Goal: Task Accomplishment & Management: Use online tool/utility

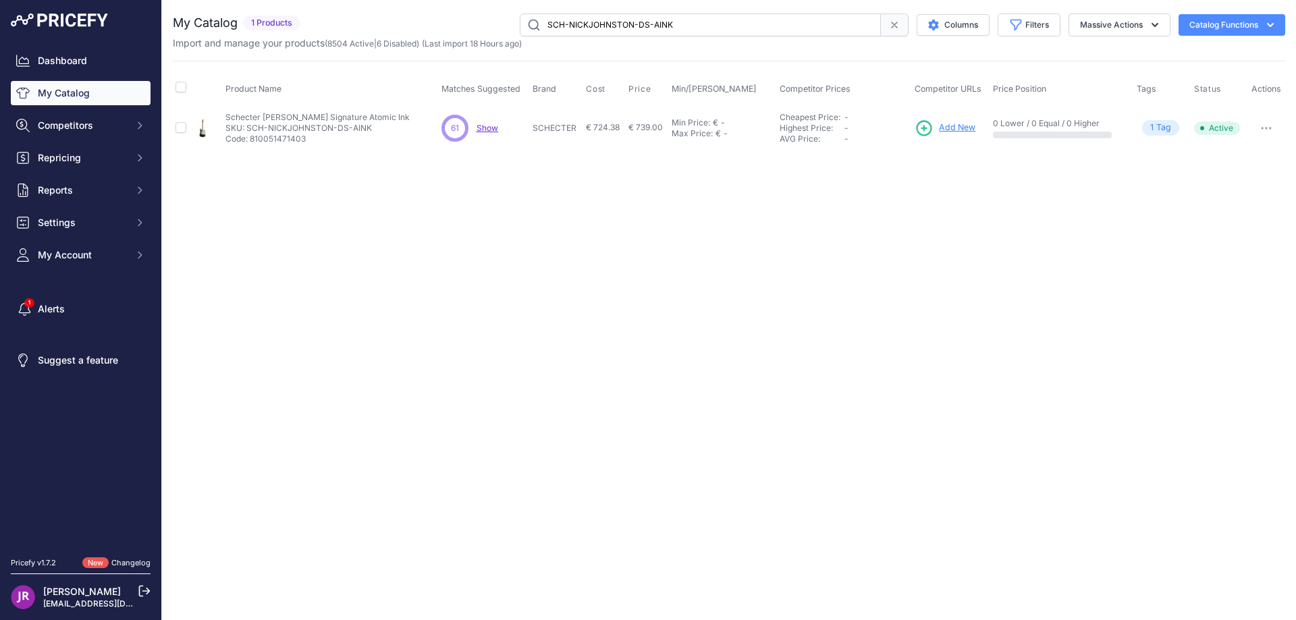
drag, startPoint x: 694, startPoint y: 29, endPoint x: 520, endPoint y: 25, distance: 174.2
click at [520, 25] on input "SCH-NICKJOHNSTON-DS-AINK" at bounding box center [700, 25] width 361 height 23
paste input "FRST"
type input "SCH-NICKJOHNSTON-DS-AFRST"
click at [955, 129] on link "Show" at bounding box center [962, 127] width 22 height 10
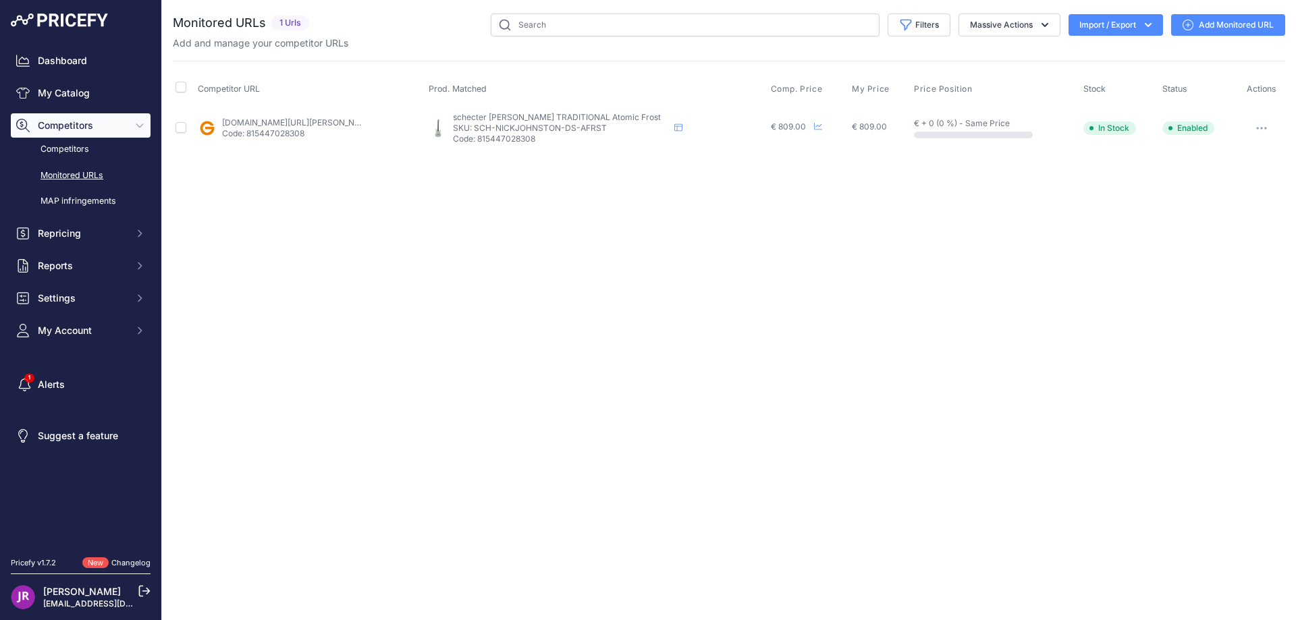
click at [1267, 127] on icon "button" at bounding box center [1261, 128] width 11 height 3
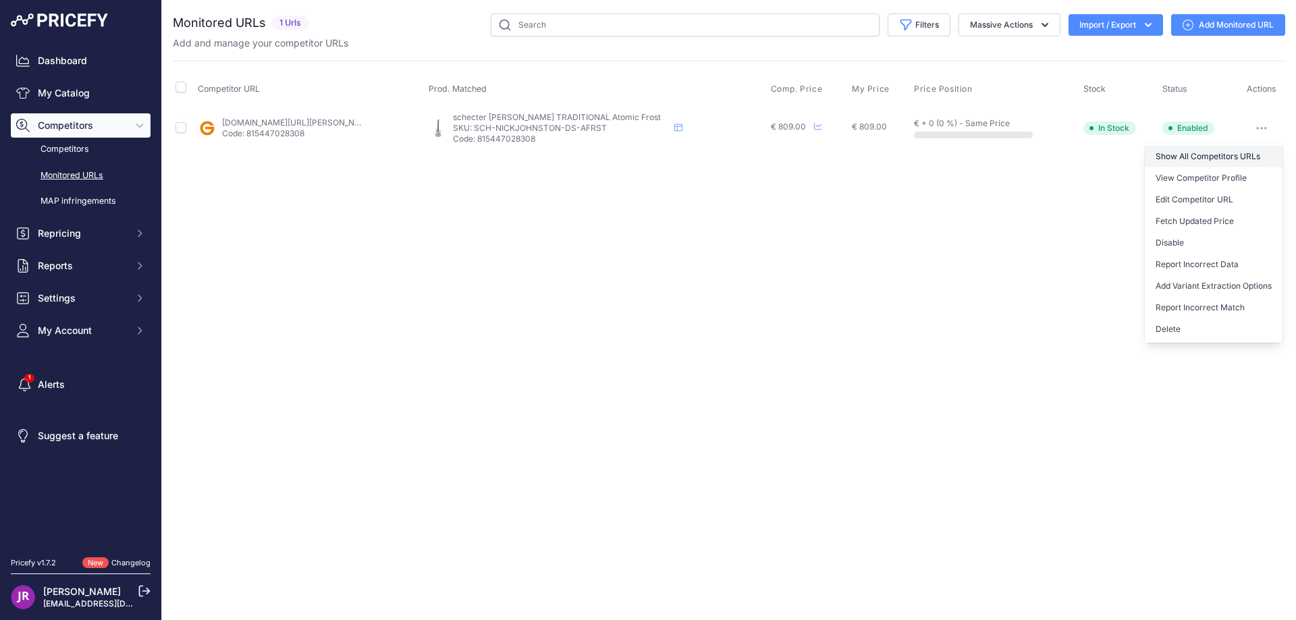
click at [1176, 157] on link "Show All Competitors URLs" at bounding box center [1214, 157] width 138 height 22
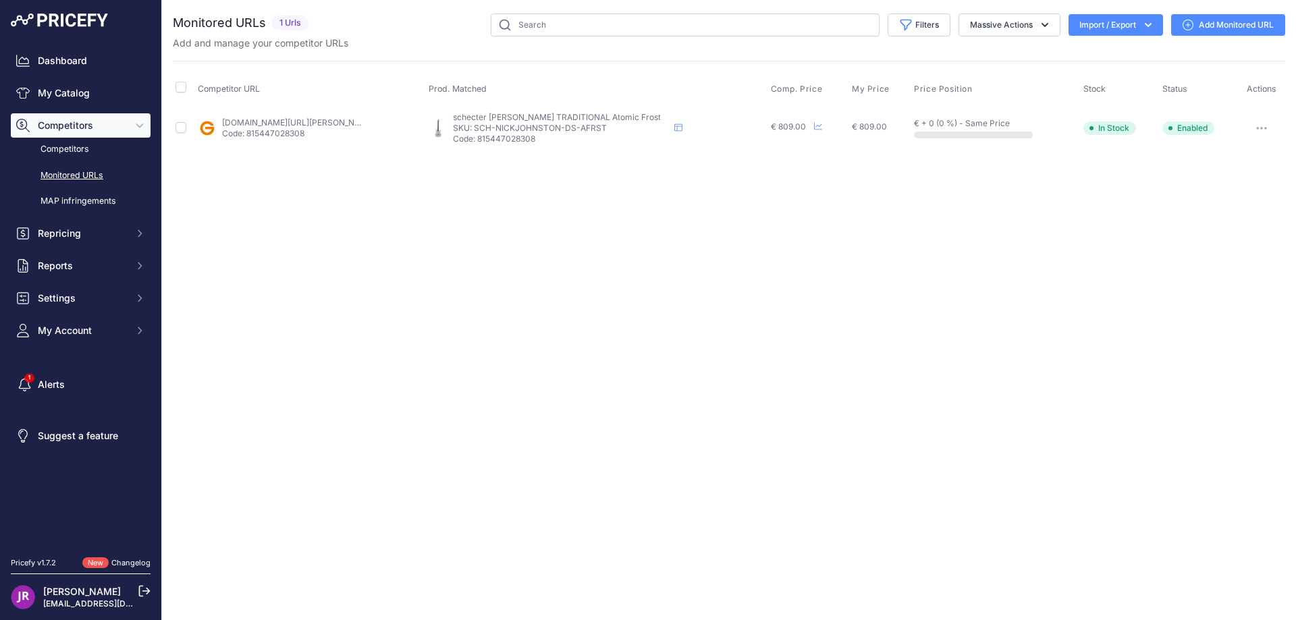
drag, startPoint x: 614, startPoint y: 127, endPoint x: 476, endPoint y: 128, distance: 137.7
click at [476, 128] on p "SKU: SCH-NICKJOHNSTON-DS-AFRST" at bounding box center [561, 128] width 216 height 11
copy p "SCH-NICKJOHNSTON-DS-AFRST"
click at [76, 97] on link "My Catalog" at bounding box center [81, 93] width 140 height 24
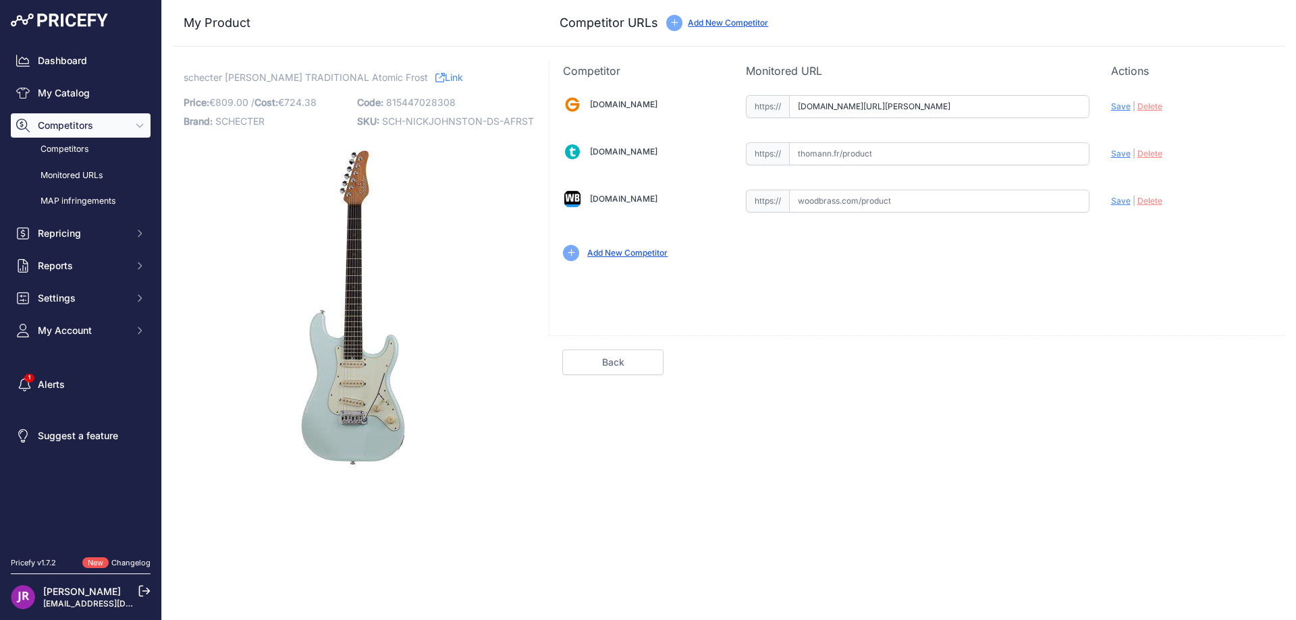
scroll to position [0, 190]
drag, startPoint x: 794, startPoint y: 104, endPoint x: 1138, endPoint y: 115, distance: 343.8
click at [1138, 115] on div "[DOMAIN_NAME] Valid Invalid" at bounding box center [918, 177] width 736 height 196
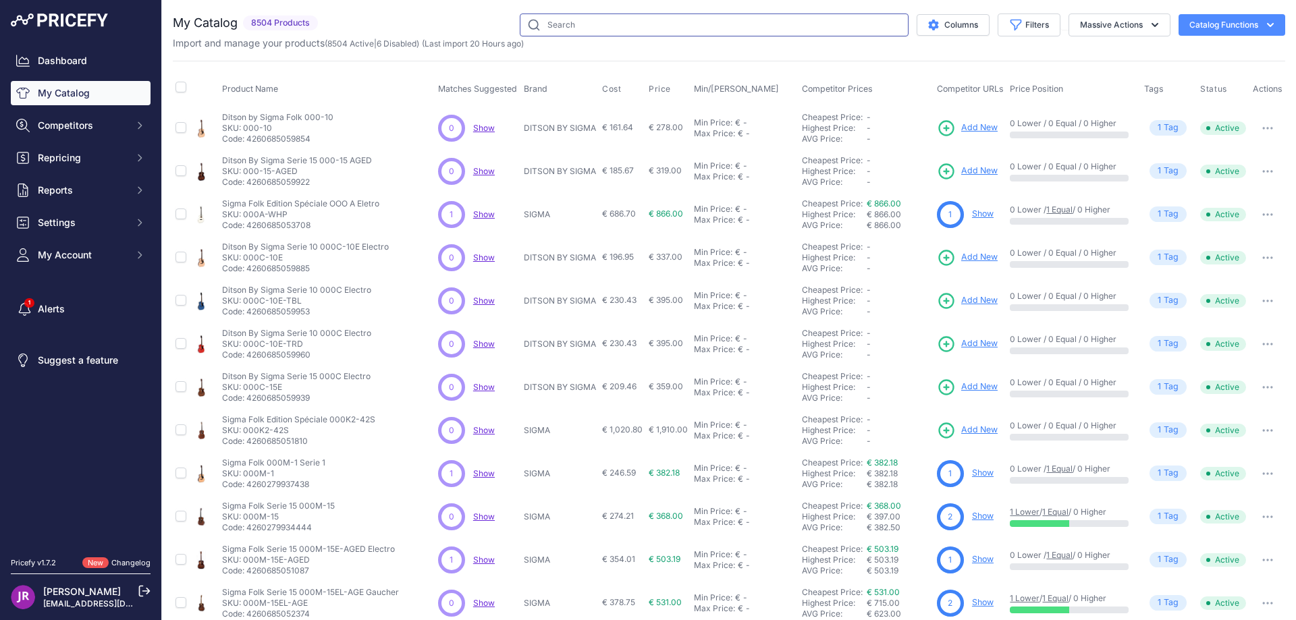
click at [577, 28] on input "text" at bounding box center [714, 25] width 389 height 23
type input "sbmstl"
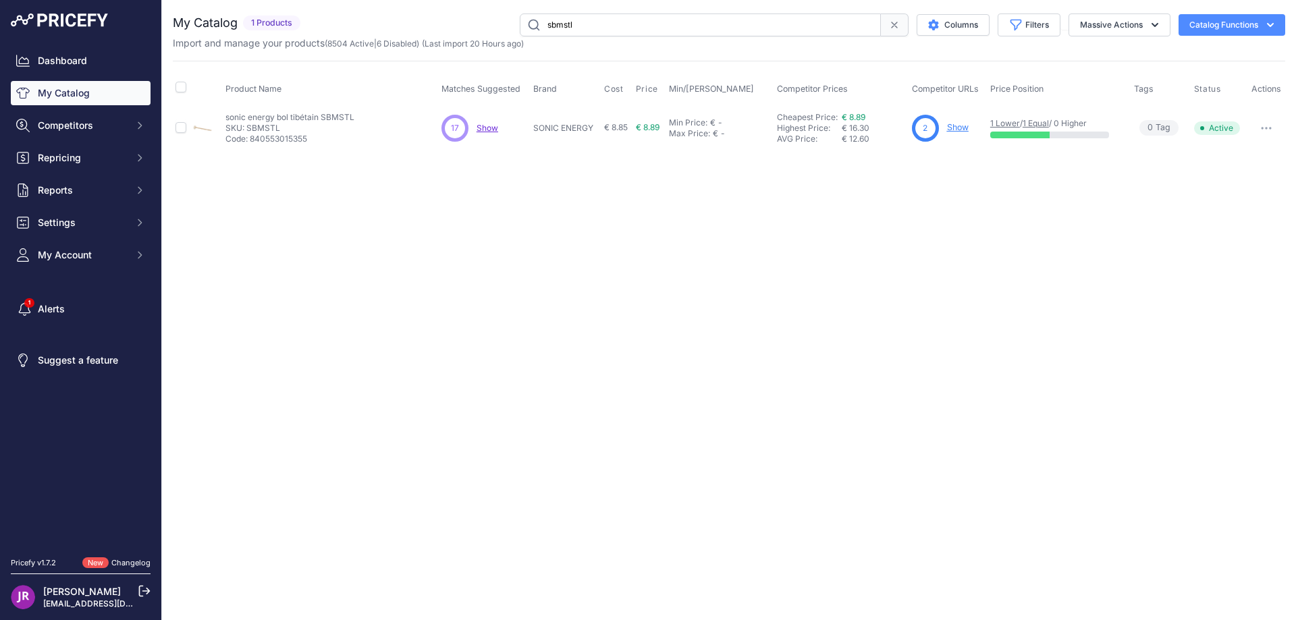
click at [957, 127] on link "Show" at bounding box center [958, 127] width 22 height 10
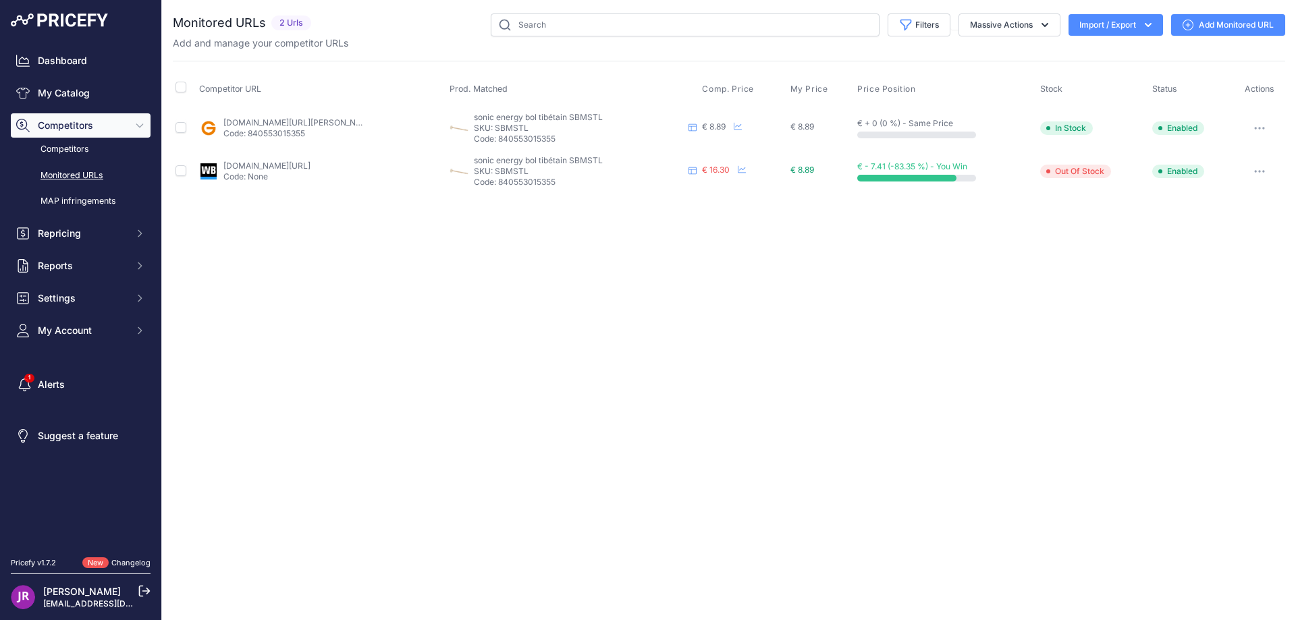
click at [1265, 127] on icon "button" at bounding box center [1259, 128] width 11 height 3
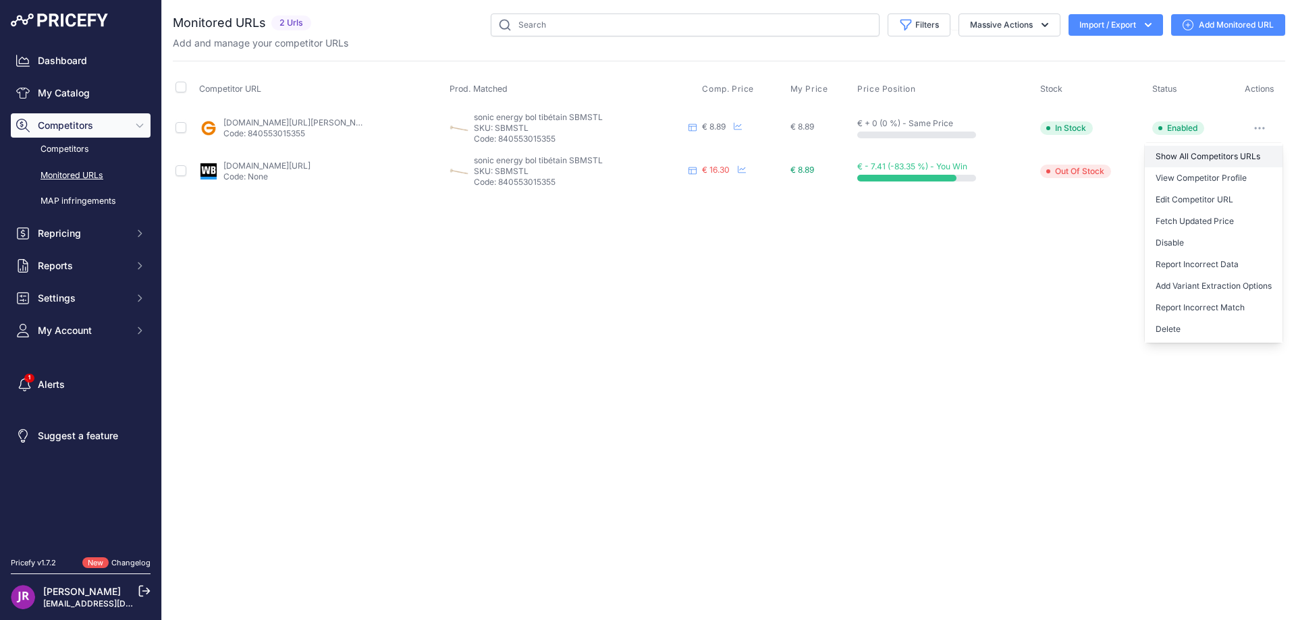
click at [1187, 155] on link "Show All Competitors URLs" at bounding box center [1214, 157] width 138 height 22
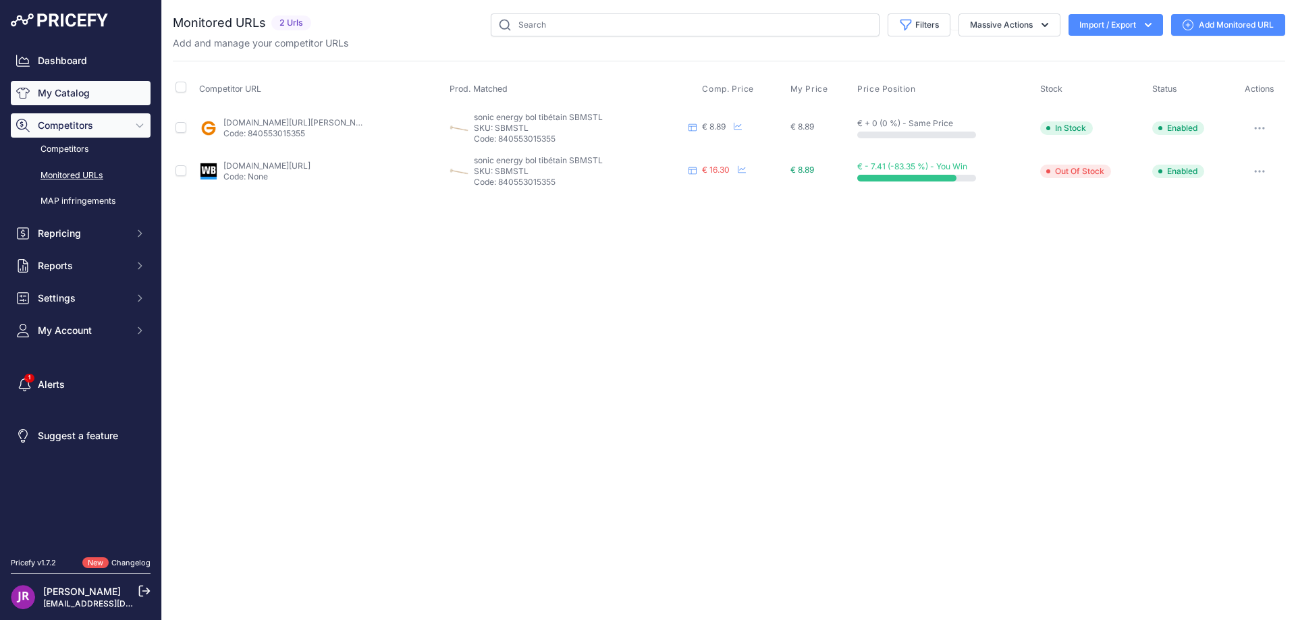
click at [58, 89] on link "My Catalog" at bounding box center [81, 93] width 140 height 24
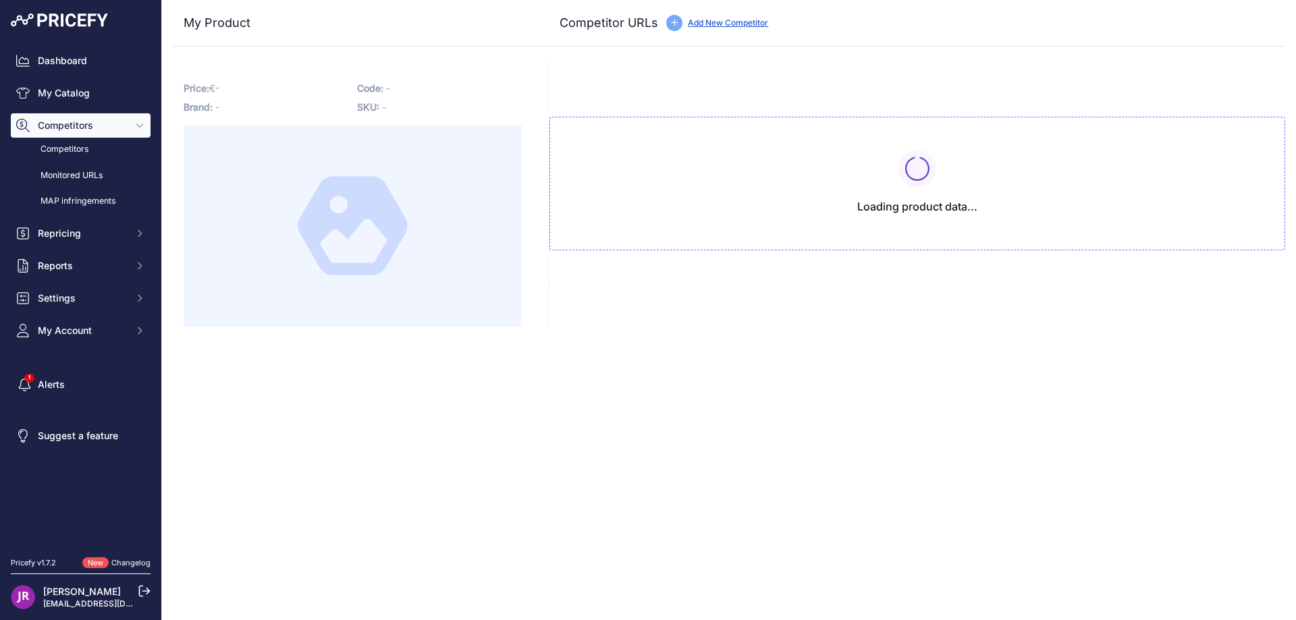
type input "[DOMAIN_NAME][URL][PERSON_NAME]"
type input "[DOMAIN_NAME][URL]"
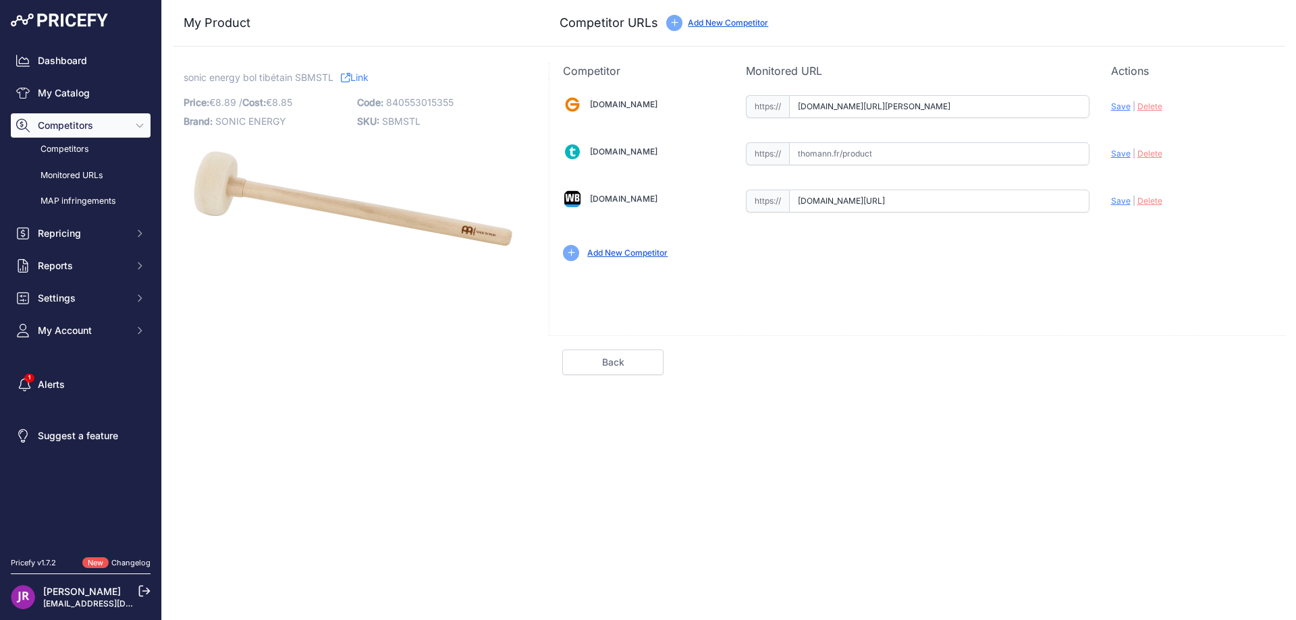
scroll to position [0, 242]
drag, startPoint x: 800, startPoint y: 107, endPoint x: 1125, endPoint y: 104, distance: 324.8
click at [1125, 104] on div "[DOMAIN_NAME] Valid Invalid" at bounding box center [918, 177] width 736 height 196
click at [1146, 103] on span "Delete" at bounding box center [1150, 106] width 25 height 10
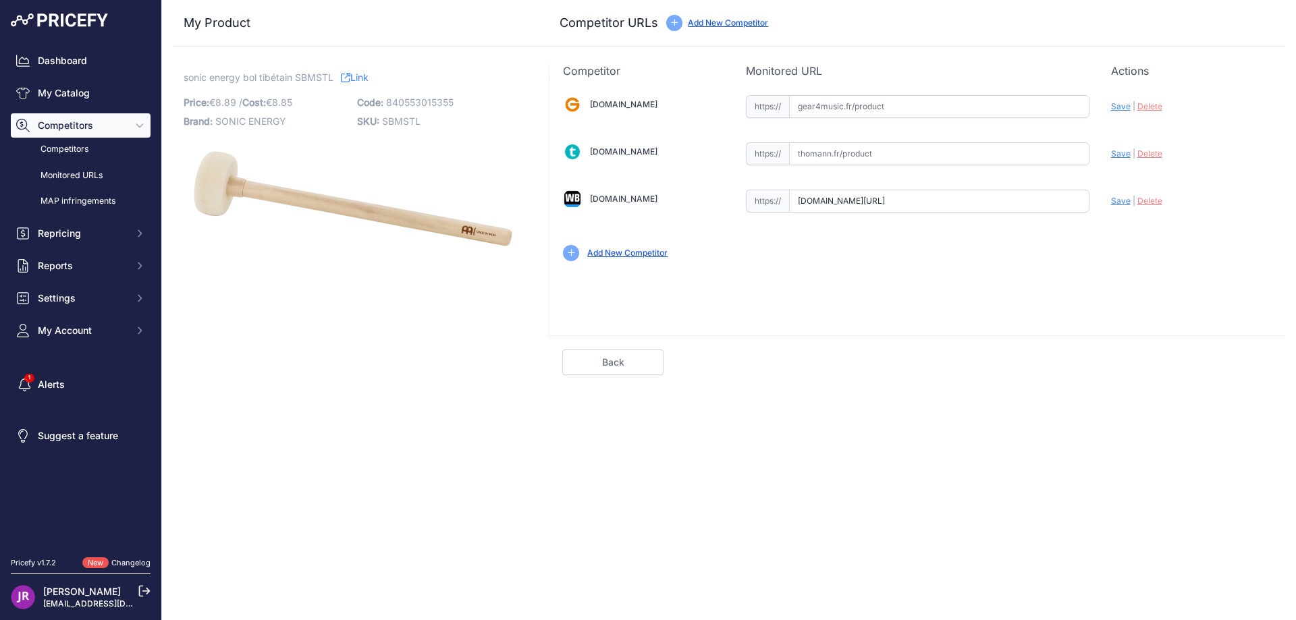
scroll to position [0, 271]
drag, startPoint x: 841, startPoint y: 196, endPoint x: 1134, endPoint y: 211, distance: 294.1
click at [1134, 211] on div "[DOMAIN_NAME] Valid Invalid" at bounding box center [918, 177] width 736 height 196
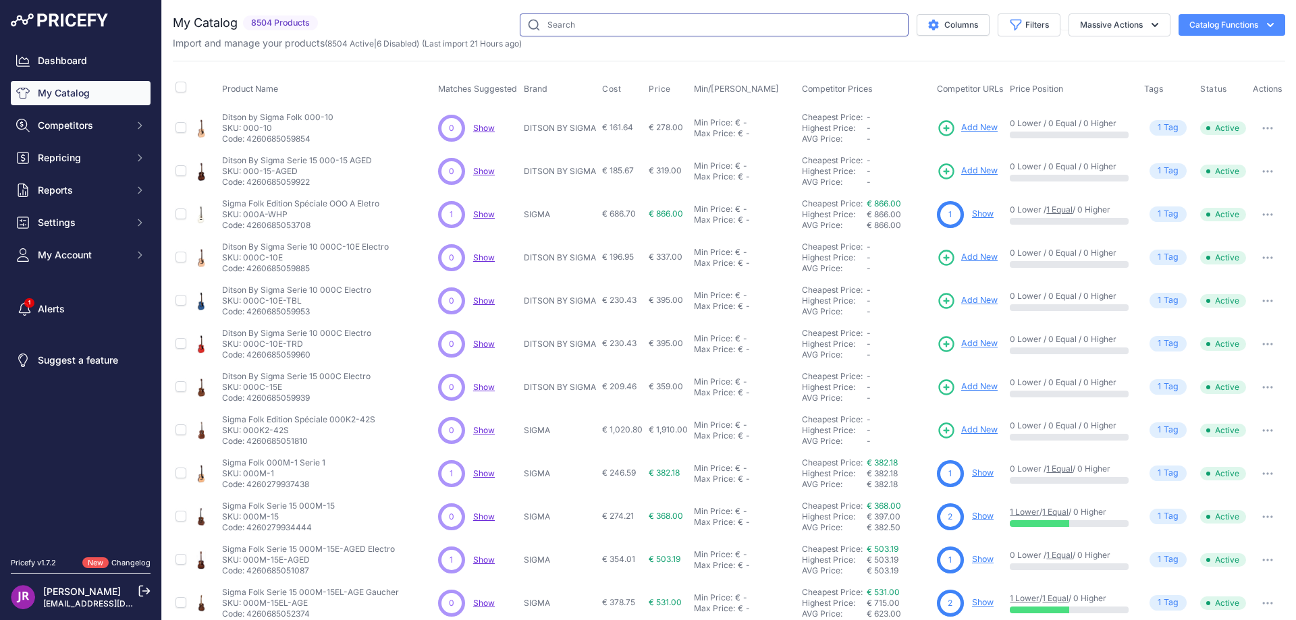
click at [542, 25] on input "text" at bounding box center [714, 25] width 389 height 23
type input "sbe2500"
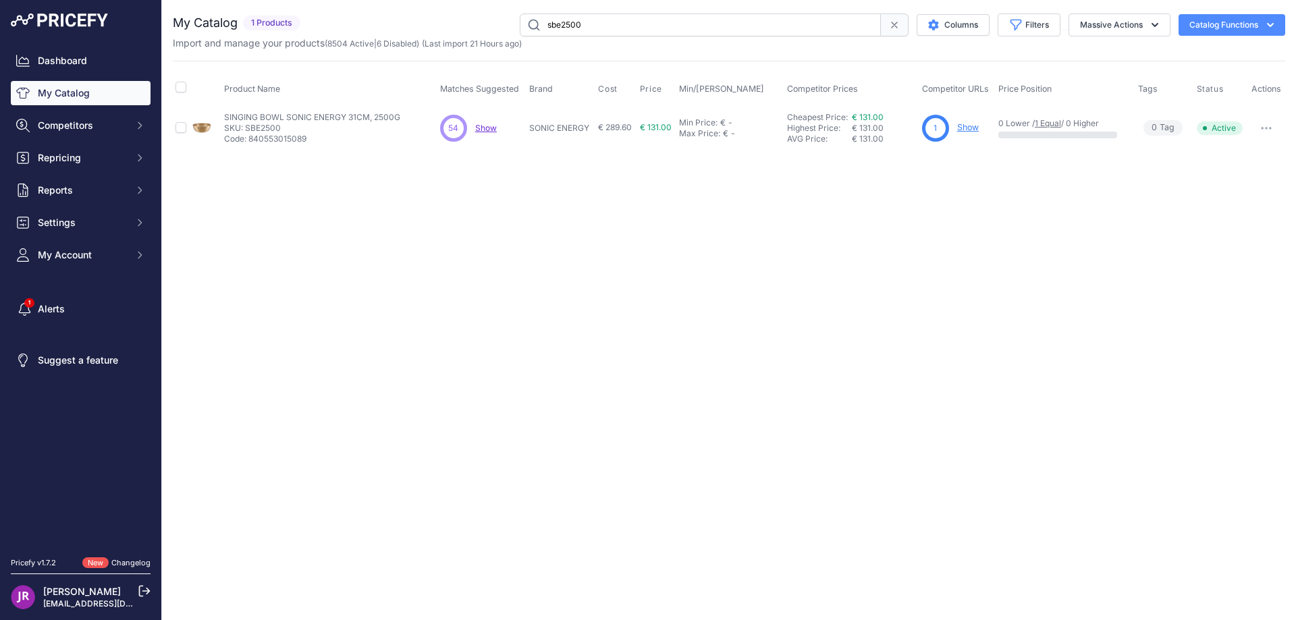
click at [966, 128] on link "Show" at bounding box center [968, 127] width 22 height 10
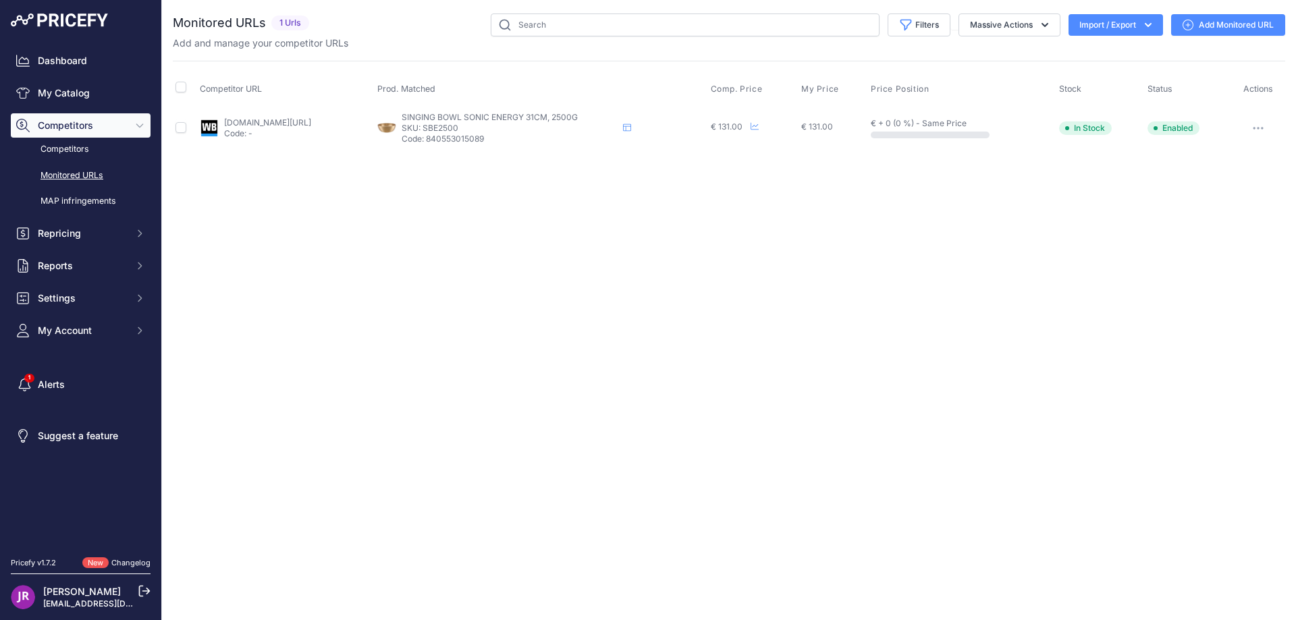
click at [1258, 125] on button "button" at bounding box center [1258, 128] width 27 height 19
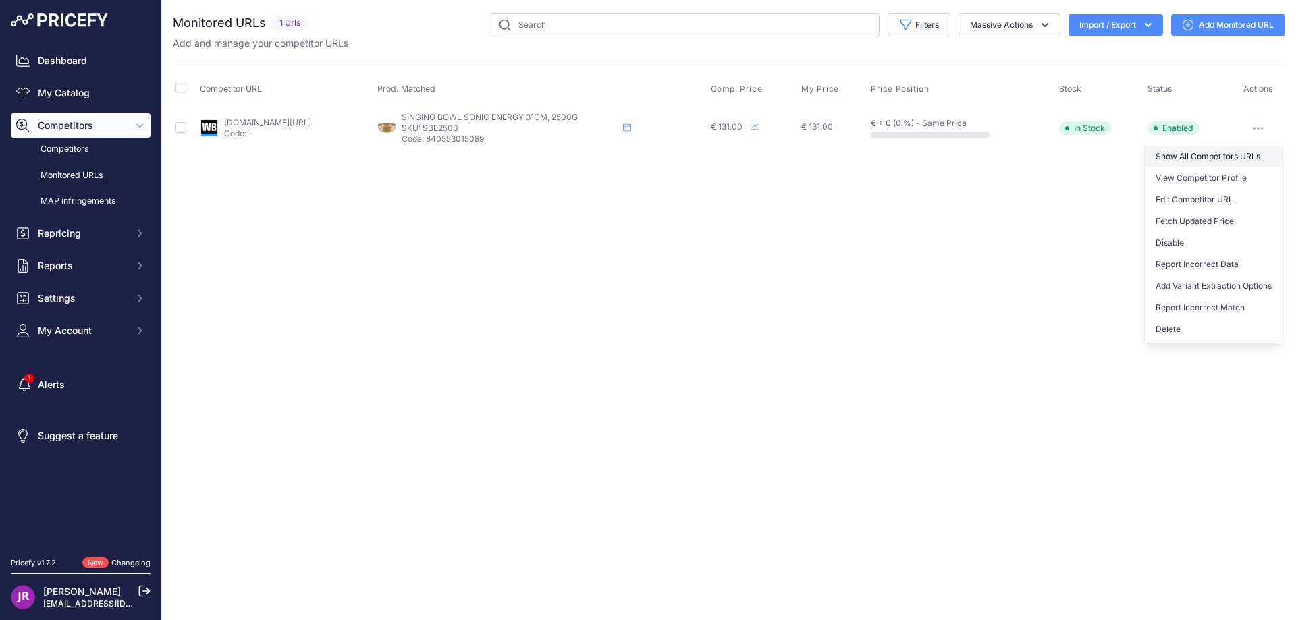
click at [1179, 155] on link "Show All Competitors URLs" at bounding box center [1214, 157] width 138 height 22
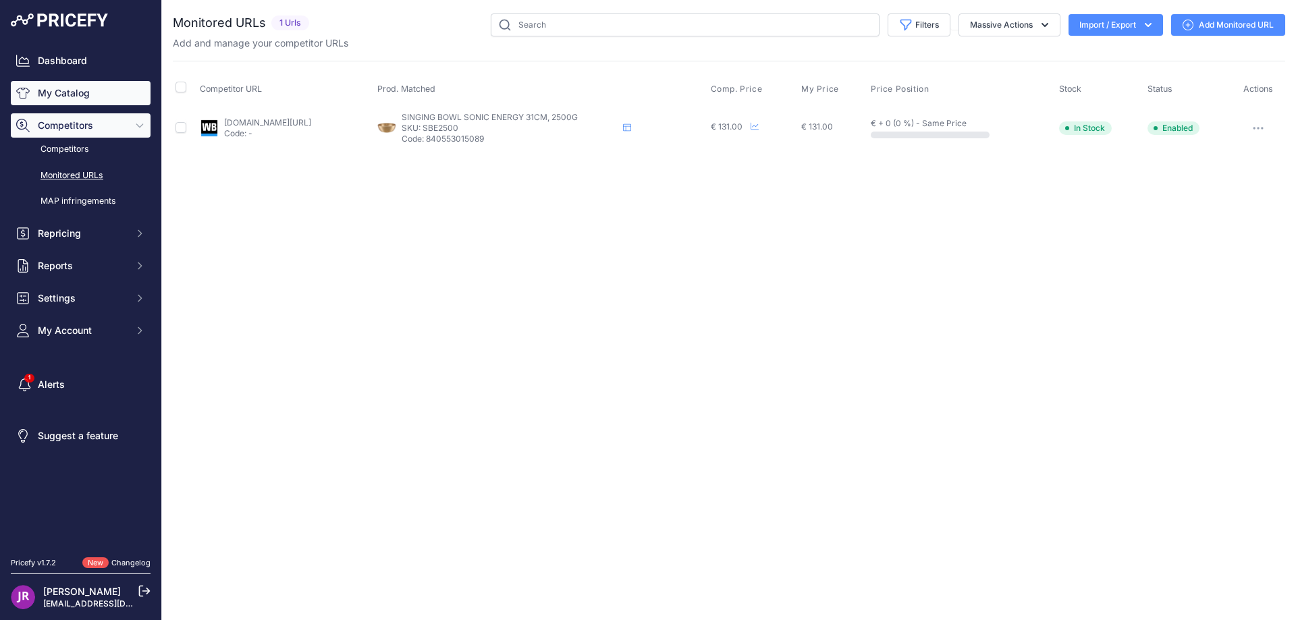
click at [78, 92] on link "My Catalog" at bounding box center [81, 93] width 140 height 24
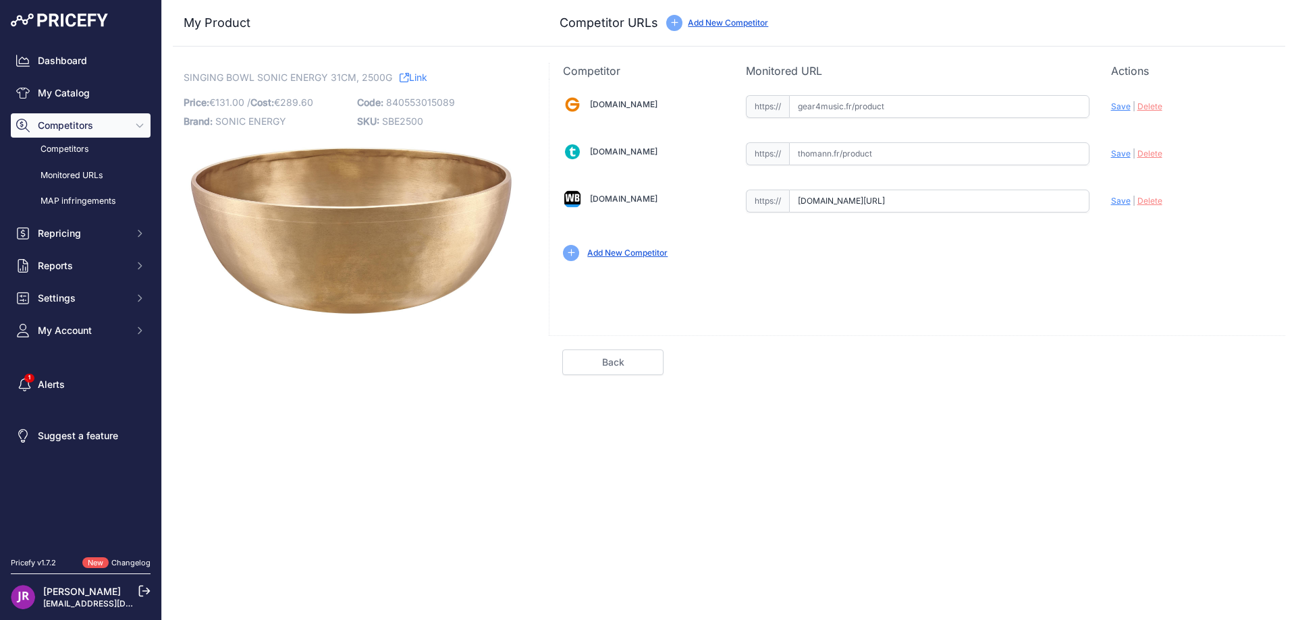
scroll to position [0, 194]
drag, startPoint x: 797, startPoint y: 201, endPoint x: 1137, endPoint y: 201, distance: 339.6
click at [1137, 201] on div "[DOMAIN_NAME] Valid Invalid" at bounding box center [918, 177] width 736 height 196
click at [1148, 203] on span "Delete" at bounding box center [1150, 201] width 25 height 10
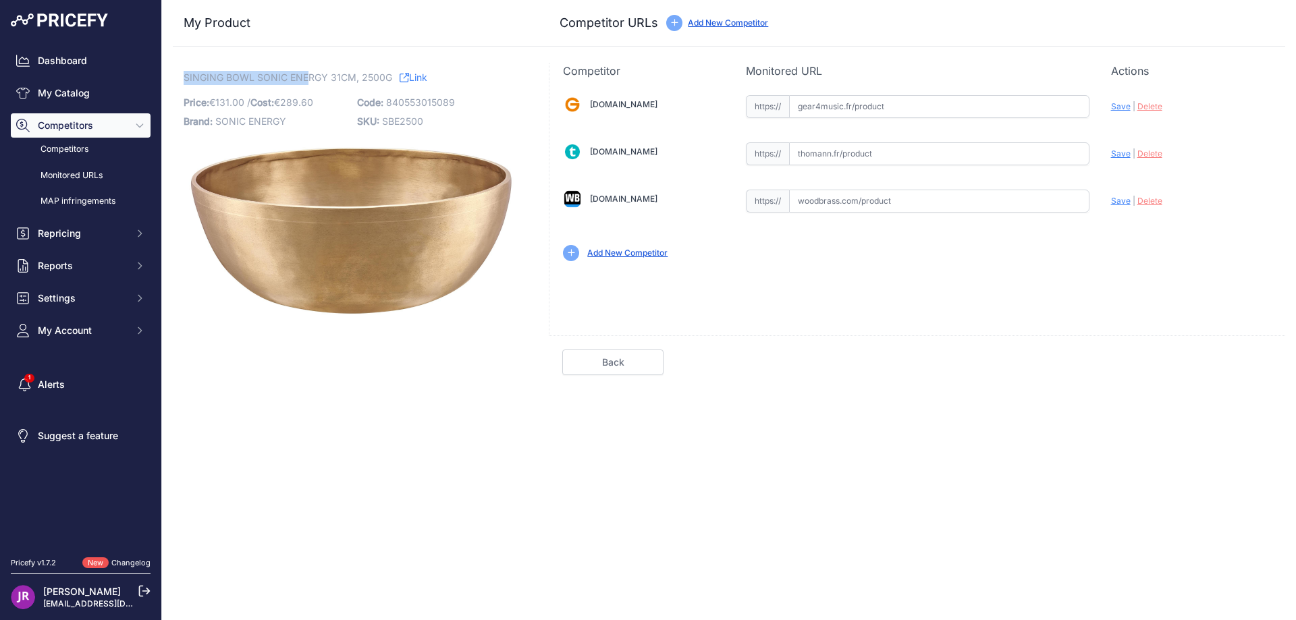
drag, startPoint x: 183, startPoint y: 75, endPoint x: 307, endPoint y: 70, distance: 124.3
click at [307, 70] on div "SINGING BOWL SONIC ENERGY 31CM, 2500G Link Price: € 131.00 / Cost: 289.60" at bounding box center [353, 219] width 360 height 313
click at [87, 94] on link "My Catalog" at bounding box center [81, 93] width 140 height 24
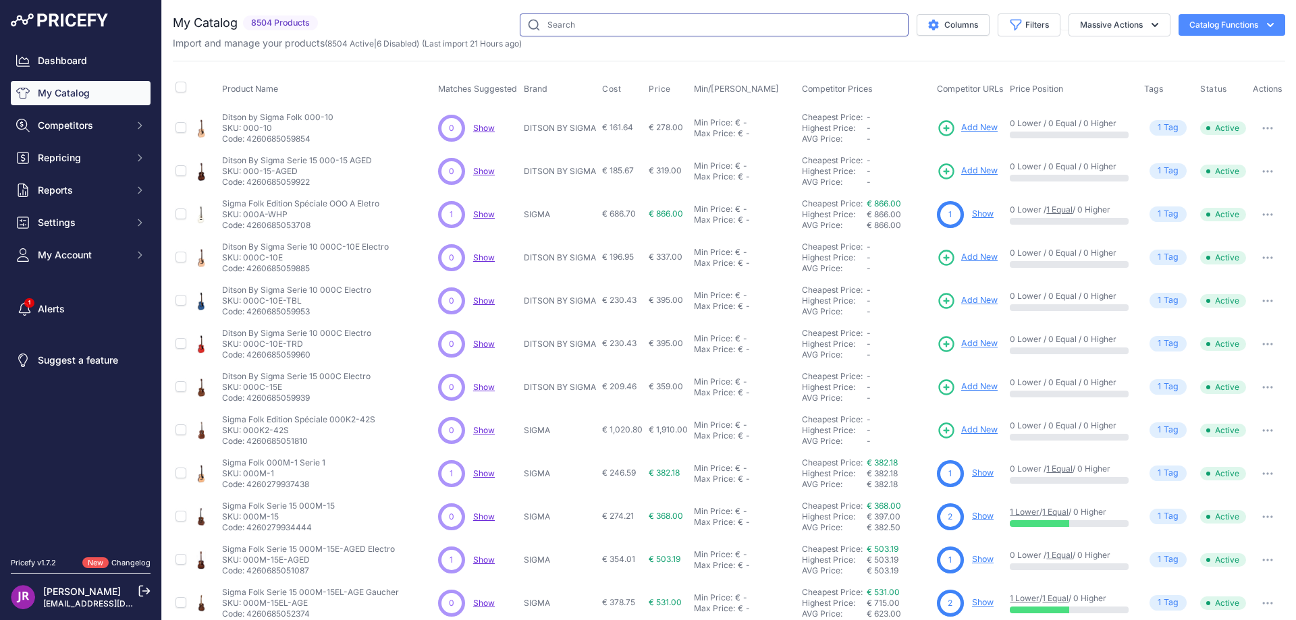
click at [625, 26] on input "text" at bounding box center [714, 25] width 389 height 23
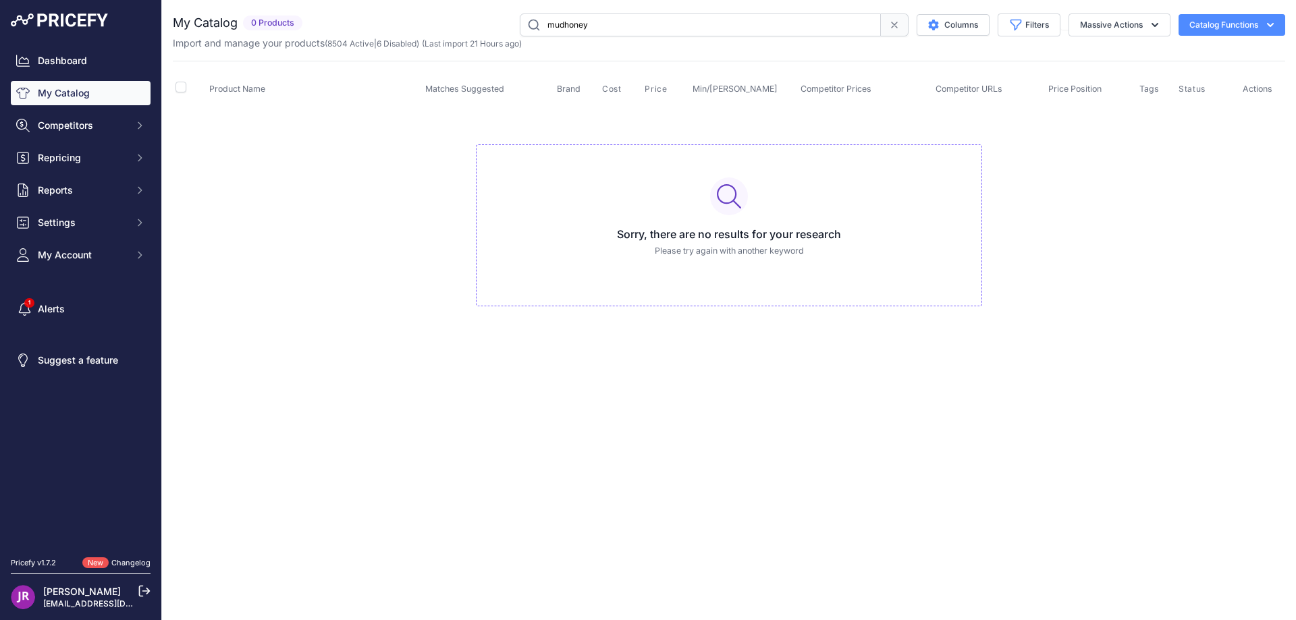
type input "mudhoney"
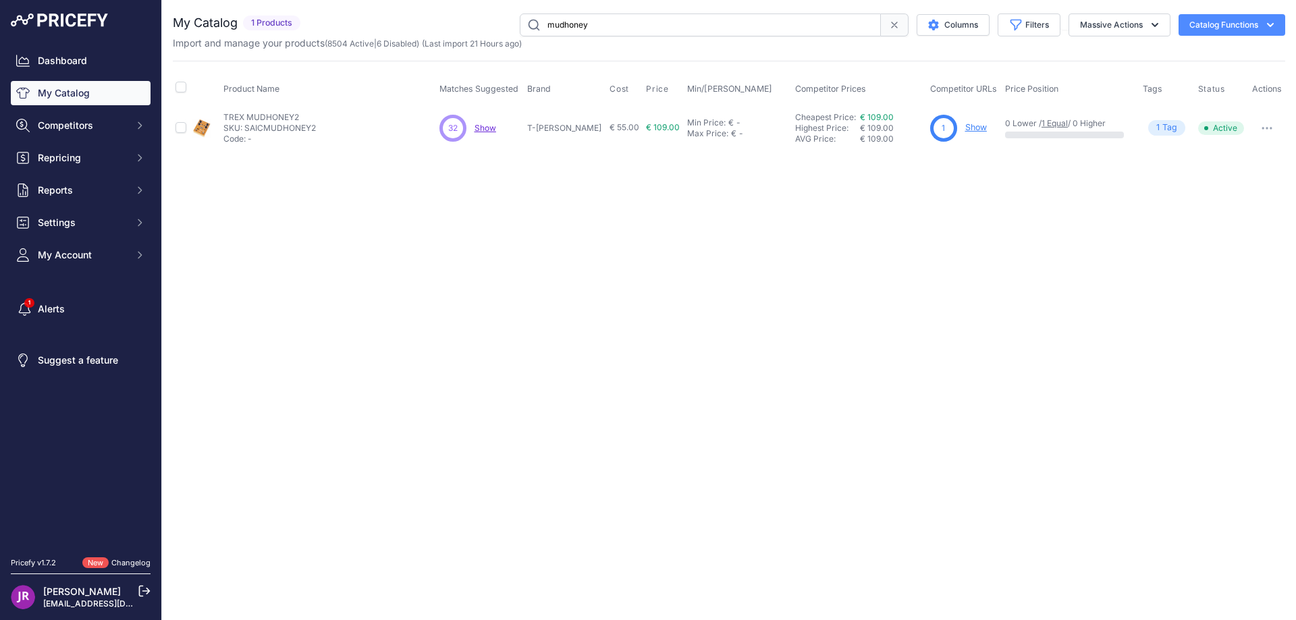
click at [965, 128] on link "Show" at bounding box center [976, 127] width 22 height 10
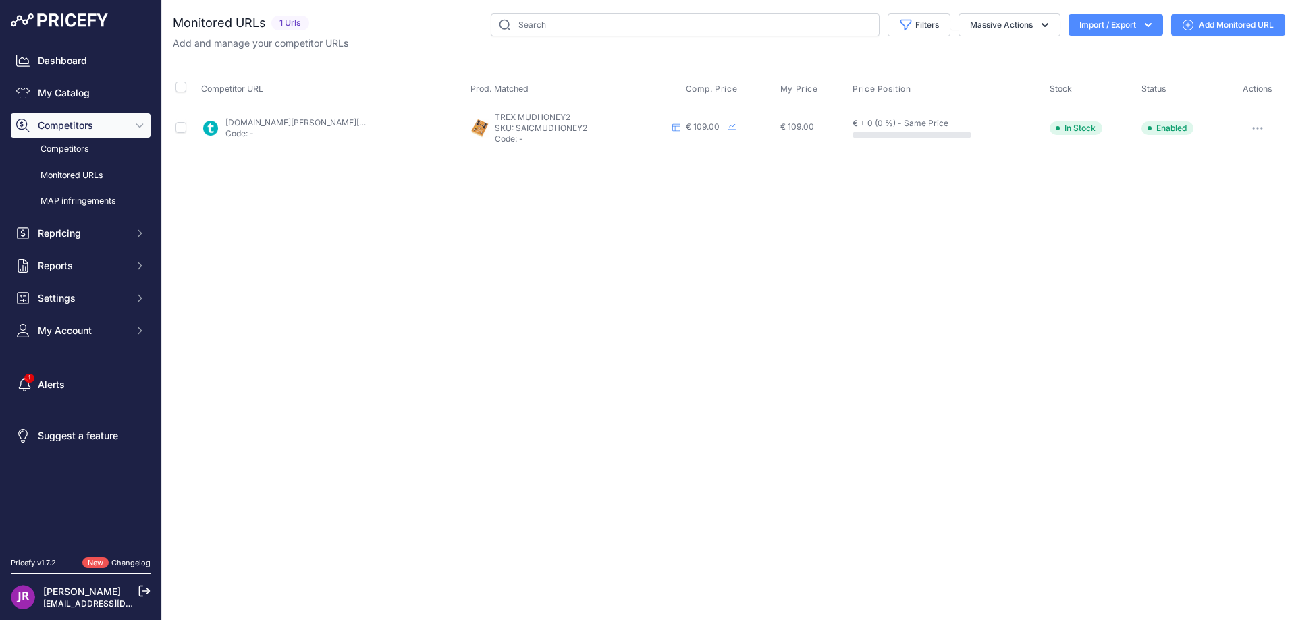
click at [1261, 128] on icon "button" at bounding box center [1261, 128] width 1 height 1
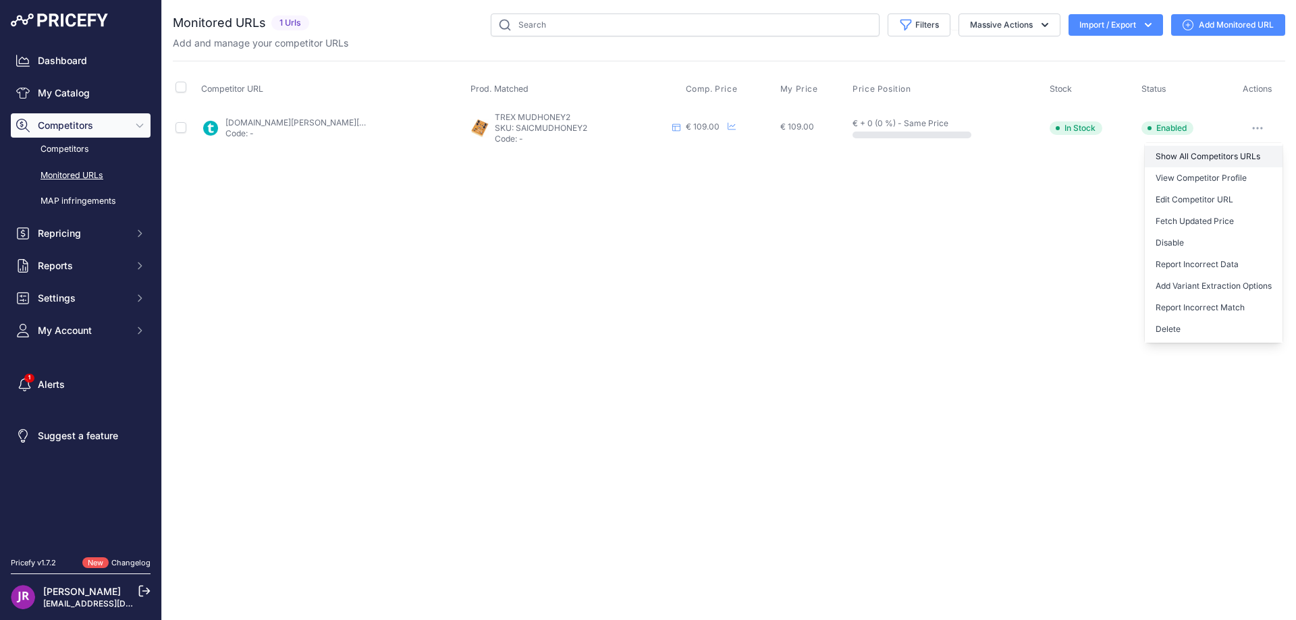
click at [1212, 153] on link "Show All Competitors URLs" at bounding box center [1214, 157] width 138 height 22
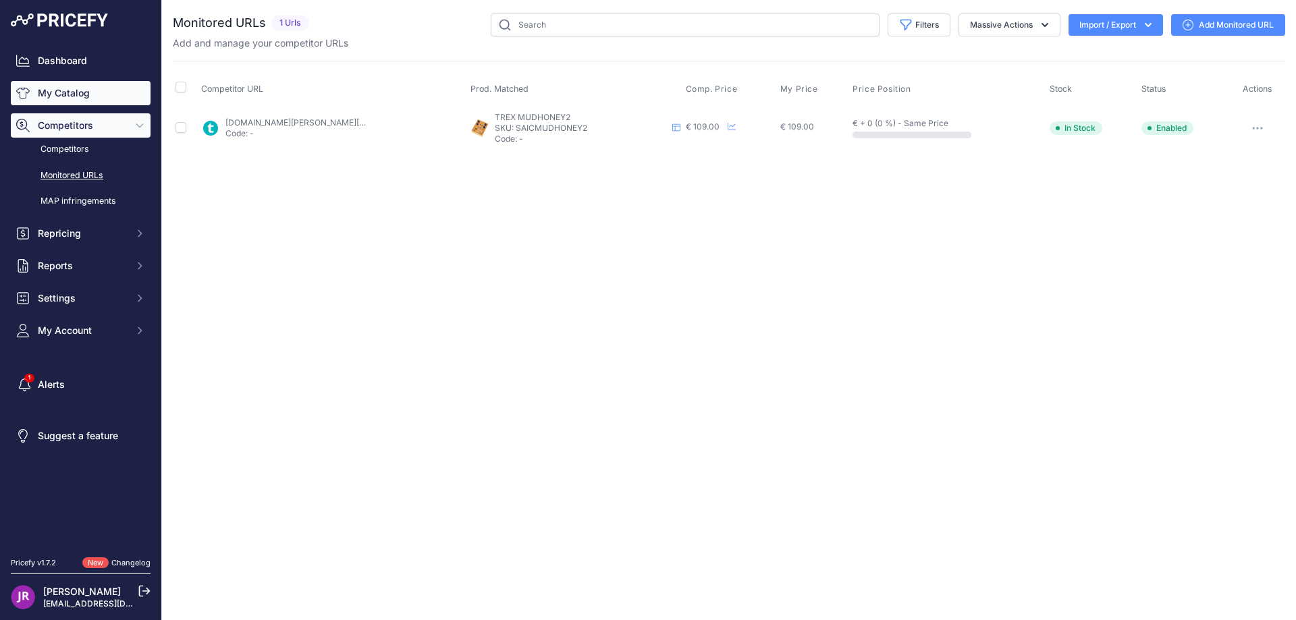
click at [69, 96] on link "My Catalog" at bounding box center [81, 93] width 140 height 24
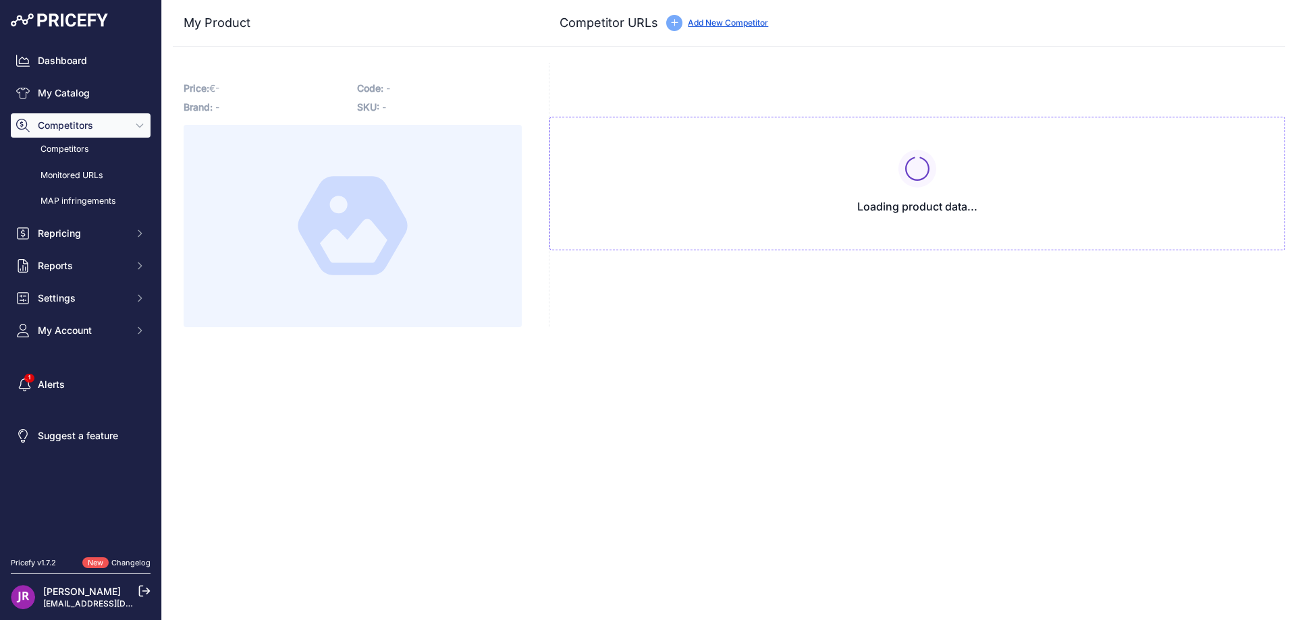
type input "[DOMAIN_NAME][URL]"
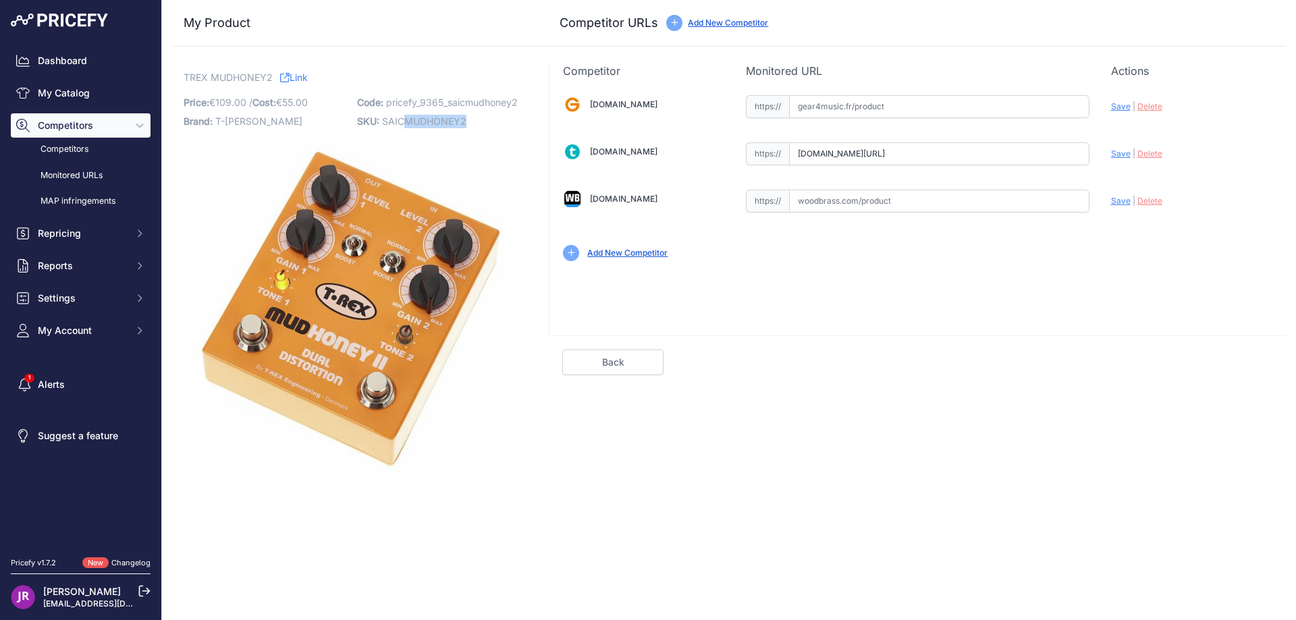
drag, startPoint x: 403, startPoint y: 124, endPoint x: 474, endPoint y: 122, distance: 70.9
click at [474, 122] on p "SKU: SAICMUDHONEY2" at bounding box center [439, 121] width 165 height 19
copy span "MUDHONEY2"
drag, startPoint x: 798, startPoint y: 152, endPoint x: 1090, endPoint y: 164, distance: 291.9
click at [1090, 164] on div "Gear4music.fr Valid Invalid" at bounding box center [918, 177] width 736 height 196
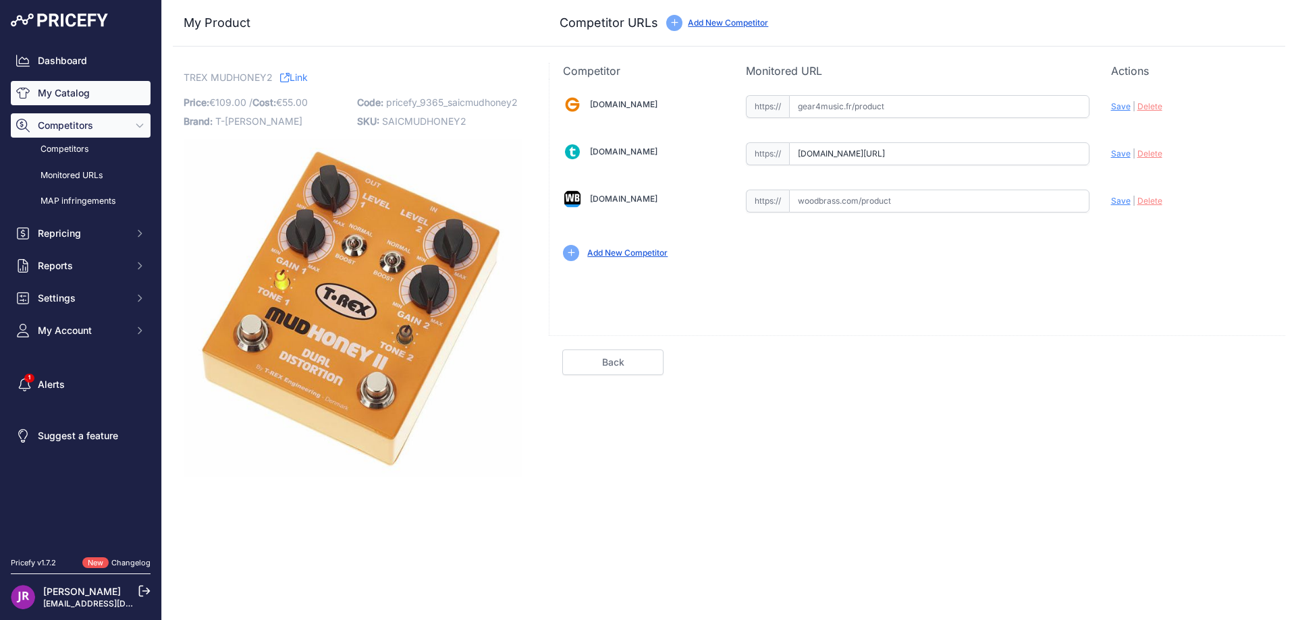
click at [55, 99] on link "My Catalog" at bounding box center [81, 93] width 140 height 24
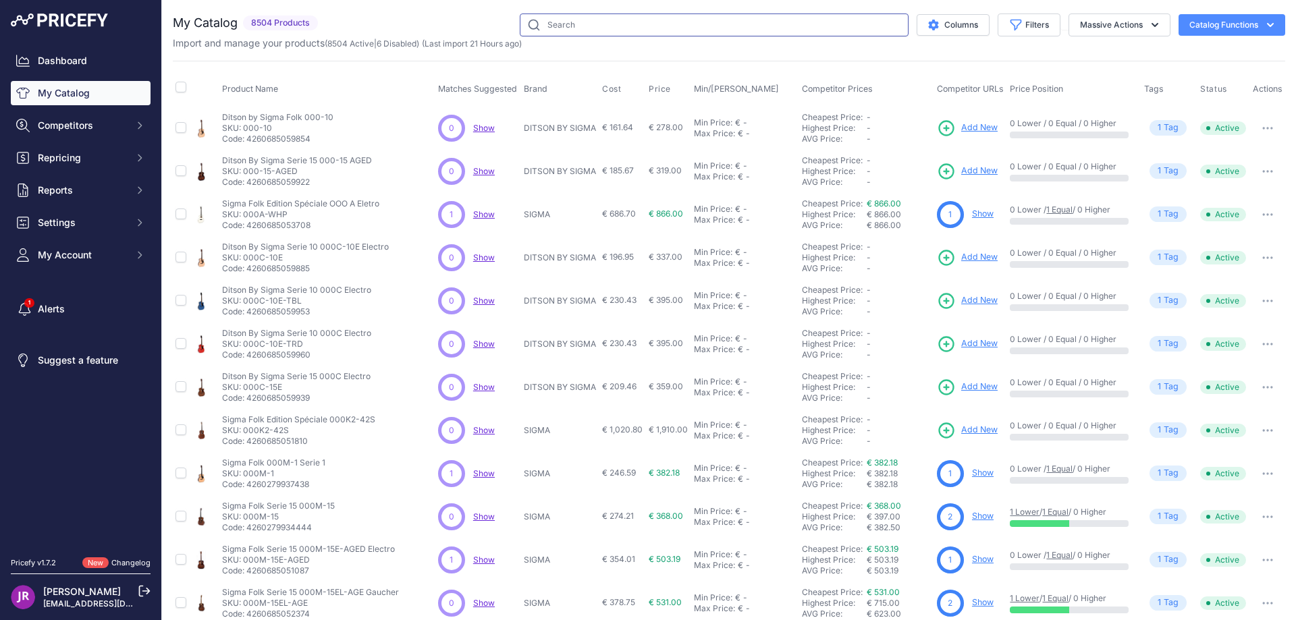
click at [558, 26] on input "text" at bounding box center [714, 25] width 389 height 23
type input "moller2"
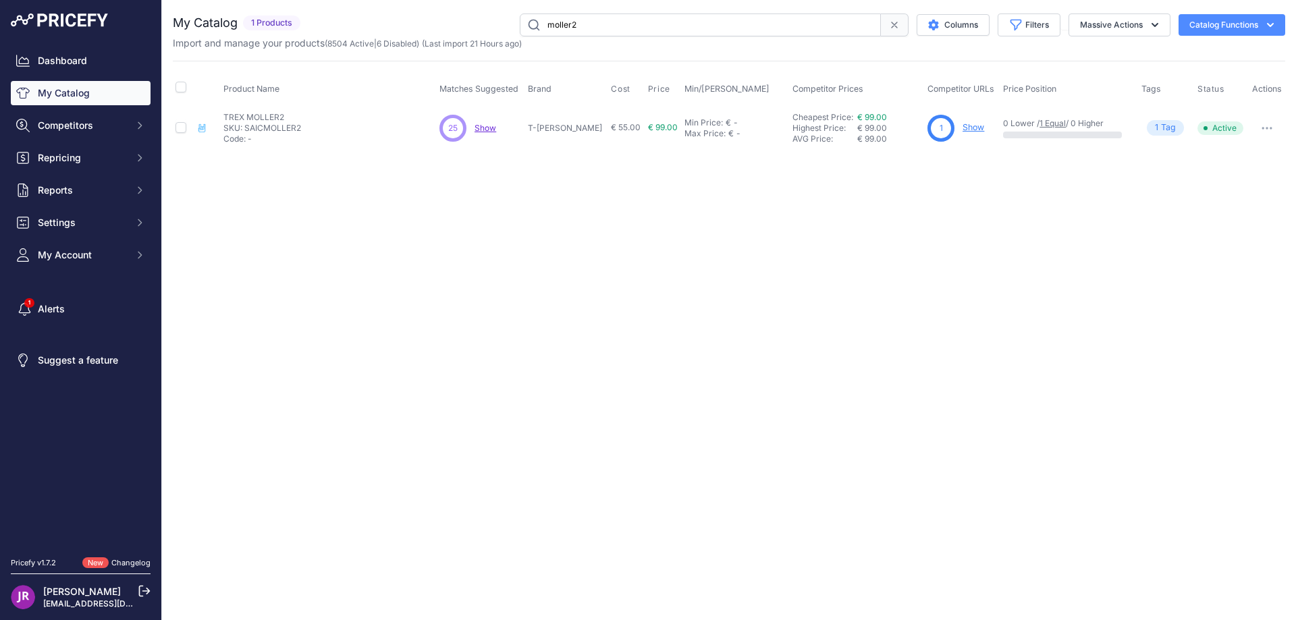
click at [963, 127] on link "Show" at bounding box center [974, 127] width 22 height 10
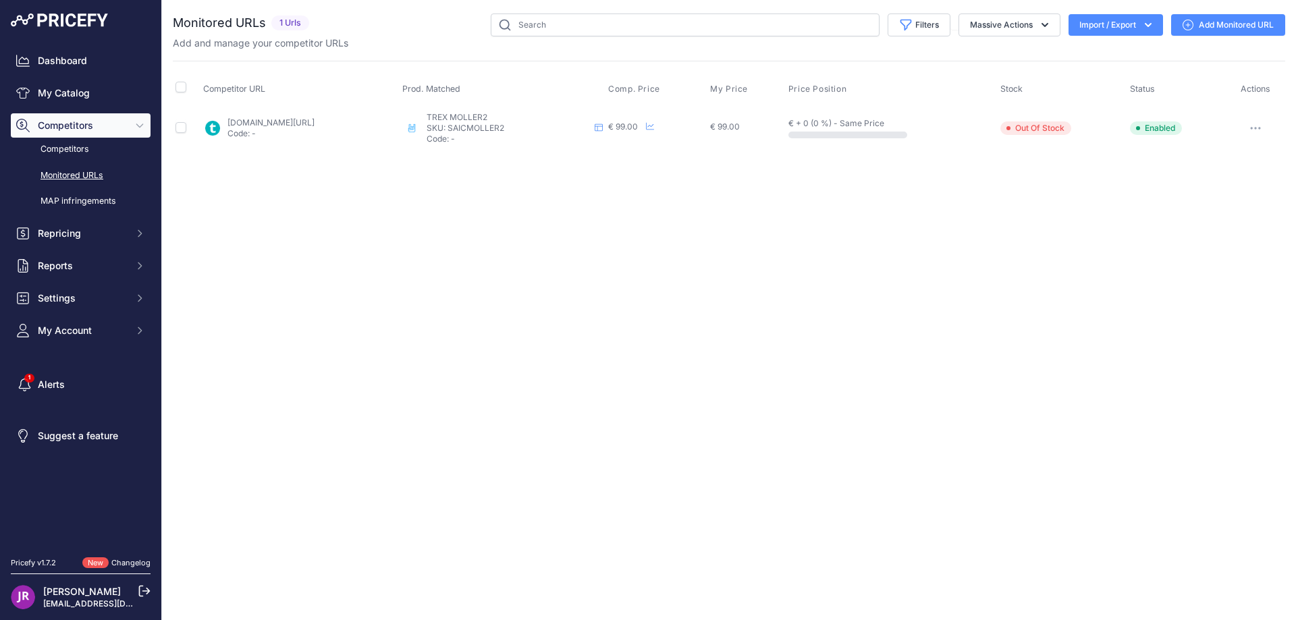
click at [1260, 124] on button "button" at bounding box center [1255, 128] width 27 height 19
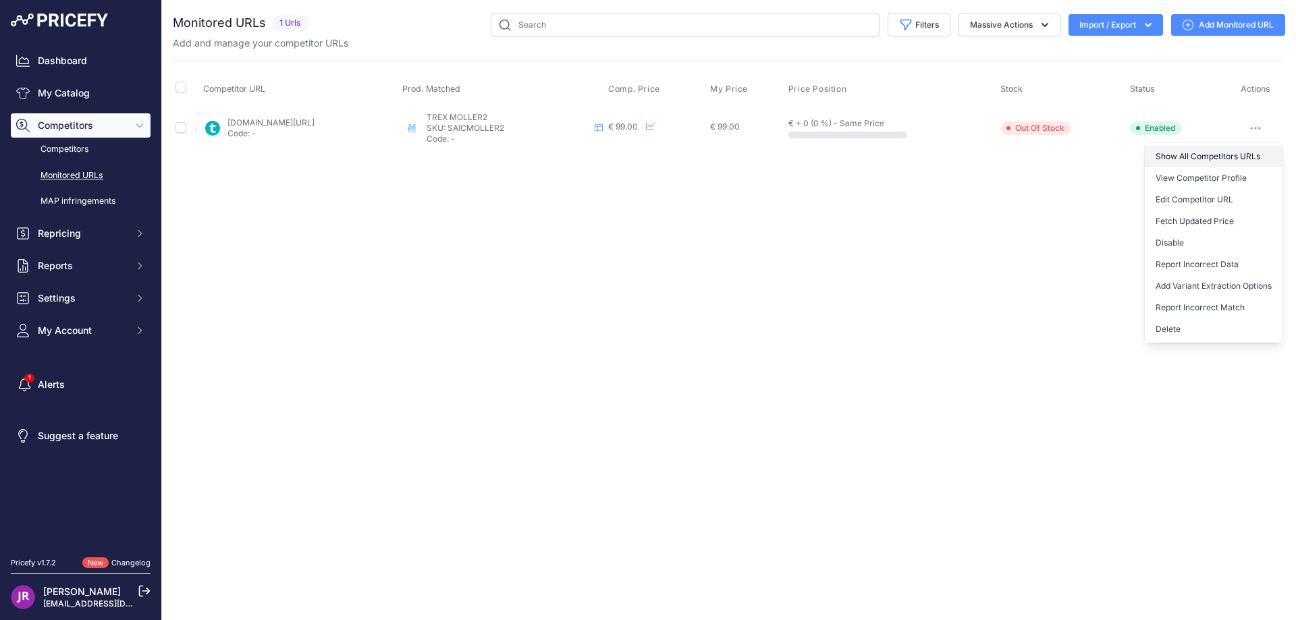
click at [1202, 156] on link "Show All Competitors URLs" at bounding box center [1214, 157] width 138 height 22
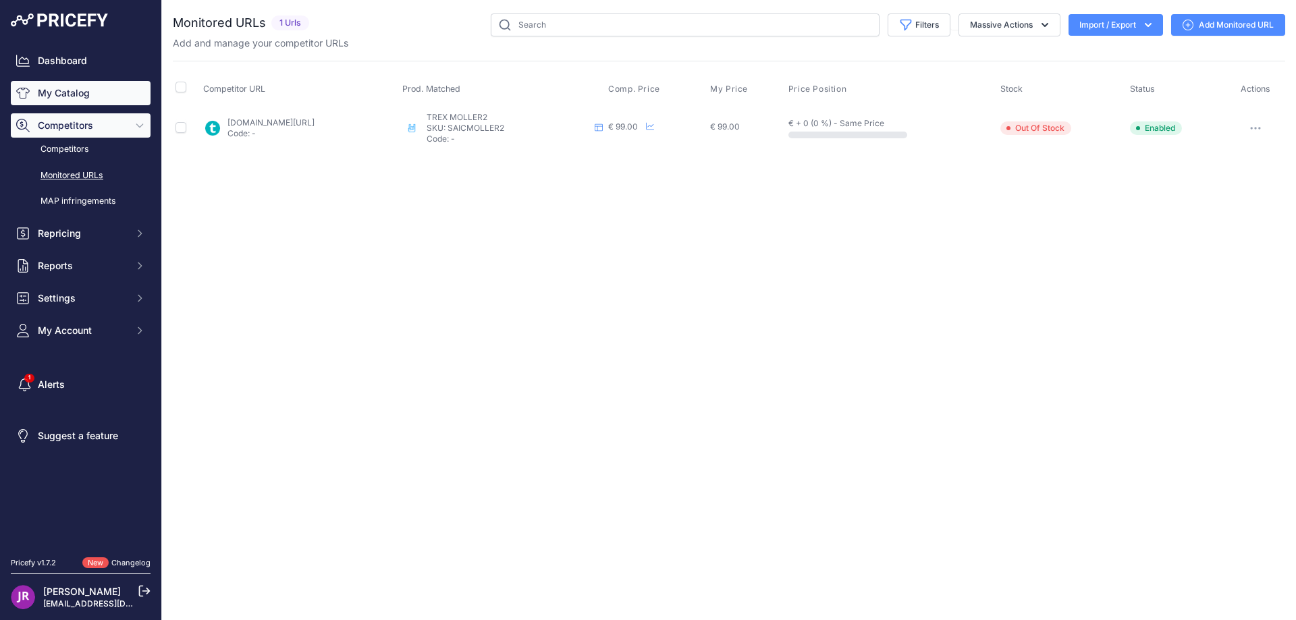
click at [86, 92] on link "My Catalog" at bounding box center [81, 93] width 140 height 24
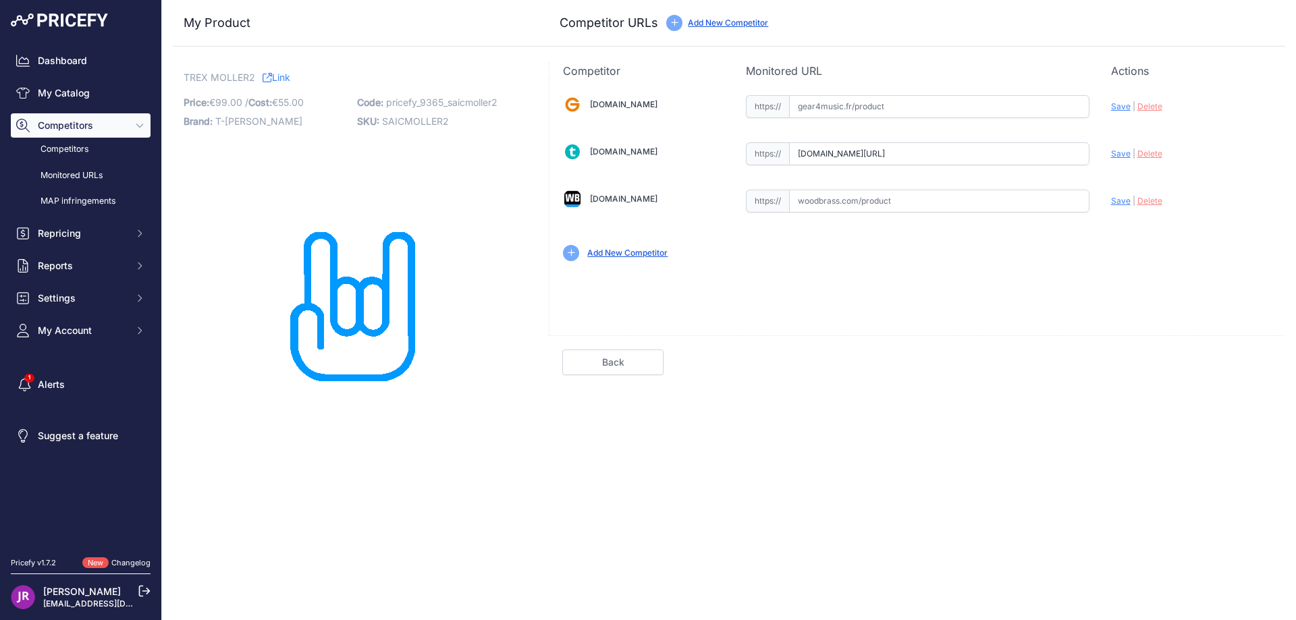
drag, startPoint x: 797, startPoint y: 156, endPoint x: 1082, endPoint y: 171, distance: 284.6
click at [1089, 171] on div "[DOMAIN_NAME] Valid Invalid" at bounding box center [918, 177] width 736 height 196
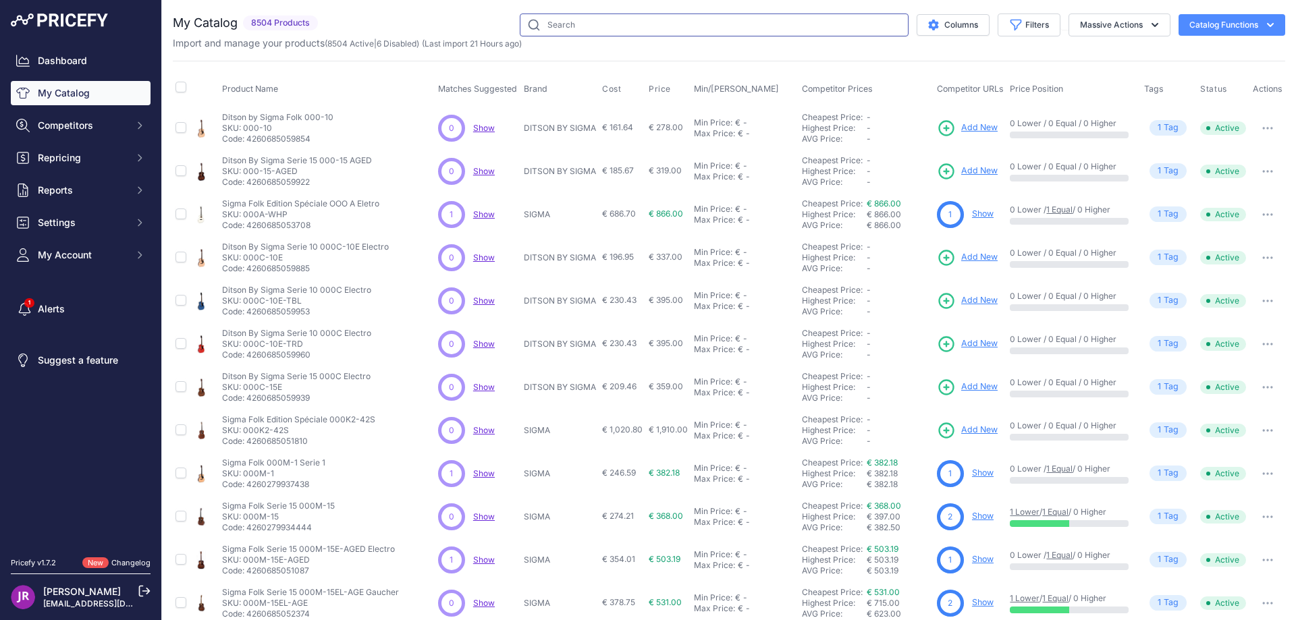
click at [557, 27] on input "text" at bounding box center [714, 25] width 389 height 23
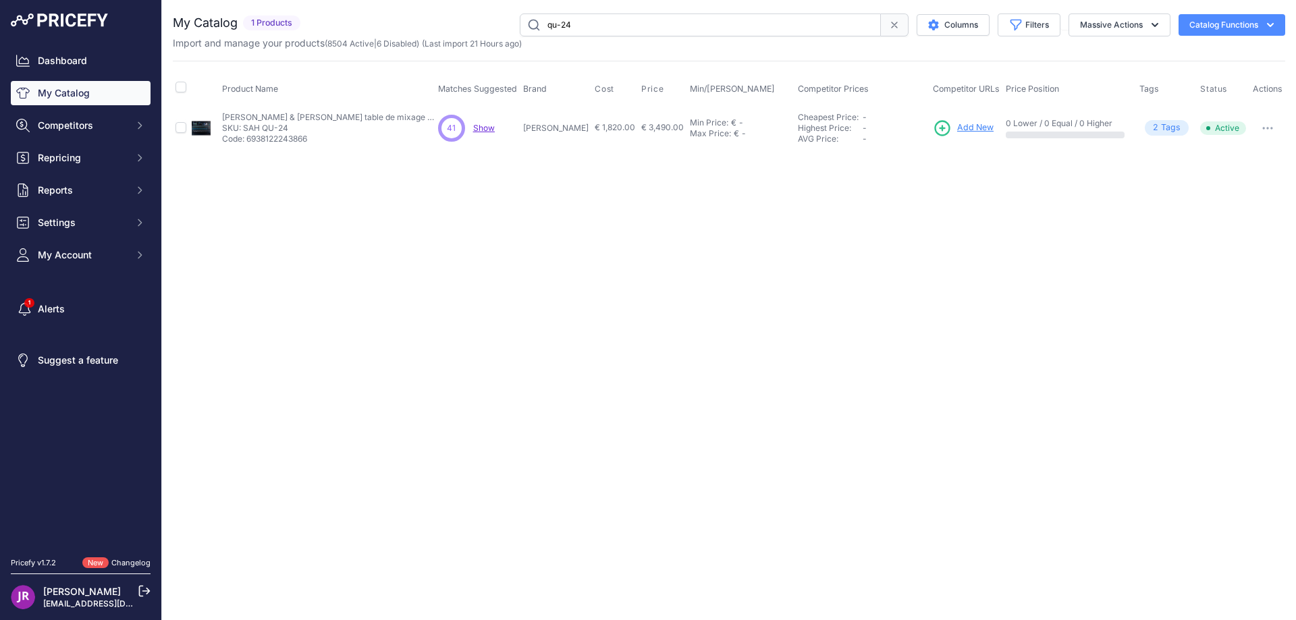
drag, startPoint x: 585, startPoint y: 24, endPoint x: 517, endPoint y: 23, distance: 67.5
click at [520, 23] on input "qu-24" at bounding box center [700, 25] width 361 height 23
type input "ruocean-ce"
click at [957, 128] on link "Show" at bounding box center [968, 127] width 22 height 10
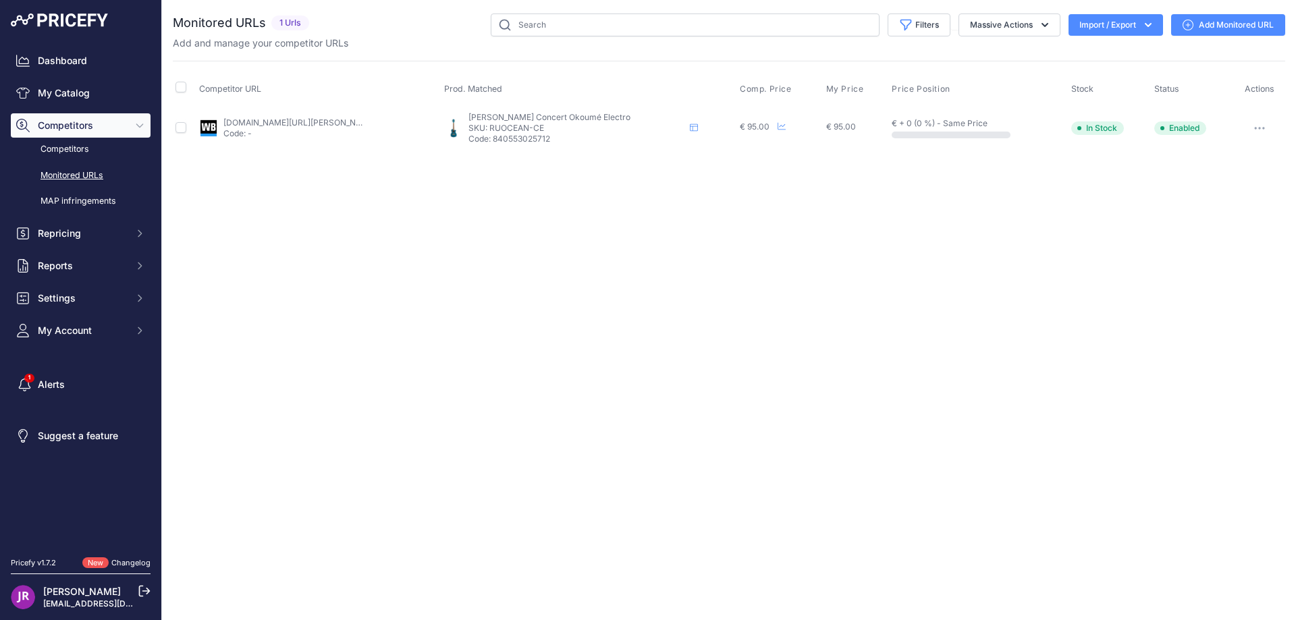
click at [1261, 128] on icon "button" at bounding box center [1259, 128] width 11 height 3
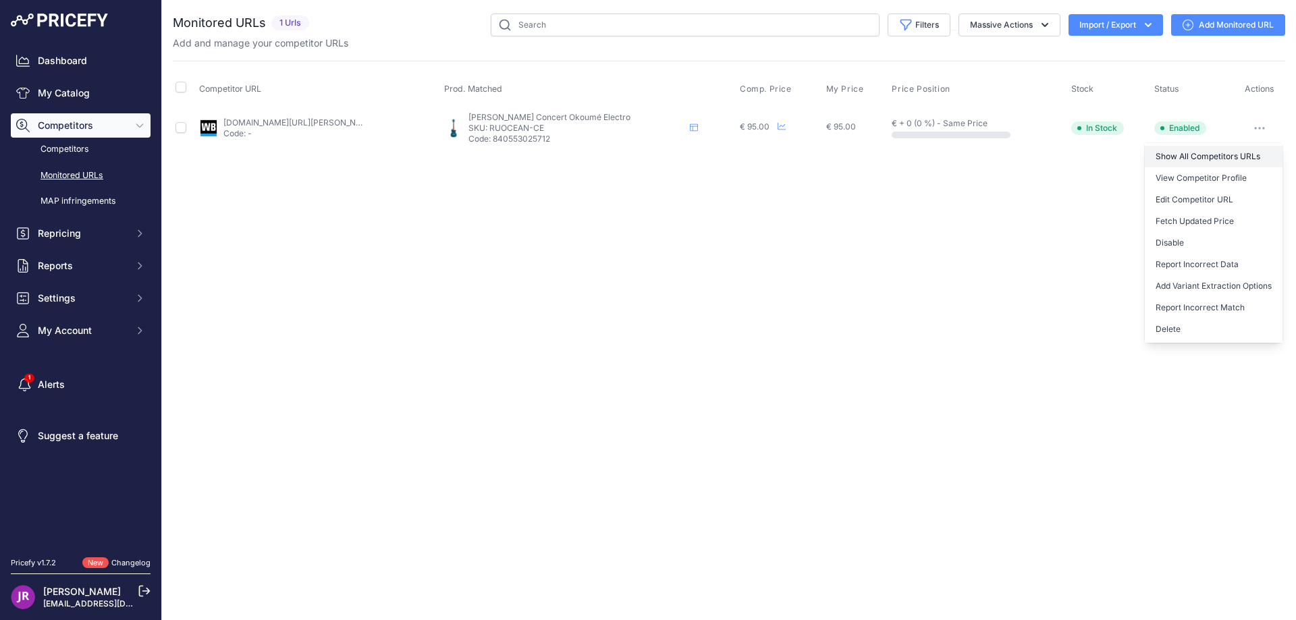
click at [1203, 154] on link "Show All Competitors URLs" at bounding box center [1214, 157] width 138 height 22
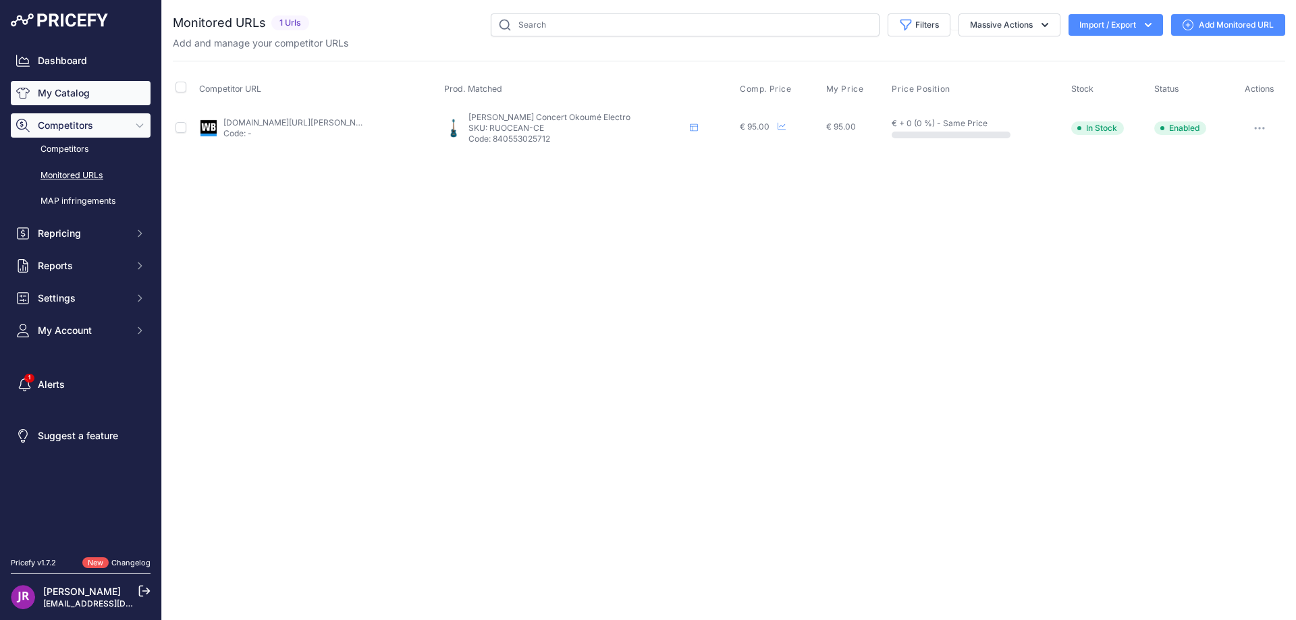
click at [55, 92] on link "My Catalog" at bounding box center [81, 93] width 140 height 24
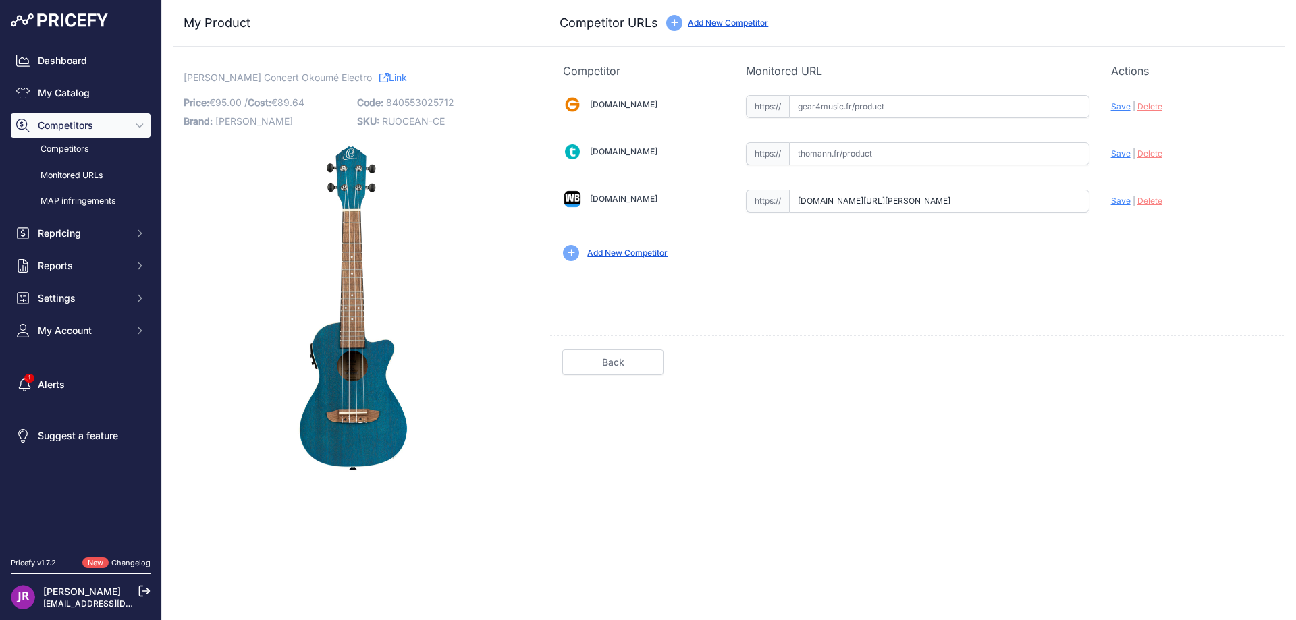
scroll to position [0, 150]
drag, startPoint x: 795, startPoint y: 205, endPoint x: 1114, endPoint y: 209, distance: 318.7
click at [1114, 209] on div "Gear4music.fr Valid Invalid" at bounding box center [918, 177] width 736 height 196
click at [1154, 203] on span "Delete" at bounding box center [1150, 201] width 25 height 10
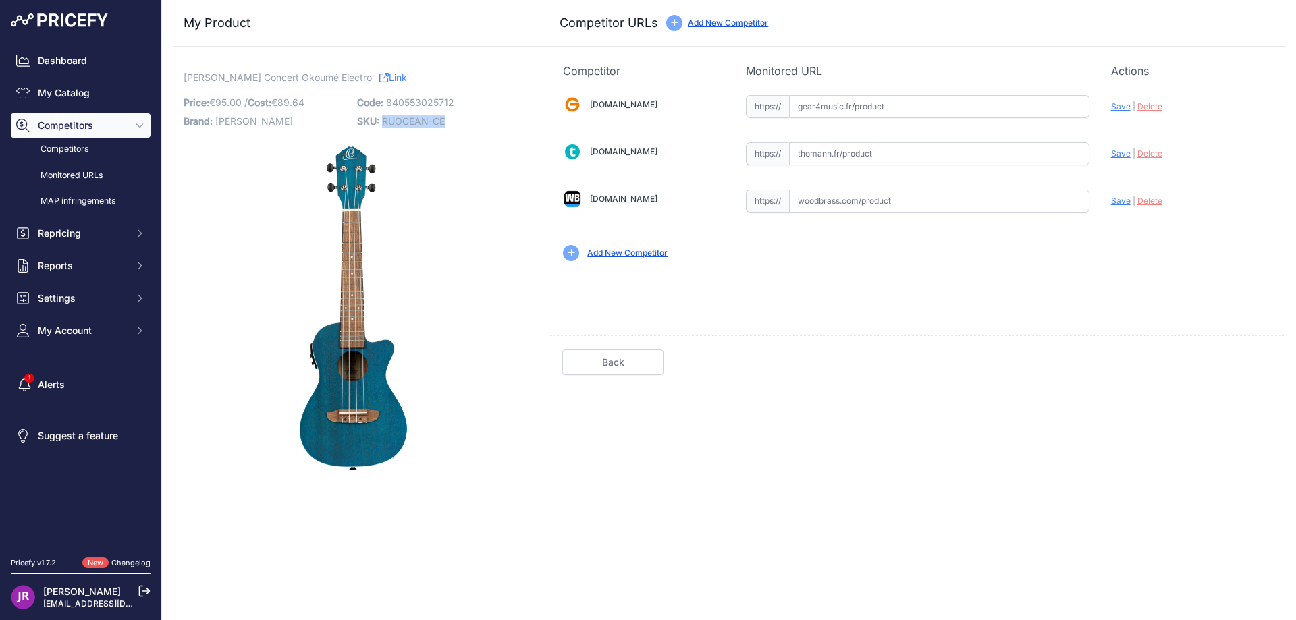
drag, startPoint x: 382, startPoint y: 122, endPoint x: 452, endPoint y: 131, distance: 70.1
click at [452, 131] on div "Ortega Ukulélé Concert Okoumé Electro Link Price: € 95.00 / Cost: € 89.64 Brand…" at bounding box center [353, 274] width 338 height 406
copy span "RUOCEAN-CE"
click at [874, 205] on input "text" at bounding box center [939, 201] width 300 height 23
paste input "https://www.woodbrass.com/electro-ortega-ruocean-ce-p269007.html?queryID=fc7ecc…"
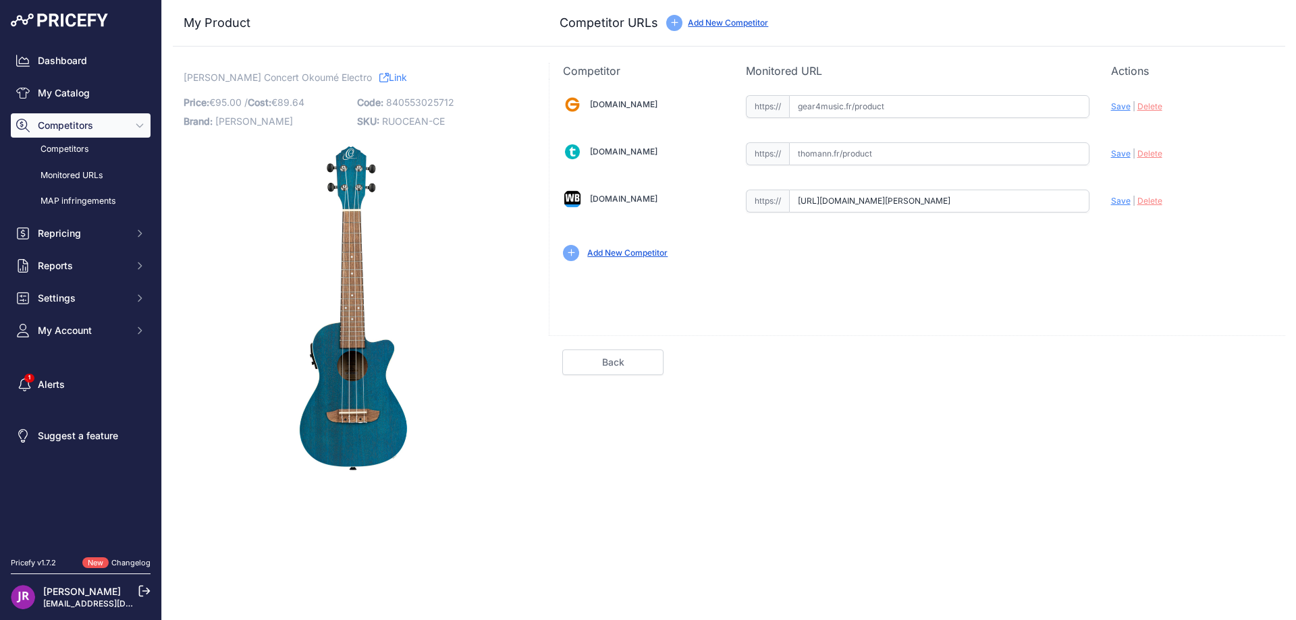
scroll to position [0, 176]
click at [1117, 198] on span "Save" at bounding box center [1121, 201] width 20 height 10
type input "https://www.woodbrass.com/electro-ortega-ruocean-ce-p269007.html?queryID=fc7ecc…"
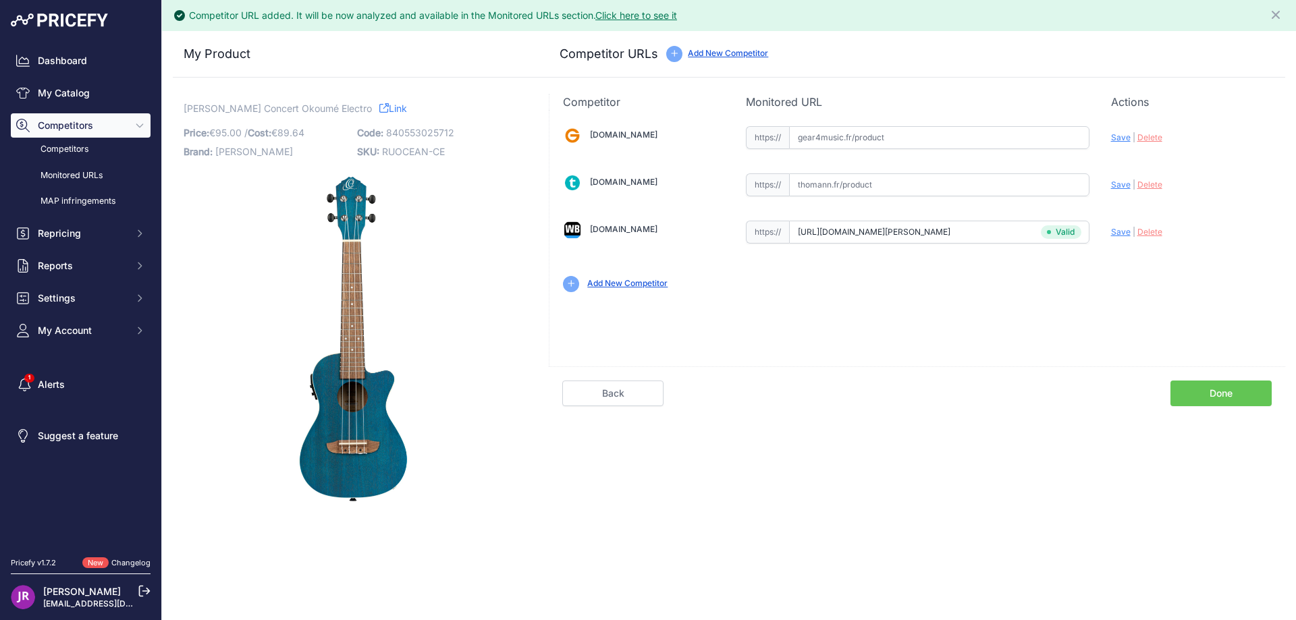
click at [1222, 385] on link "Done" at bounding box center [1221, 394] width 101 height 26
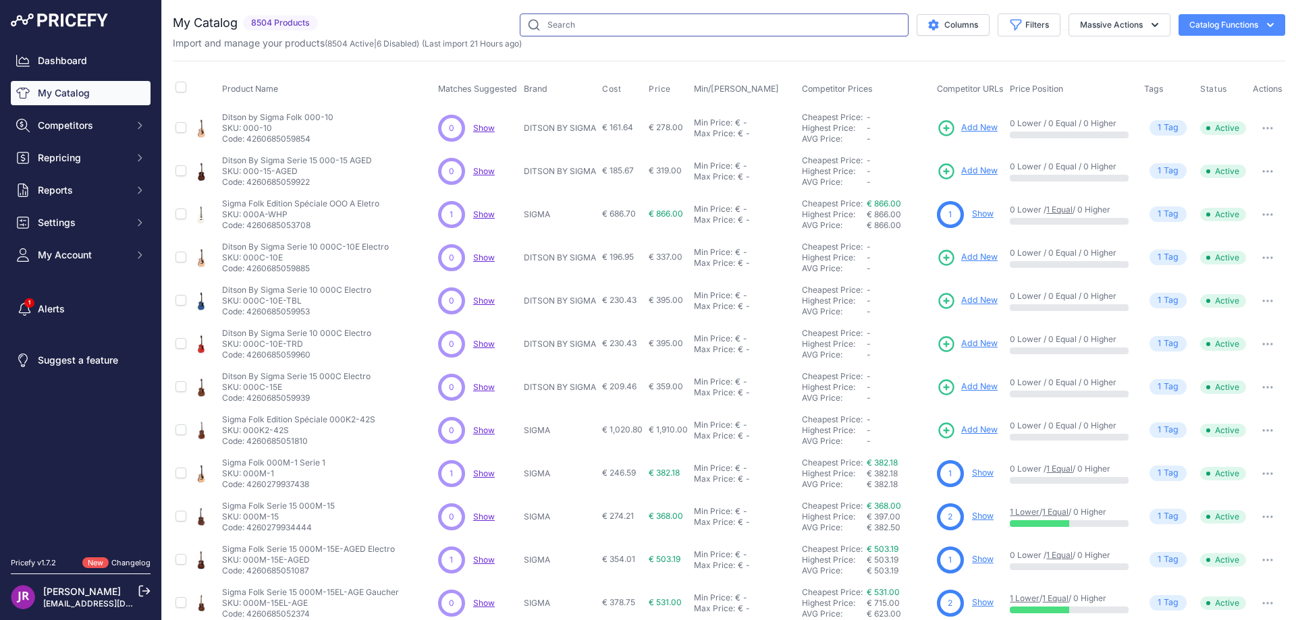
click at [568, 23] on input "text" at bounding box center [714, 25] width 389 height 23
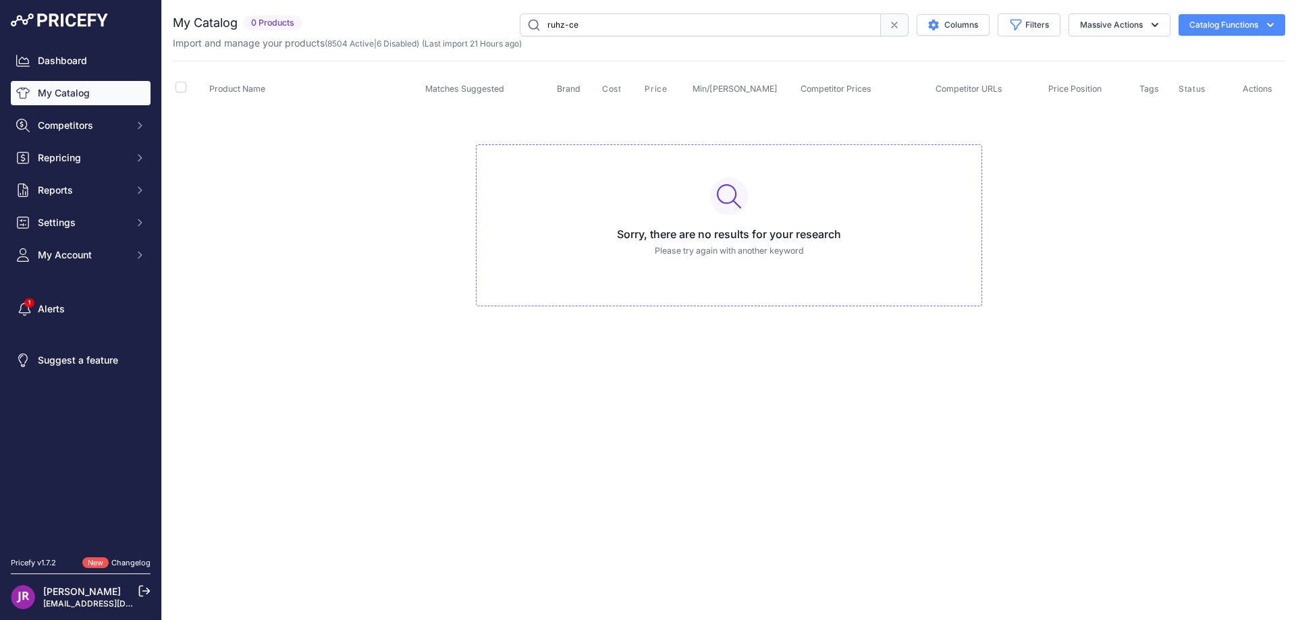
click at [595, 23] on input "ruhz-ce" at bounding box center [700, 25] width 361 height 23
drag, startPoint x: 593, startPoint y: 27, endPoint x: 503, endPoint y: 23, distance: 90.6
click at [503, 23] on div "ruhz-ce Columns Filters Status All Status Only Enabled Only Disabled" at bounding box center [797, 25] width 978 height 23
paste input "RUHZ-CE-SBK"
type input "RUHZ-CE-SBK"
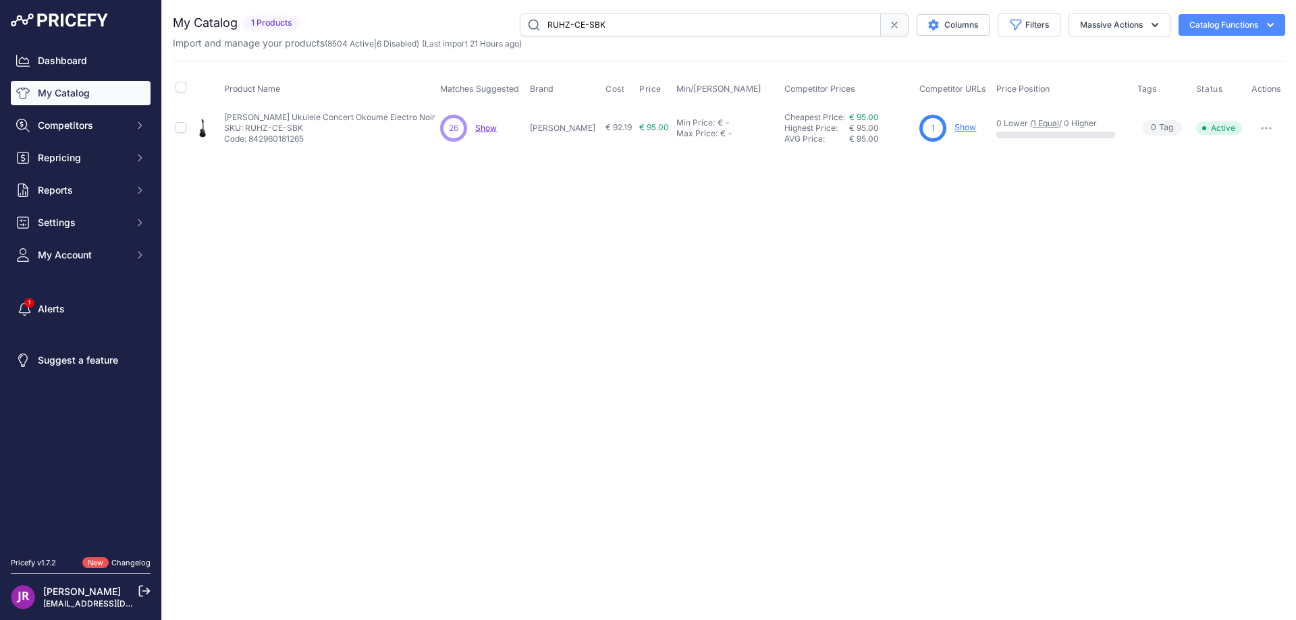
click at [955, 126] on link "Show" at bounding box center [966, 127] width 22 height 10
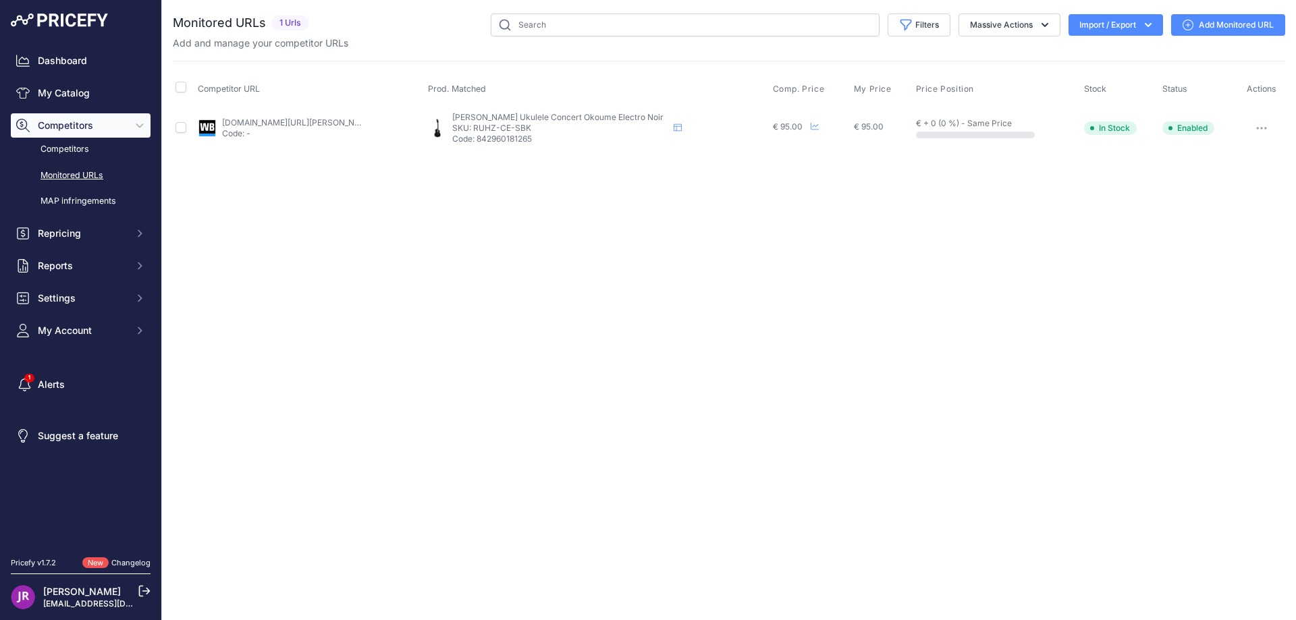
click at [1258, 126] on button "button" at bounding box center [1261, 128] width 27 height 19
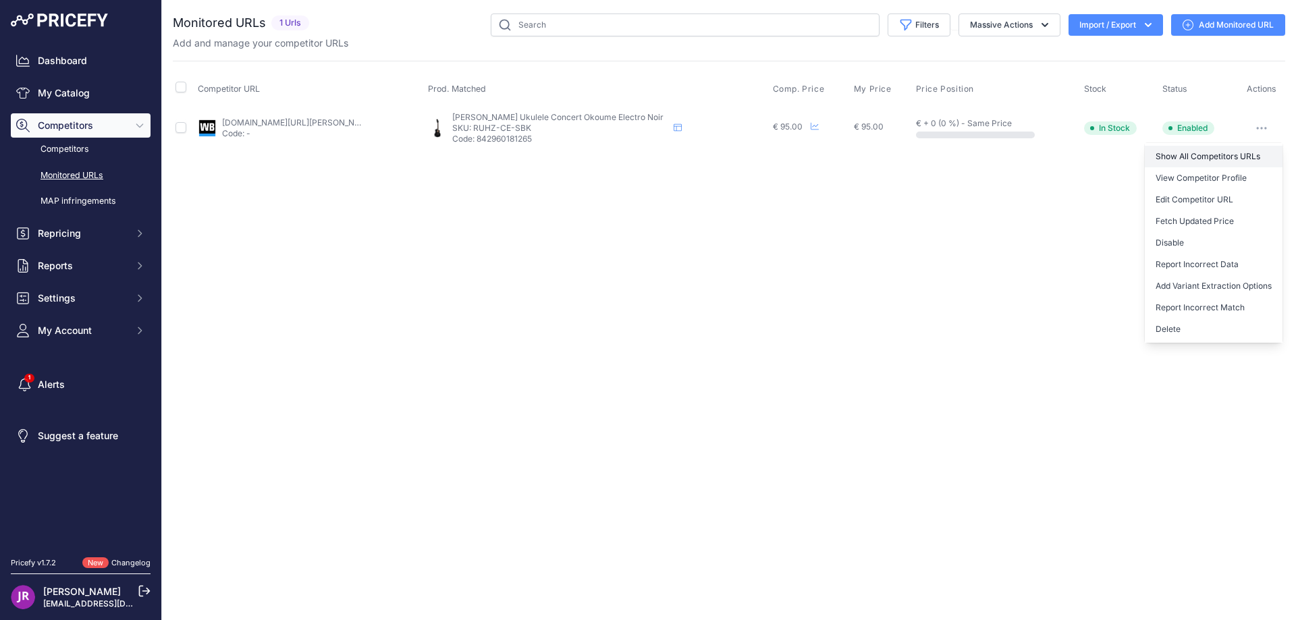
click at [1194, 157] on link "Show All Competitors URLs" at bounding box center [1214, 157] width 138 height 22
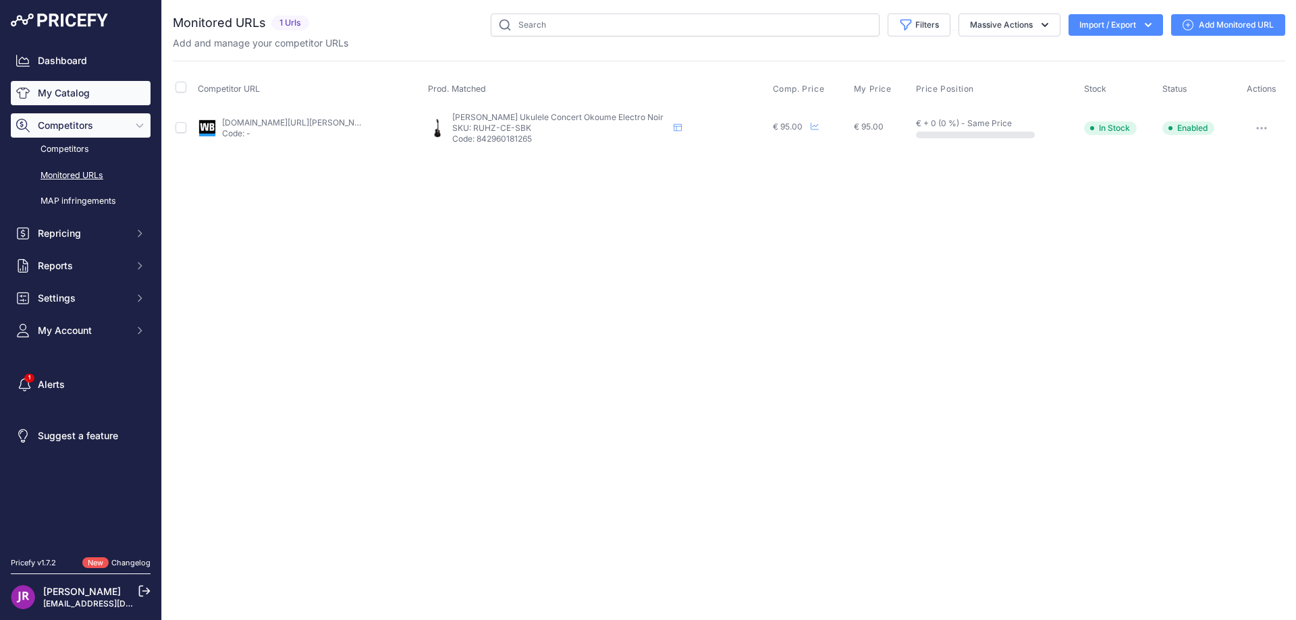
click at [88, 88] on link "My Catalog" at bounding box center [81, 93] width 140 height 24
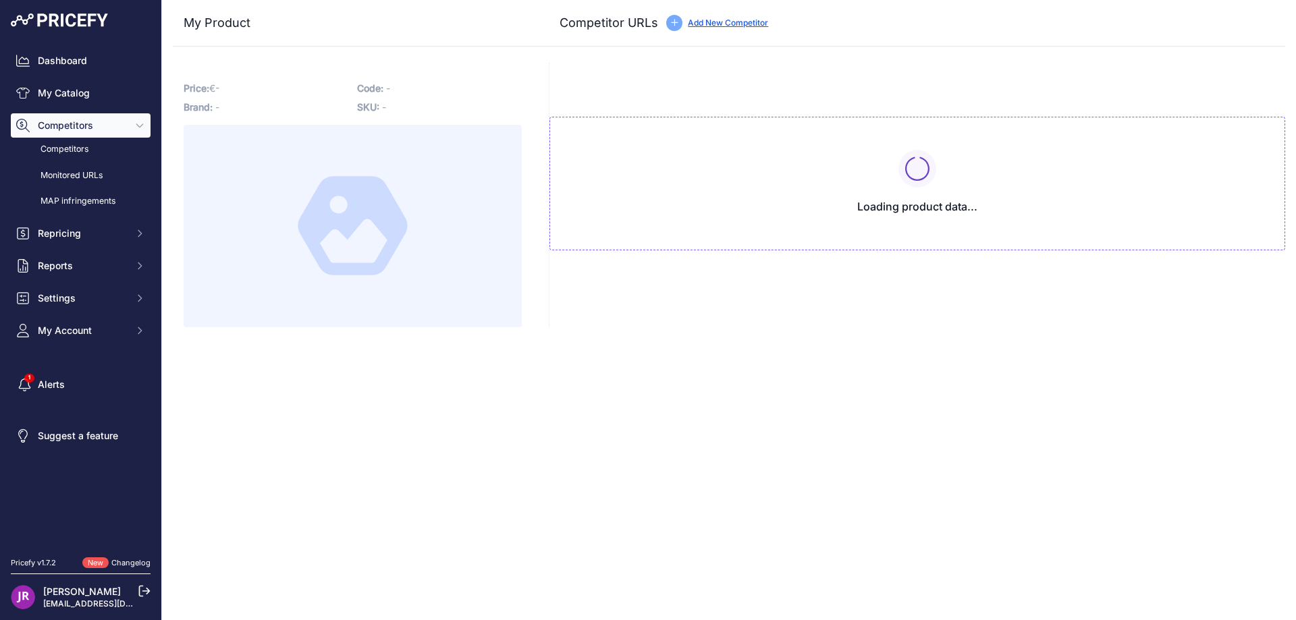
type input "[DOMAIN_NAME][URL][PERSON_NAME]"
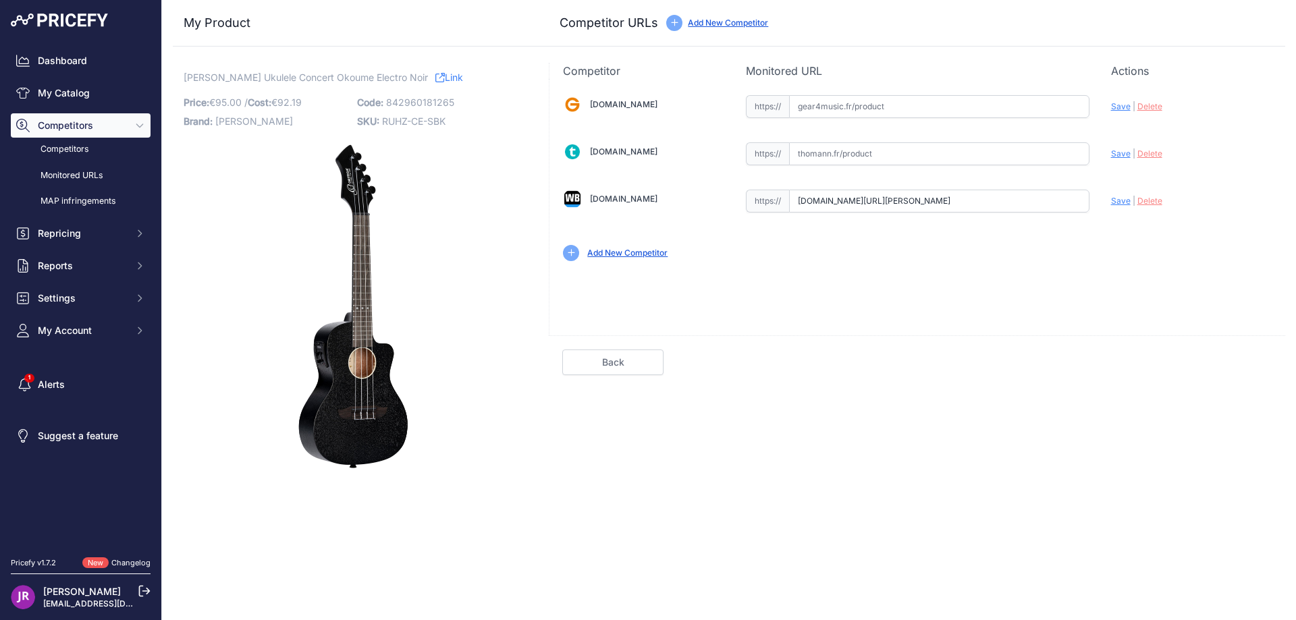
scroll to position [0, 150]
drag, startPoint x: 795, startPoint y: 198, endPoint x: 1176, endPoint y: 208, distance: 380.9
click at [1176, 208] on div "Gear4music.fr Valid Invalid" at bounding box center [918, 177] width 736 height 196
click at [1157, 200] on span "Delete" at bounding box center [1150, 201] width 25 height 10
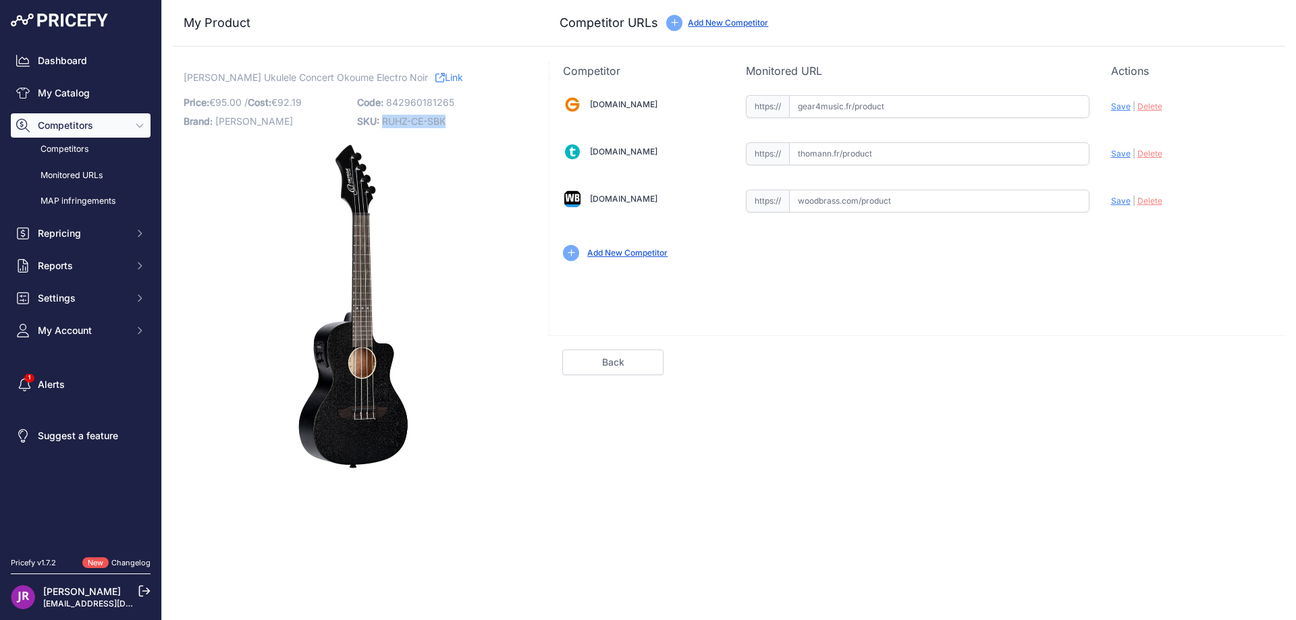
drag, startPoint x: 382, startPoint y: 119, endPoint x: 459, endPoint y: 127, distance: 77.3
click at [459, 127] on p "SKU: RUHZ-CE-SBK" at bounding box center [439, 121] width 165 height 19
copy span "RUHZ-CE-SBK"
click at [856, 151] on input "text" at bounding box center [939, 153] width 300 height 23
paste input "https://www.thomann.fr/ortega_ruhz_ce_sbk_concert.htm"
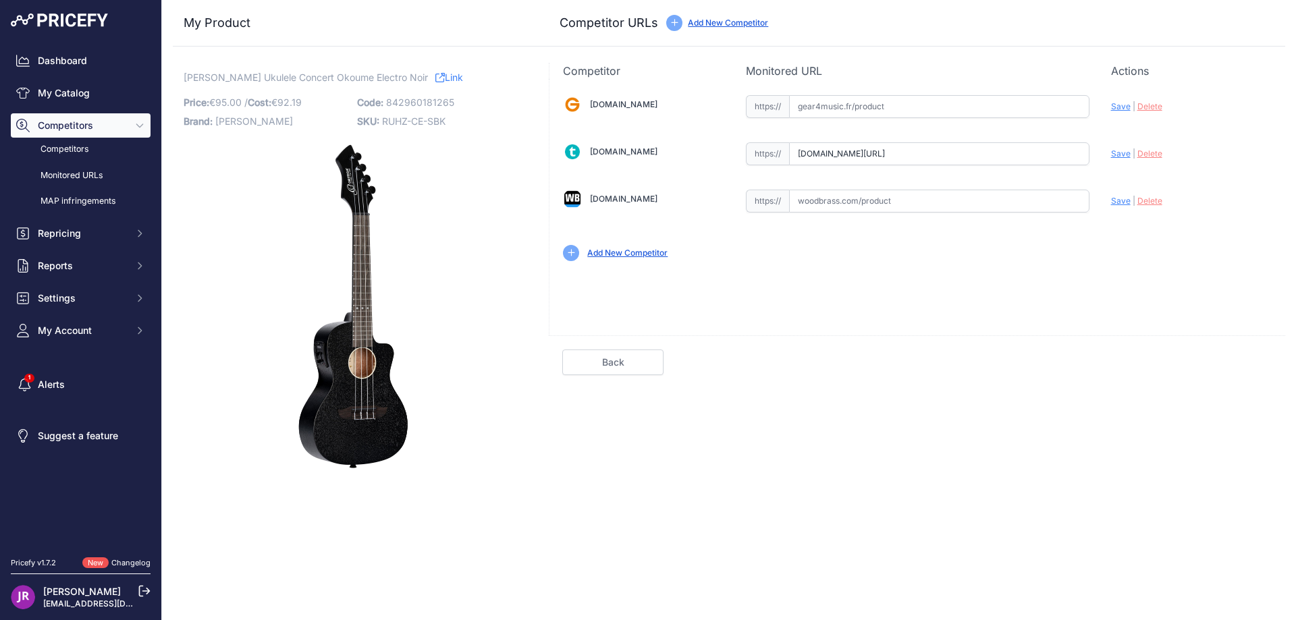
click at [1123, 158] on span "Save" at bounding box center [1121, 154] width 20 height 10
type input "https://www.thomann.fr/ortega_ruhz_ce_sbk_concert.htm?prirule_jdsnikfkfjsd=9365"
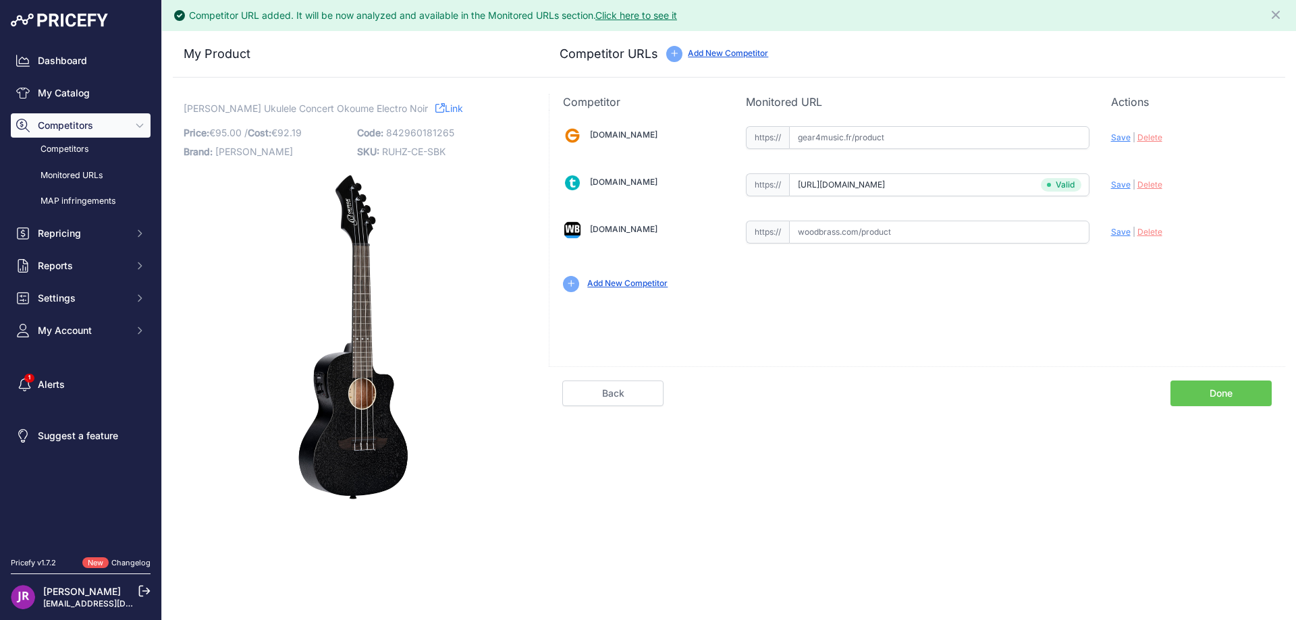
click at [1199, 389] on link "Done" at bounding box center [1221, 394] width 101 height 26
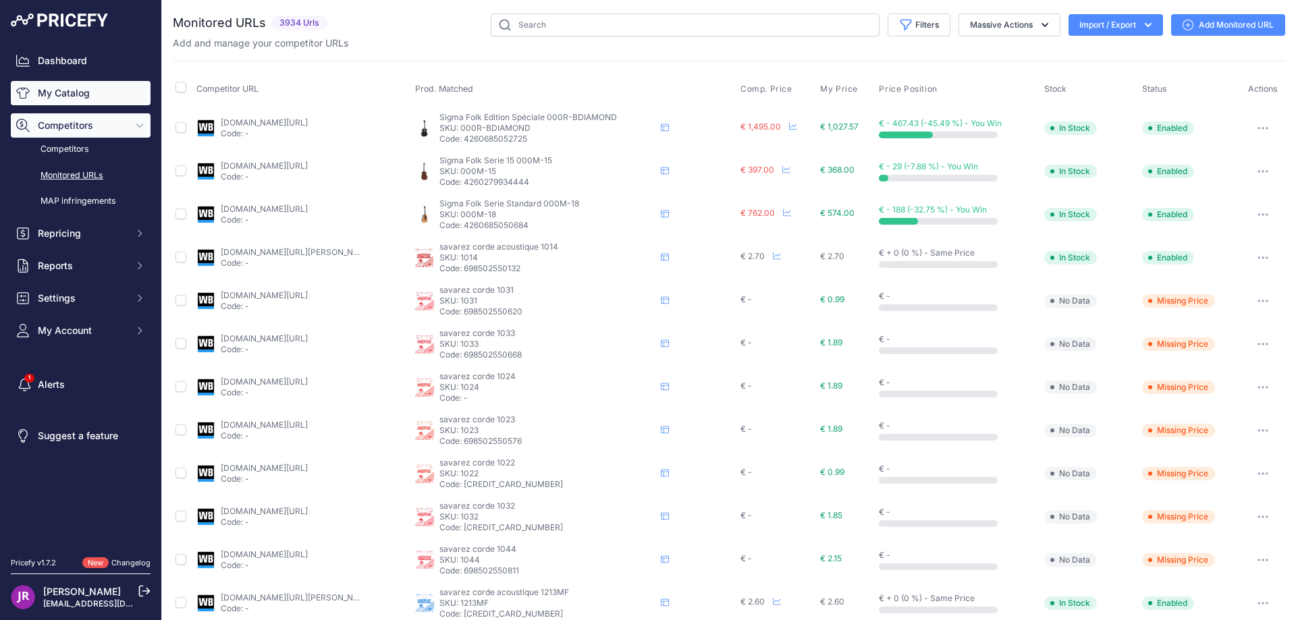
click at [69, 95] on link "My Catalog" at bounding box center [81, 93] width 140 height 24
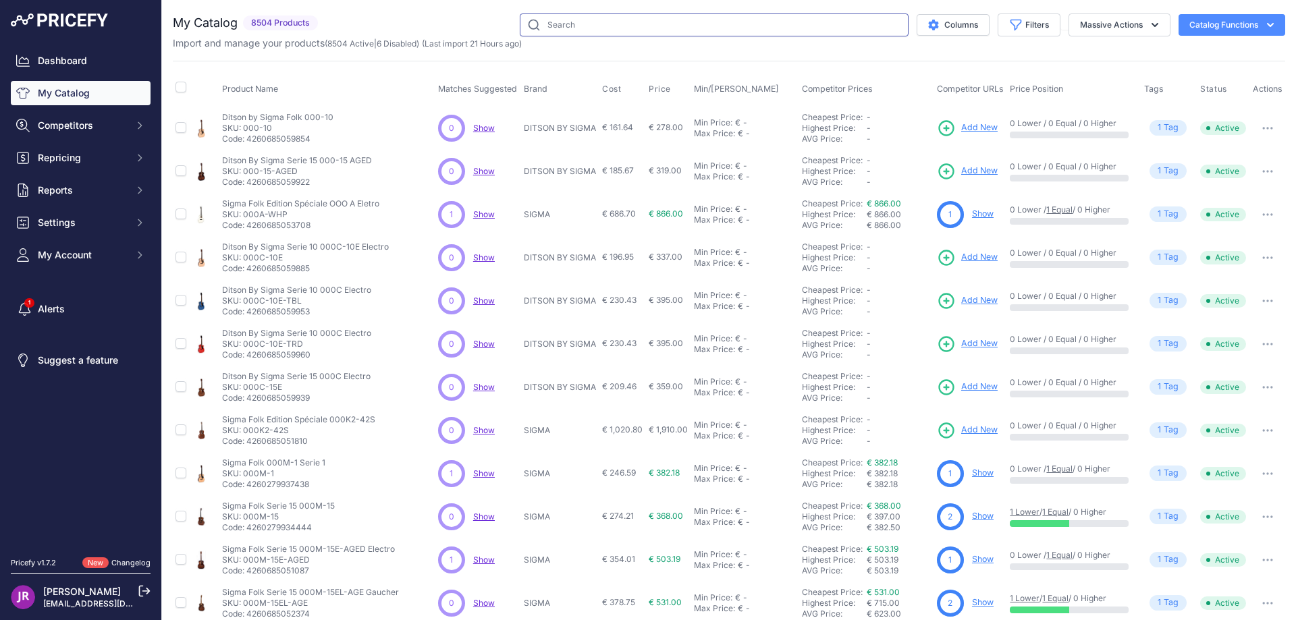
click at [558, 31] on input "text" at bounding box center [714, 25] width 389 height 23
type input "ru5ce"
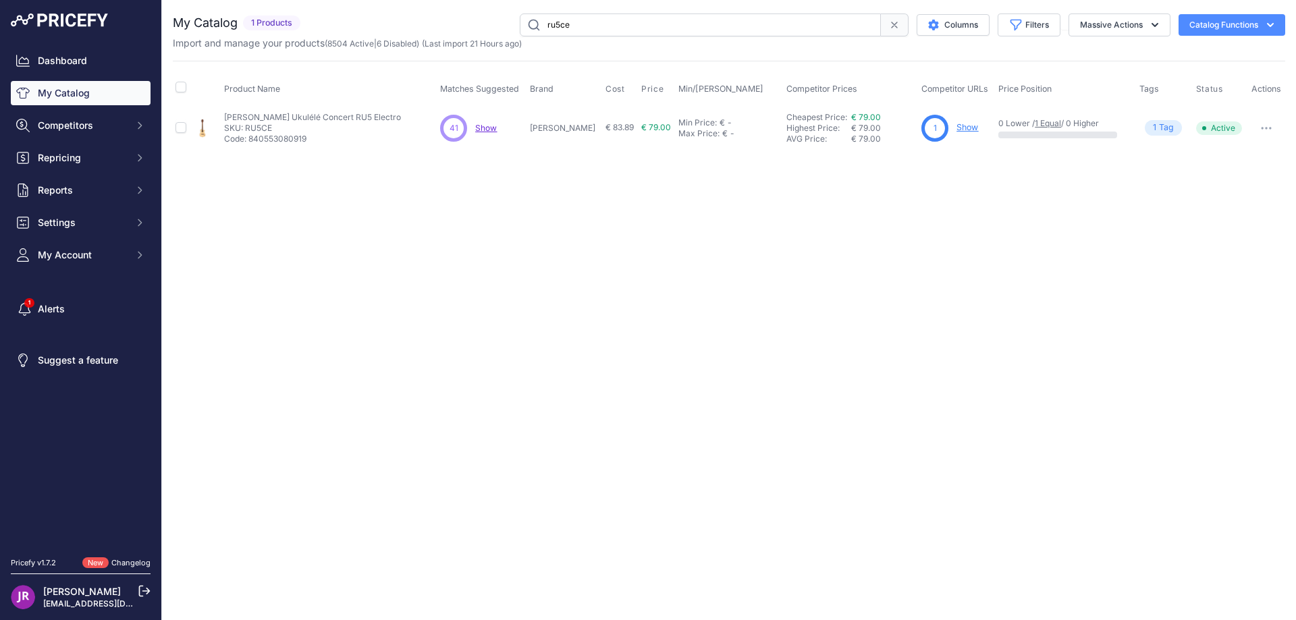
click at [957, 126] on link "Show" at bounding box center [968, 127] width 22 height 10
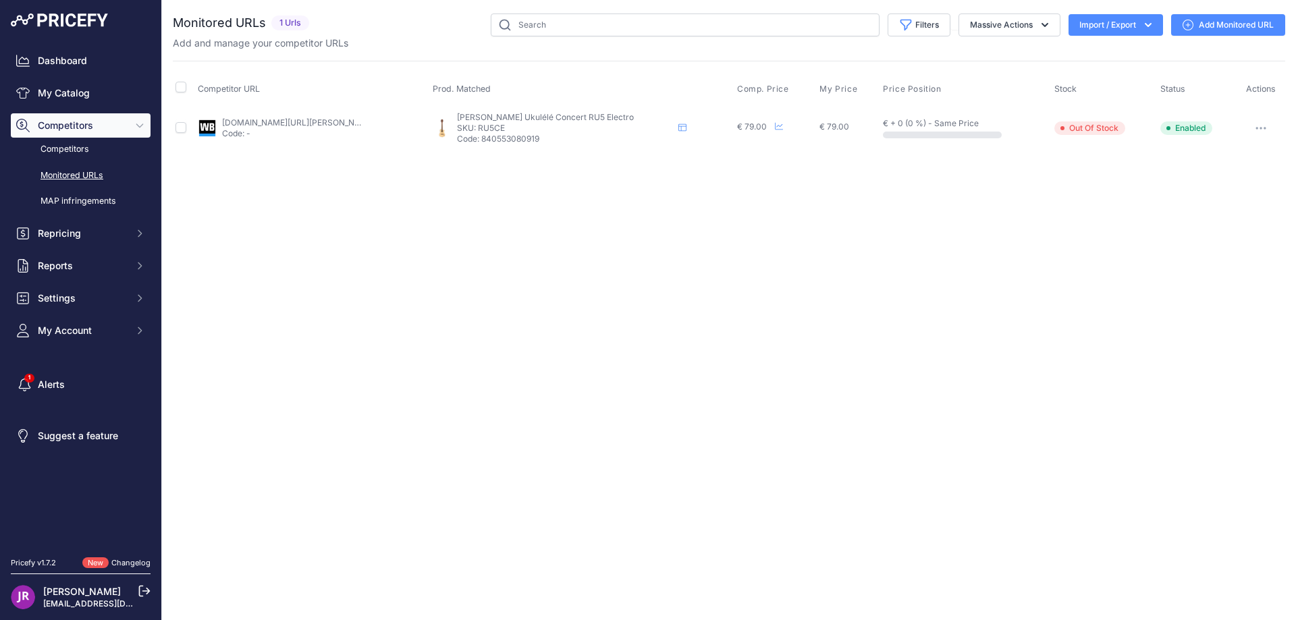
click at [1263, 132] on button "button" at bounding box center [1261, 128] width 27 height 19
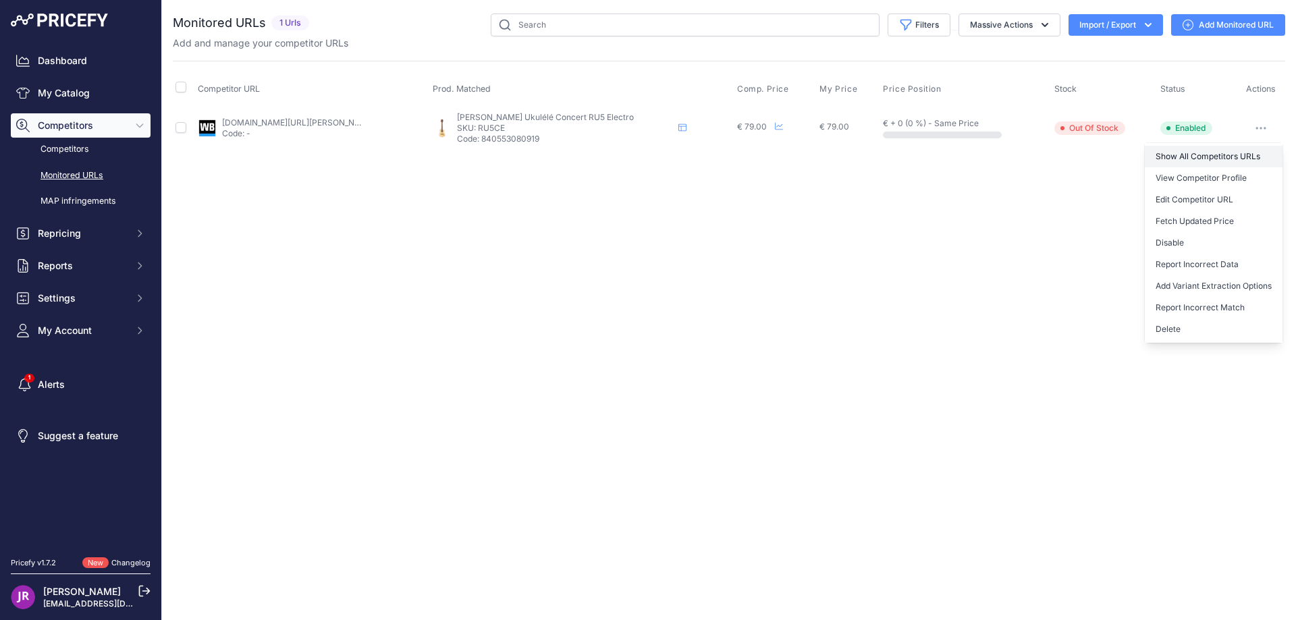
click at [1204, 157] on link "Show All Competitors URLs" at bounding box center [1214, 157] width 138 height 22
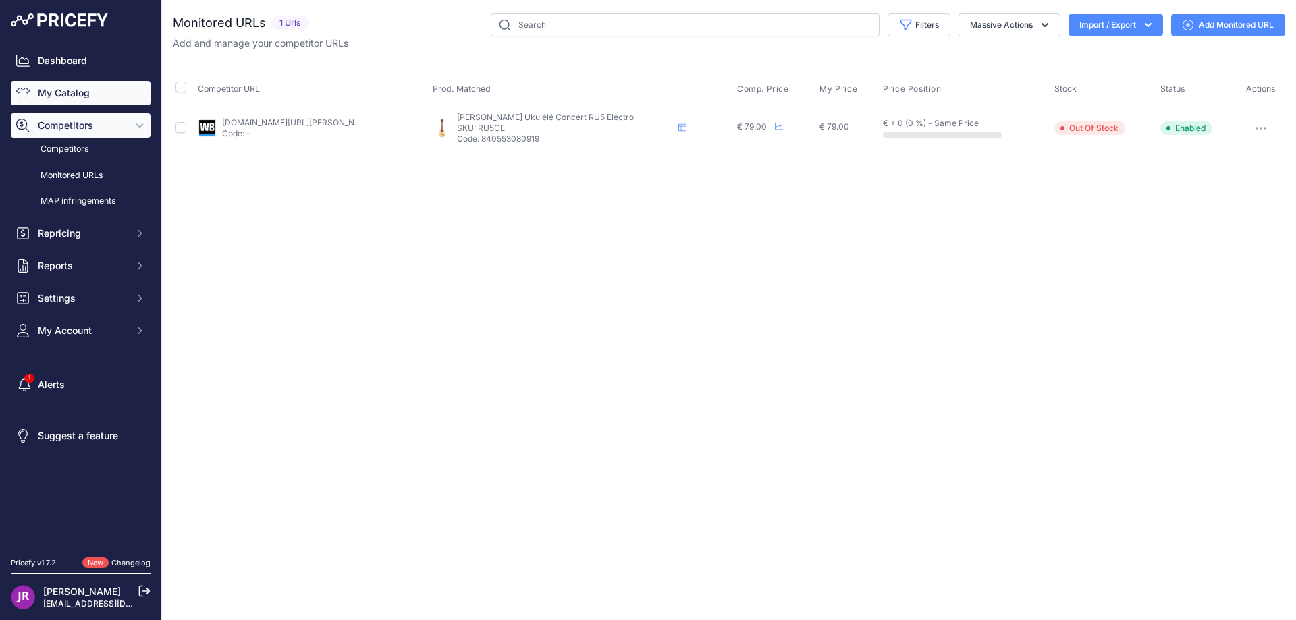
click at [92, 92] on link "My Catalog" at bounding box center [81, 93] width 140 height 24
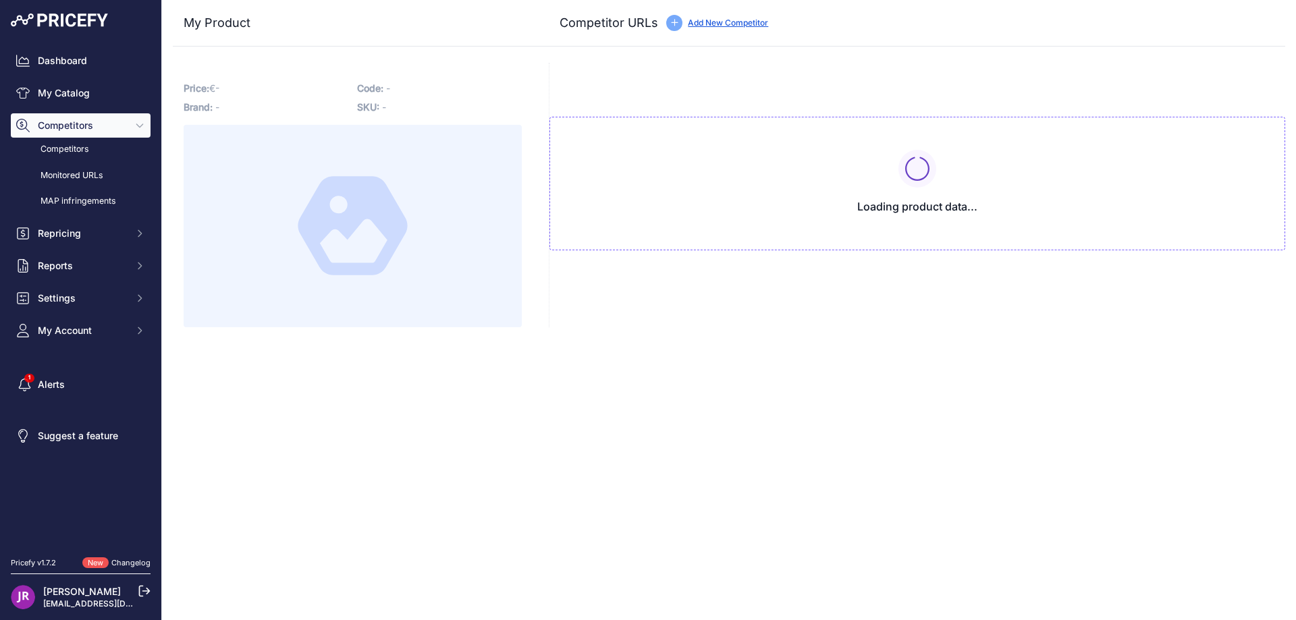
type input "[DOMAIN_NAME][URL][PERSON_NAME]"
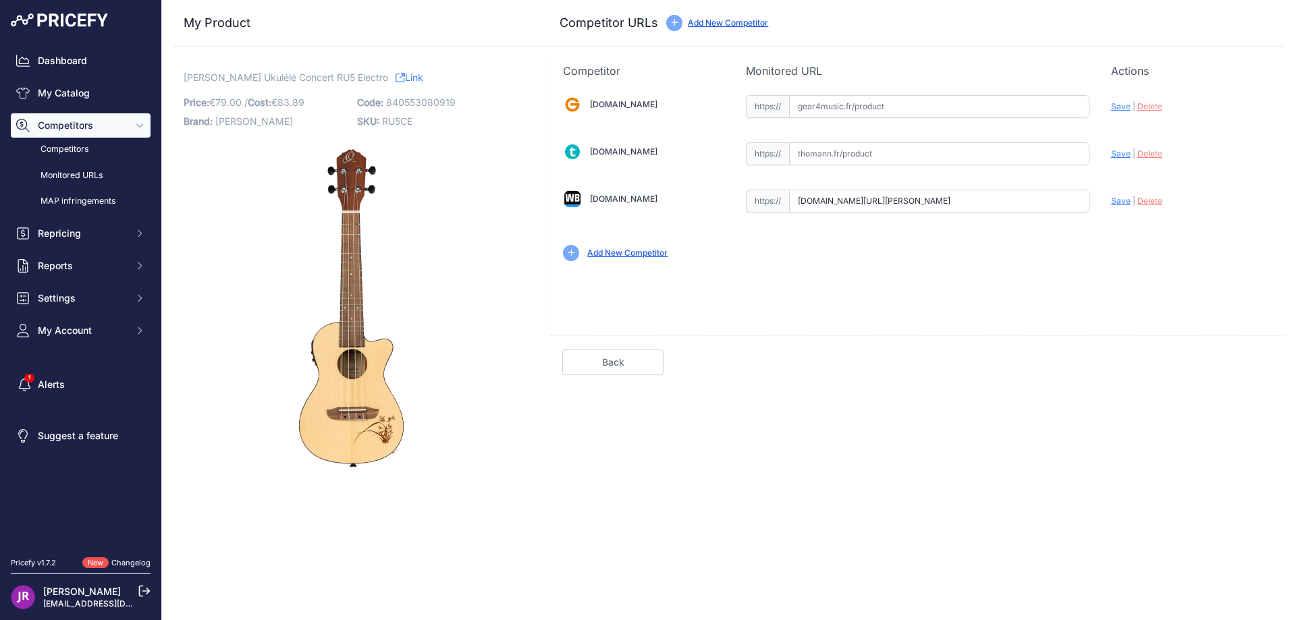
scroll to position [0, 136]
drag, startPoint x: 797, startPoint y: 203, endPoint x: 1095, endPoint y: 215, distance: 298.0
click at [1095, 215] on div "[DOMAIN_NAME] Valid Invalid" at bounding box center [918, 177] width 736 height 196
click at [1152, 206] on div "Update Profile Save | [GEOGRAPHIC_DATA] Analyzing" at bounding box center [1191, 197] width 161 height 21
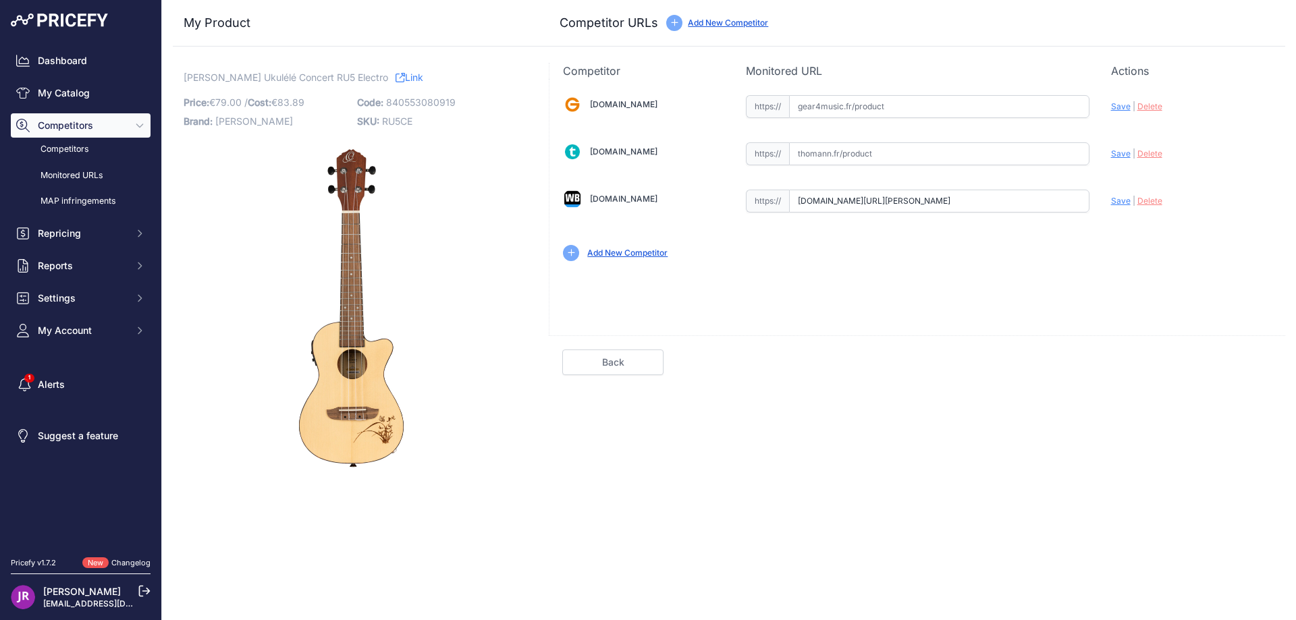
click at [1154, 201] on span "Delete" at bounding box center [1150, 201] width 25 height 10
click at [391, 120] on span "RU5CE" at bounding box center [397, 120] width 30 height 11
copy span "RU5CE"
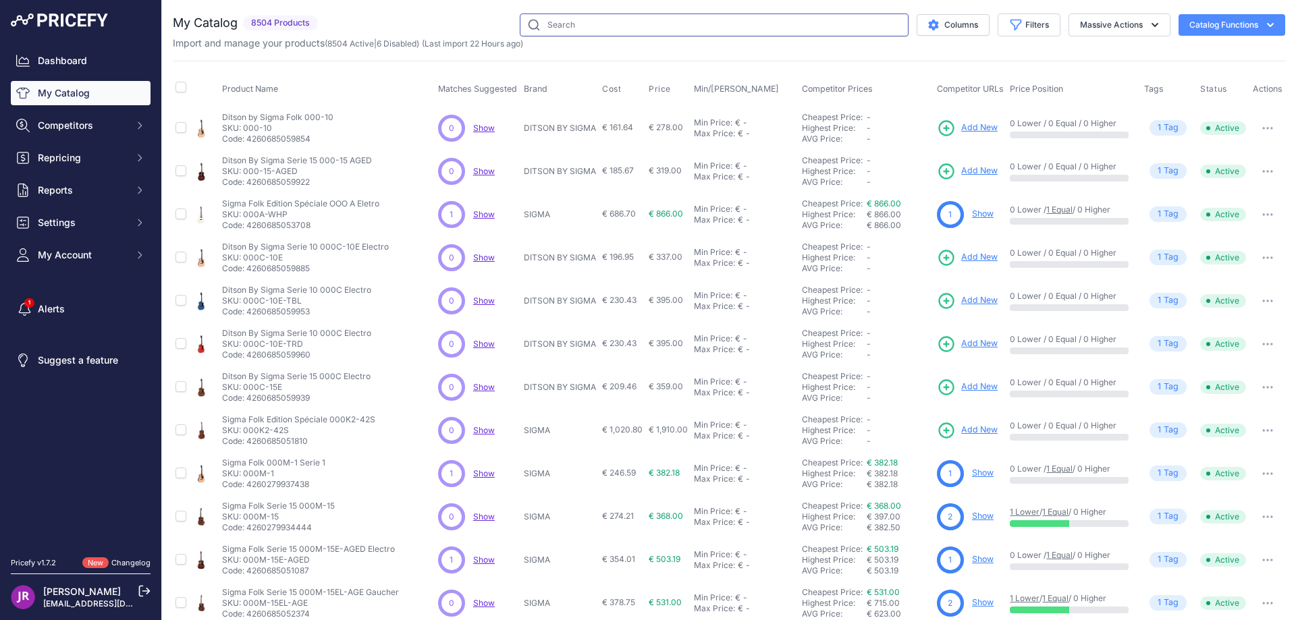
click at [542, 27] on input "text" at bounding box center [714, 25] width 389 height 23
paste input "RTPSTD-SBK-L"
type input "RTPSTD-SBK-L"
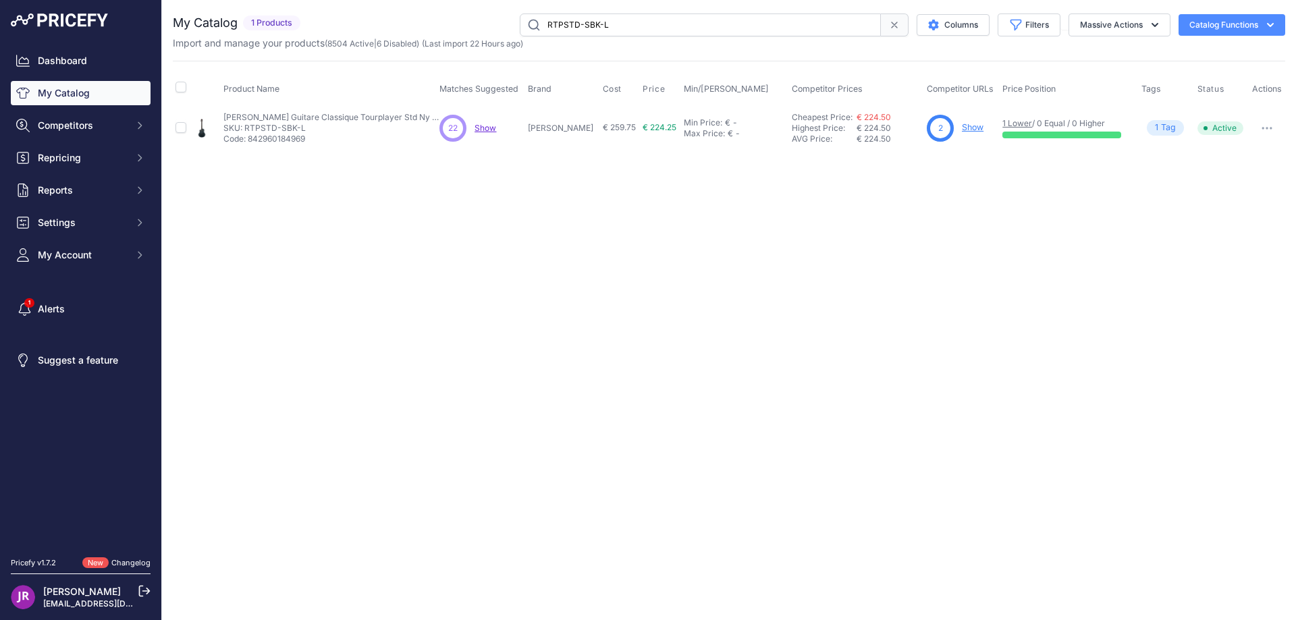
click at [962, 127] on link "Show" at bounding box center [973, 127] width 22 height 10
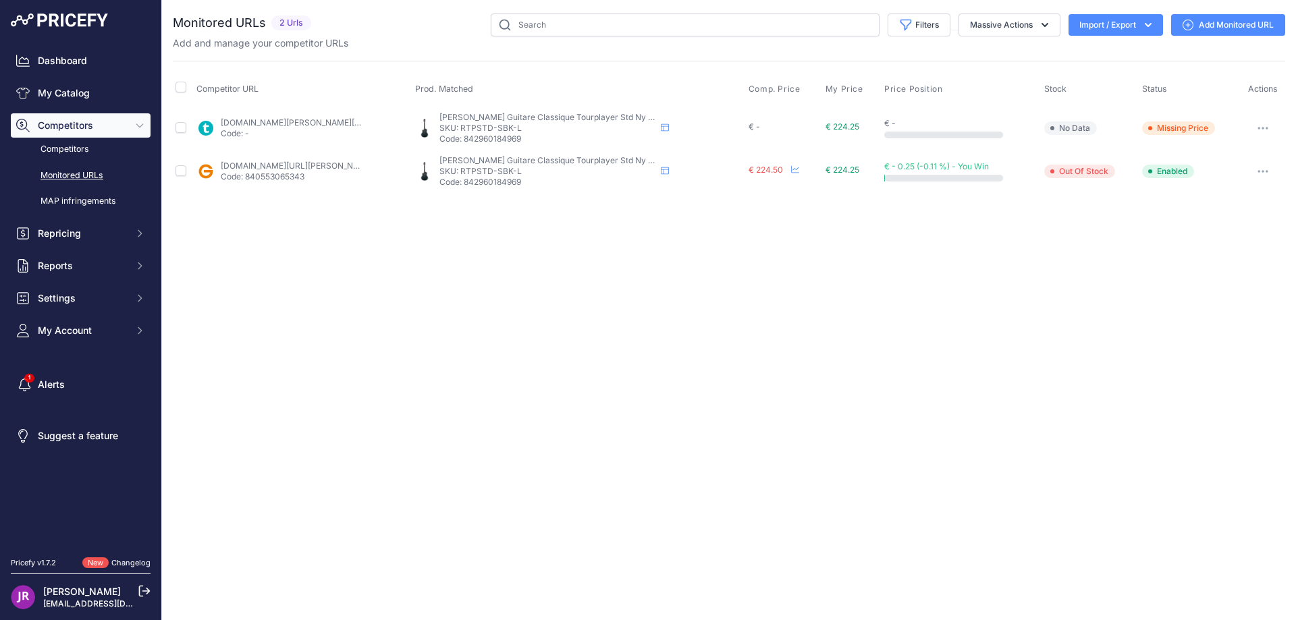
click at [1260, 125] on button "button" at bounding box center [1263, 128] width 27 height 19
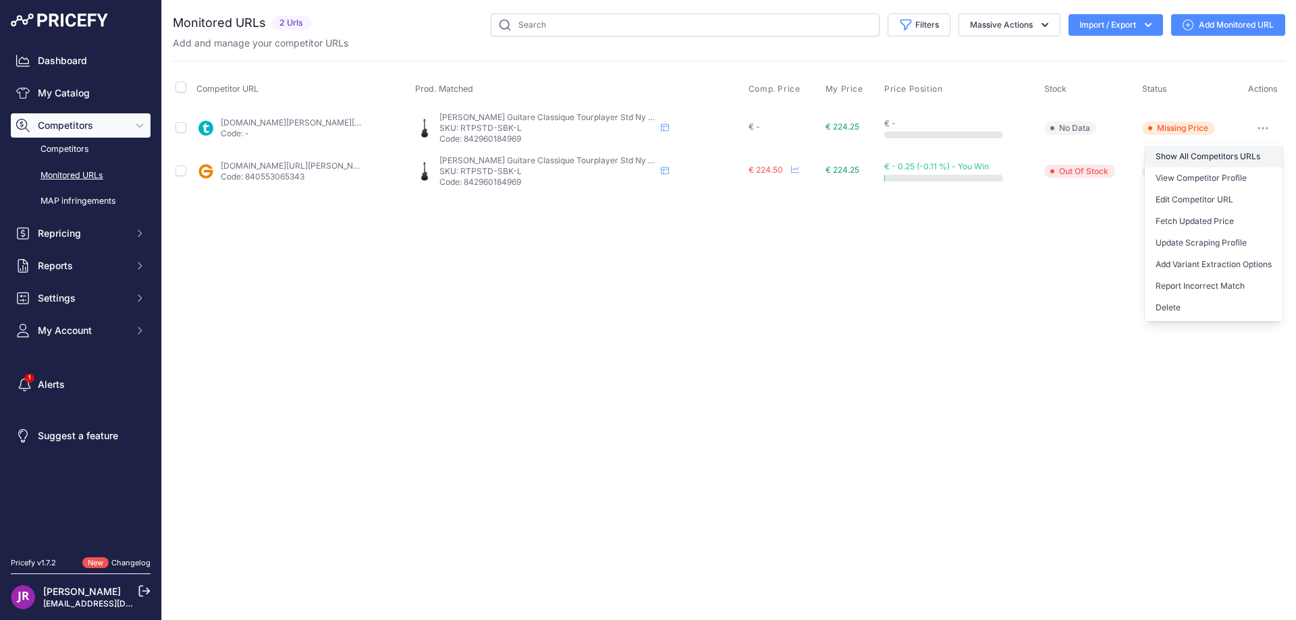
click at [1189, 155] on link "Show All Competitors URLs" at bounding box center [1214, 157] width 138 height 22
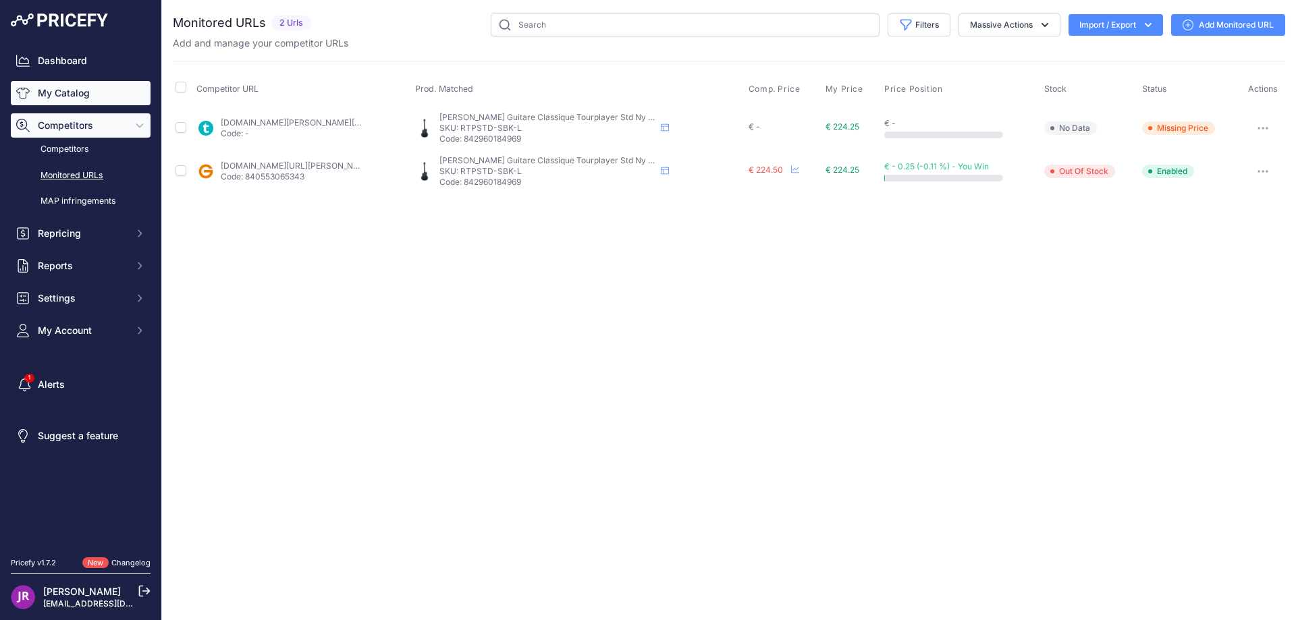
click at [86, 93] on link "My Catalog" at bounding box center [81, 93] width 140 height 24
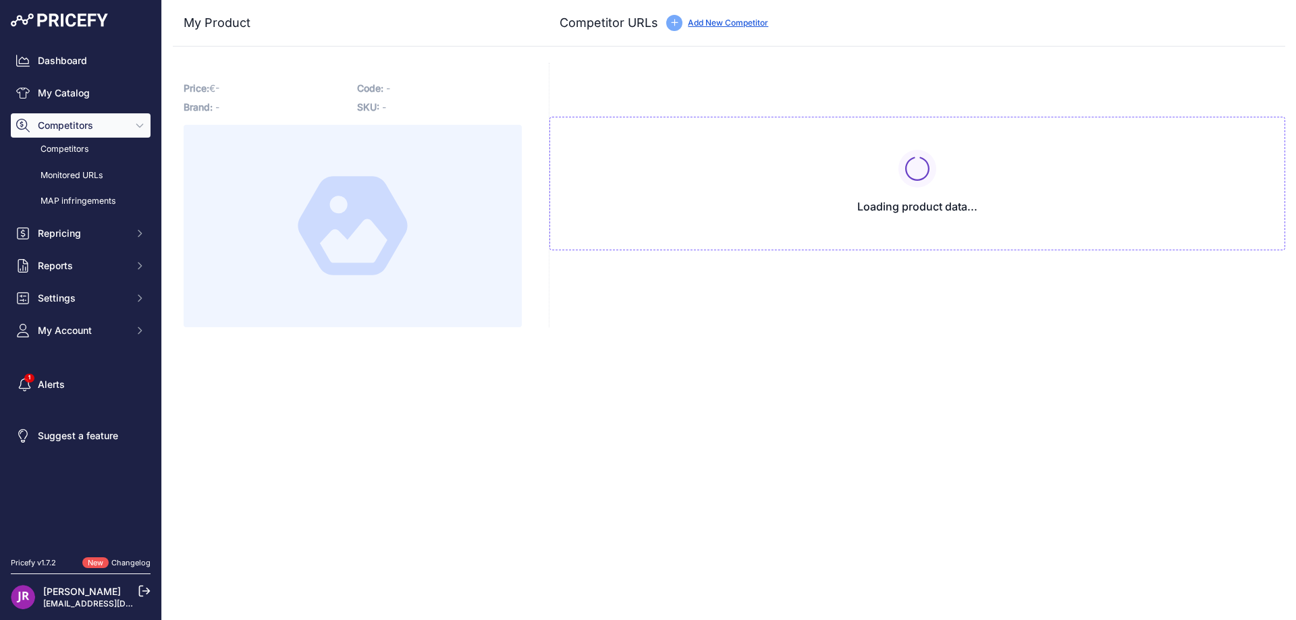
type input "www.gear4music.fr/fr/Guitare-and-Basse/Ortega-R121L-guitare-classique-pour-gauc…"
type input "www.thomann.fr/ortega_guitares_classique_gaucher.html?prirule_jdsnikfkfjsd=9365"
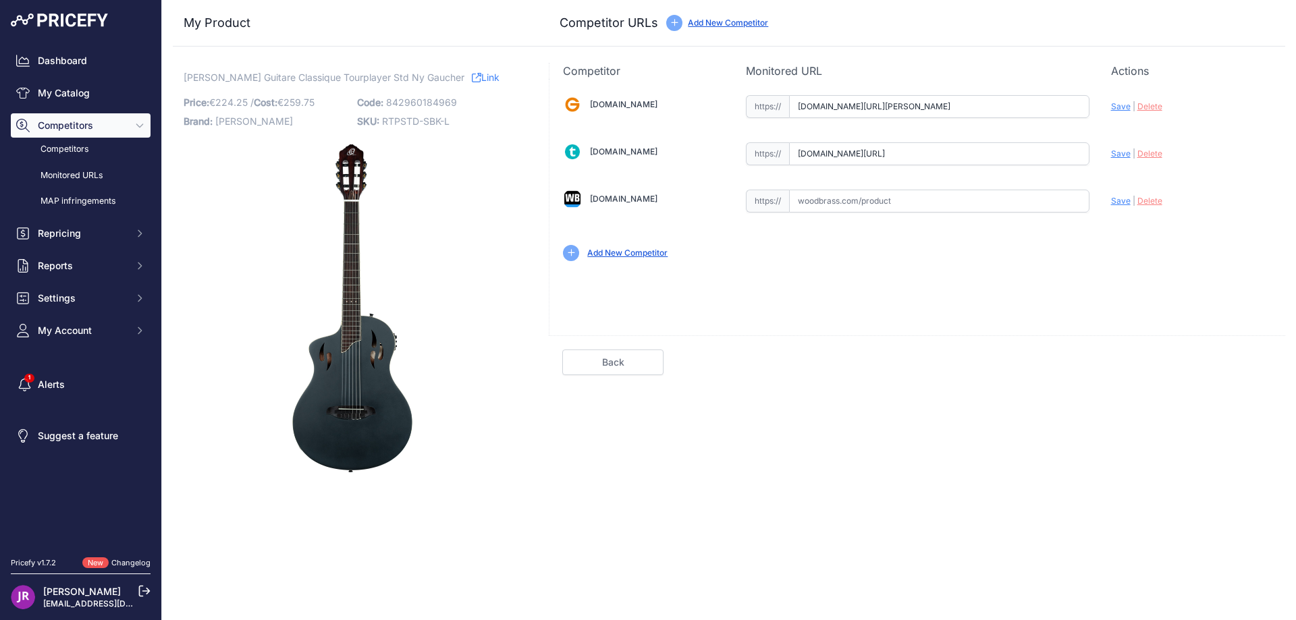
click at [1149, 107] on span "Delete" at bounding box center [1150, 106] width 25 height 10
click at [1145, 154] on span "Delete" at bounding box center [1150, 154] width 25 height 10
click at [840, 196] on input "text" at bounding box center [939, 201] width 300 height 23
paste input "https://www.woodbrass.com/electro-pour-gauchers-ortega-tourplayer-std-ny-gauche…"
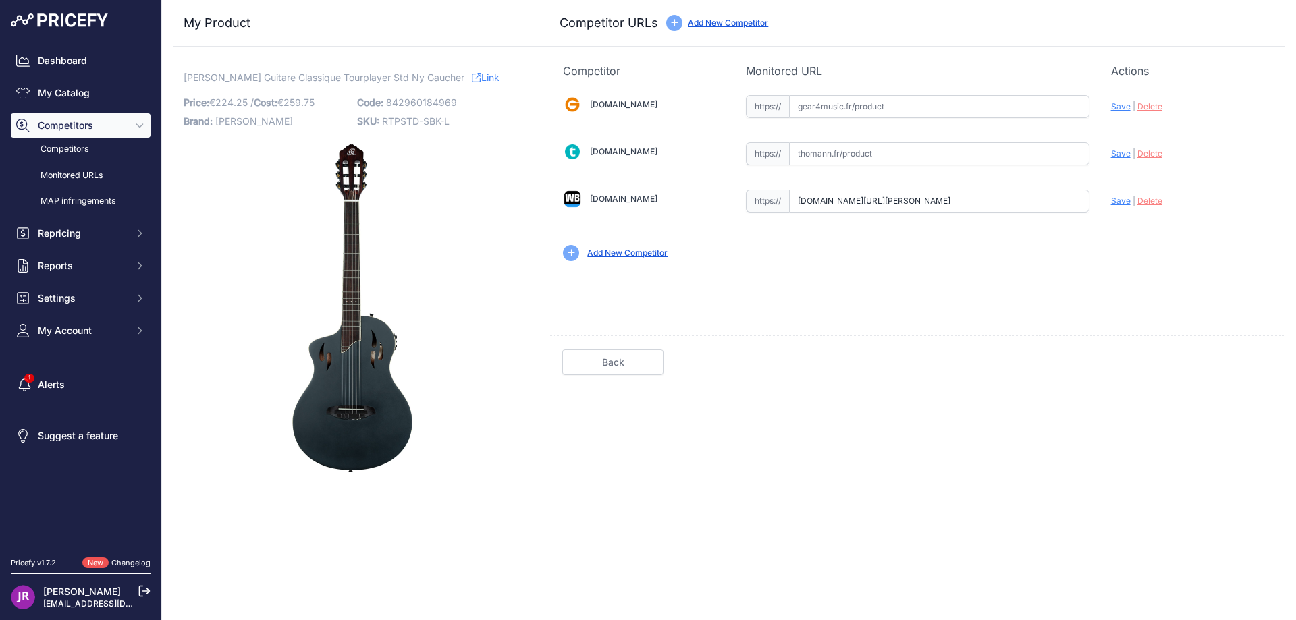
click at [1123, 199] on span "Save" at bounding box center [1121, 201] width 20 height 10
type input "https://www.woodbrass.com/electro-pour-gauchers-ortega-tourplayer-std-ny-gauche…"
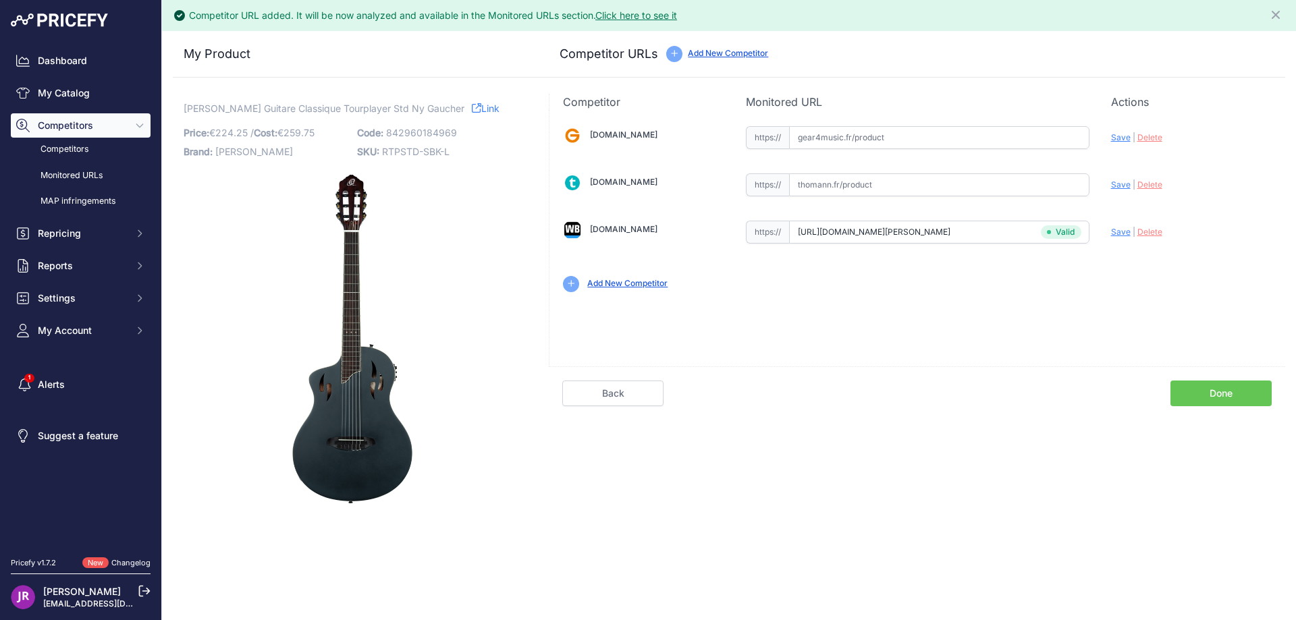
click at [1197, 386] on link "Done" at bounding box center [1221, 394] width 101 height 26
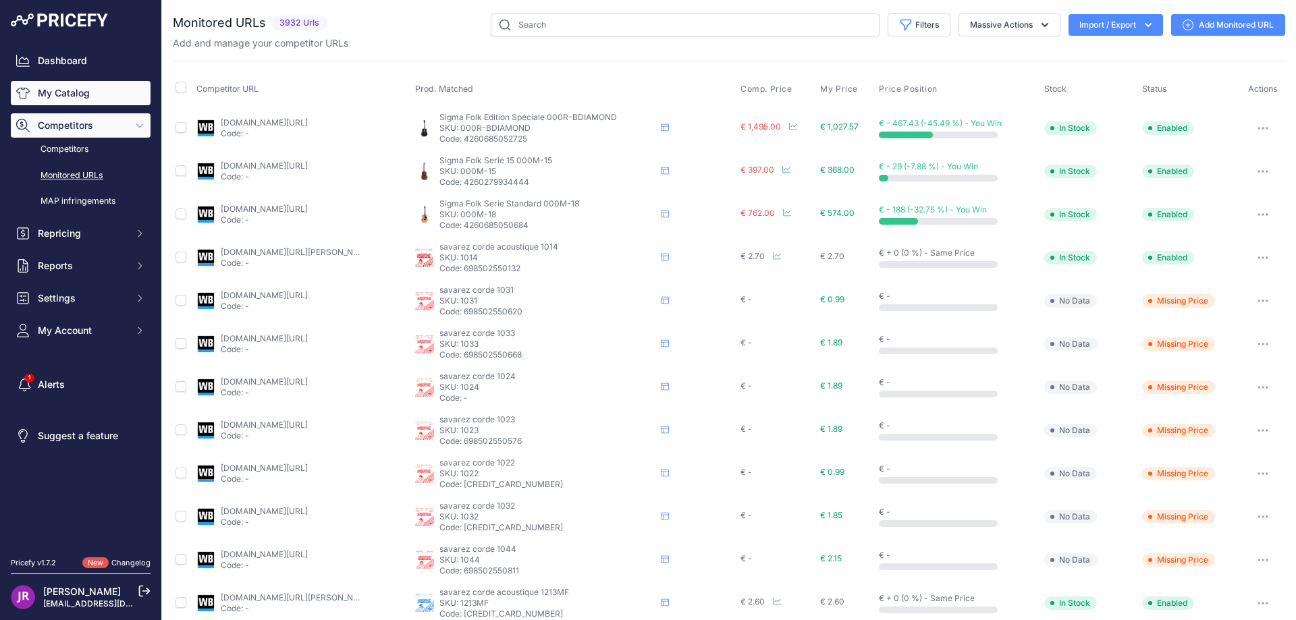
click at [83, 96] on link "My Catalog" at bounding box center [81, 93] width 140 height 24
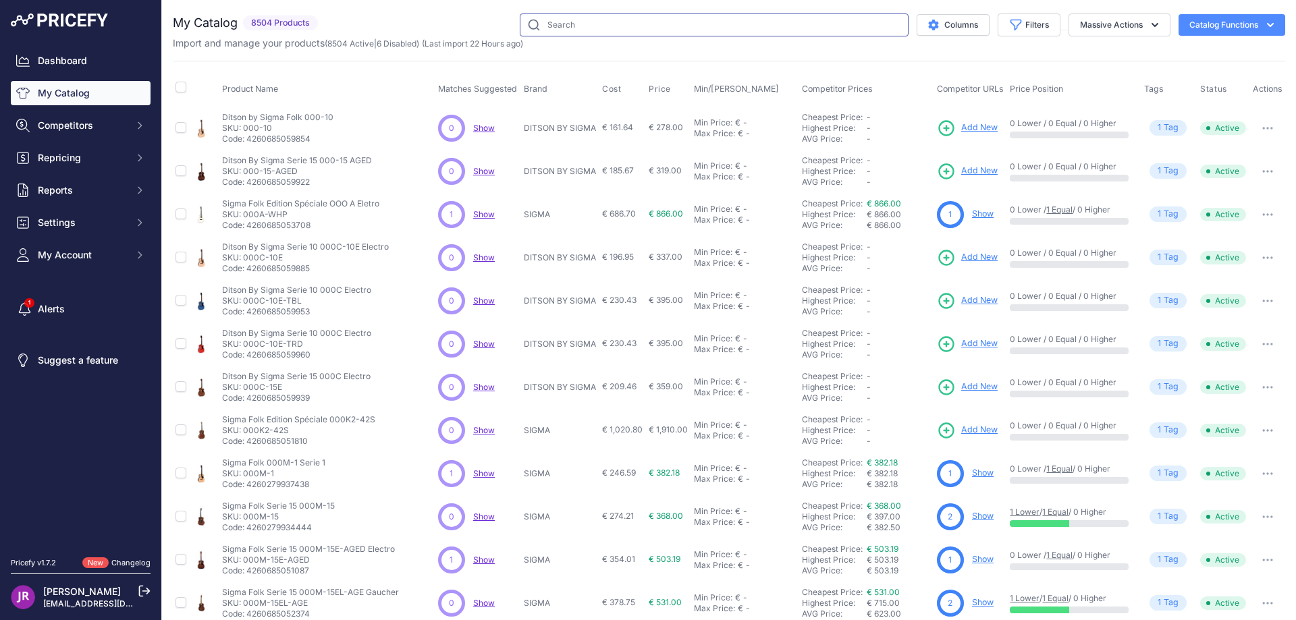
click at [544, 29] on input "text" at bounding box center [714, 25] width 389 height 23
type input "rs1l"
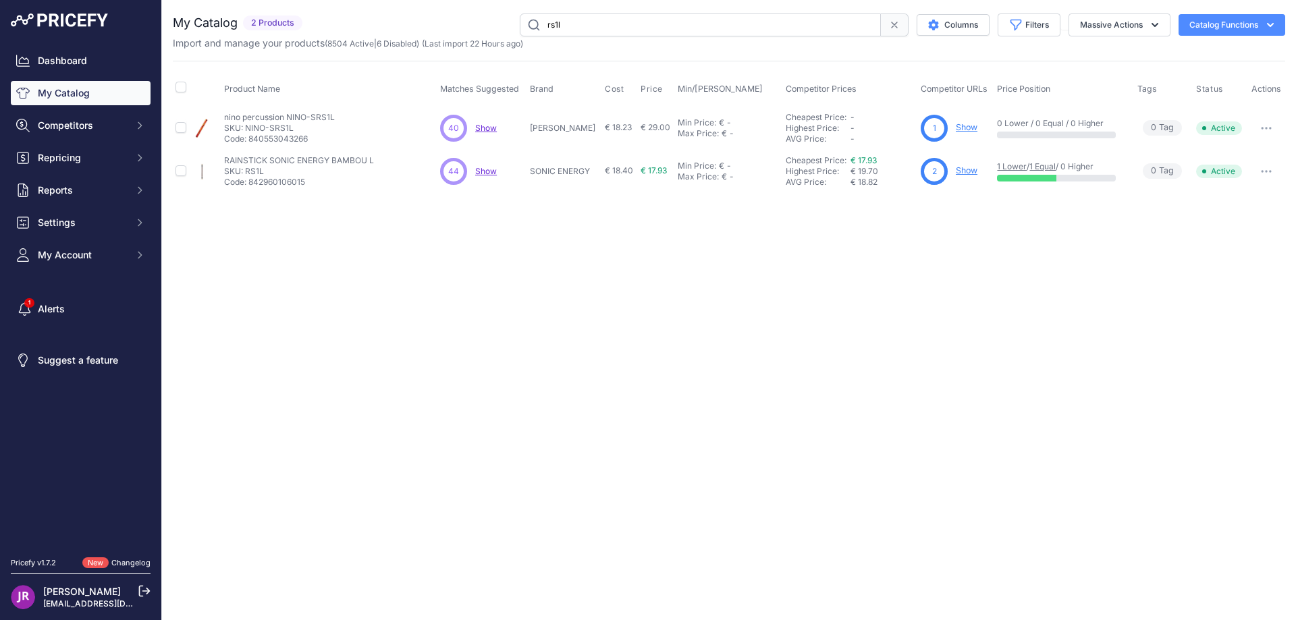
click at [968, 169] on link "Show" at bounding box center [967, 170] width 22 height 10
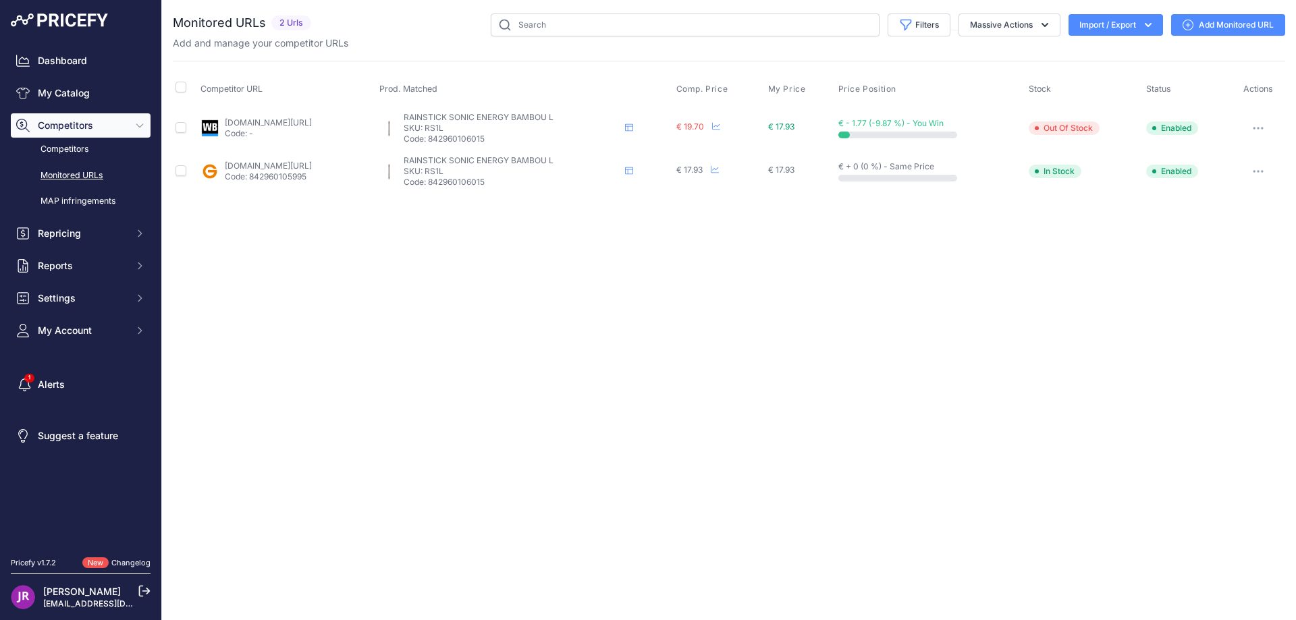
click at [1263, 125] on button "button" at bounding box center [1258, 128] width 27 height 19
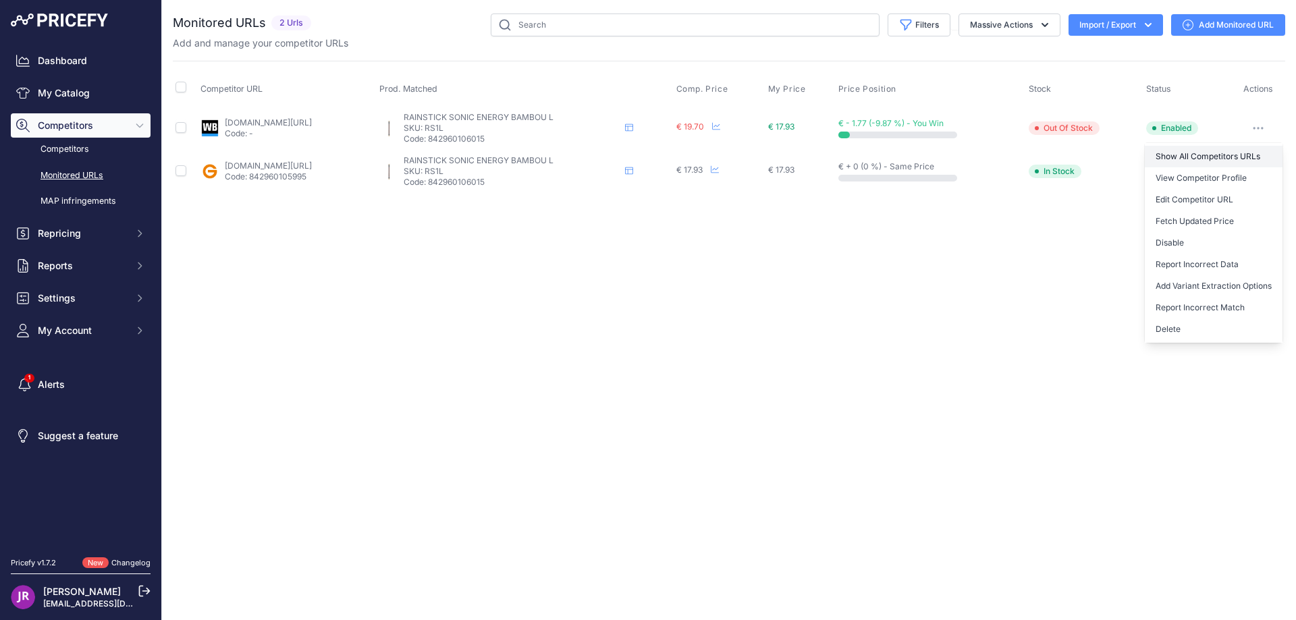
click at [1177, 156] on link "Show All Competitors URLs" at bounding box center [1214, 157] width 138 height 22
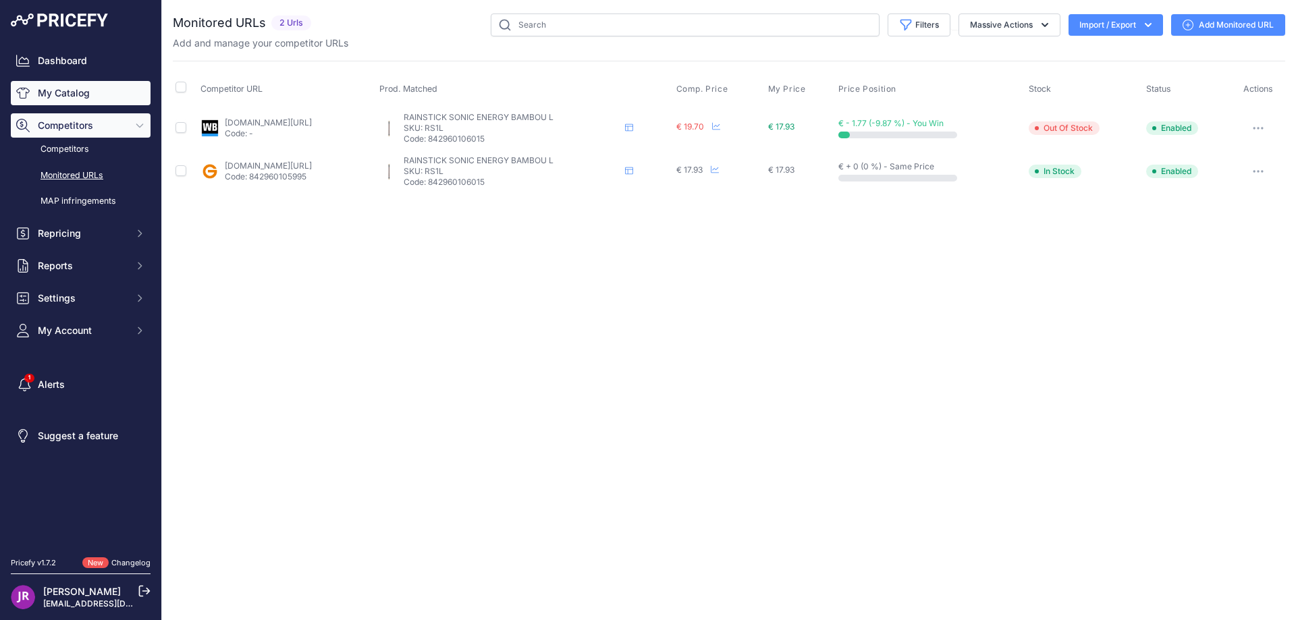
click at [64, 92] on link "My Catalog" at bounding box center [81, 93] width 140 height 24
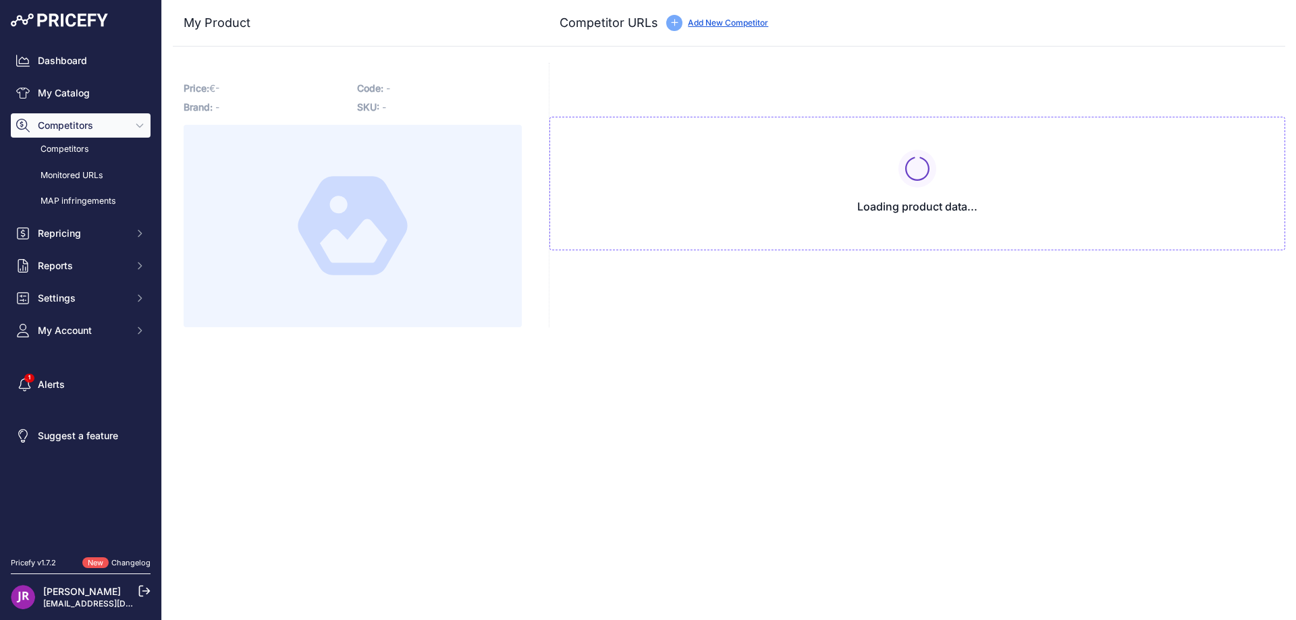
type input "[DOMAIN_NAME][URL]"
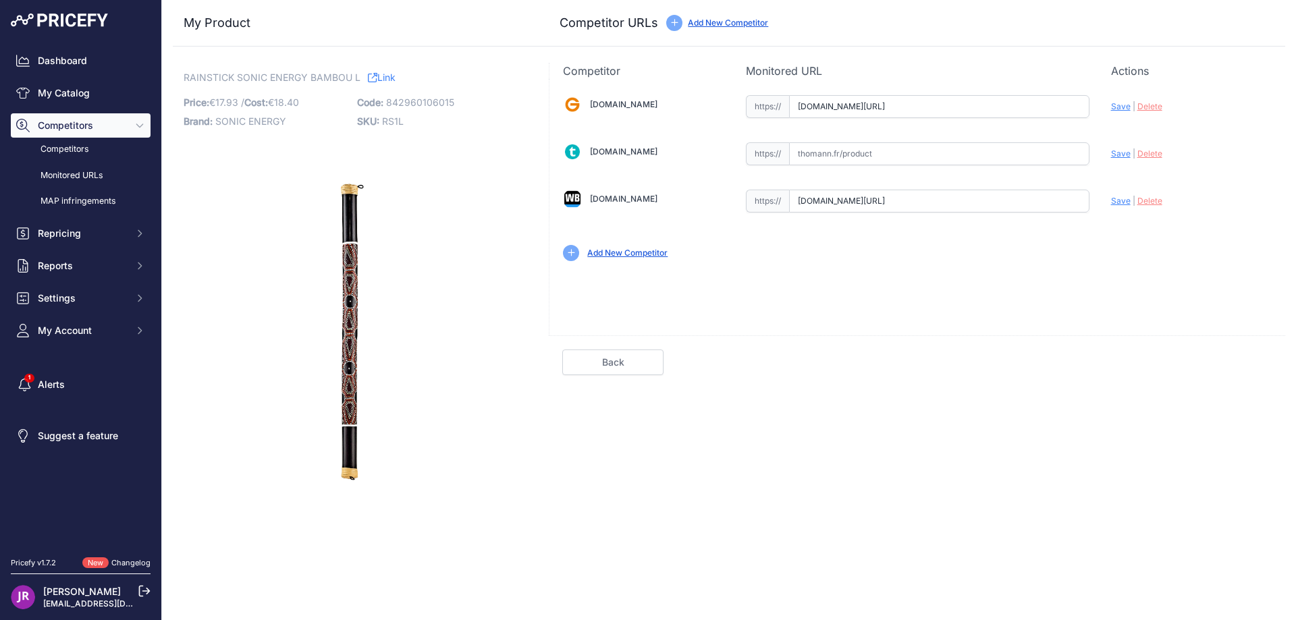
click at [1144, 105] on span "Delete" at bounding box center [1150, 106] width 25 height 10
click at [1150, 199] on span "Delete" at bounding box center [1150, 201] width 25 height 10
click at [837, 198] on input "text" at bounding box center [939, 201] width 300 height 23
paste input "https://www.woodbrass.com/effets-speciaux-meinl-sonic-energy-bamboo-rainstick-l…"
click at [1121, 202] on span "Save" at bounding box center [1121, 201] width 20 height 10
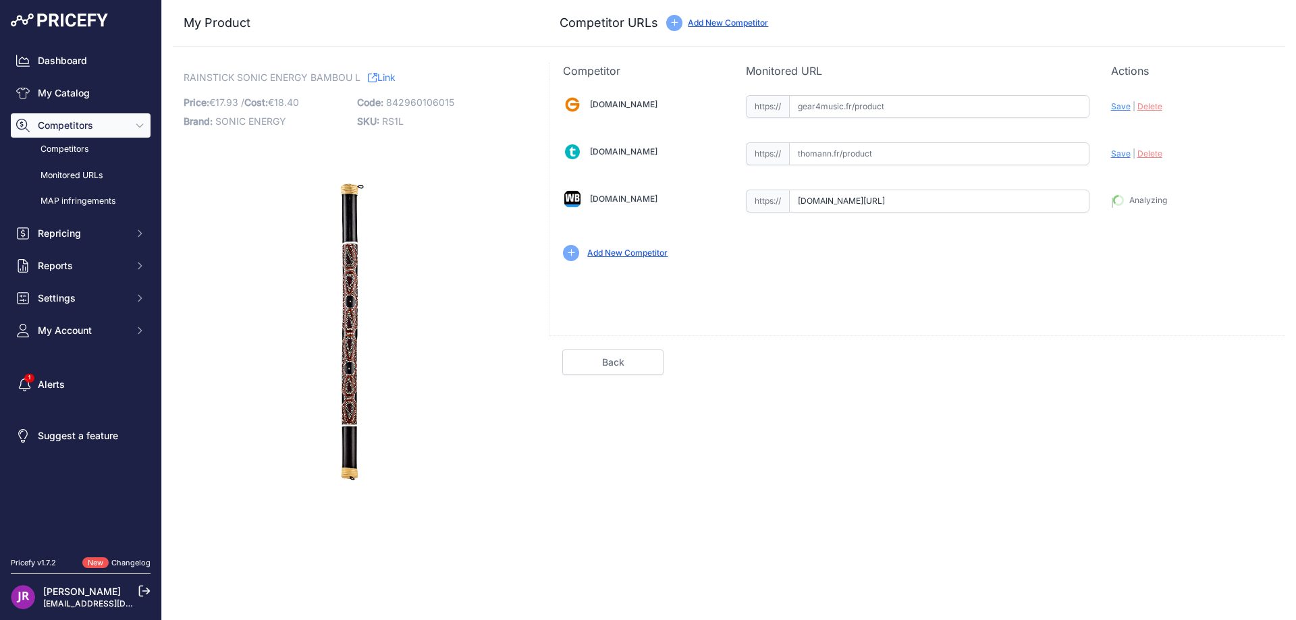
type input "https://www.woodbrass.com/effets-speciaux-meinl-sonic-energy-bamboo-rainstick-l…"
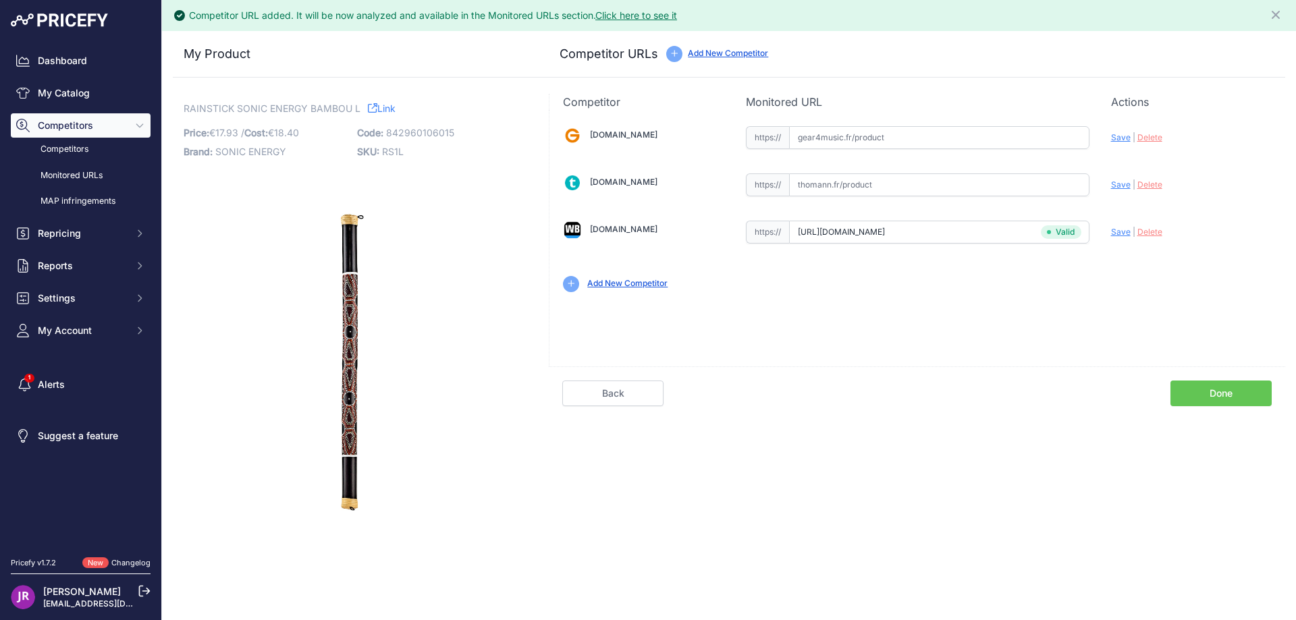
click at [1212, 392] on link "Done" at bounding box center [1221, 394] width 101 height 26
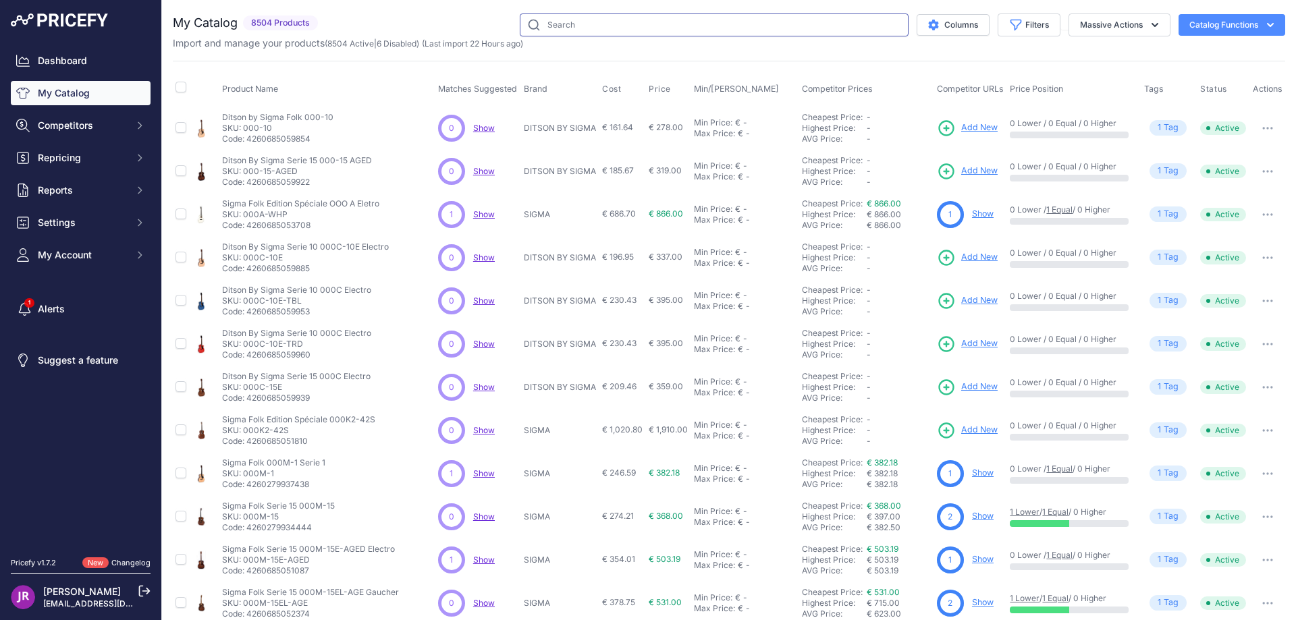
click at [558, 25] on input "text" at bounding box center [714, 25] width 389 height 23
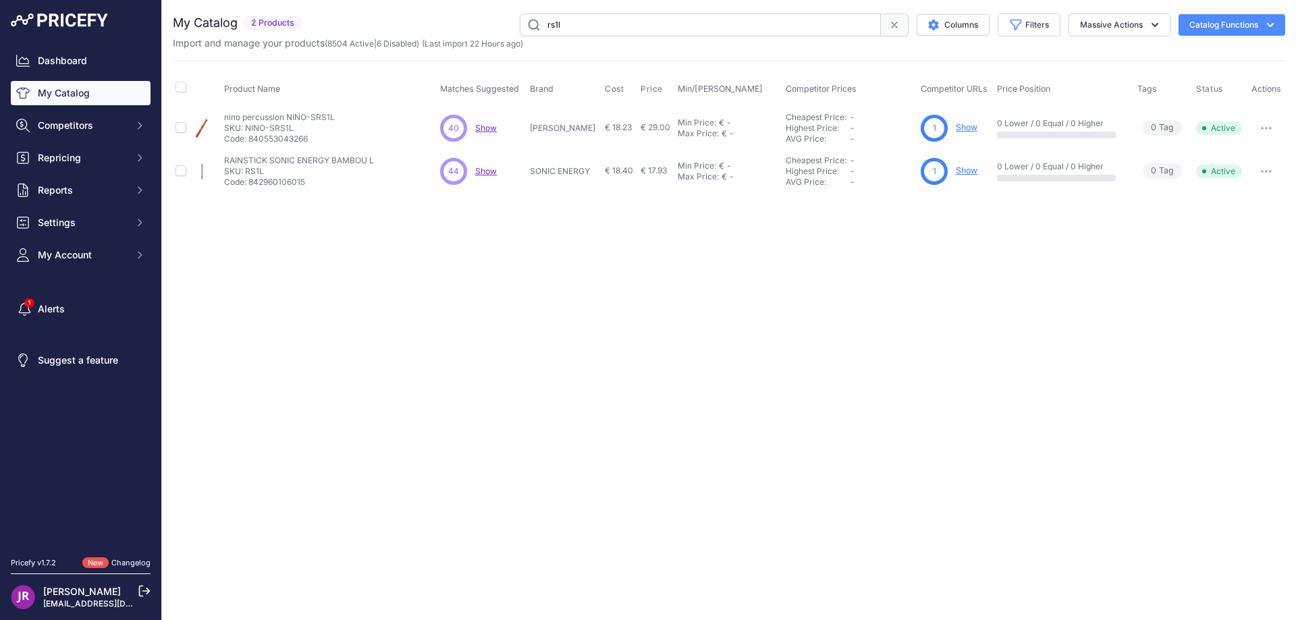
drag, startPoint x: 575, startPoint y: 26, endPoint x: 535, endPoint y: 32, distance: 40.2
click at [535, 32] on input "rs1l" at bounding box center [700, 25] width 361 height 23
paste input "RGB4CANT"
type input "RGB4CANT"
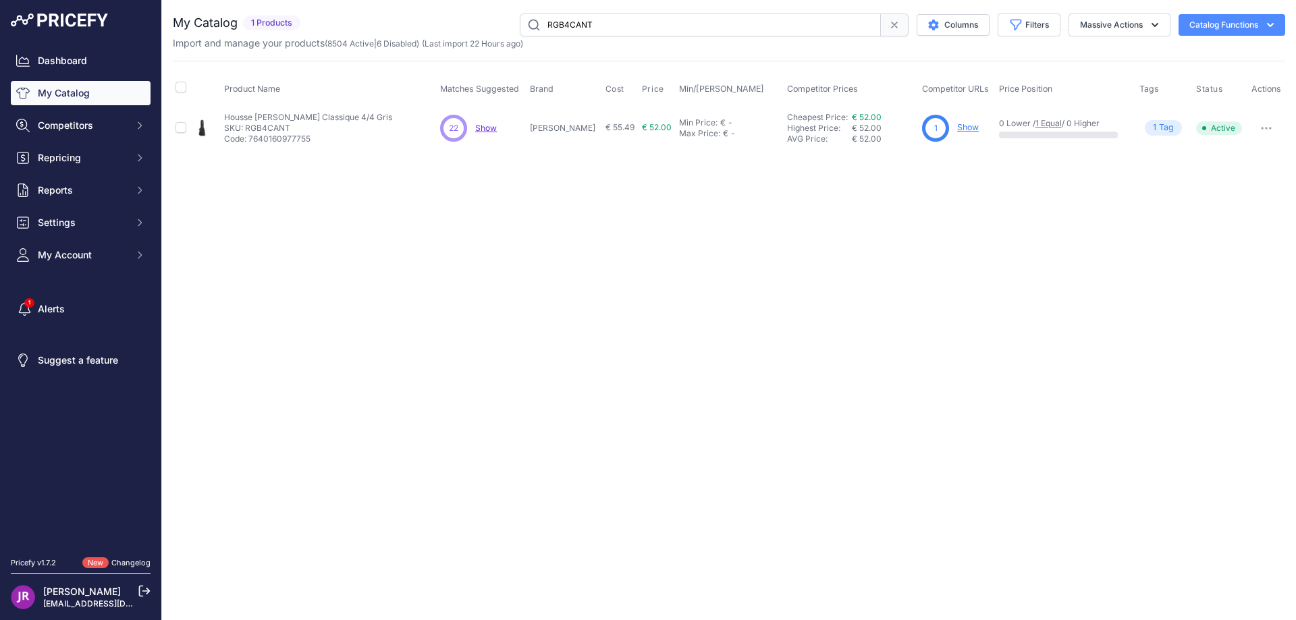
click at [957, 128] on link "Show" at bounding box center [968, 127] width 22 height 10
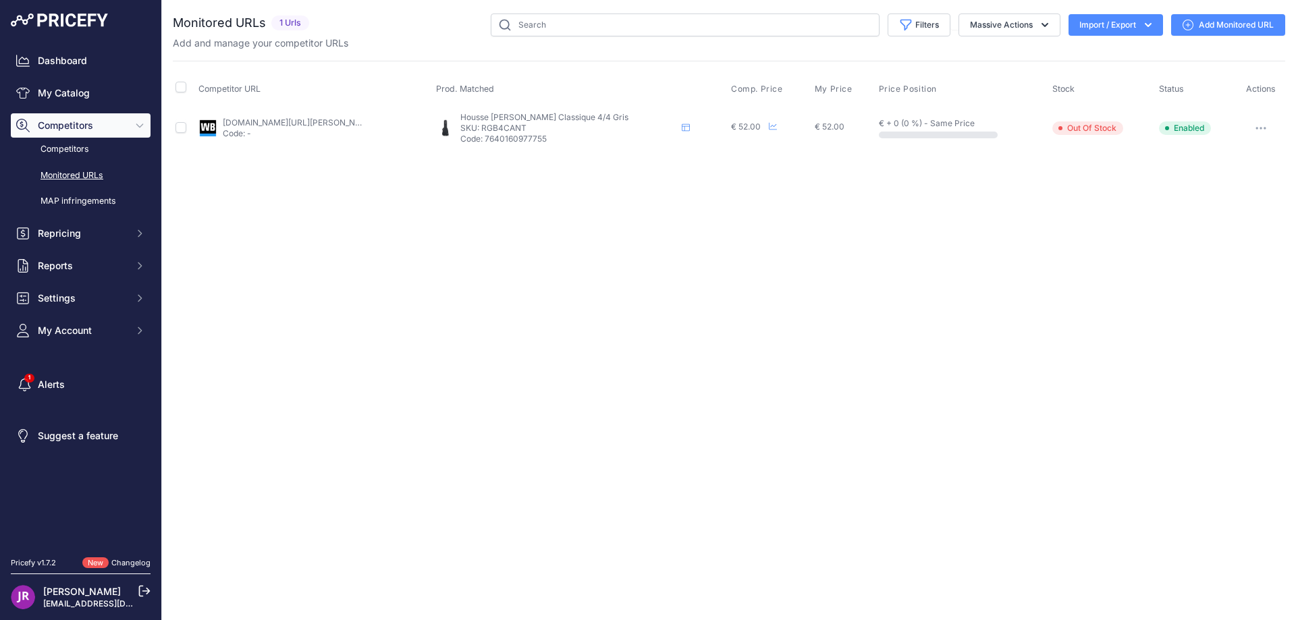
click at [1256, 127] on icon "button" at bounding box center [1261, 128] width 11 height 3
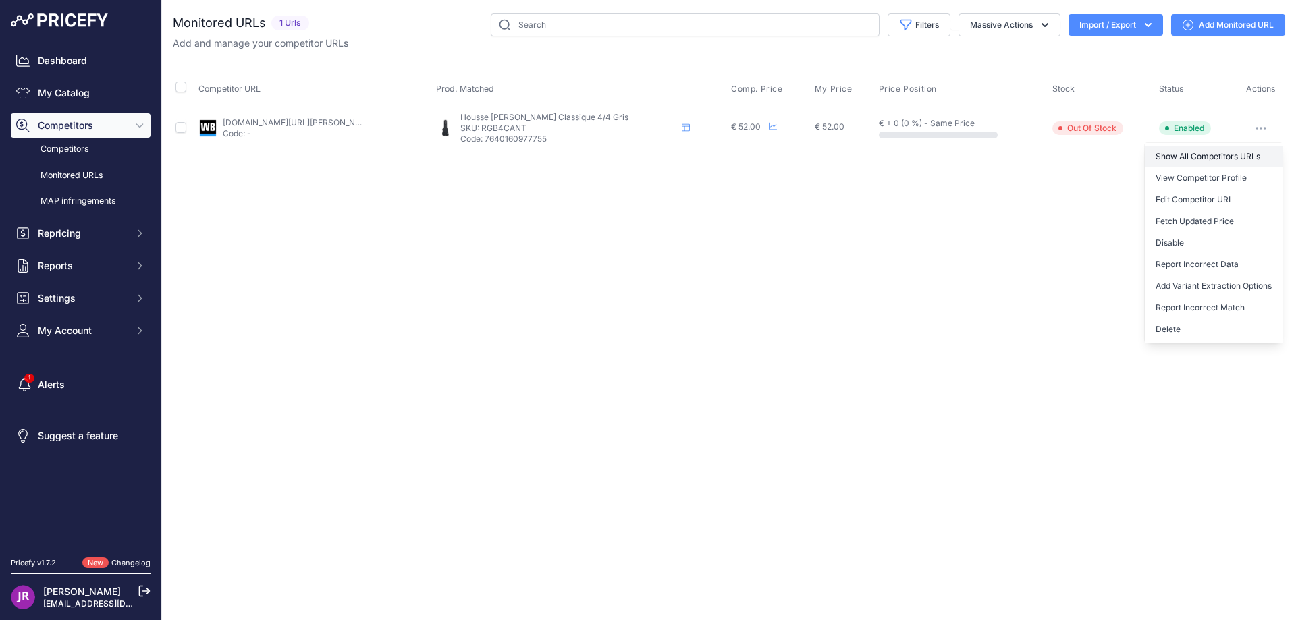
click at [1198, 156] on link "Show All Competitors URLs" at bounding box center [1214, 157] width 138 height 22
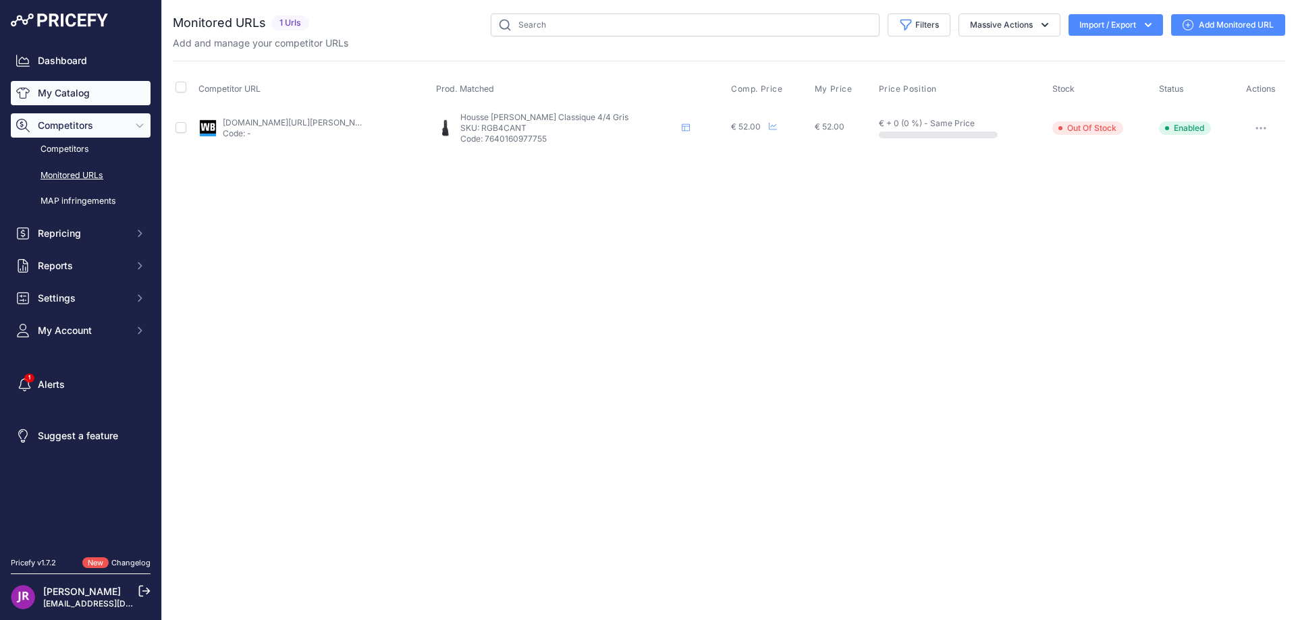
click at [84, 100] on link "My Catalog" at bounding box center [81, 93] width 140 height 24
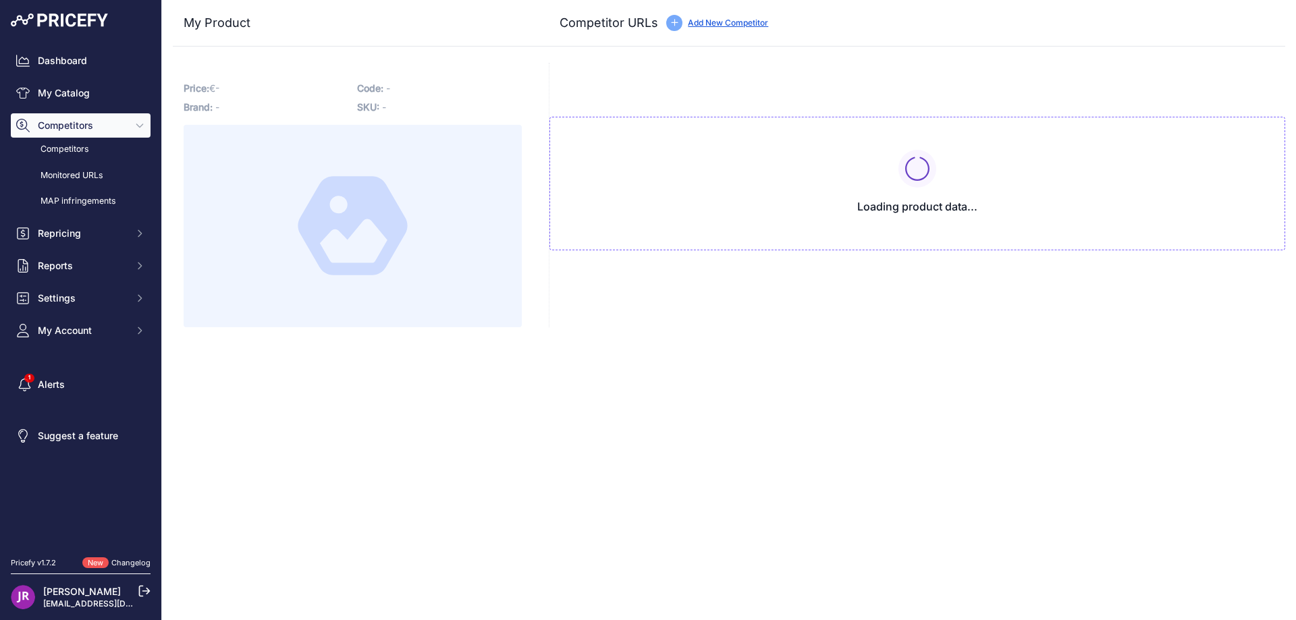
type input "[DOMAIN_NAME][URL][PERSON_NAME]"
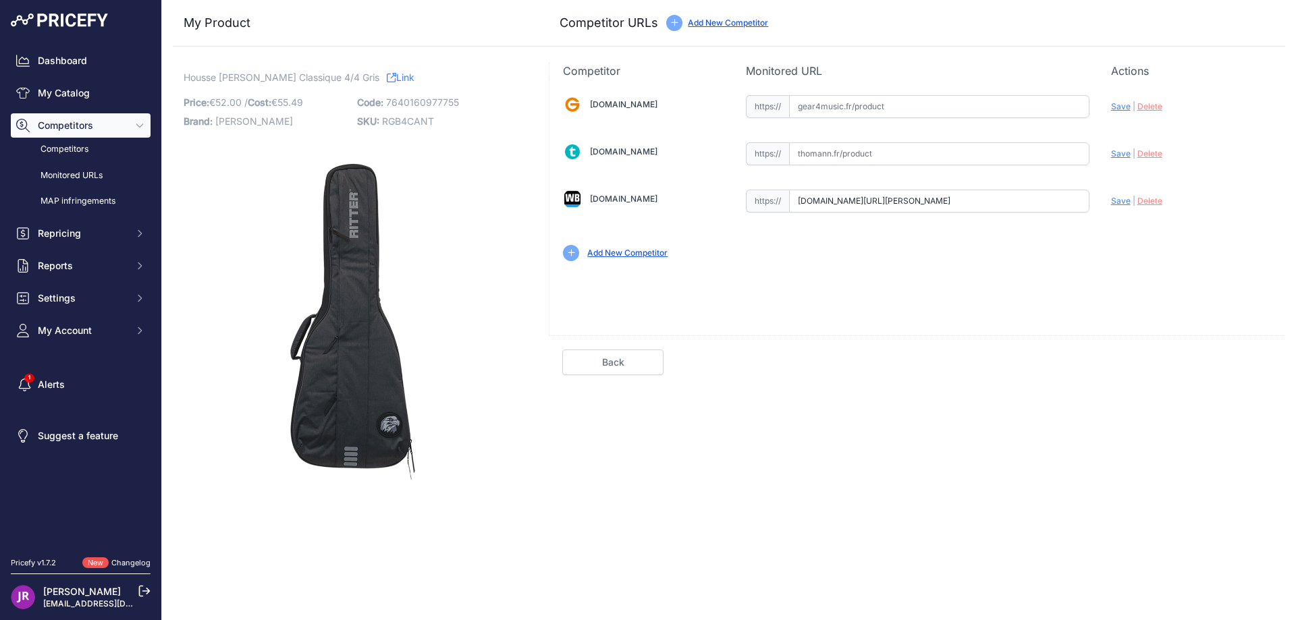
click at [1157, 202] on span "Delete" at bounding box center [1150, 201] width 25 height 10
click at [843, 198] on input "text" at bounding box center [939, 201] width 300 height 23
paste input "[URL][DOMAIN_NAME][PERSON_NAME]"
click at [1114, 202] on span "Save" at bounding box center [1121, 201] width 20 height 10
type input "https://www.woodbrass.com/pour-guitare-classique-ritter-rgb4cant-4-4-gris-p3909…"
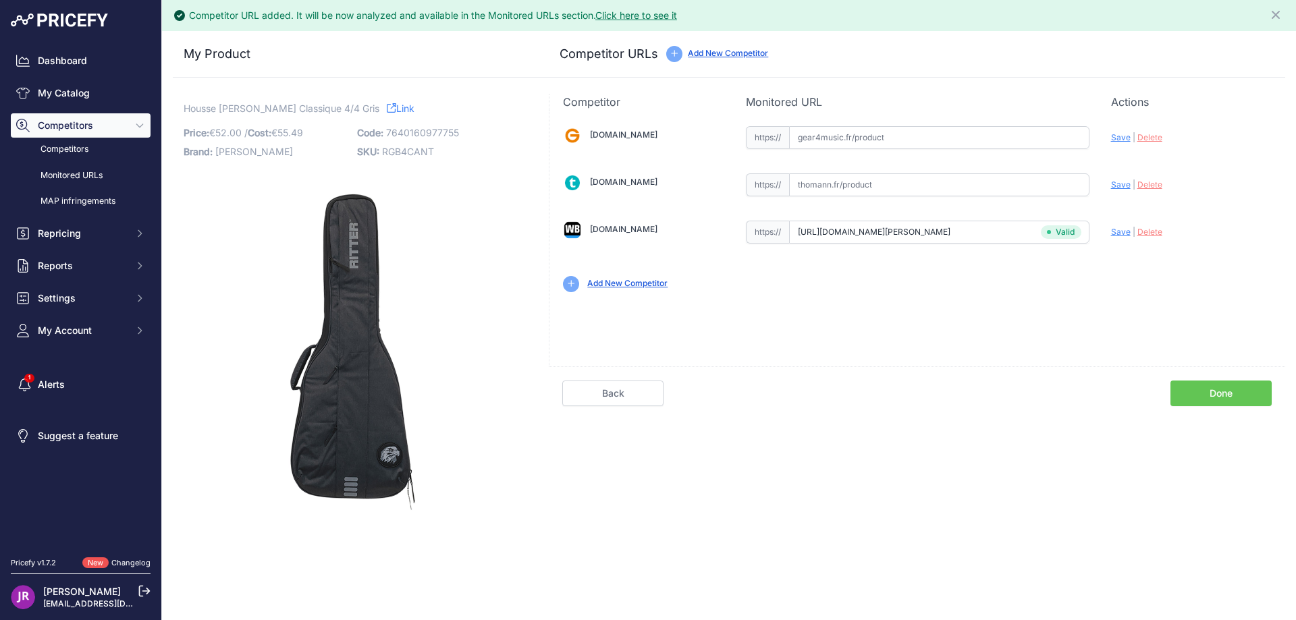
click at [1227, 394] on link "Done" at bounding box center [1221, 394] width 101 height 26
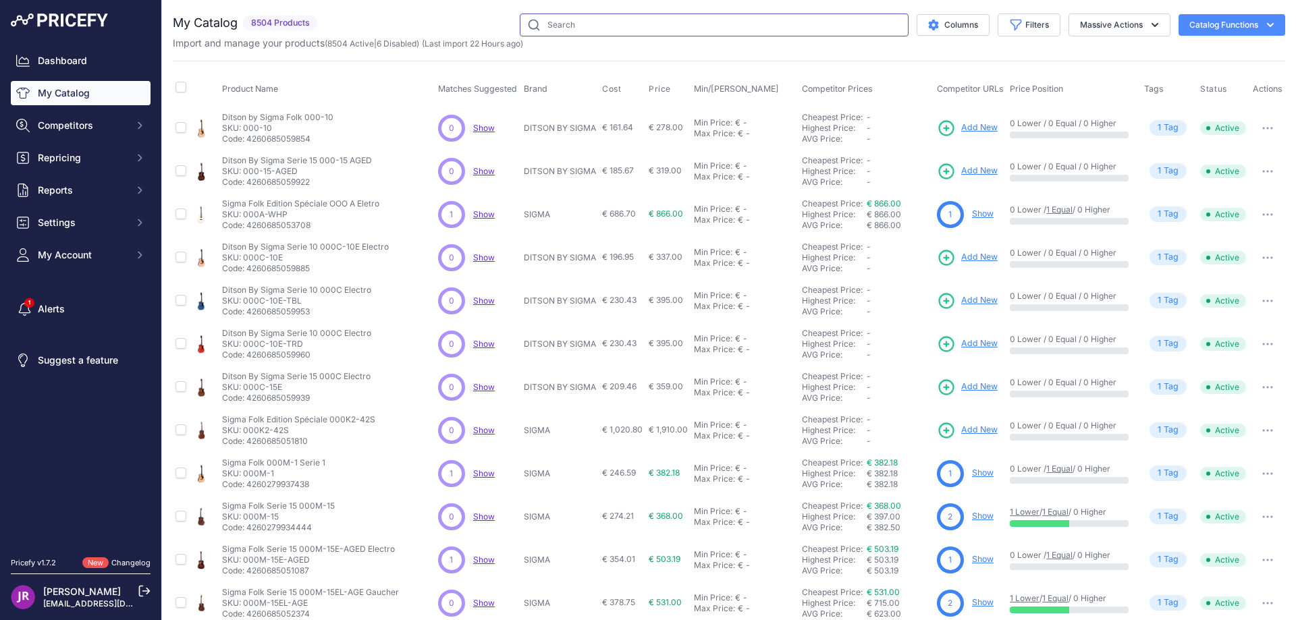
click at [554, 27] on input "text" at bounding box center [714, 25] width 389 height 23
paste input "RFSC11CEPA"
type input "RFSC11CEPA"
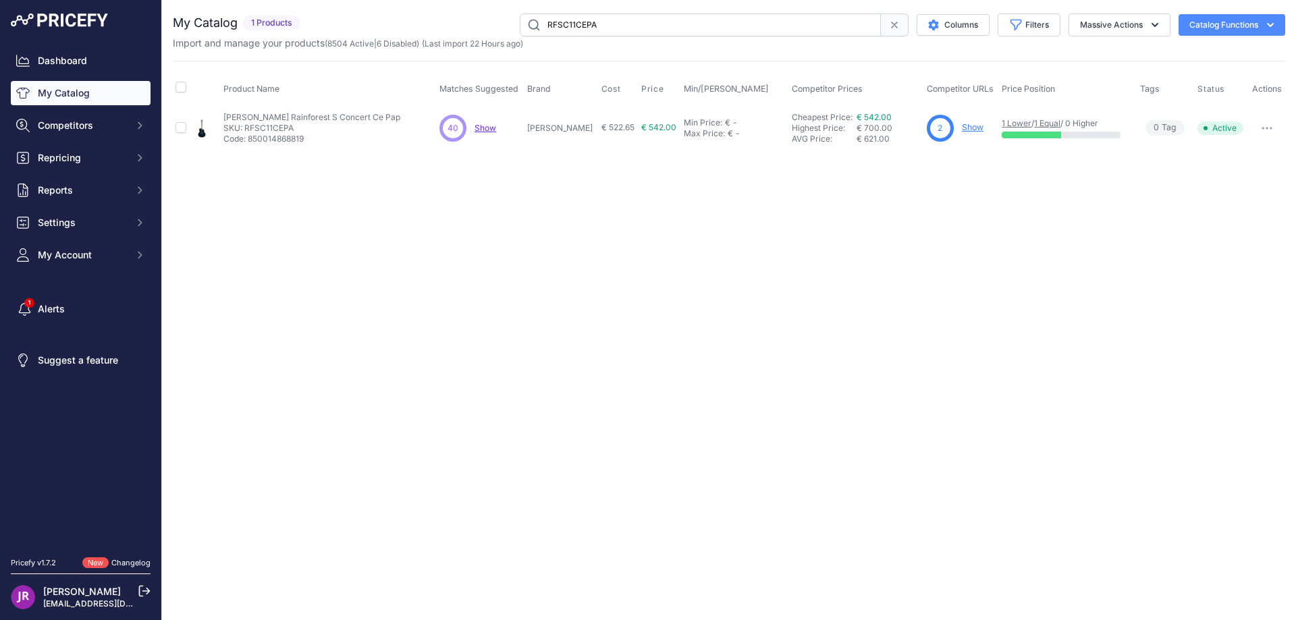
click at [962, 126] on link "Show" at bounding box center [973, 127] width 22 height 10
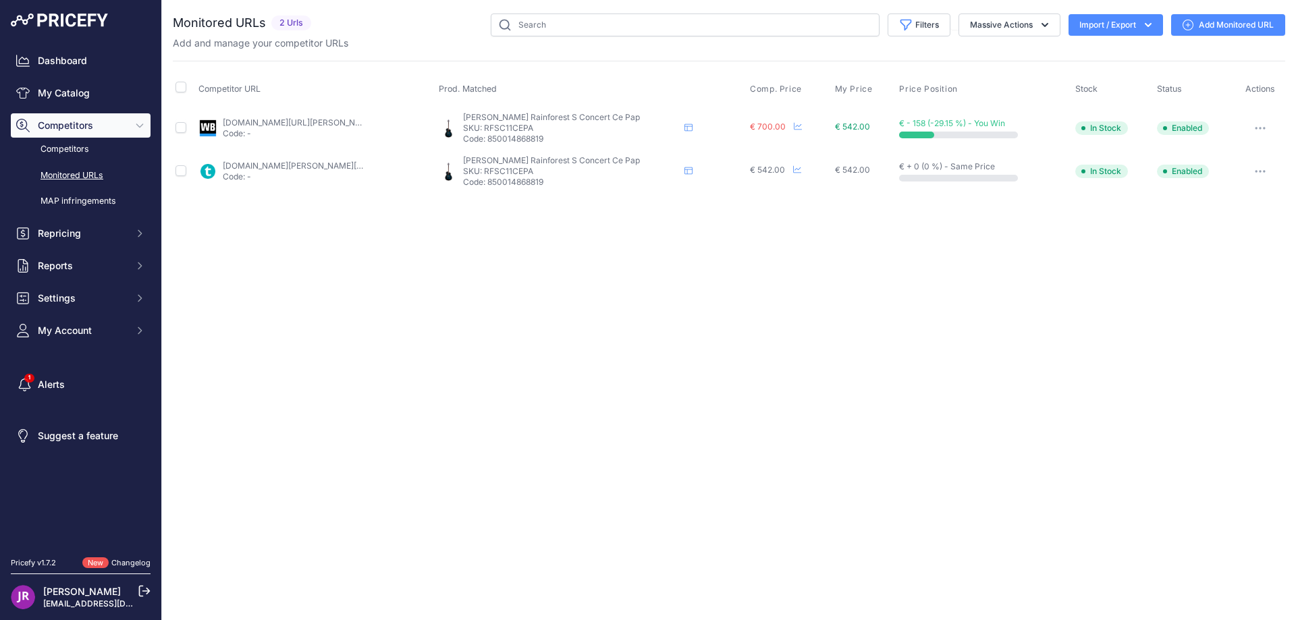
click at [1268, 128] on button "button" at bounding box center [1260, 128] width 27 height 19
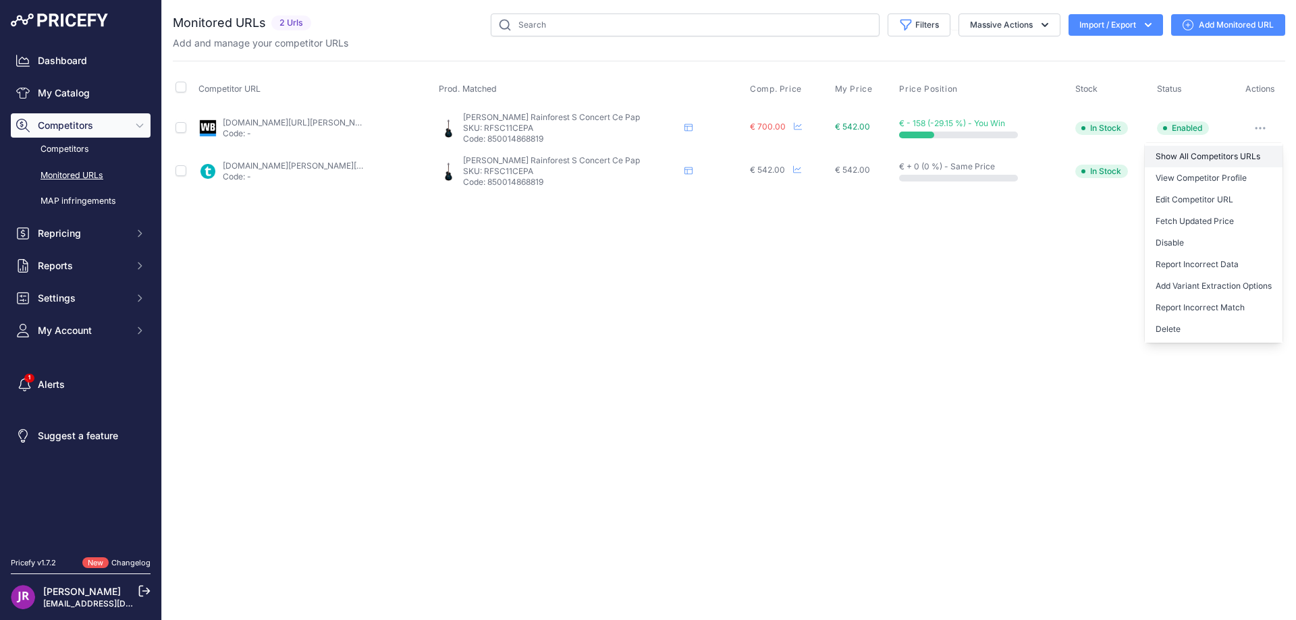
click at [1187, 156] on link "Show All Competitors URLs" at bounding box center [1214, 157] width 138 height 22
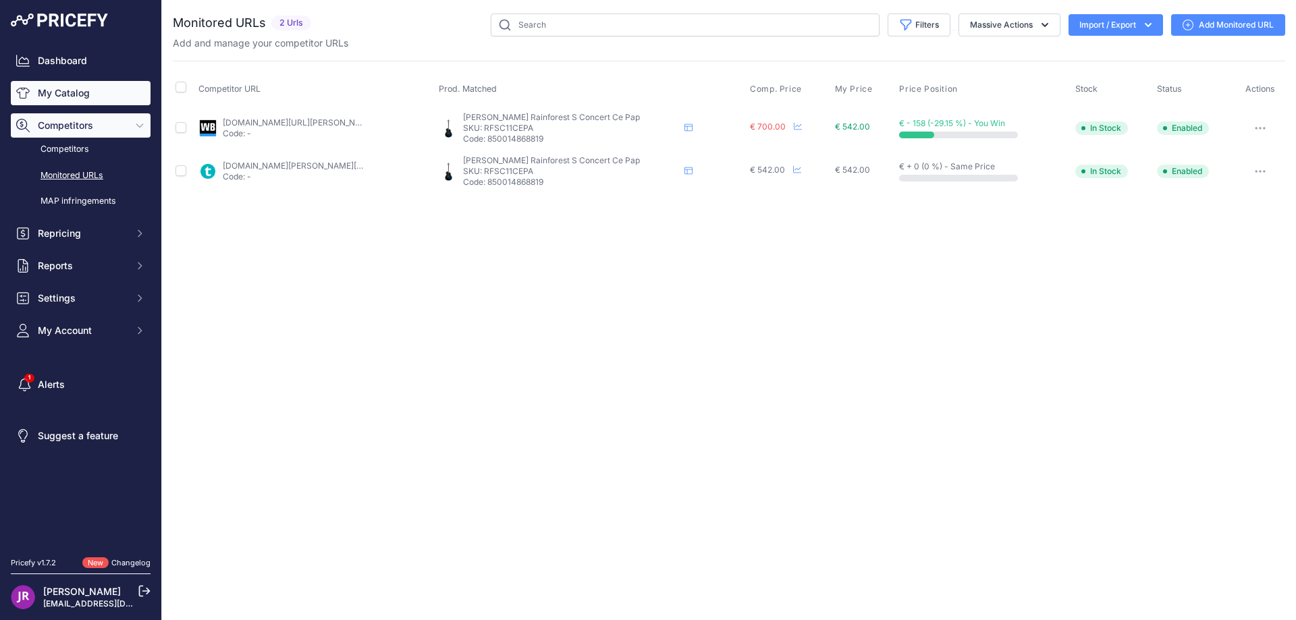
click at [85, 95] on link "My Catalog" at bounding box center [81, 93] width 140 height 24
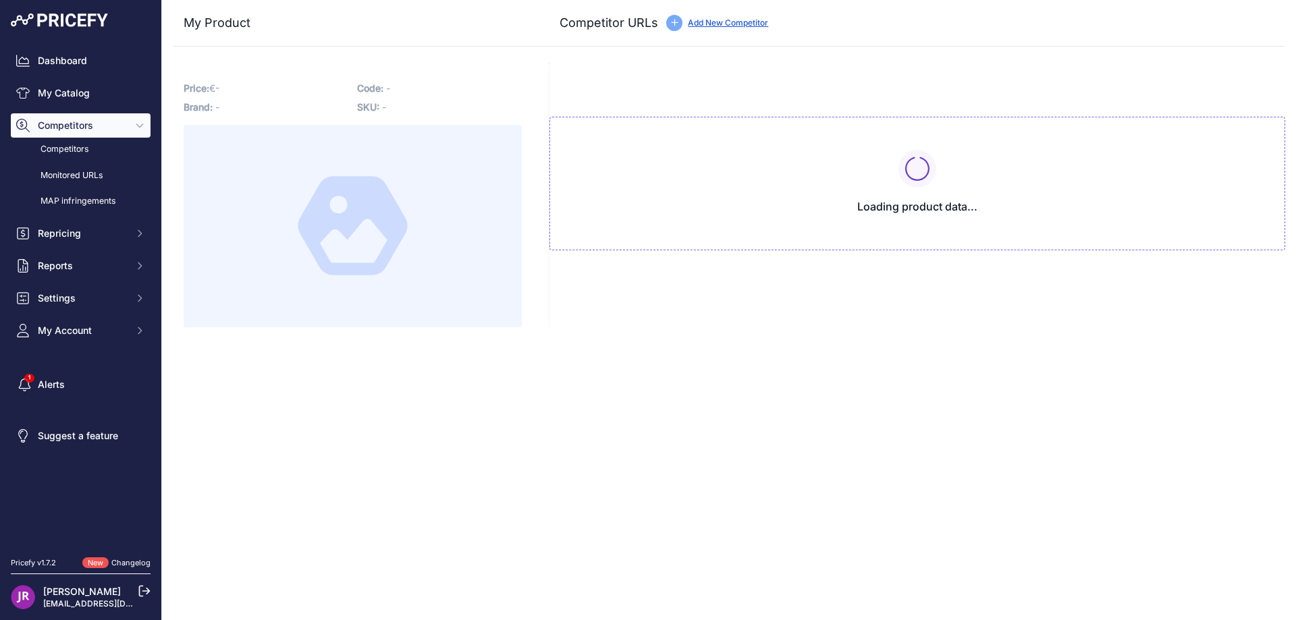
type input "[DOMAIN_NAME][URL]"
type input "[DOMAIN_NAME][URL][PERSON_NAME]"
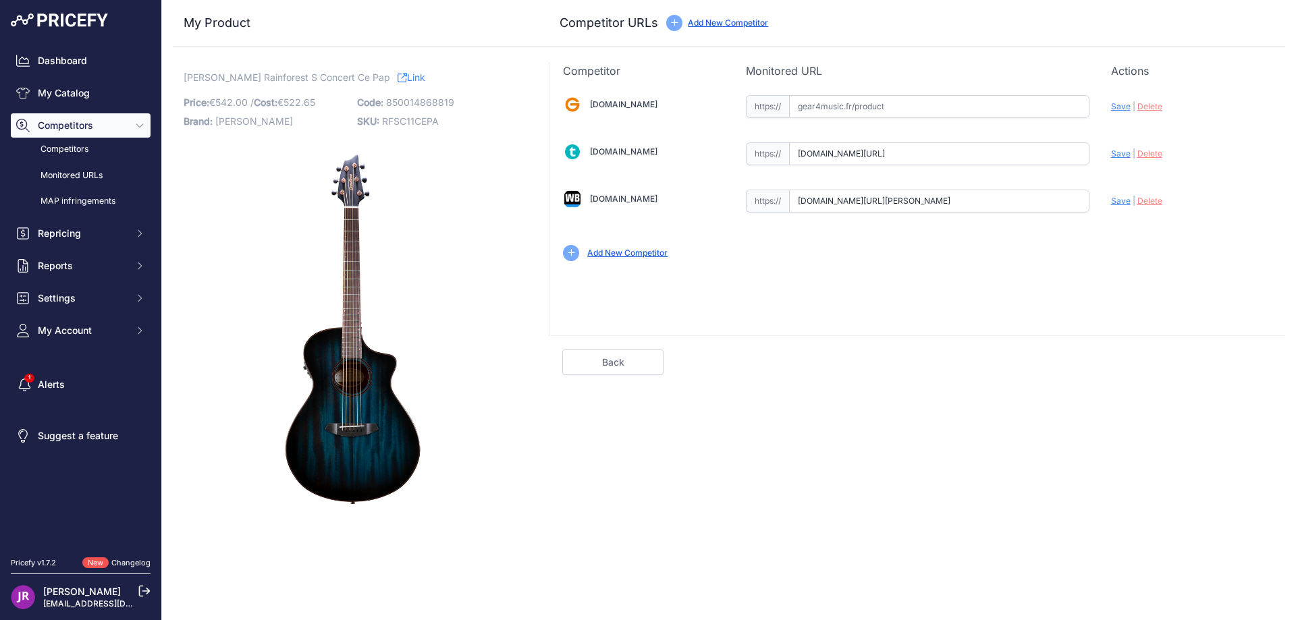
click at [1150, 153] on span "Delete" at bounding box center [1150, 154] width 25 height 10
click at [1146, 203] on span "Delete" at bounding box center [1150, 201] width 25 height 10
click at [926, 201] on input "text" at bounding box center [939, 201] width 300 height 23
paste input "[URL][DOMAIN_NAME][PERSON_NAME]"
click at [1119, 198] on span "Save" at bounding box center [1121, 201] width 20 height 10
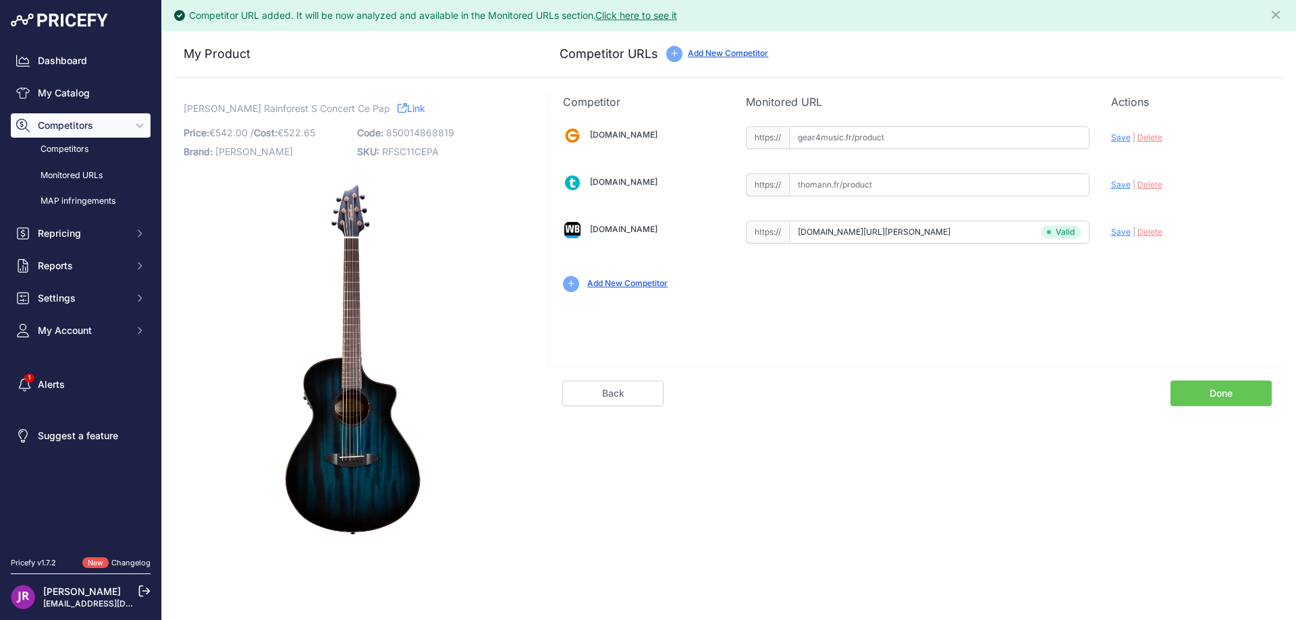
type input "[URL][DOMAIN_NAME][PERSON_NAME]"
click at [1202, 394] on link "Done" at bounding box center [1221, 394] width 101 height 26
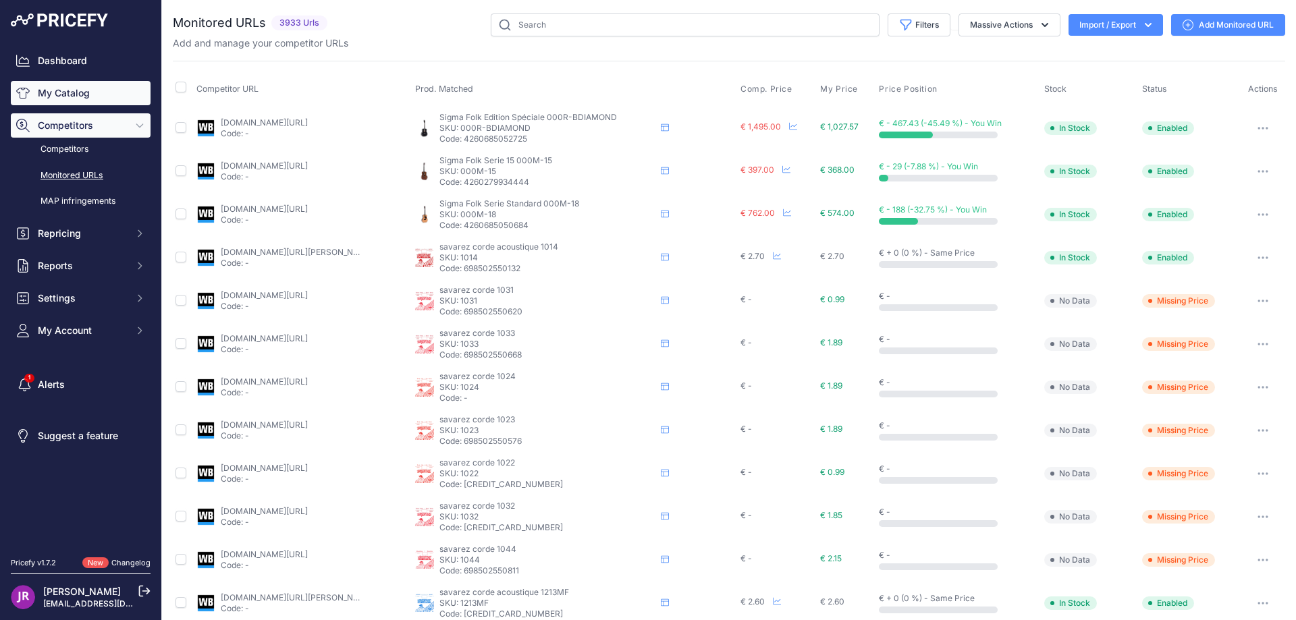
click at [54, 94] on link "My Catalog" at bounding box center [81, 93] width 140 height 24
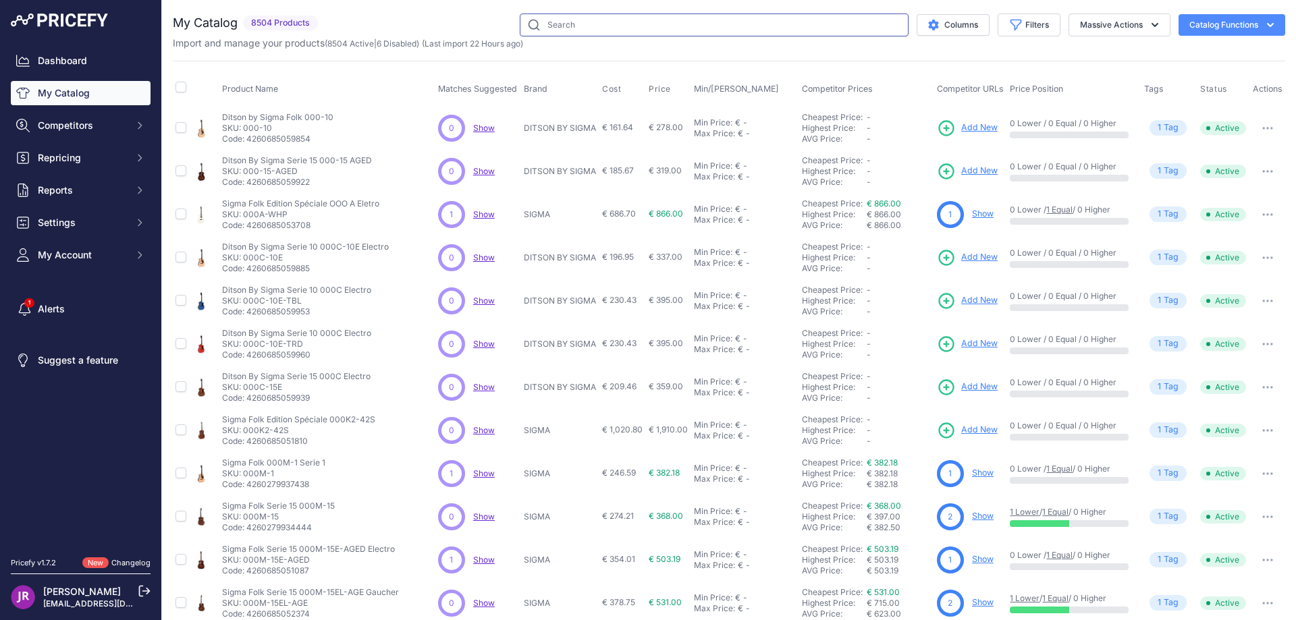
click at [559, 26] on input "text" at bounding box center [714, 25] width 389 height 23
paste input "RFO CLARETT-8PREP"
type input "RFO CLARETT-8PREP"
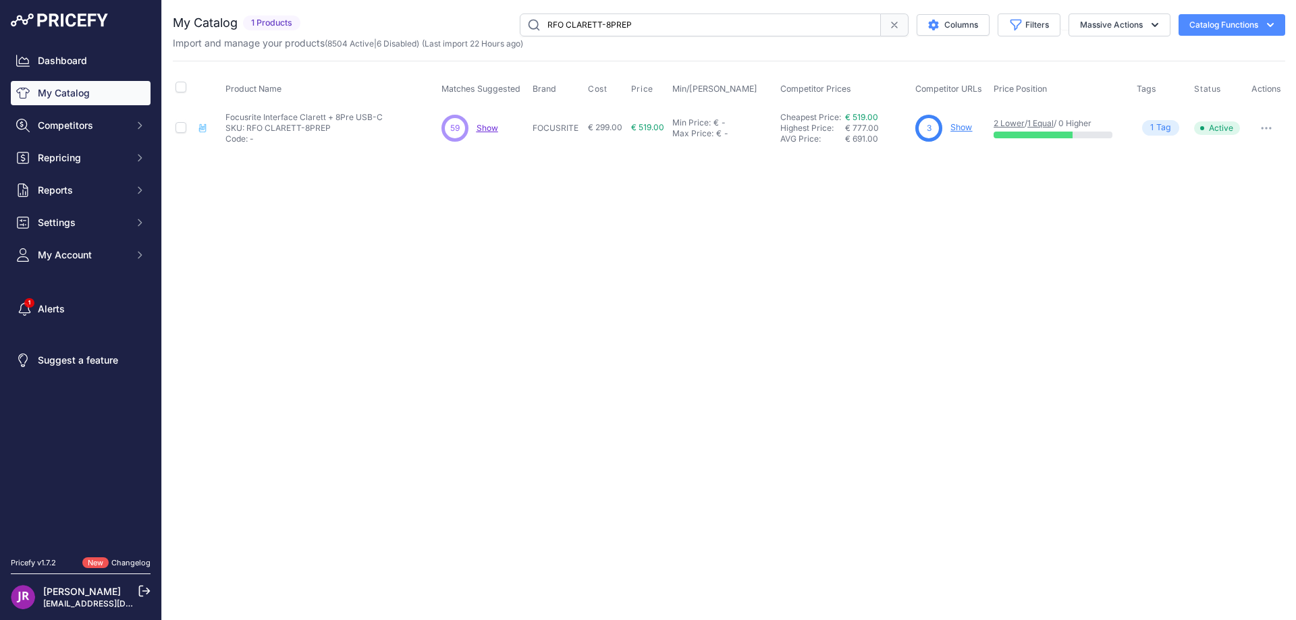
click at [963, 128] on link "Show" at bounding box center [962, 127] width 22 height 10
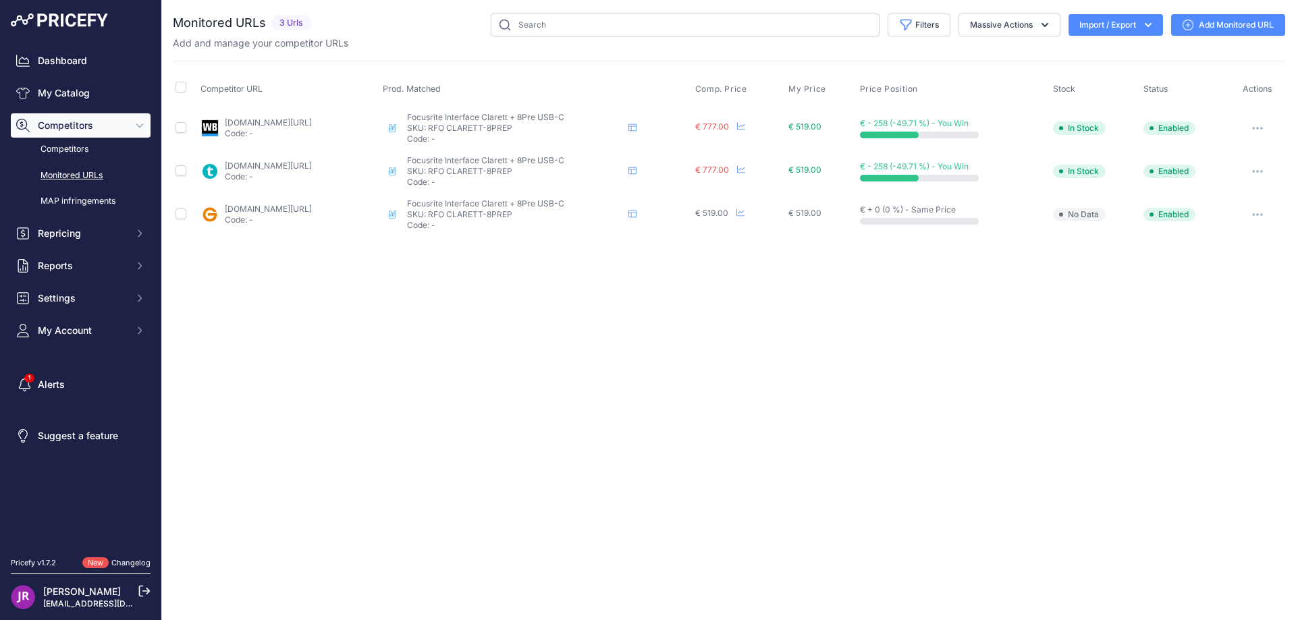
click at [1260, 126] on button "button" at bounding box center [1257, 128] width 27 height 19
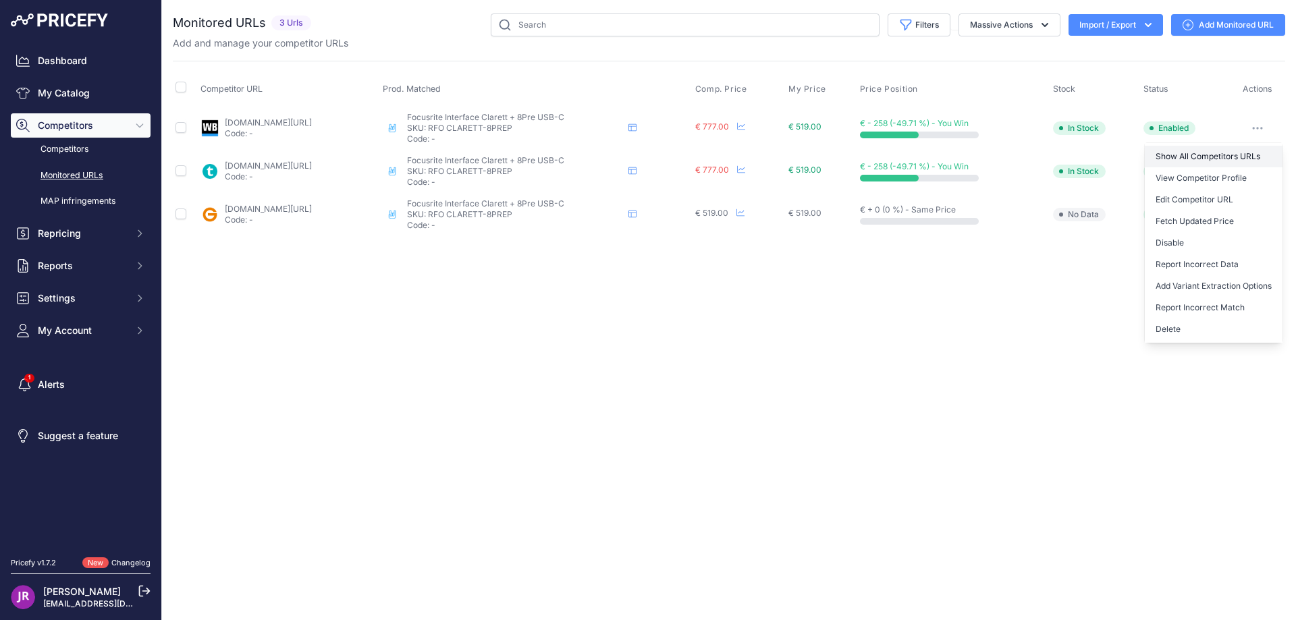
click at [1181, 153] on link "Show All Competitors URLs" at bounding box center [1214, 157] width 138 height 22
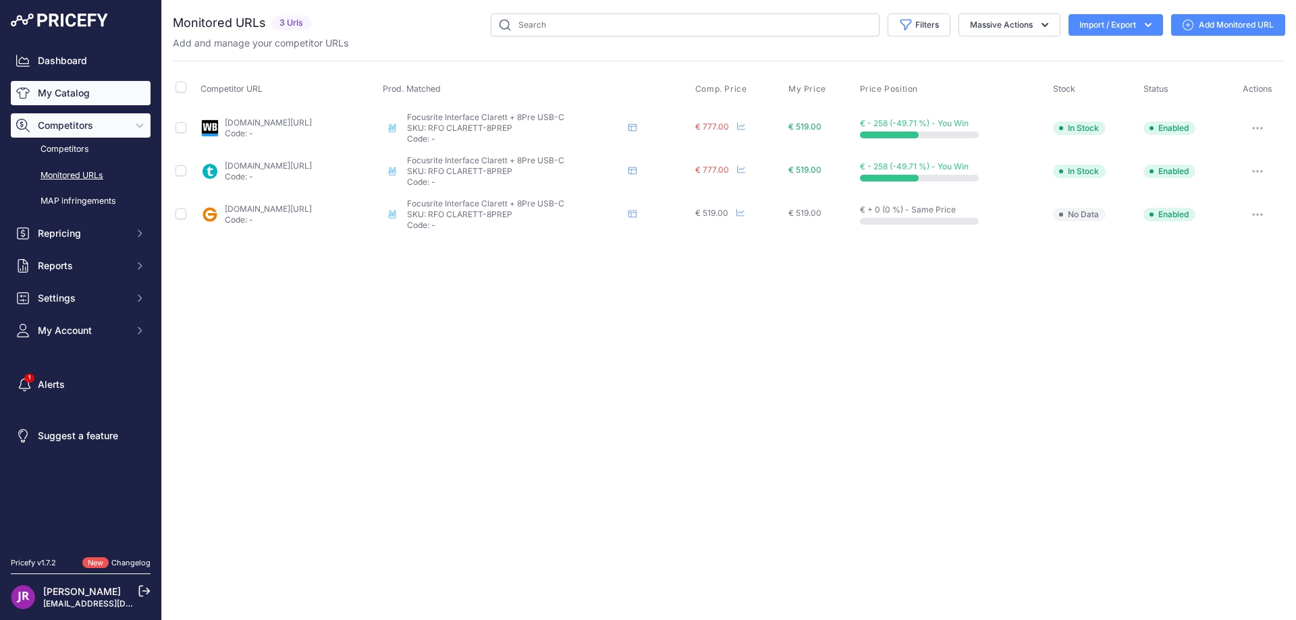
click at [84, 89] on link "My Catalog" at bounding box center [81, 93] width 140 height 24
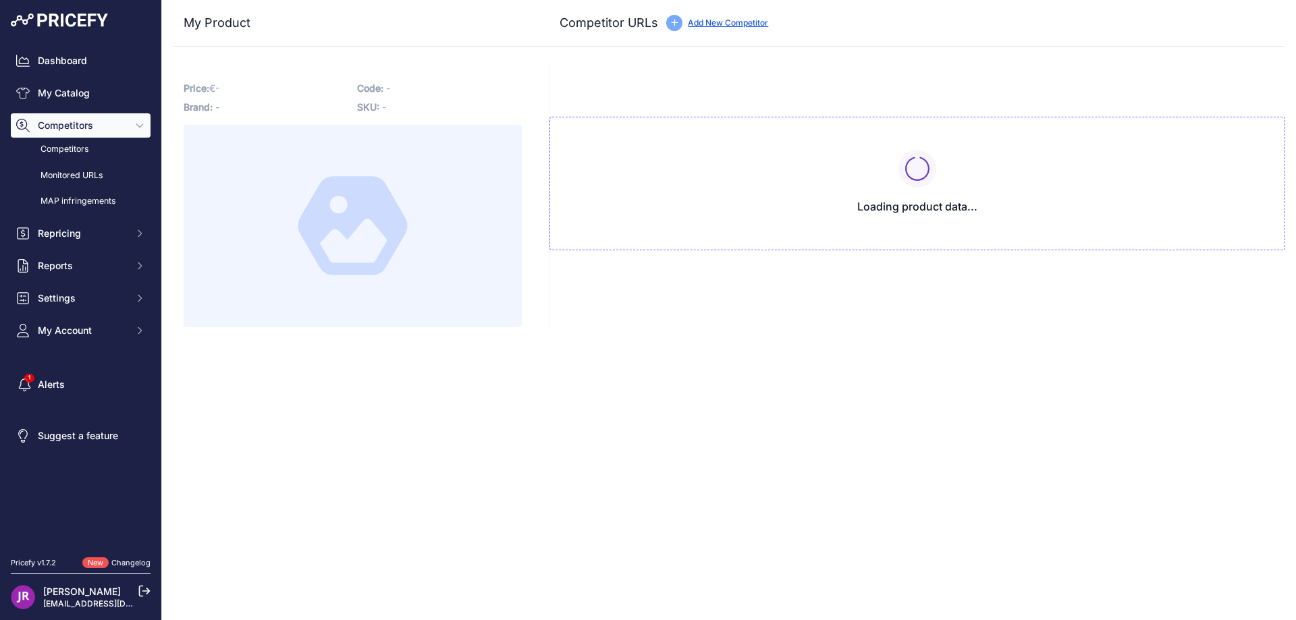
type input "[DOMAIN_NAME][URL]"
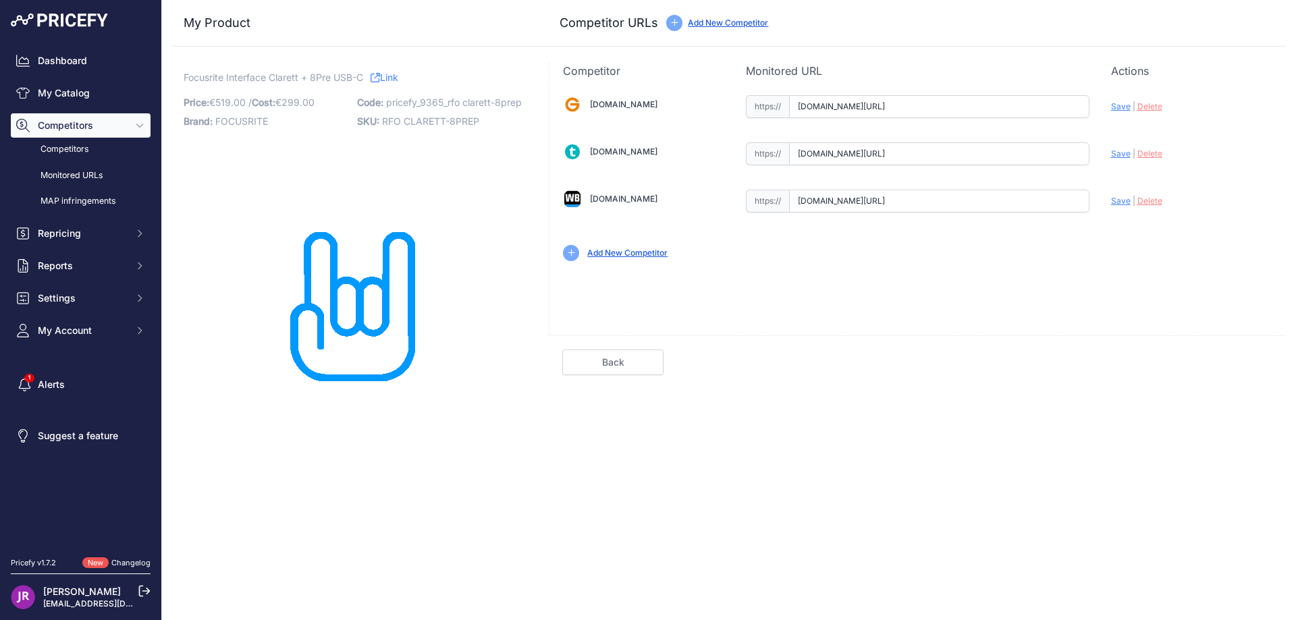
scroll to position [0, 124]
drag, startPoint x: 797, startPoint y: 106, endPoint x: 1123, endPoint y: 106, distance: 326.8
click at [1123, 106] on div "Gear4music.fr Valid Invalid" at bounding box center [918, 177] width 736 height 196
click at [1148, 107] on span "Delete" at bounding box center [1150, 106] width 25 height 10
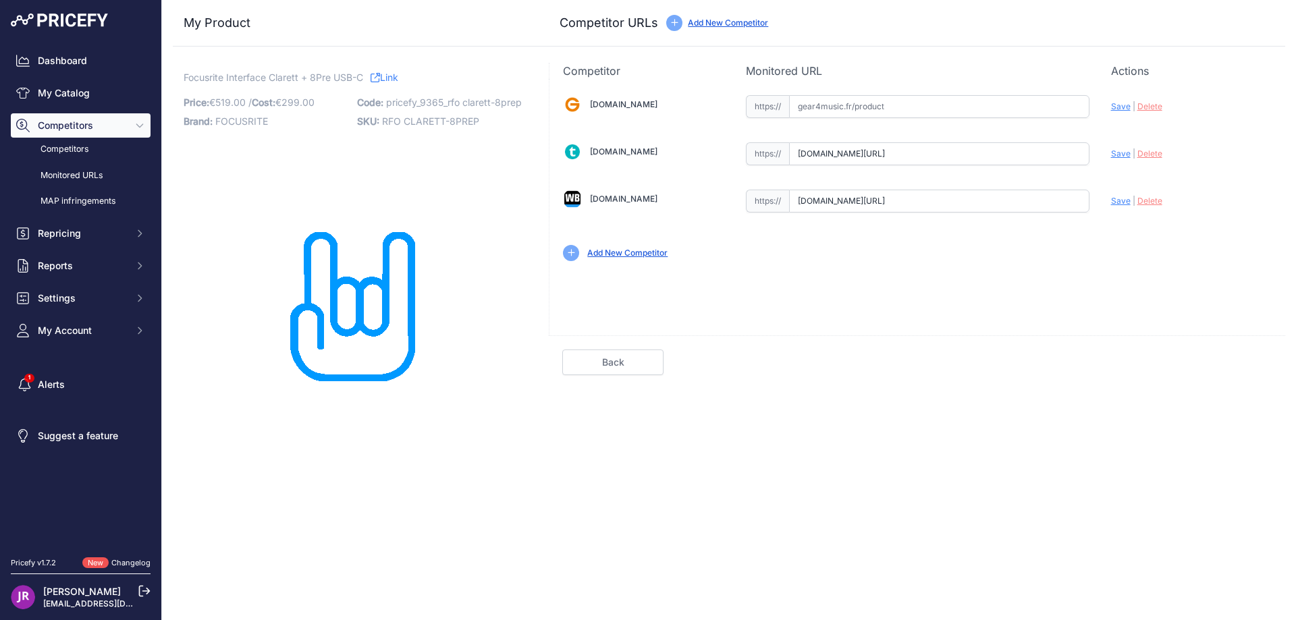
scroll to position [0, 20]
drag, startPoint x: 801, startPoint y: 155, endPoint x: 1099, endPoint y: 164, distance: 298.6
click at [1099, 164] on div "Gear4music.fr Valid Invalid" at bounding box center [918, 177] width 736 height 196
drag, startPoint x: 799, startPoint y: 203, endPoint x: 1128, endPoint y: 198, distance: 329.5
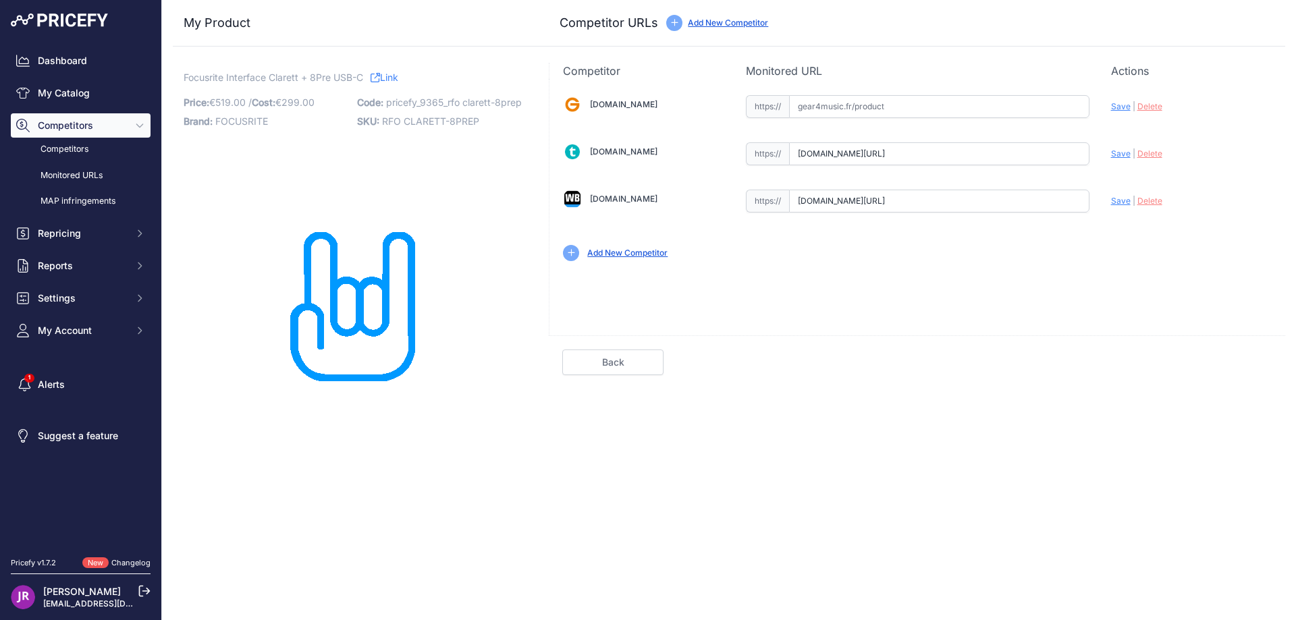
click at [1128, 198] on div "Gear4music.fr Valid Invalid" at bounding box center [918, 177] width 736 height 196
click at [68, 94] on link "My Catalog" at bounding box center [81, 93] width 140 height 24
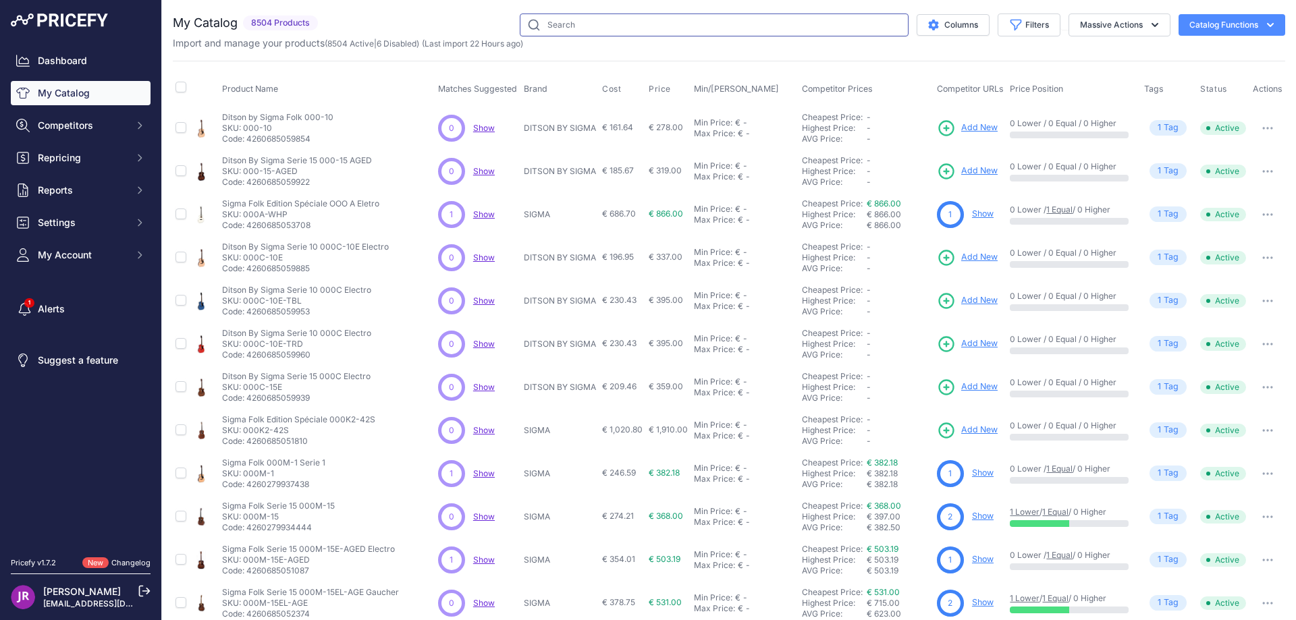
click at [545, 17] on input "text" at bounding box center [714, 25] width 389 height 23
type input "reechopro"
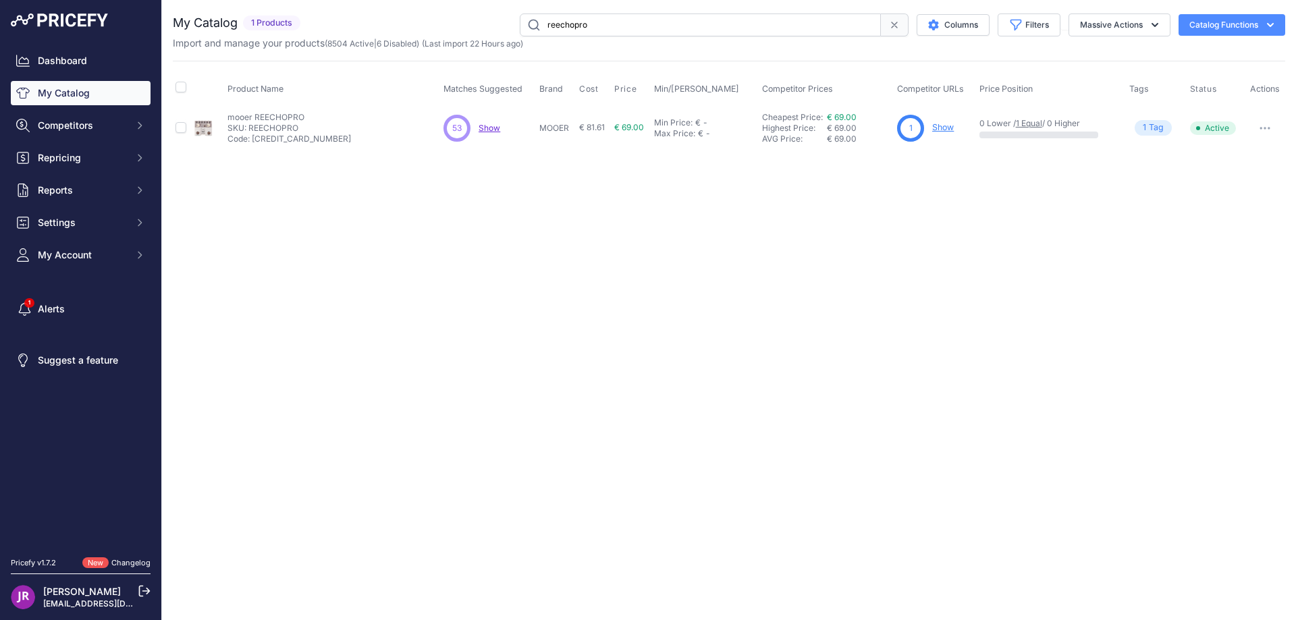
click at [952, 128] on link "Show" at bounding box center [943, 127] width 22 height 10
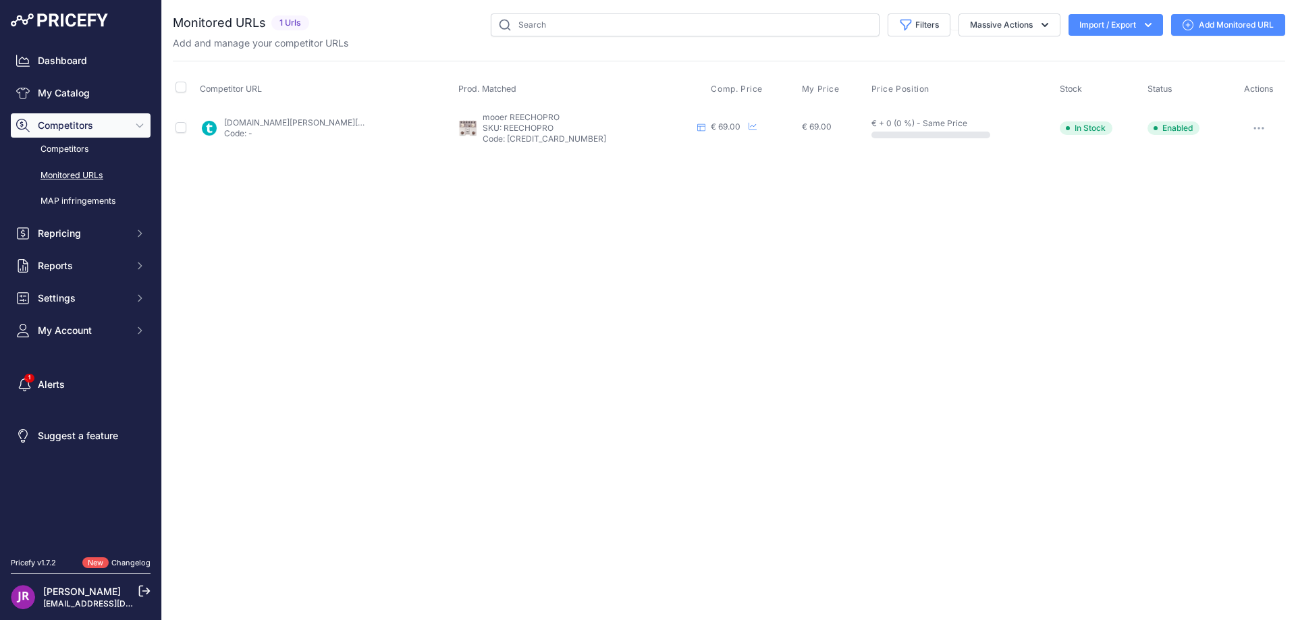
click at [1263, 130] on button "button" at bounding box center [1259, 128] width 27 height 19
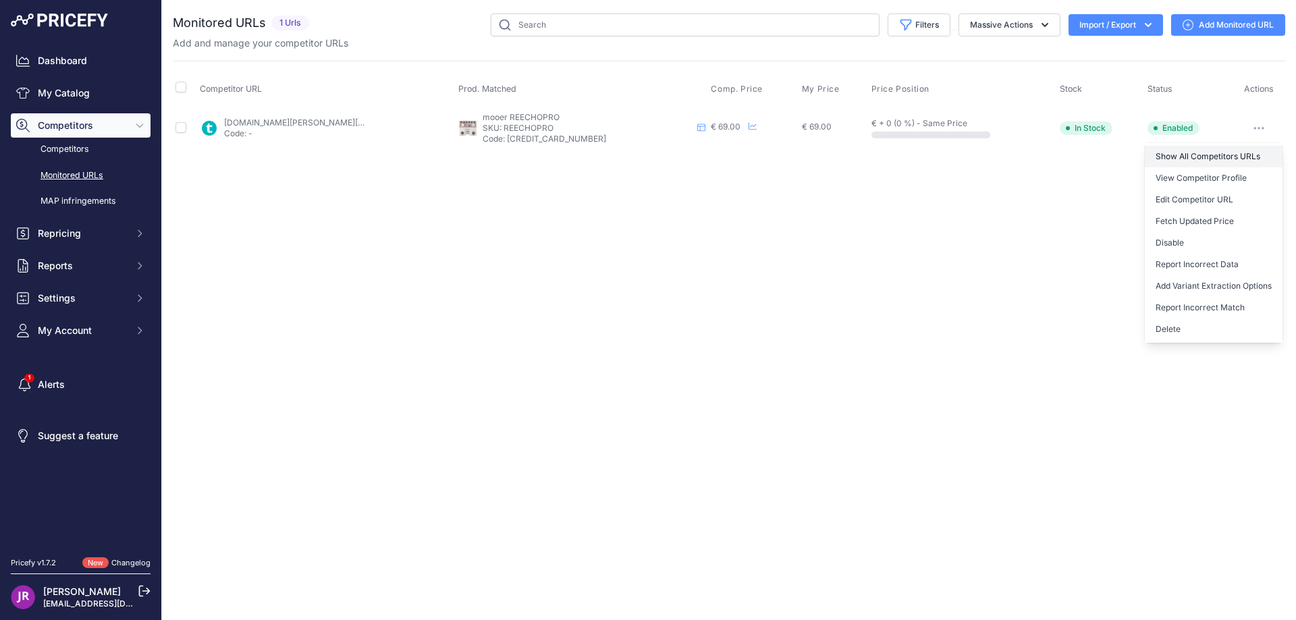
click at [1211, 155] on link "Show All Competitors URLs" at bounding box center [1214, 157] width 138 height 22
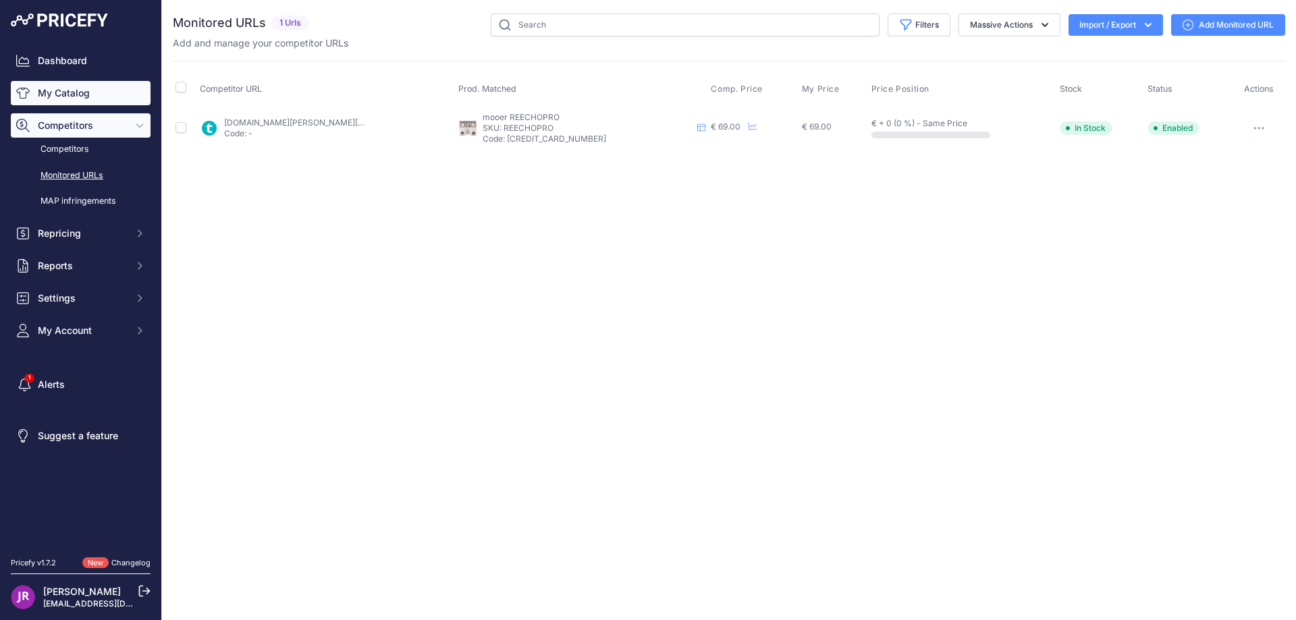
click at [75, 92] on link "My Catalog" at bounding box center [81, 93] width 140 height 24
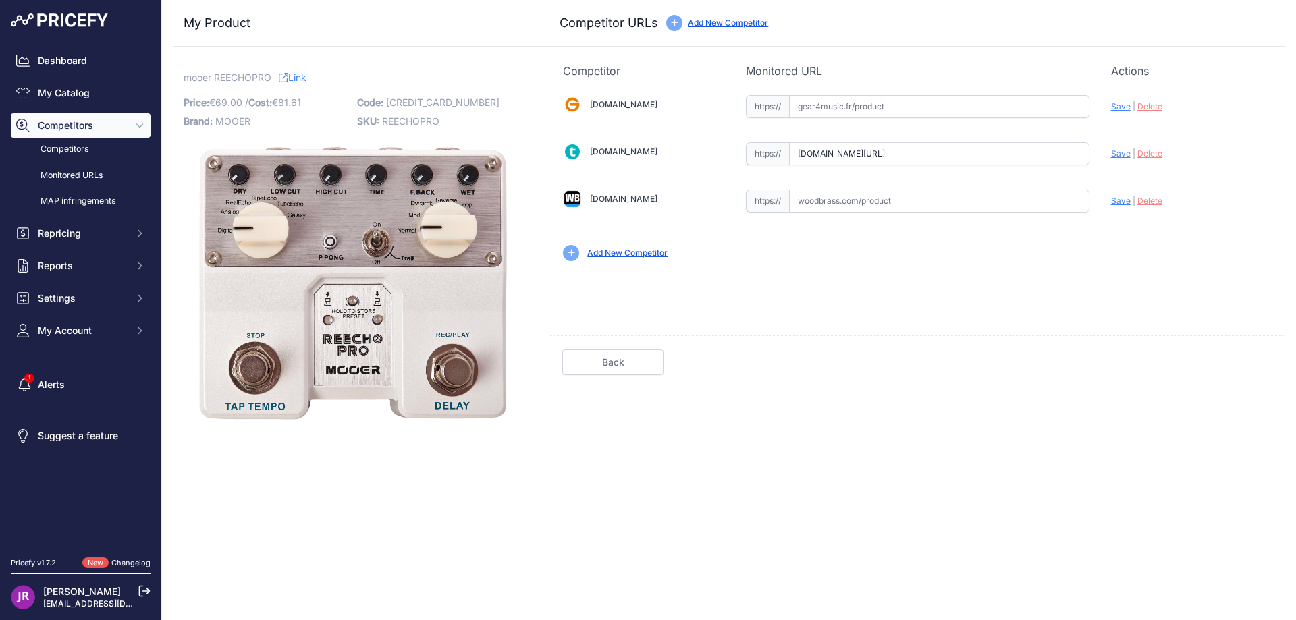
drag, startPoint x: 797, startPoint y: 154, endPoint x: 1063, endPoint y: 154, distance: 266.7
click at [1063, 154] on input "www.thomann.fr/mooer_reecho.htm?prirule_jdsnikfkfjsd=9365" at bounding box center [939, 153] width 300 height 23
click at [1150, 154] on span "Delete" at bounding box center [1150, 154] width 25 height 10
click at [872, 158] on input "text" at bounding box center [939, 153] width 300 height 23
paste input "https://www.thomann.fr/mooer_reecho_pro_digital_delay_pedal.htm"
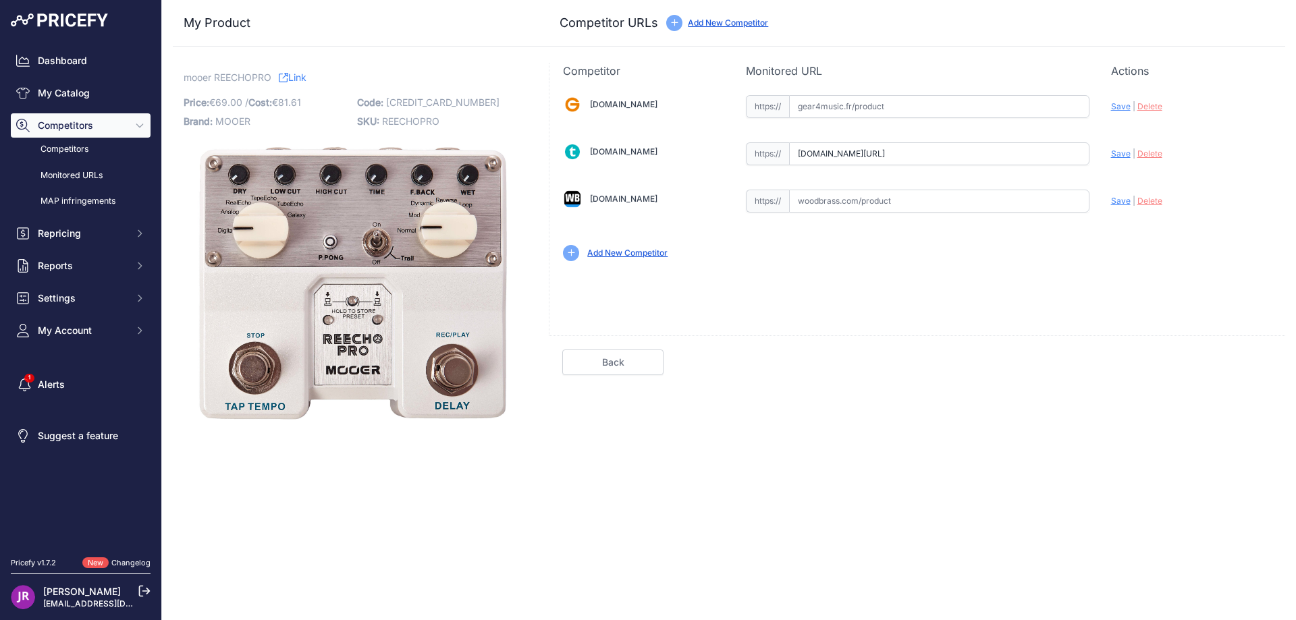
click at [1117, 155] on span "Save" at bounding box center [1121, 154] width 20 height 10
type input "https://www.thomann.fr/mooer_reecho_pro_digital_delay_pedal.htm?prirule_jdsnikf…"
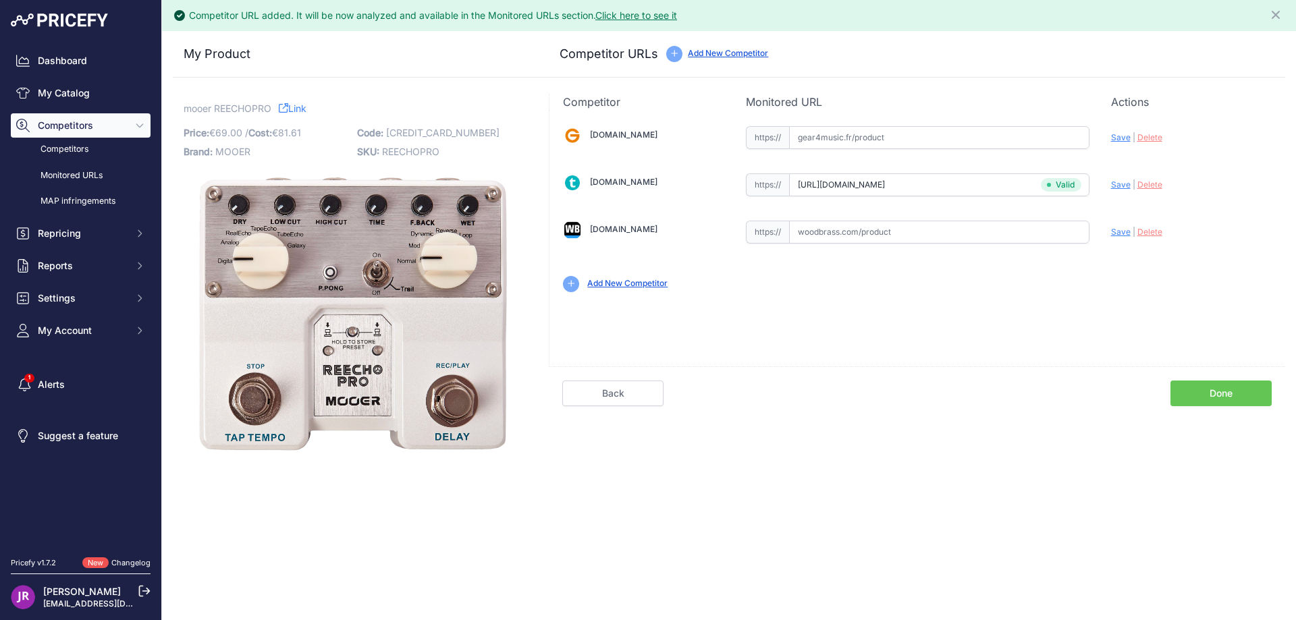
click at [1232, 396] on link "Done" at bounding box center [1221, 394] width 101 height 26
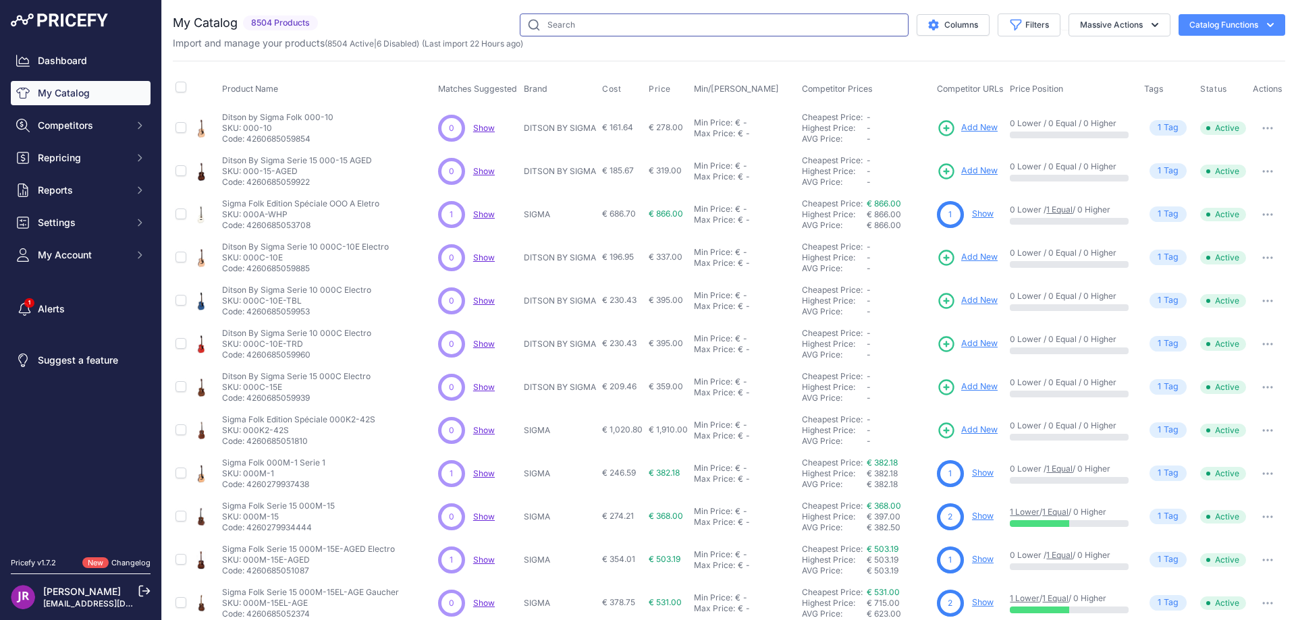
click at [557, 21] on input "text" at bounding box center [714, 25] width 389 height 23
paste input "RBO-B-5.4-CINQUE-A"
type input "RBO-B-5.4-CINQUE-A"
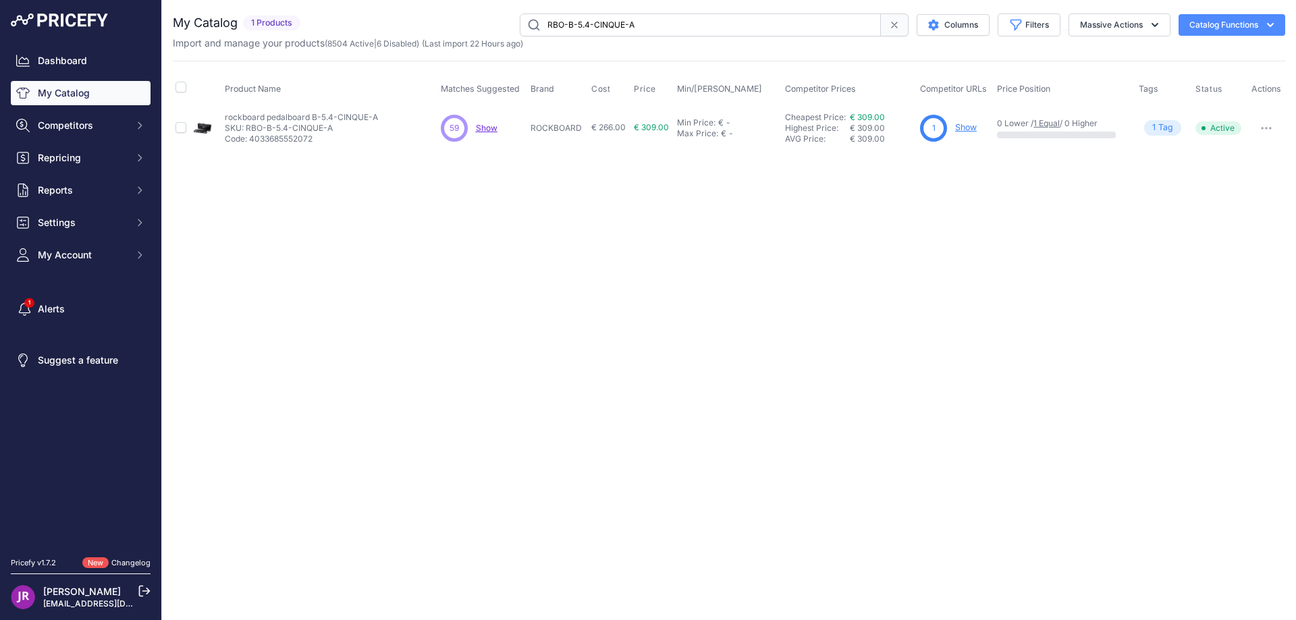
click at [961, 129] on link "Show" at bounding box center [966, 127] width 22 height 10
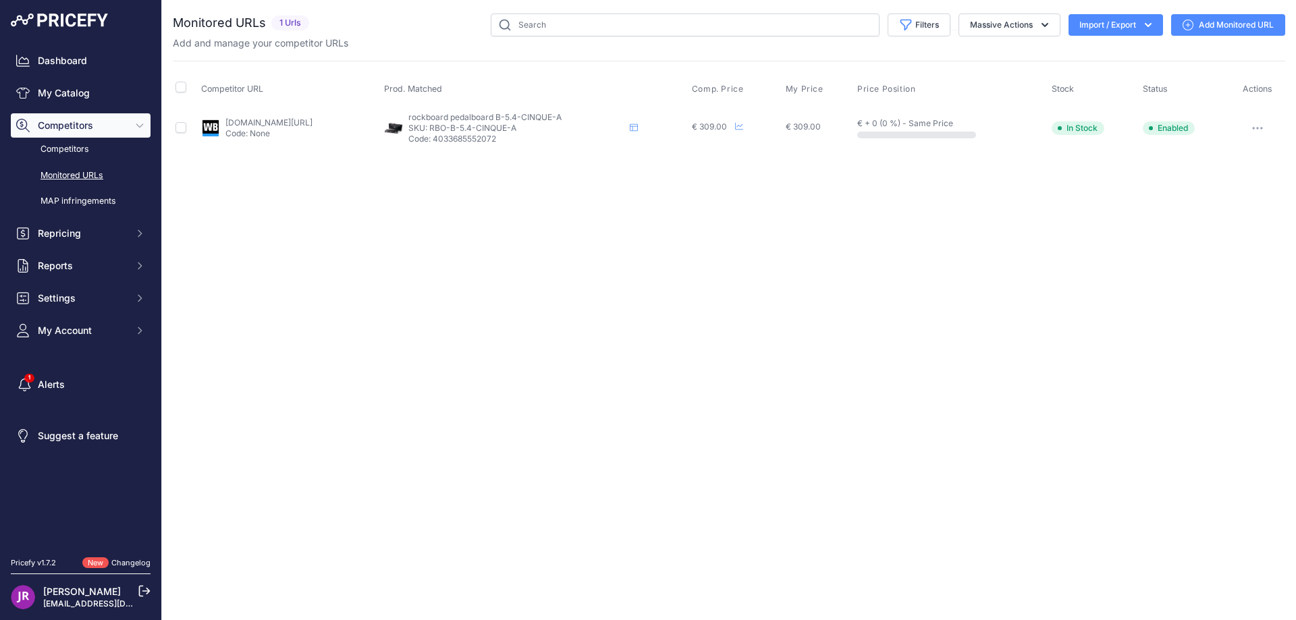
click at [1254, 125] on button "button" at bounding box center [1257, 128] width 27 height 19
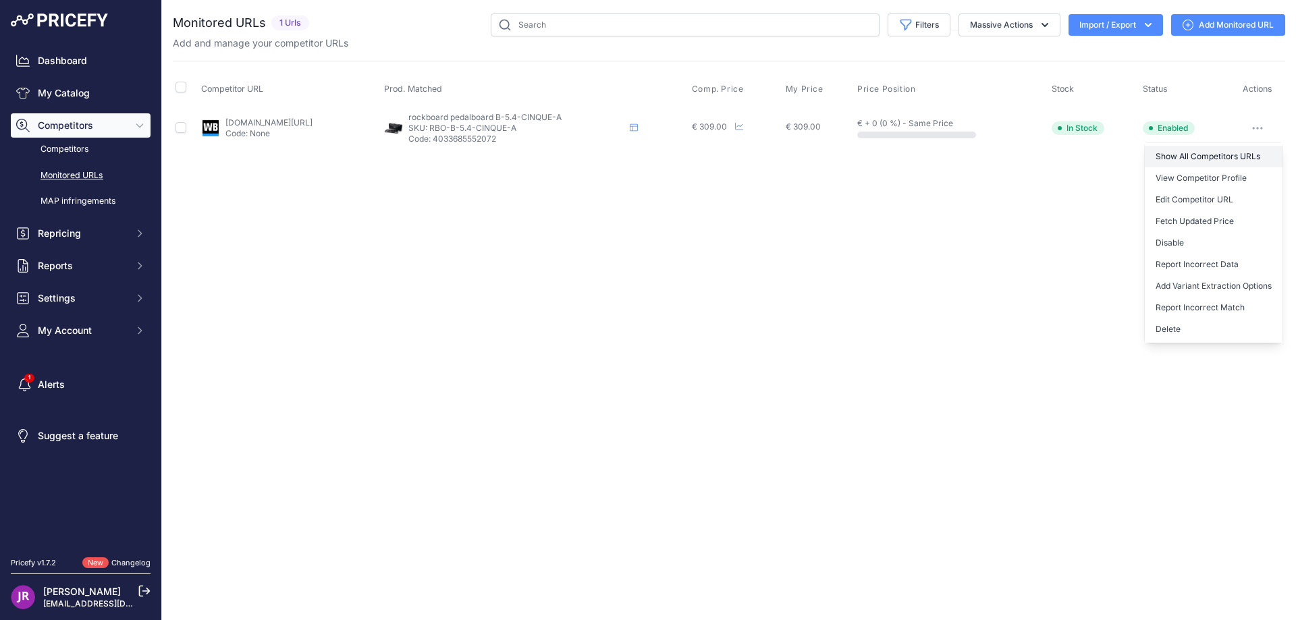
click at [1188, 156] on link "Show All Competitors URLs" at bounding box center [1214, 157] width 138 height 22
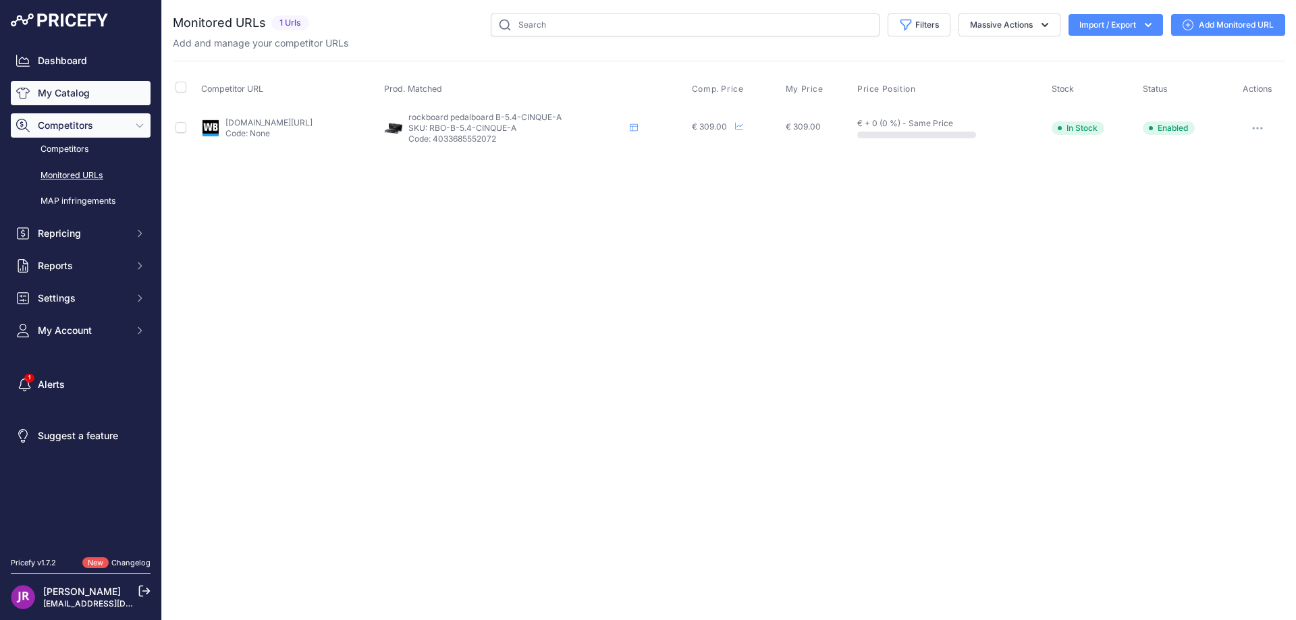
click at [51, 98] on link "My Catalog" at bounding box center [81, 93] width 140 height 24
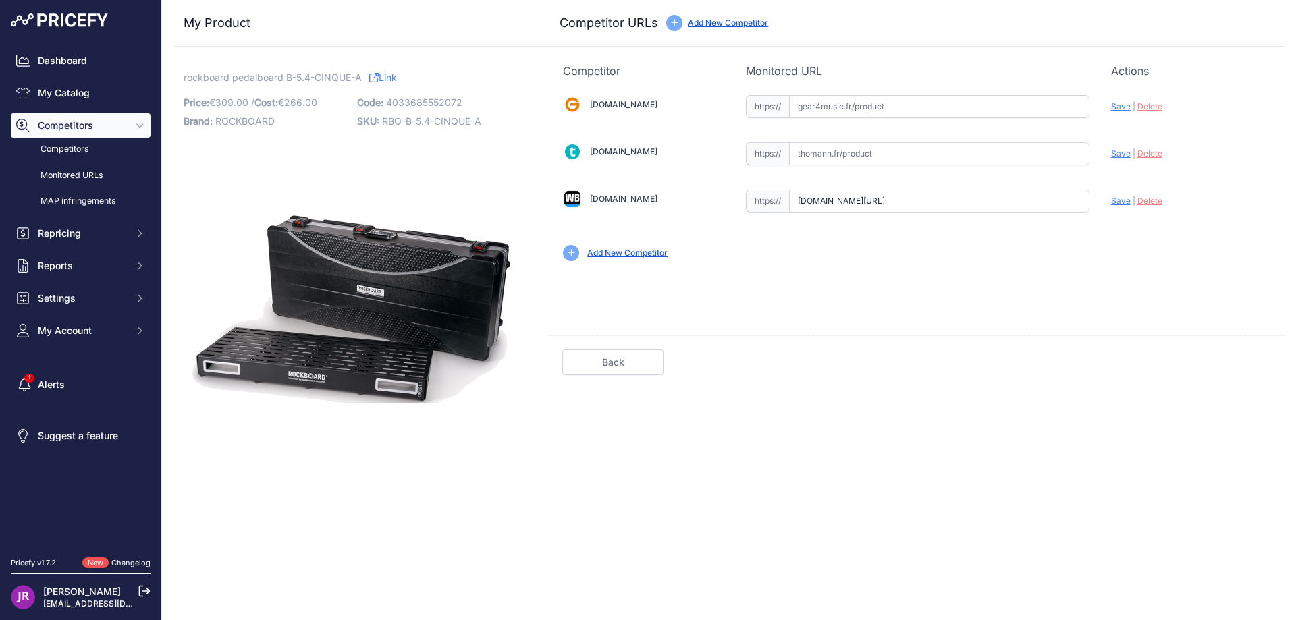
scroll to position [0, 102]
drag, startPoint x: 797, startPoint y: 200, endPoint x: 1100, endPoint y: 206, distance: 302.5
click at [1100, 206] on div "[DOMAIN_NAME] Valid Invalid" at bounding box center [918, 177] width 736 height 196
click at [1157, 200] on span "Delete" at bounding box center [1150, 201] width 25 height 10
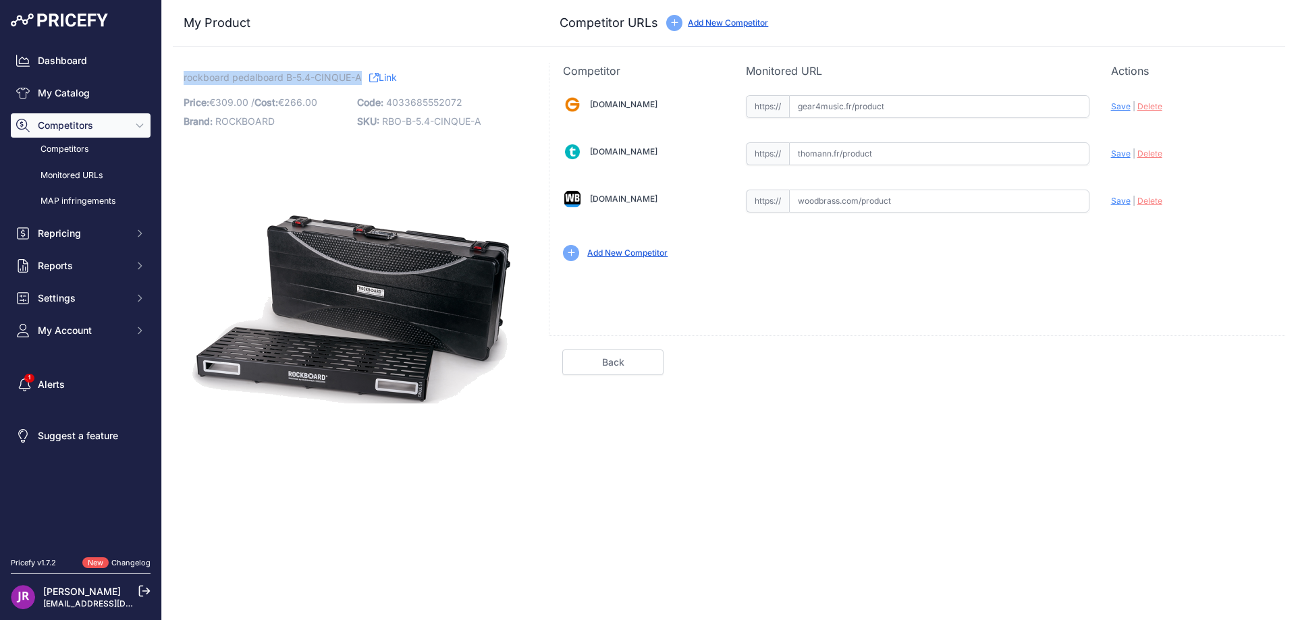
drag, startPoint x: 180, startPoint y: 78, endPoint x: 362, endPoint y: 73, distance: 181.7
click at [362, 73] on div "rockboard pedalboard B-5.4-CINQUE-A Link Price: € 309.00 / Cost: 266.00" at bounding box center [353, 270] width 360 height 414
copy span "rockboard pedalboard B-5.4-CINQUE-A"
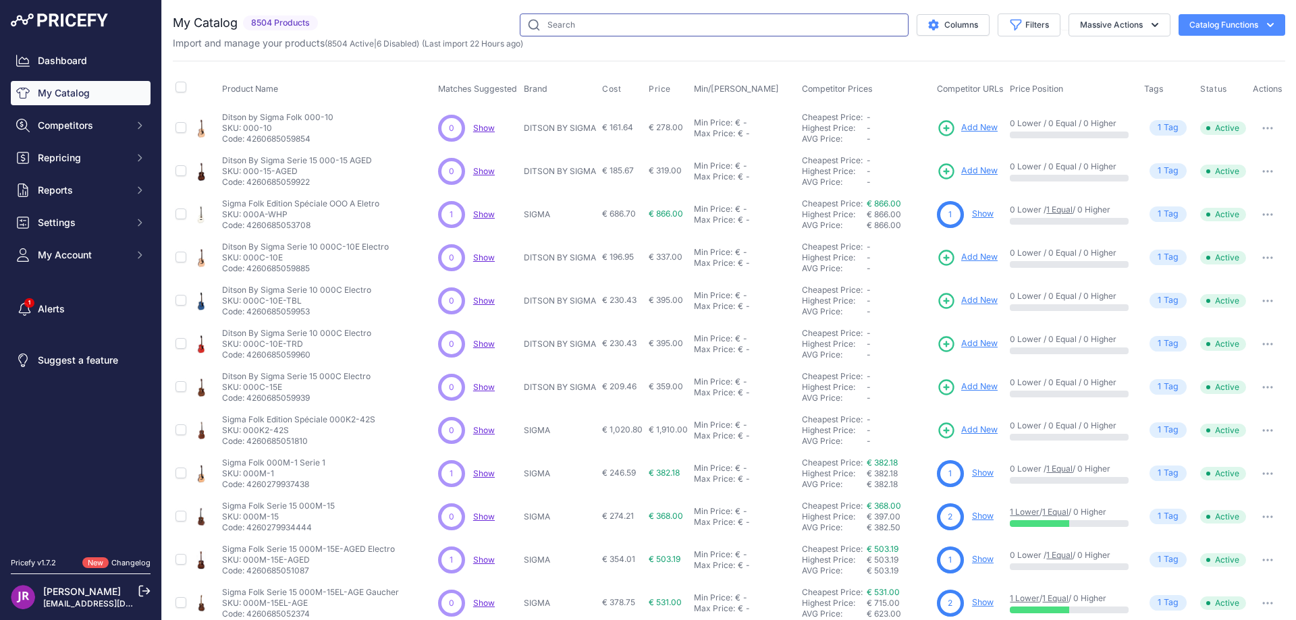
click at [545, 20] on input "text" at bounding box center [714, 25] width 389 height 23
paste input "RBB4TSSBK"
type input "RBB4TSSBK"
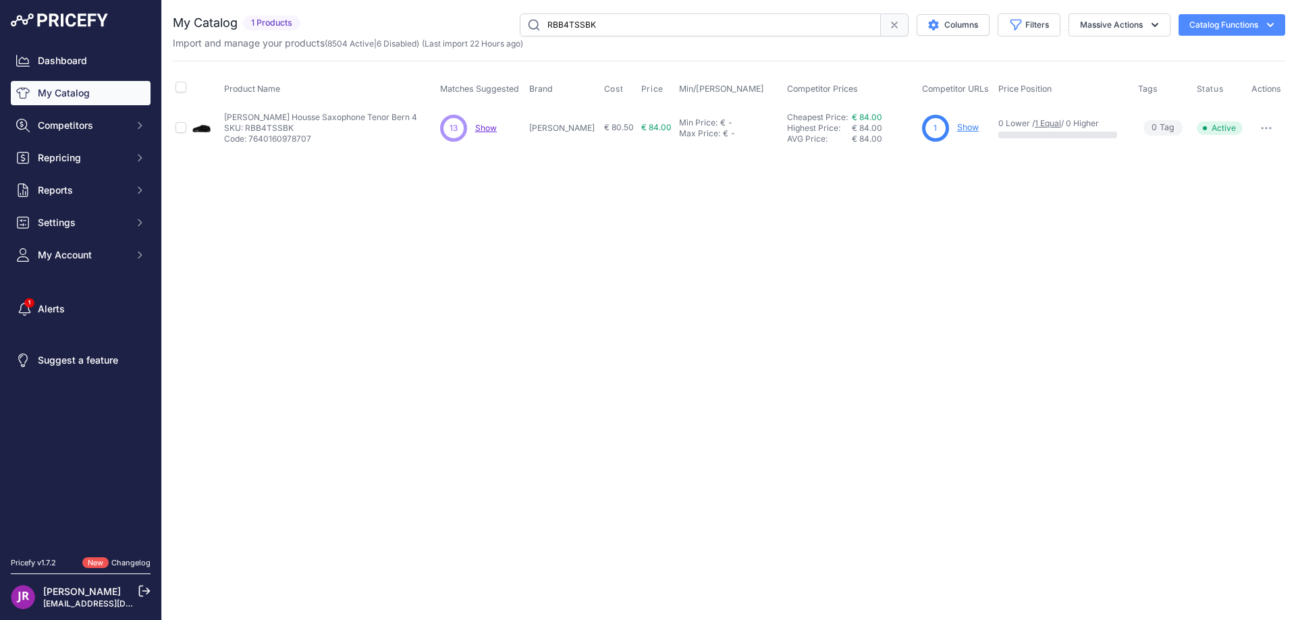
click at [957, 125] on link "Show" at bounding box center [968, 127] width 22 height 10
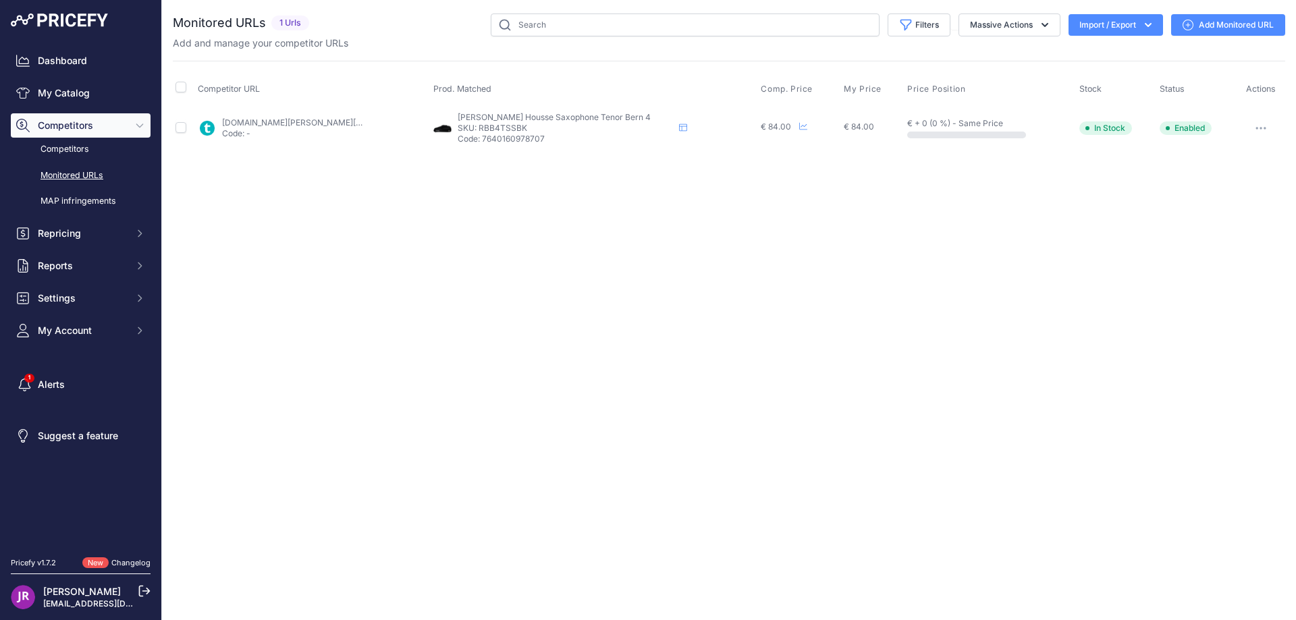
click at [1263, 124] on button "button" at bounding box center [1261, 128] width 27 height 19
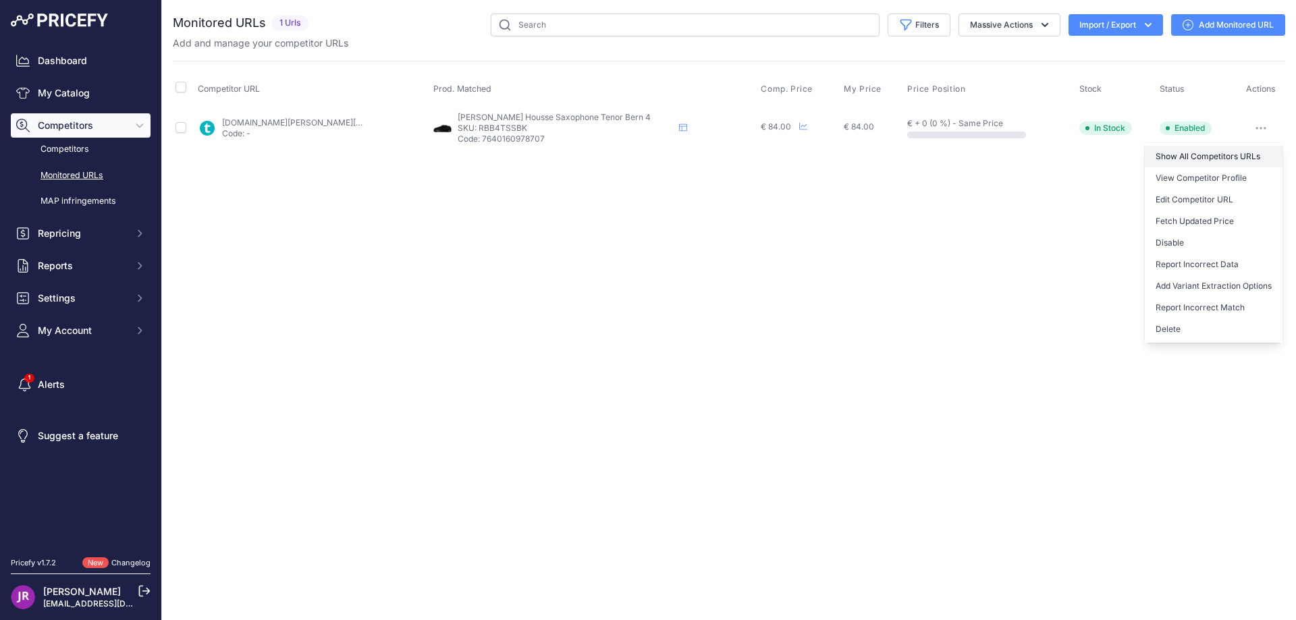
click at [1195, 154] on link "Show All Competitors URLs" at bounding box center [1214, 157] width 138 height 22
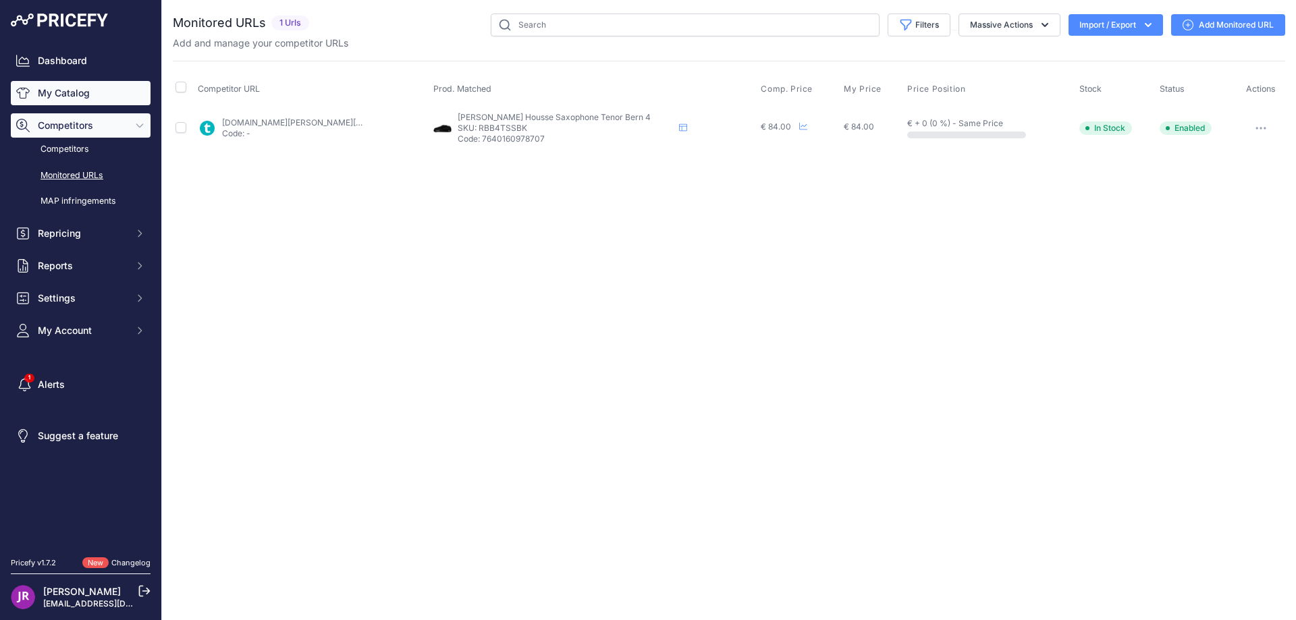
click at [82, 94] on link "My Catalog" at bounding box center [81, 93] width 140 height 24
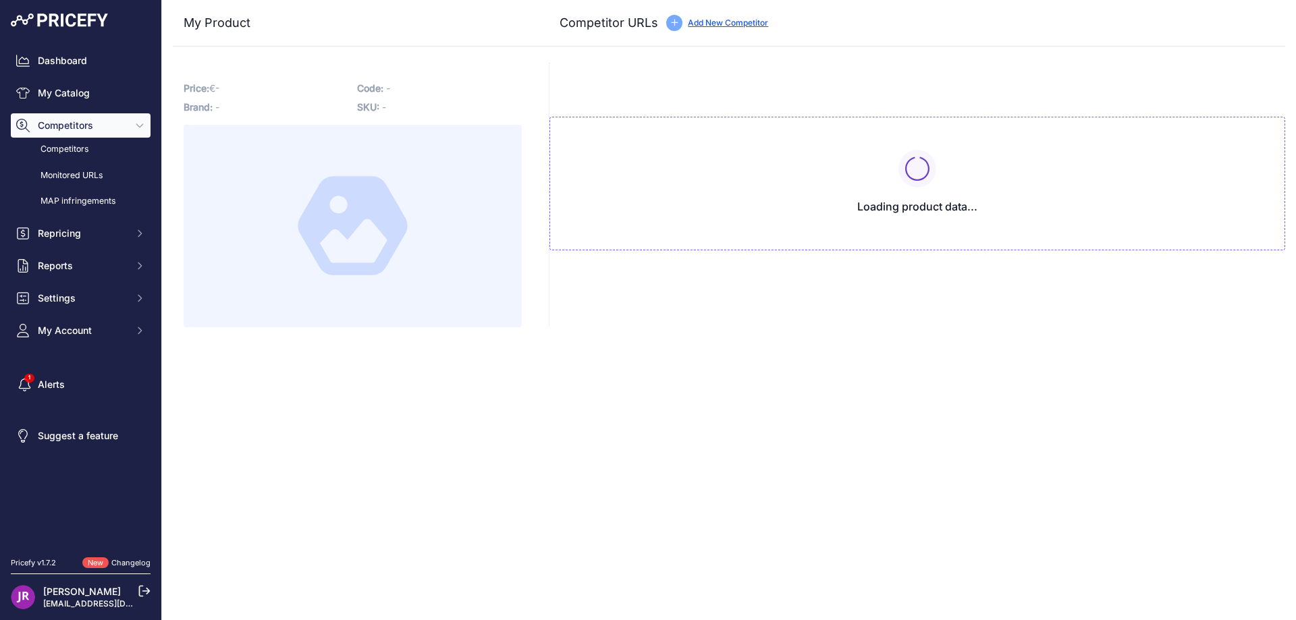
type input "www.thomann.fr/ritter_bern_tenor_saxophone_sbk.htm?prirule_jdsnikfkfjsd=9365"
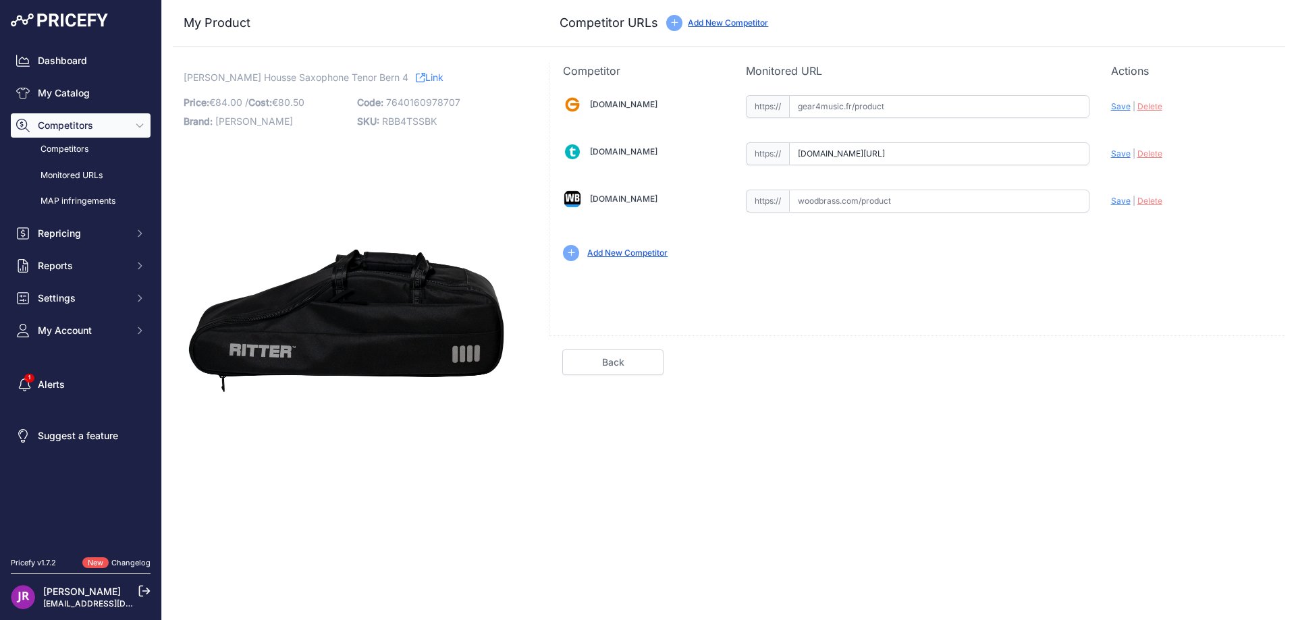
scroll to position [0, 30]
drag, startPoint x: 797, startPoint y: 155, endPoint x: 1155, endPoint y: 166, distance: 358.7
click at [1155, 166] on div "Gear4music.fr Valid Invalid" at bounding box center [918, 177] width 736 height 196
click at [413, 122] on span "RBB4TSSBK" at bounding box center [409, 120] width 55 height 11
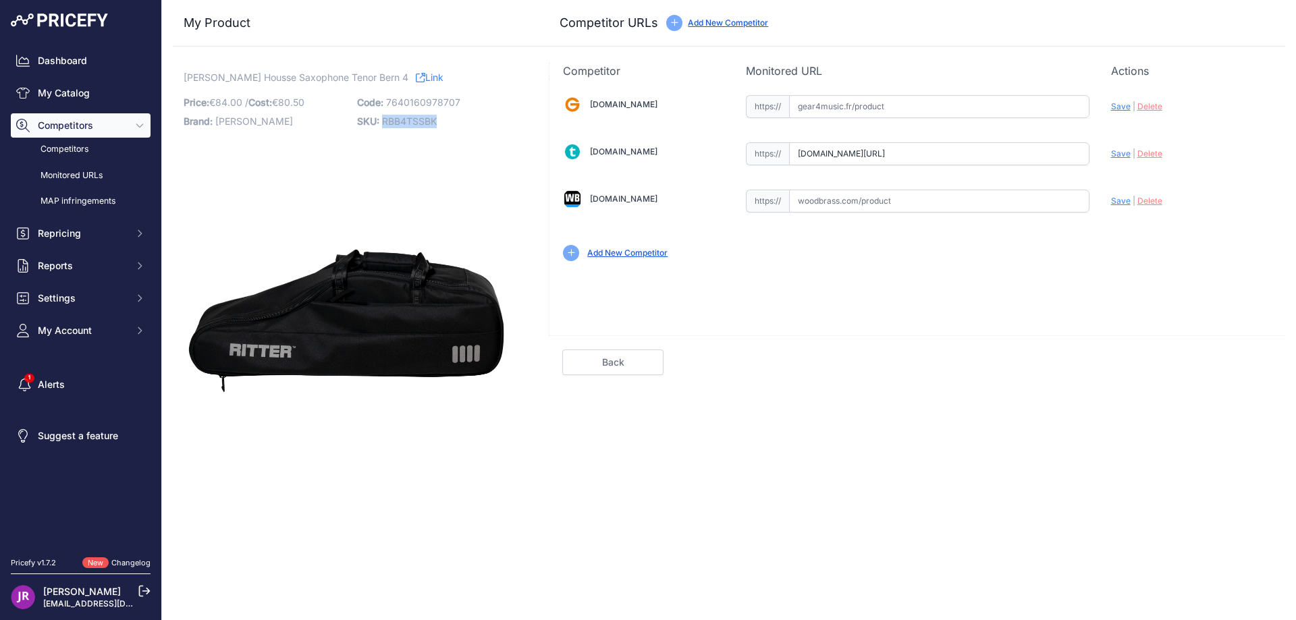
click at [413, 122] on span "RBB4TSSBK" at bounding box center [409, 120] width 55 height 11
copy span "RBB4TSSBK"
drag, startPoint x: 797, startPoint y: 153, endPoint x: 1128, endPoint y: 182, distance: 332.1
click at [1128, 182] on div "Gear4music.fr Valid Invalid" at bounding box center [918, 177] width 736 height 196
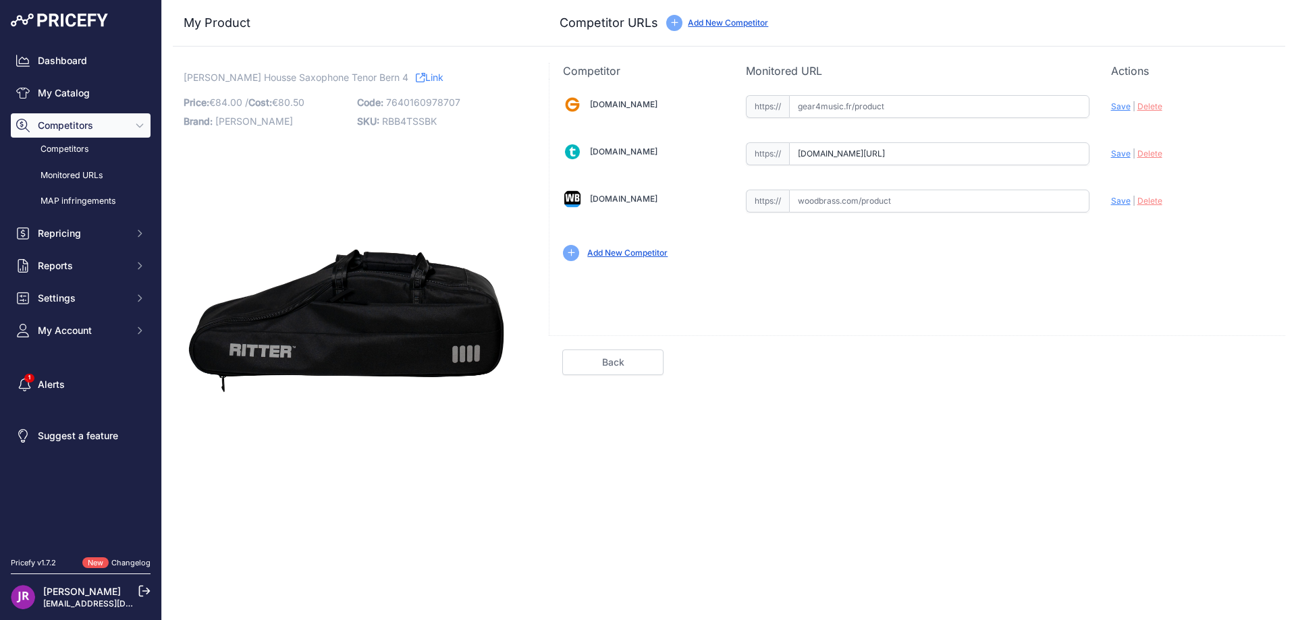
scroll to position [0, 0]
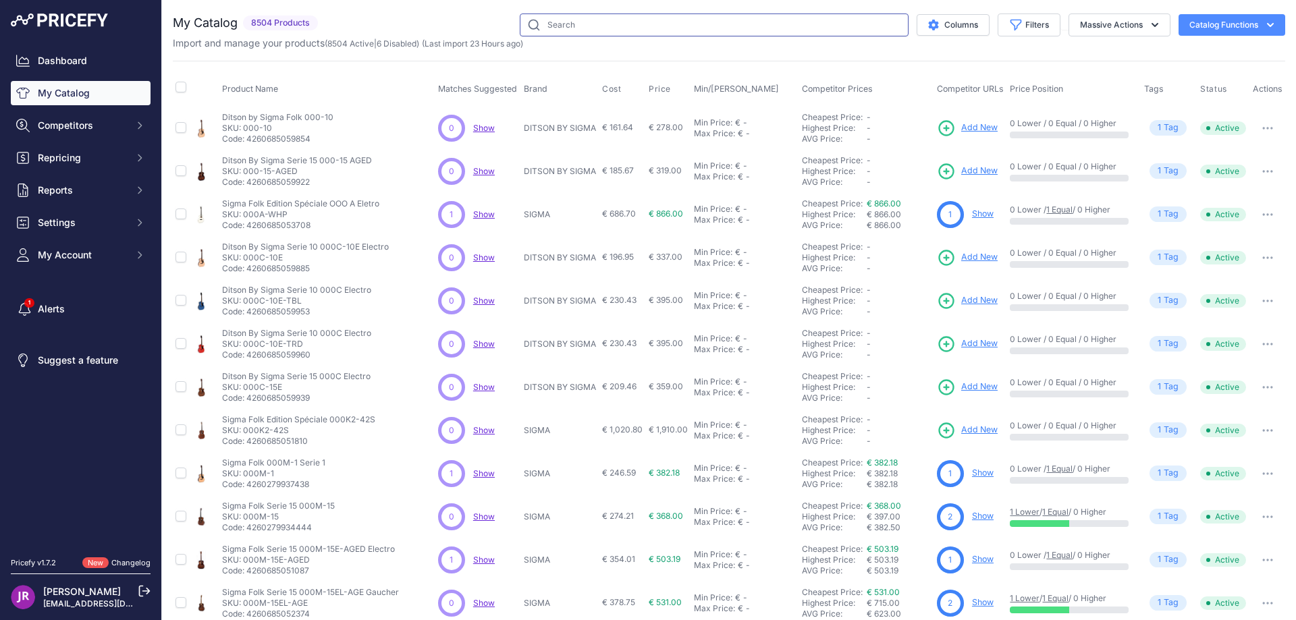
click at [541, 26] on input "text" at bounding box center [714, 25] width 389 height 23
paste input "R7REVERBX2"
type input "R7REVERBX2"
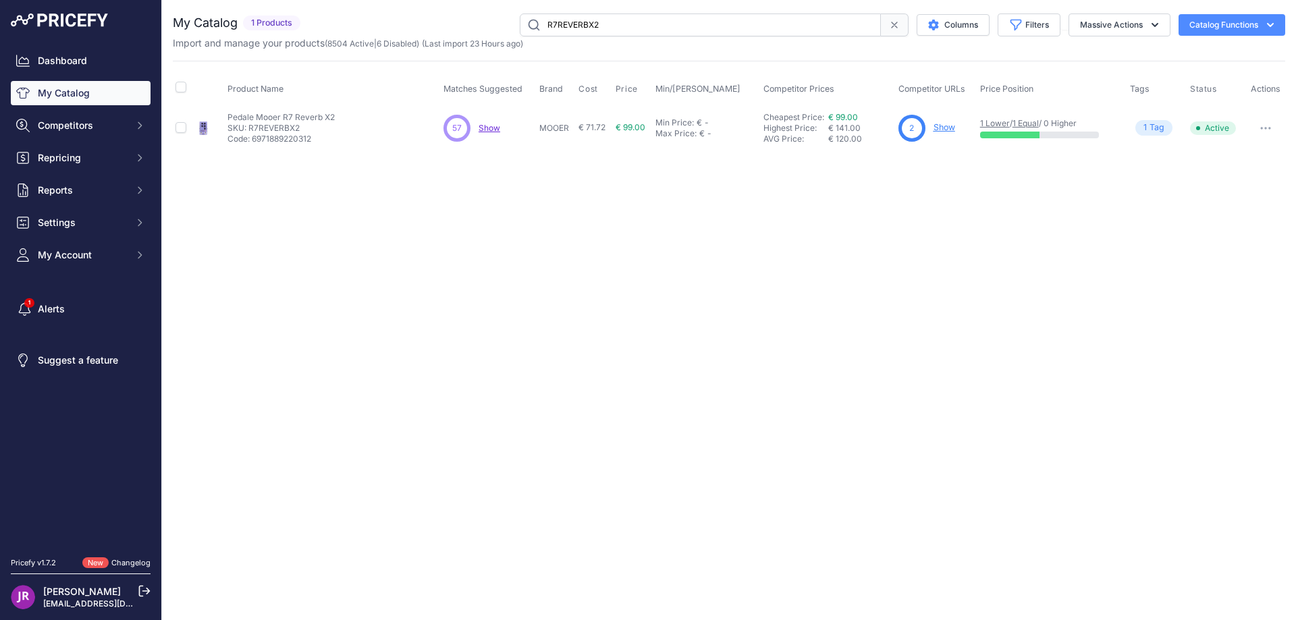
click at [949, 124] on link "Show" at bounding box center [945, 127] width 22 height 10
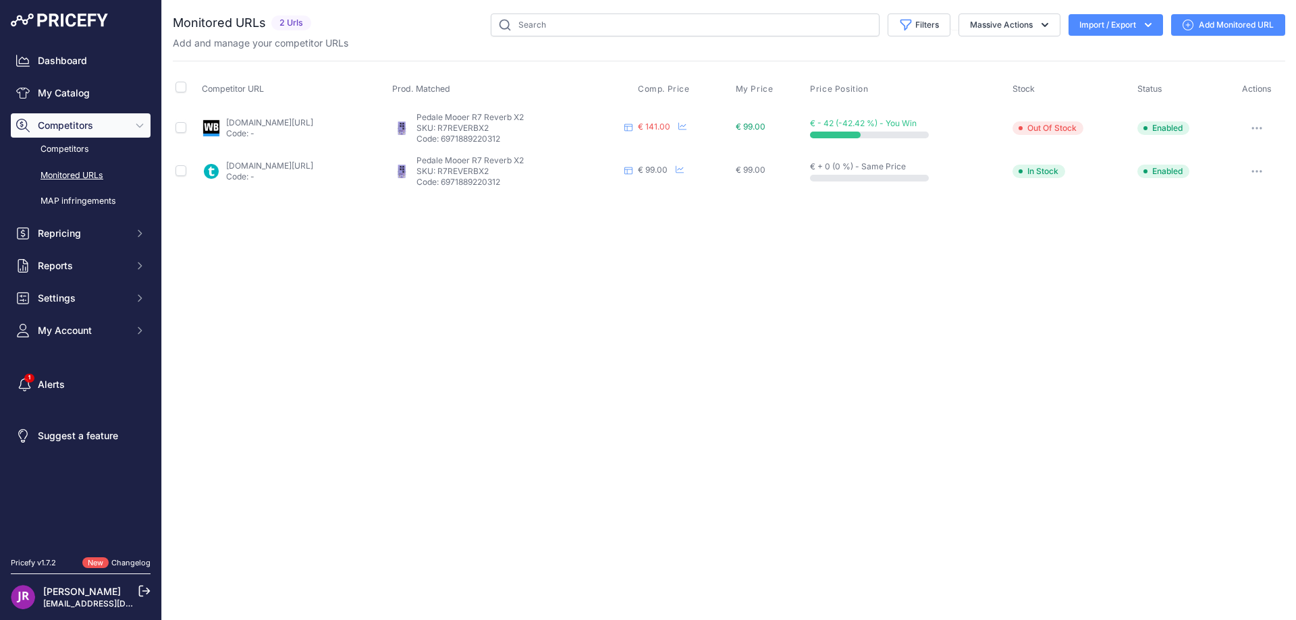
click at [1257, 129] on icon "button" at bounding box center [1257, 128] width 11 height 3
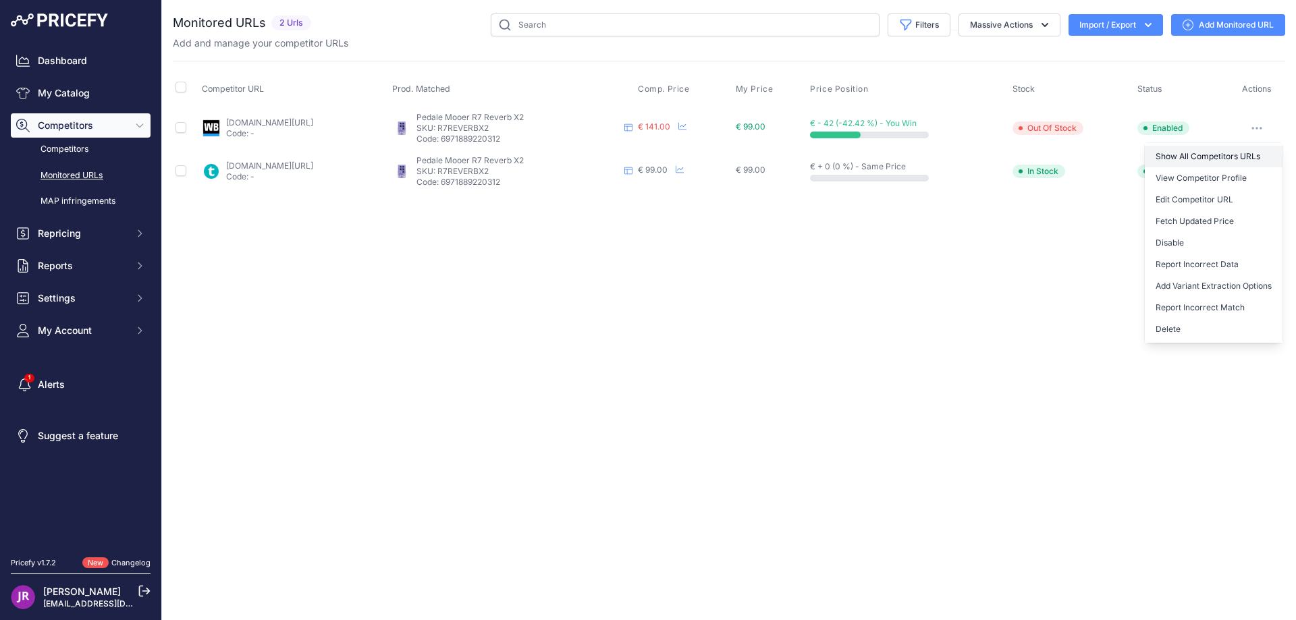
click at [1190, 153] on link "Show All Competitors URLs" at bounding box center [1214, 157] width 138 height 22
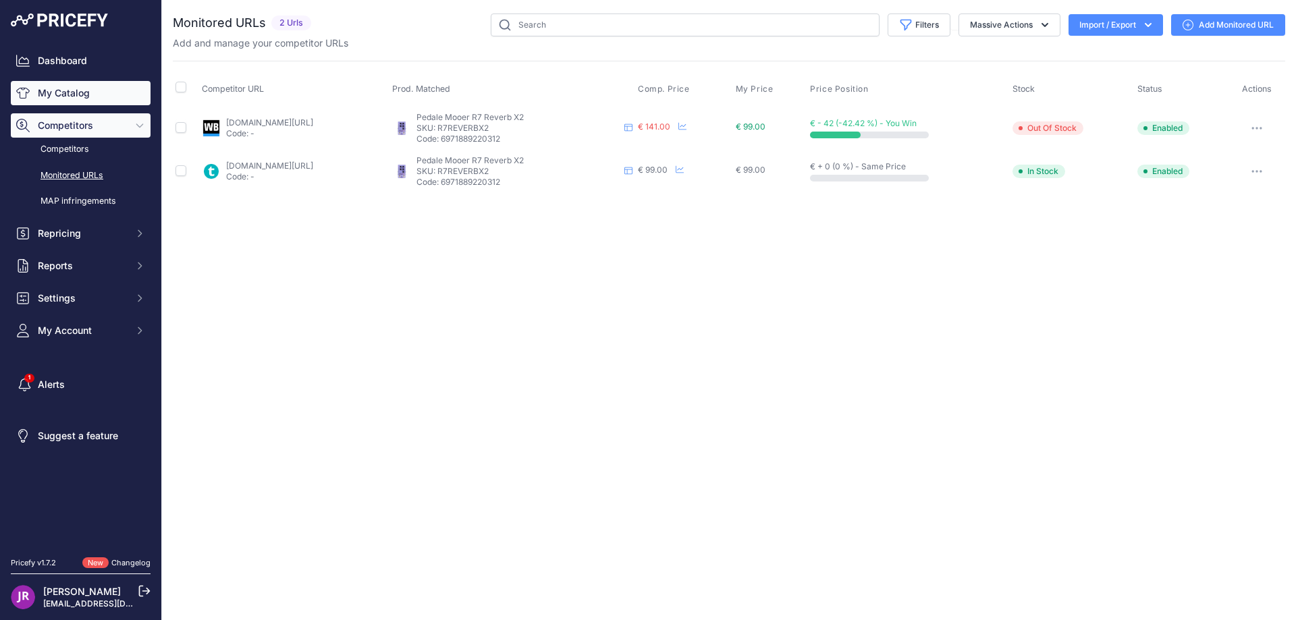
click at [49, 89] on link "My Catalog" at bounding box center [81, 93] width 140 height 24
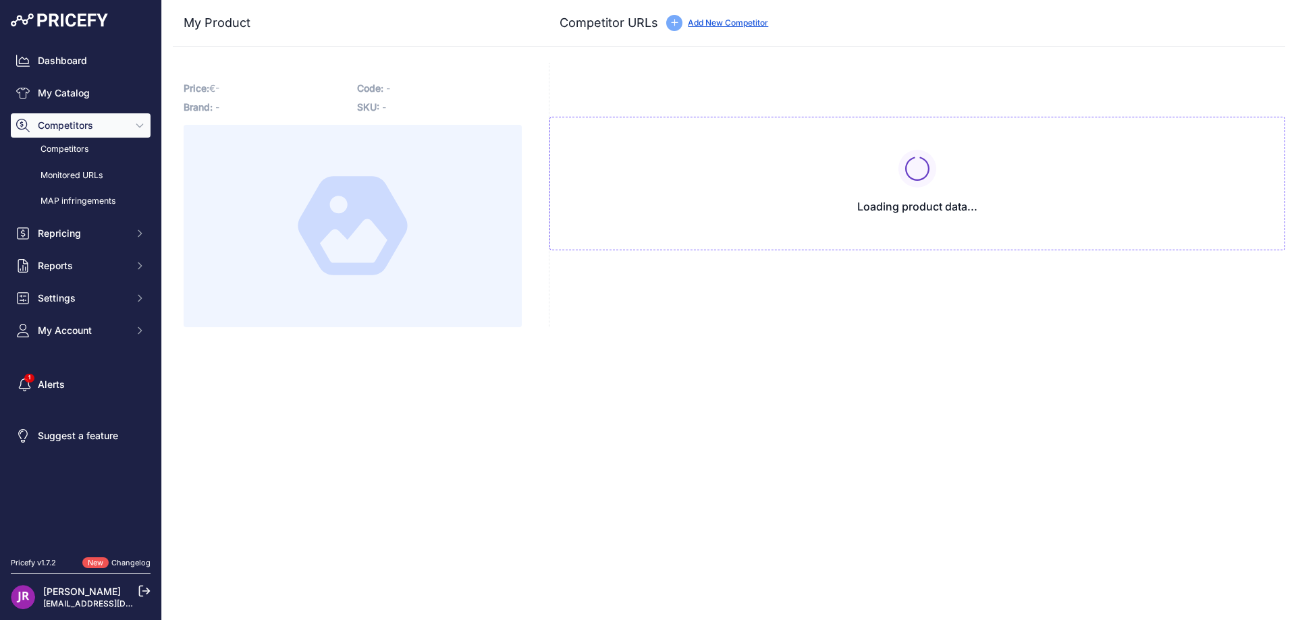
type input "[DOMAIN_NAME][URL]"
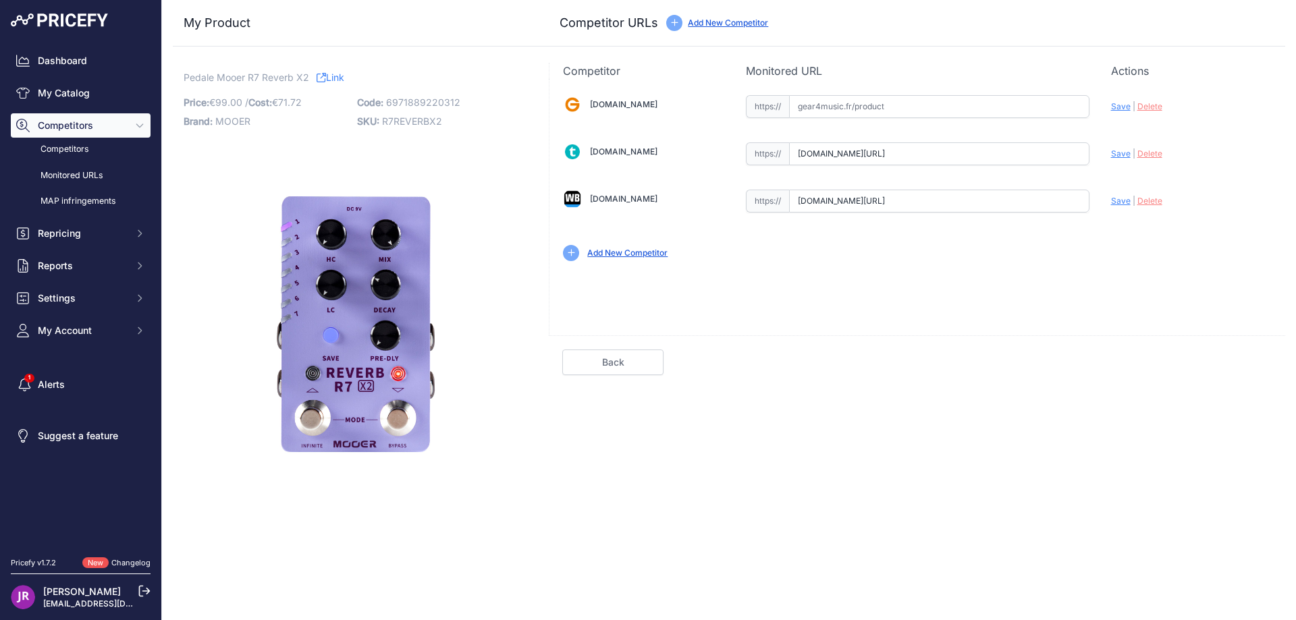
drag, startPoint x: 795, startPoint y: 154, endPoint x: 1091, endPoint y: 169, distance: 296.1
click at [1091, 169] on div "Gear4music.fr Valid Invalid" at bounding box center [918, 177] width 736 height 196
drag, startPoint x: 794, startPoint y: 203, endPoint x: 1102, endPoint y: 207, distance: 307.9
click at [1102, 207] on div "Gear4music.fr Valid Invalid" at bounding box center [918, 177] width 736 height 196
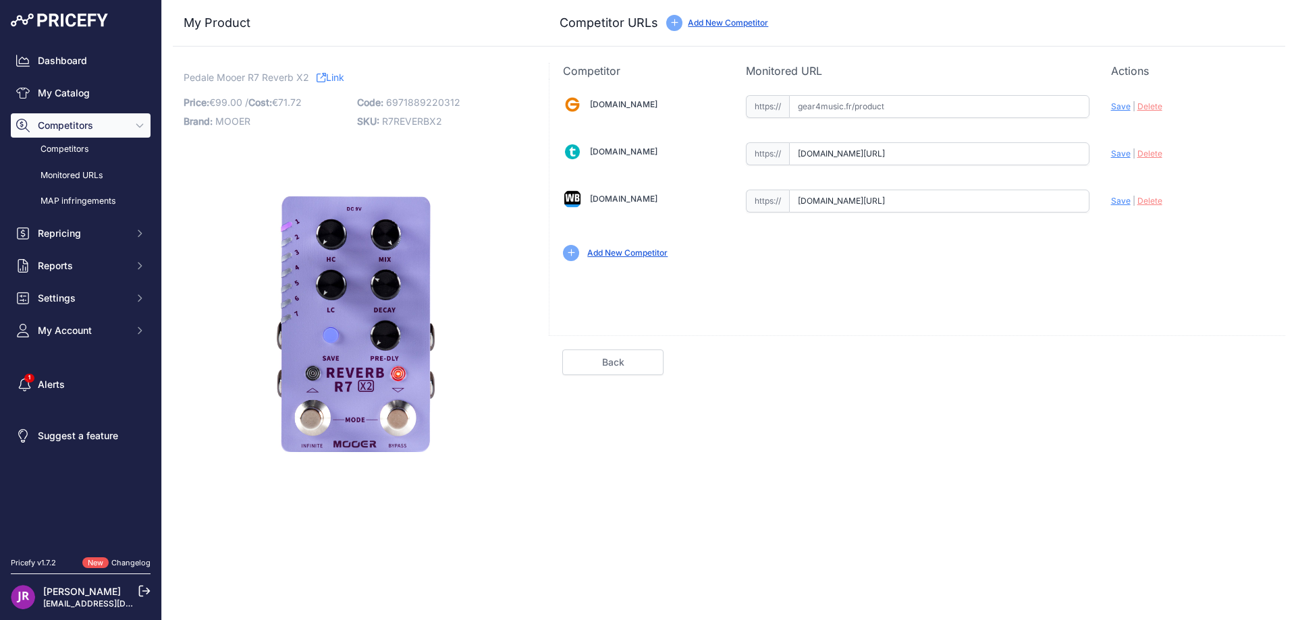
scroll to position [0, 0]
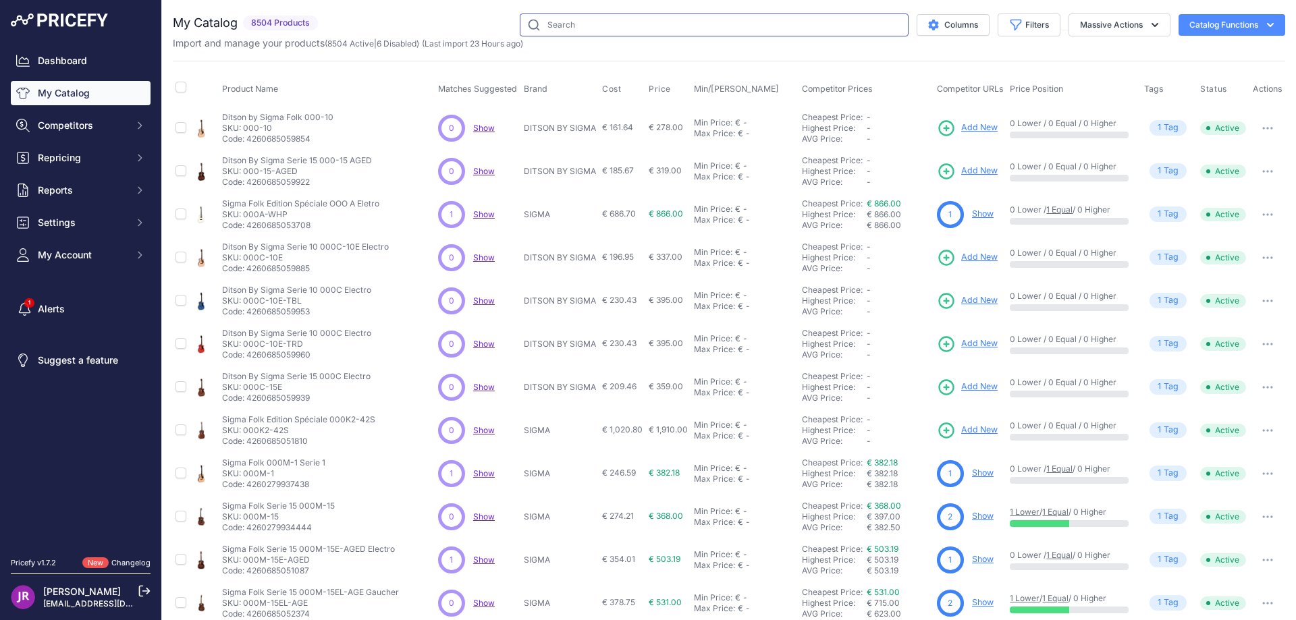
click at [567, 27] on input "text" at bounding box center [714, 25] width 389 height 23
paste input "[DOMAIN_NAME][URL]"
type input "w"
click at [560, 24] on input "text" at bounding box center [714, 25] width 389 height 23
paste input "R158"
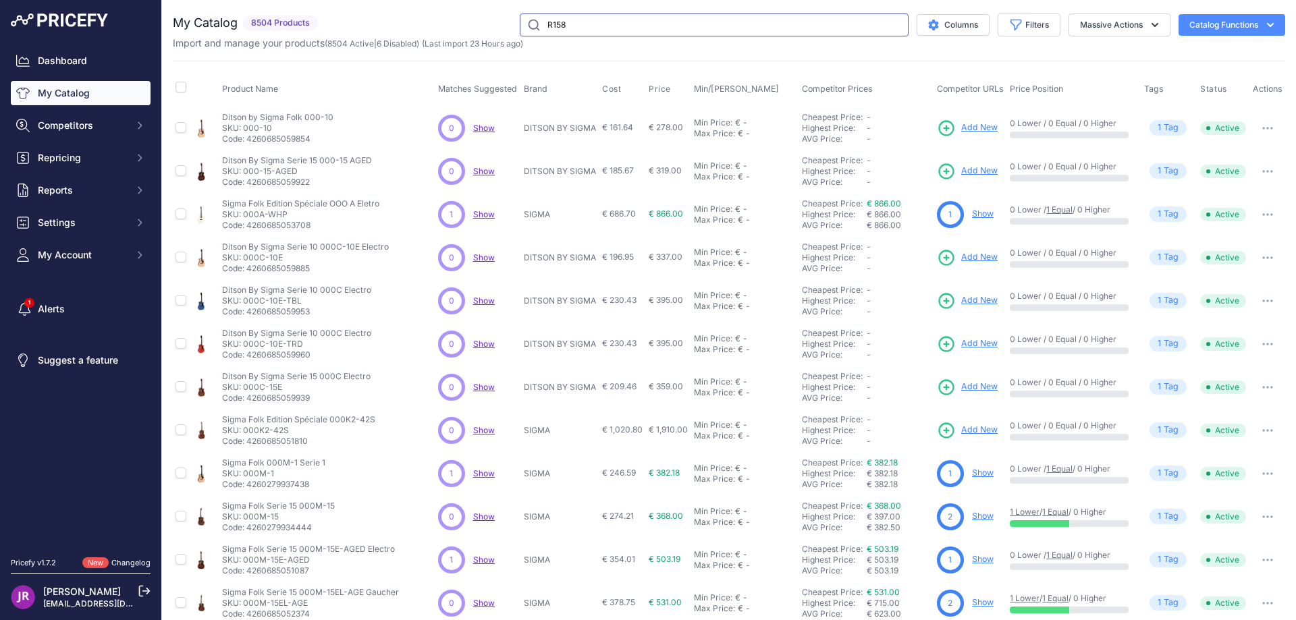
type input "R158"
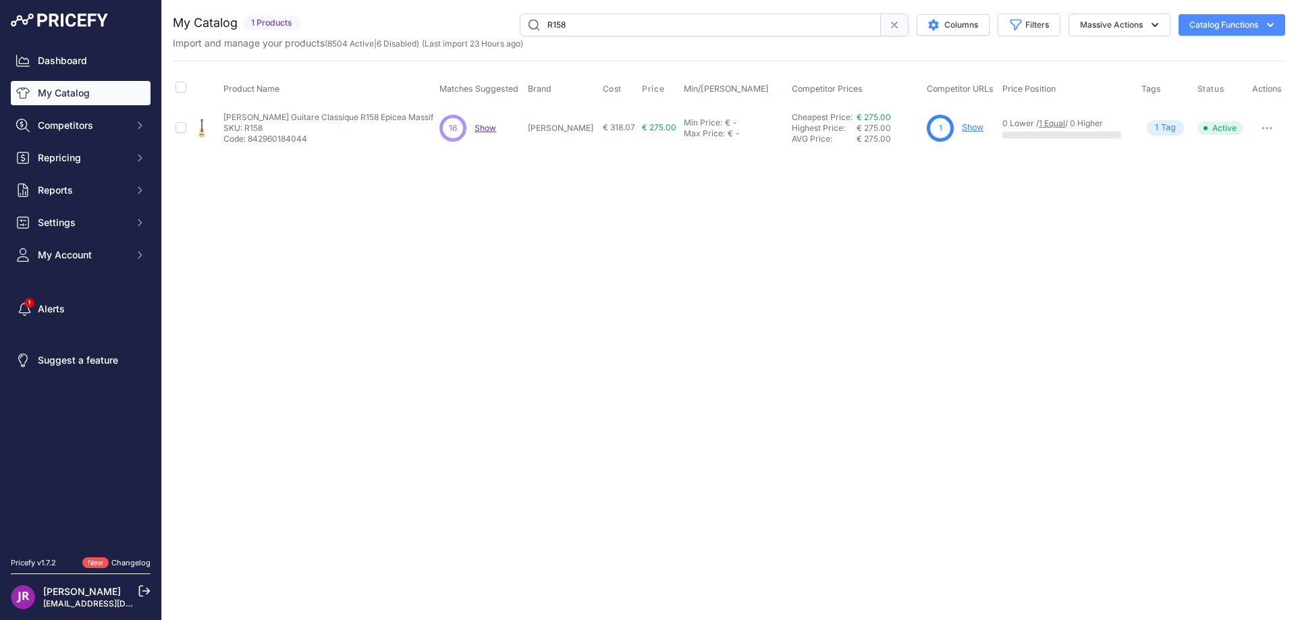
click at [962, 126] on link "Show" at bounding box center [973, 127] width 22 height 10
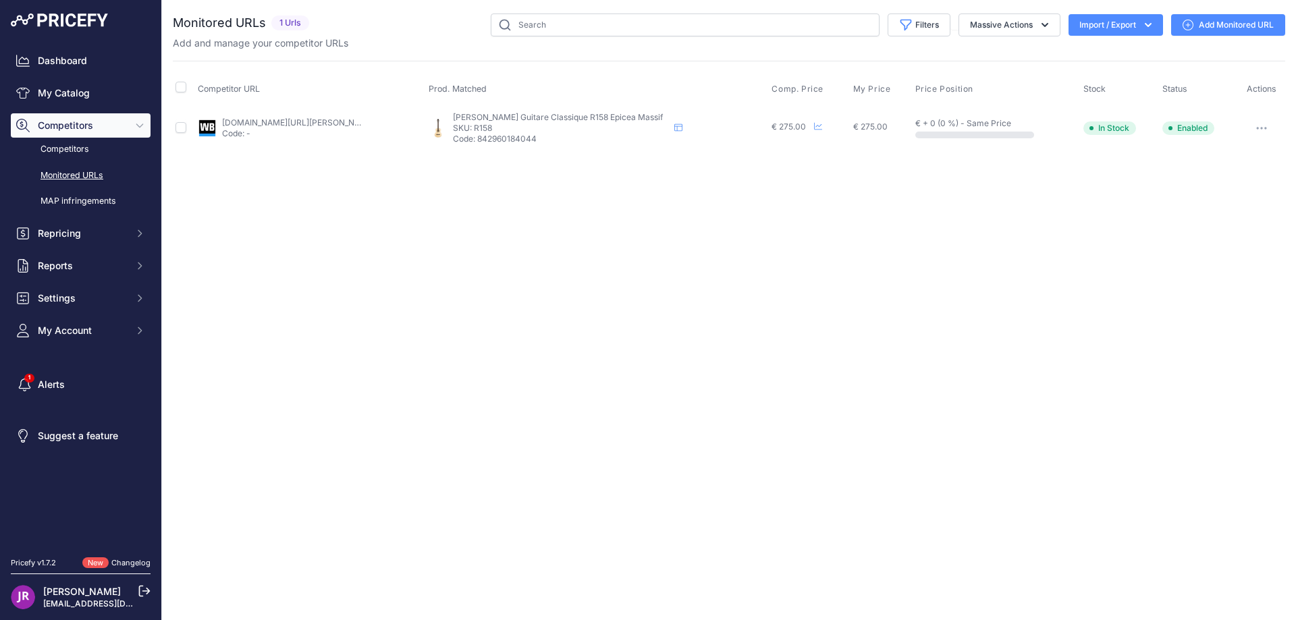
click at [1257, 127] on icon "button" at bounding box center [1261, 128] width 11 height 3
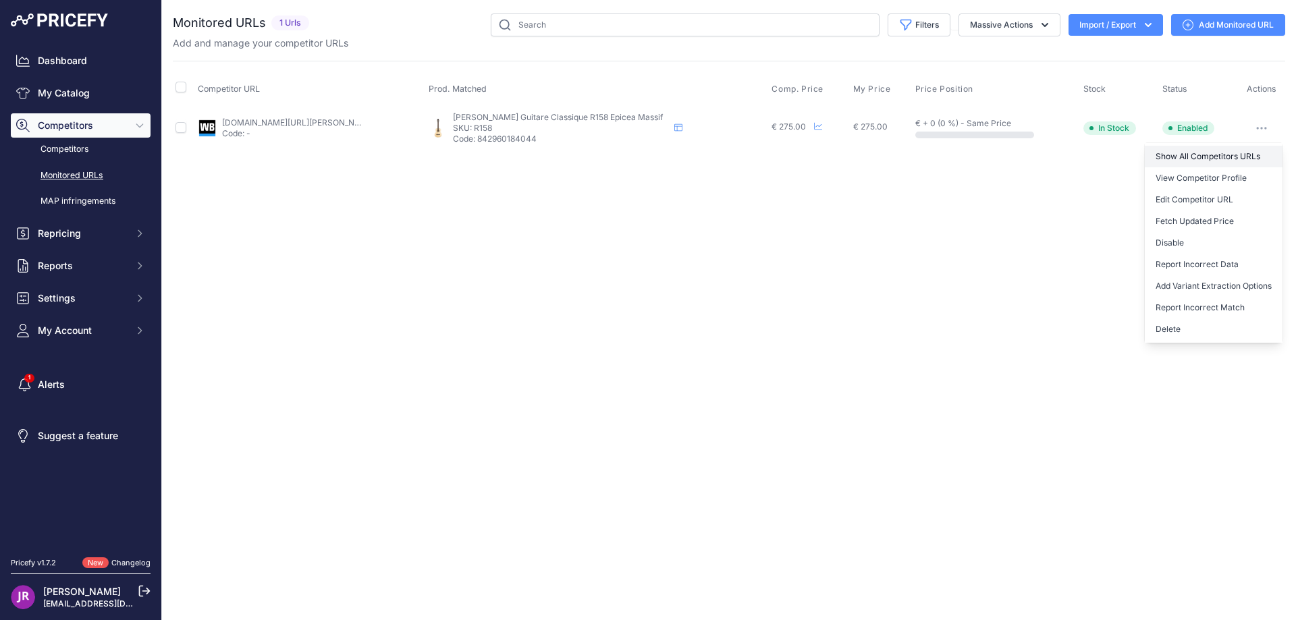
click at [1205, 154] on link "Show All Competitors URLs" at bounding box center [1214, 157] width 138 height 22
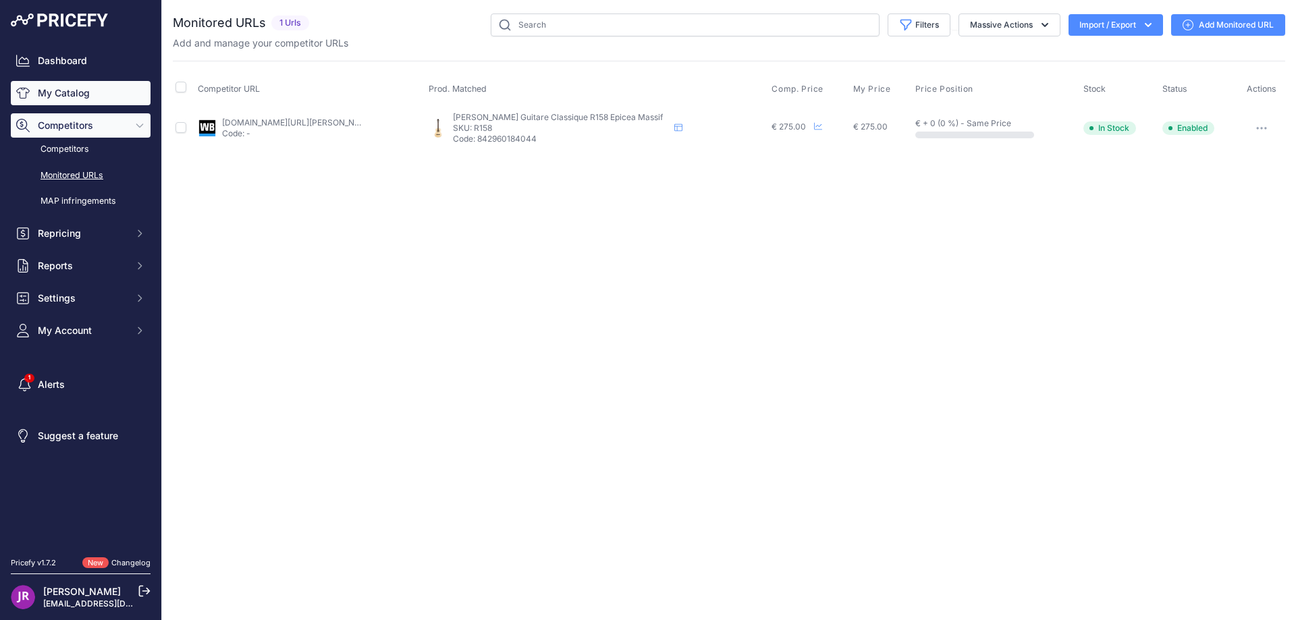
click at [71, 95] on link "My Catalog" at bounding box center [81, 93] width 140 height 24
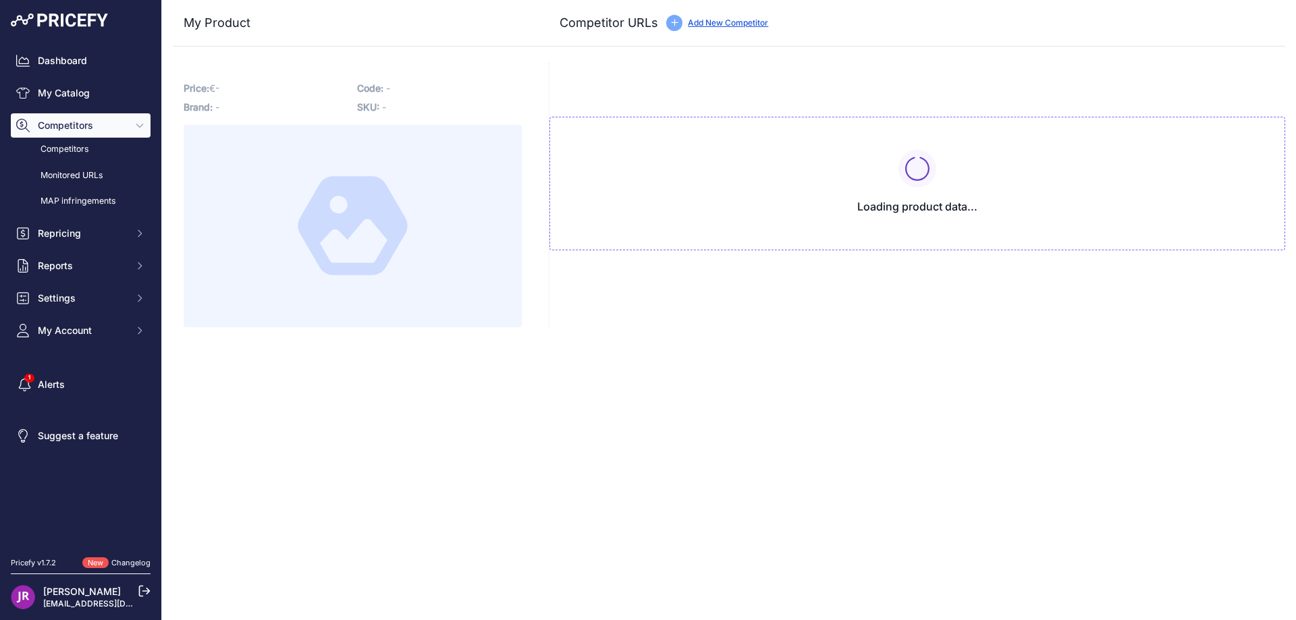
type input "[DOMAIN_NAME][URL][PERSON_NAME]"
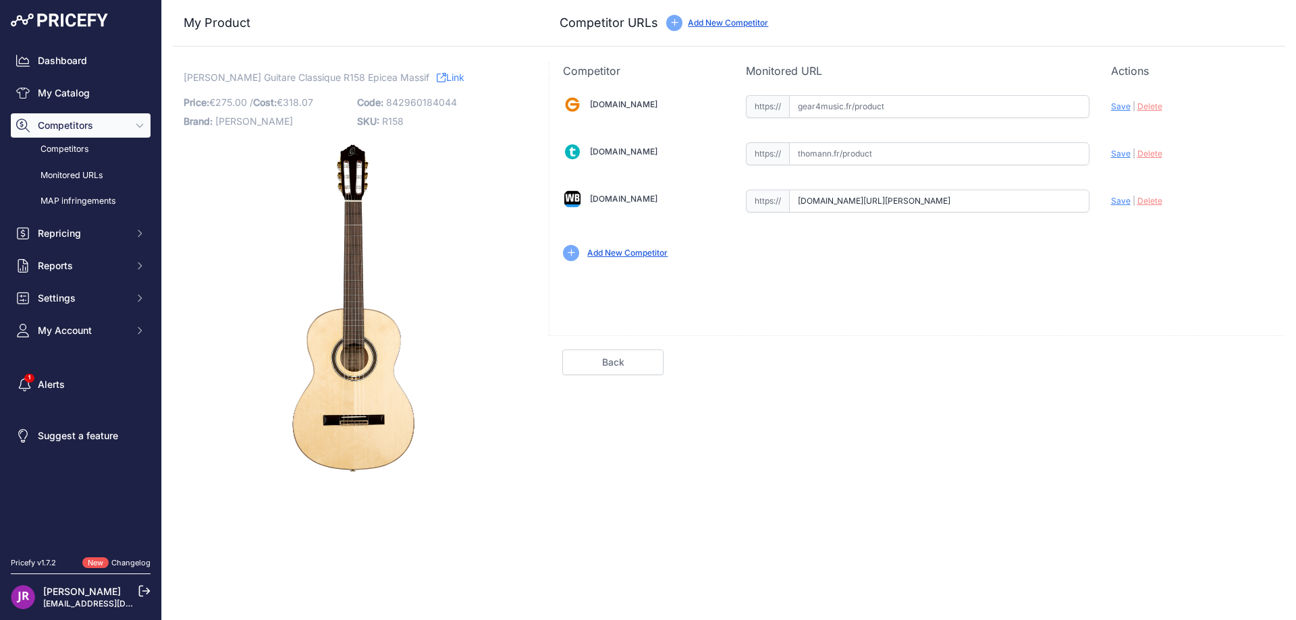
scroll to position [0, 164]
drag, startPoint x: 795, startPoint y: 203, endPoint x: 1158, endPoint y: 203, distance: 362.5
click at [1158, 203] on div "[DOMAIN_NAME] Valid Invalid" at bounding box center [918, 177] width 736 height 196
click at [1152, 201] on span "Delete" at bounding box center [1150, 201] width 25 height 10
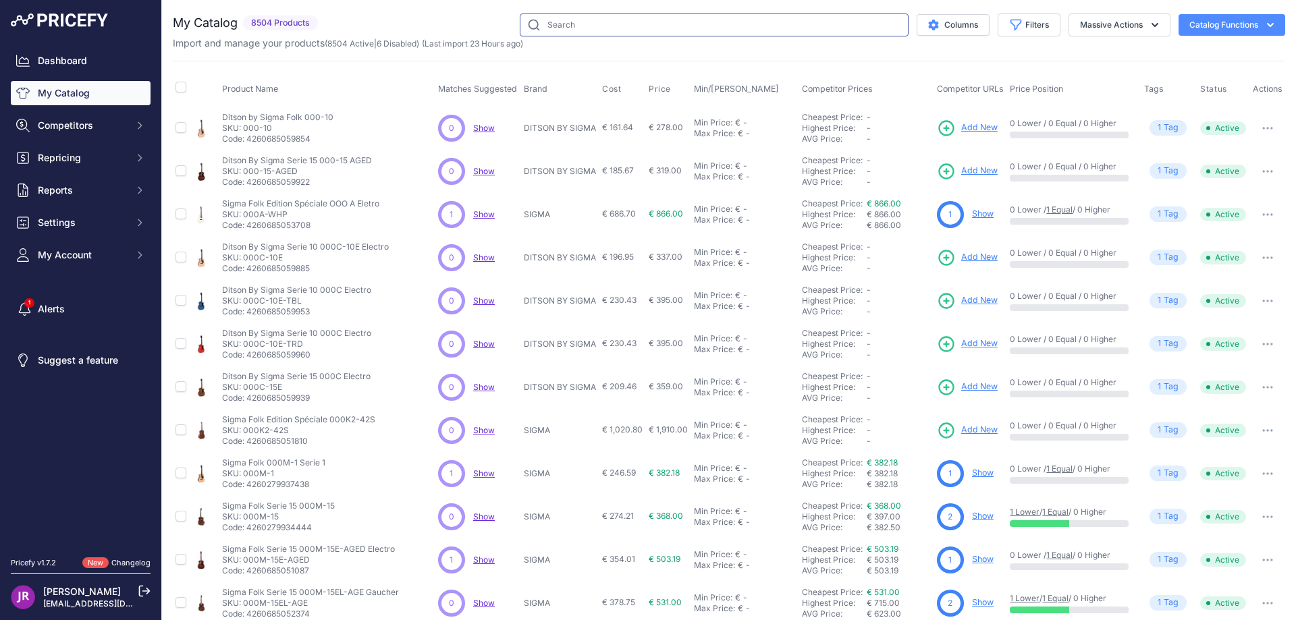
click at [562, 28] on input "text" at bounding box center [714, 25] width 389 height 23
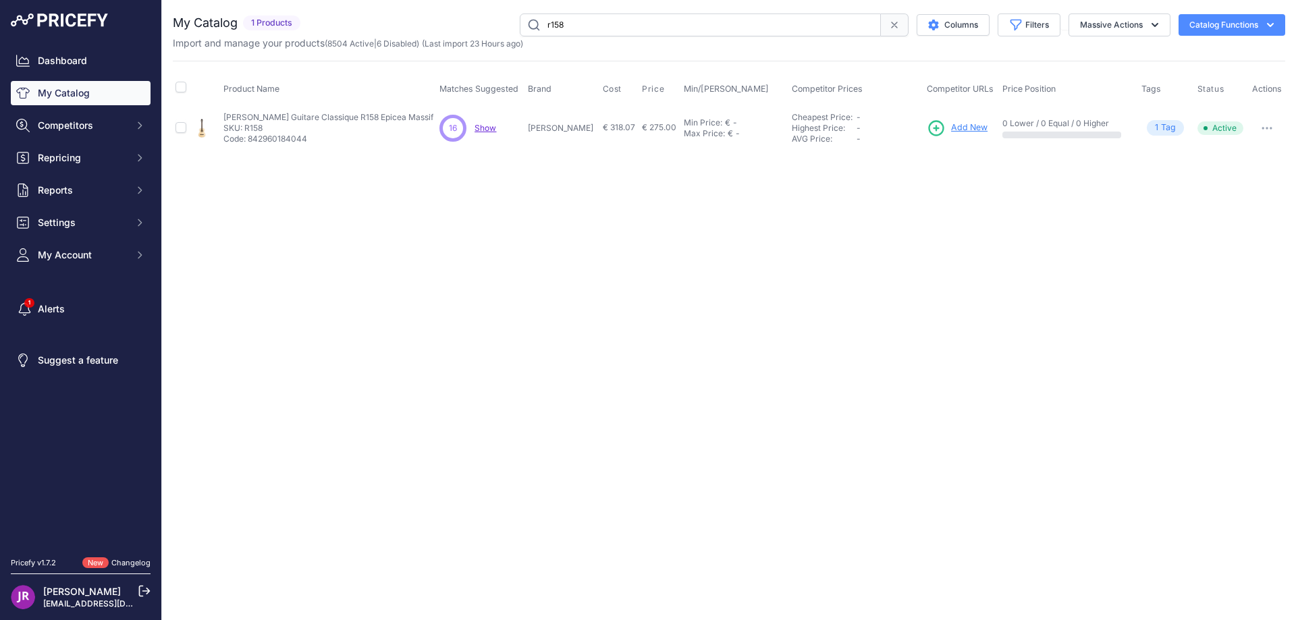
drag, startPoint x: 225, startPoint y: 115, endPoint x: 402, endPoint y: 115, distance: 176.9
click at [402, 115] on td "Ortega Guitare Classique R158 Epicea Massif Ortega Guitare Classique R158 Epice…" at bounding box center [329, 128] width 216 height 44
copy p "Ortega Guitare Classique R158 Epicea Massif"
drag, startPoint x: 579, startPoint y: 27, endPoint x: 518, endPoint y: 28, distance: 60.8
click at [520, 28] on input "r158" at bounding box center [700, 25] width 361 height 23
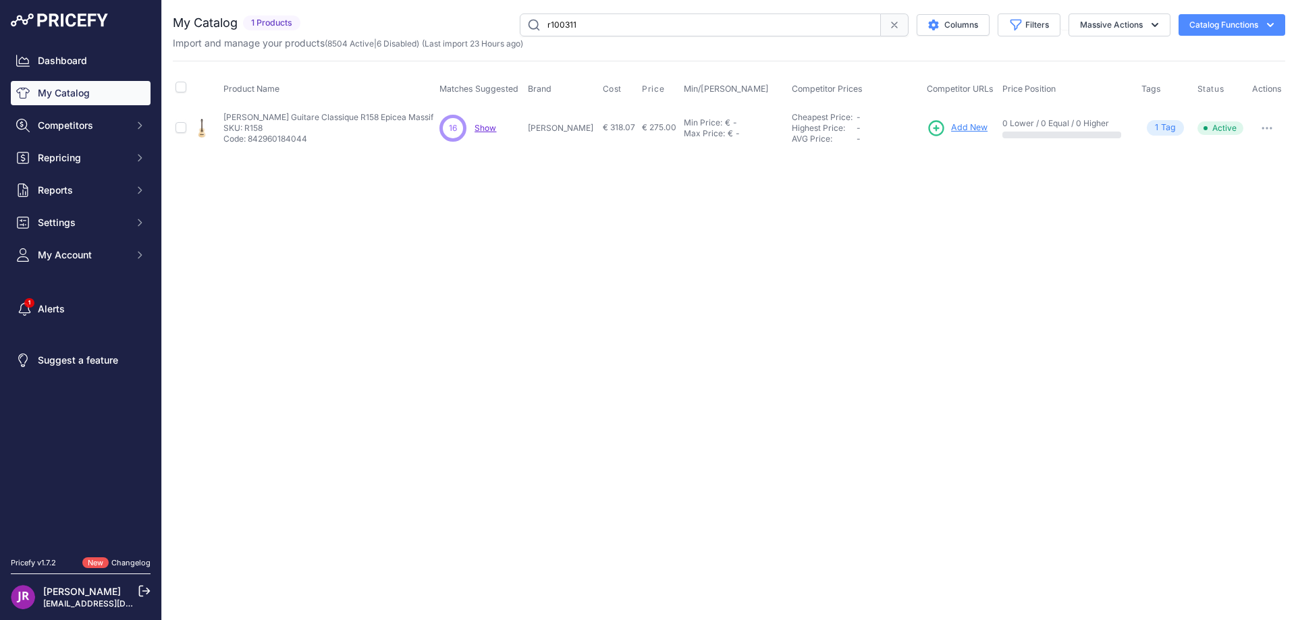
type input "r100311"
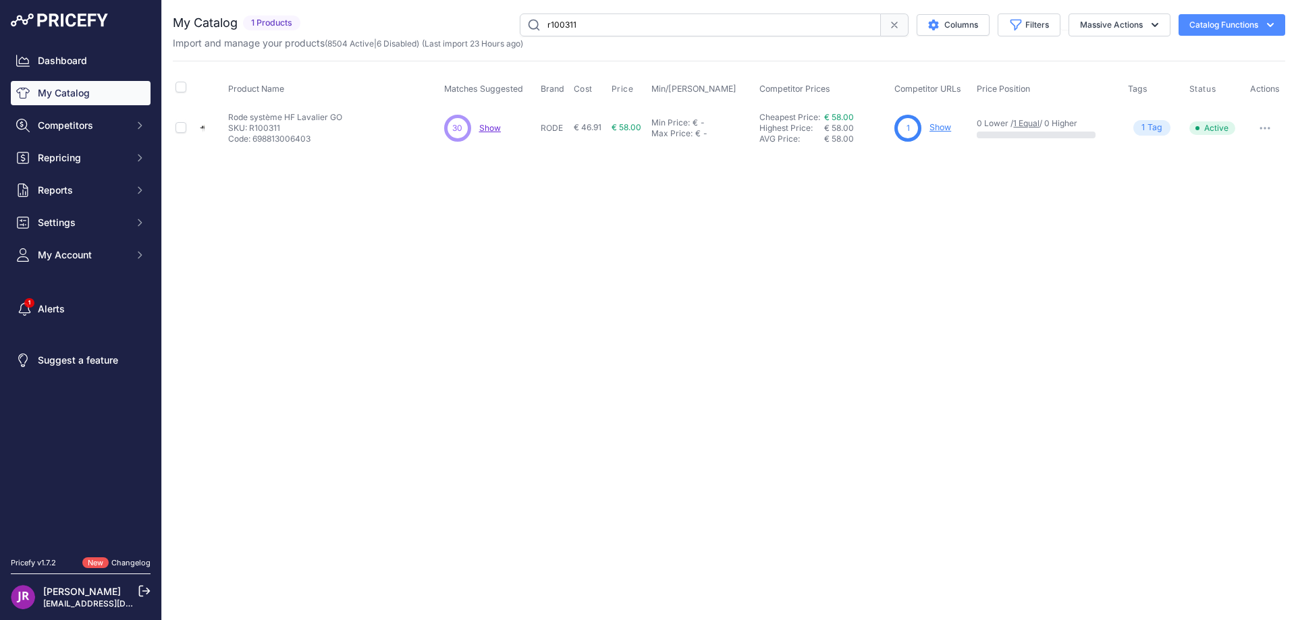
click at [947, 129] on link "Show" at bounding box center [941, 127] width 22 height 10
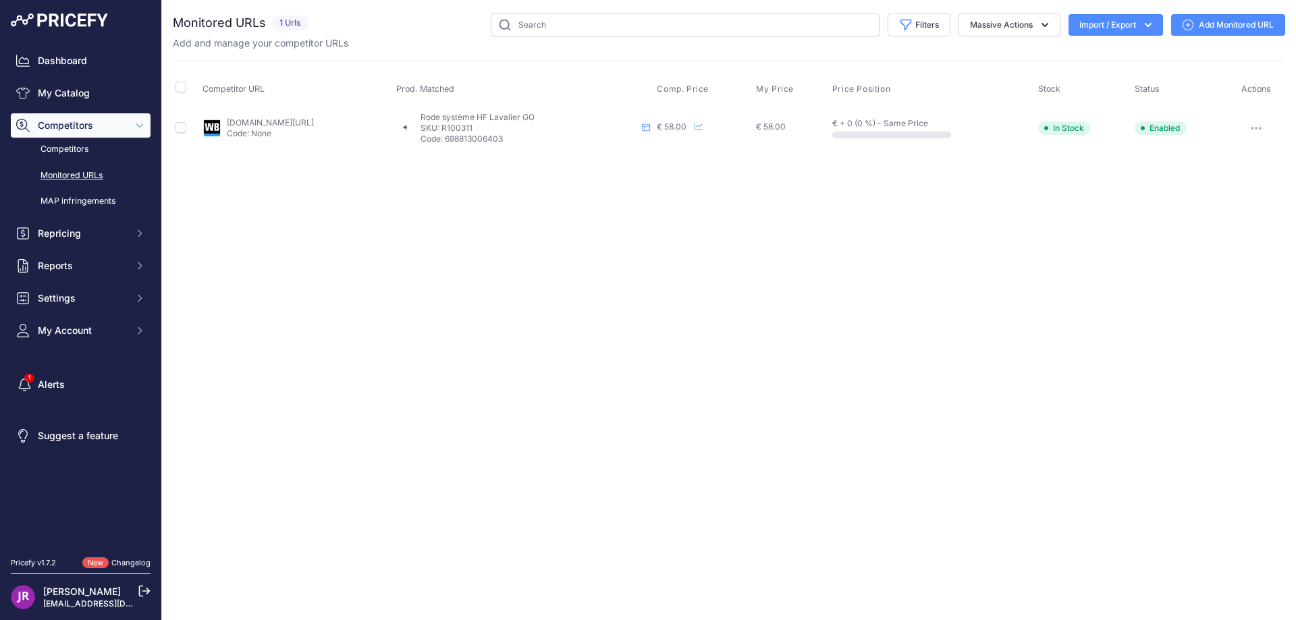
click at [1256, 127] on icon "button" at bounding box center [1256, 128] width 11 height 3
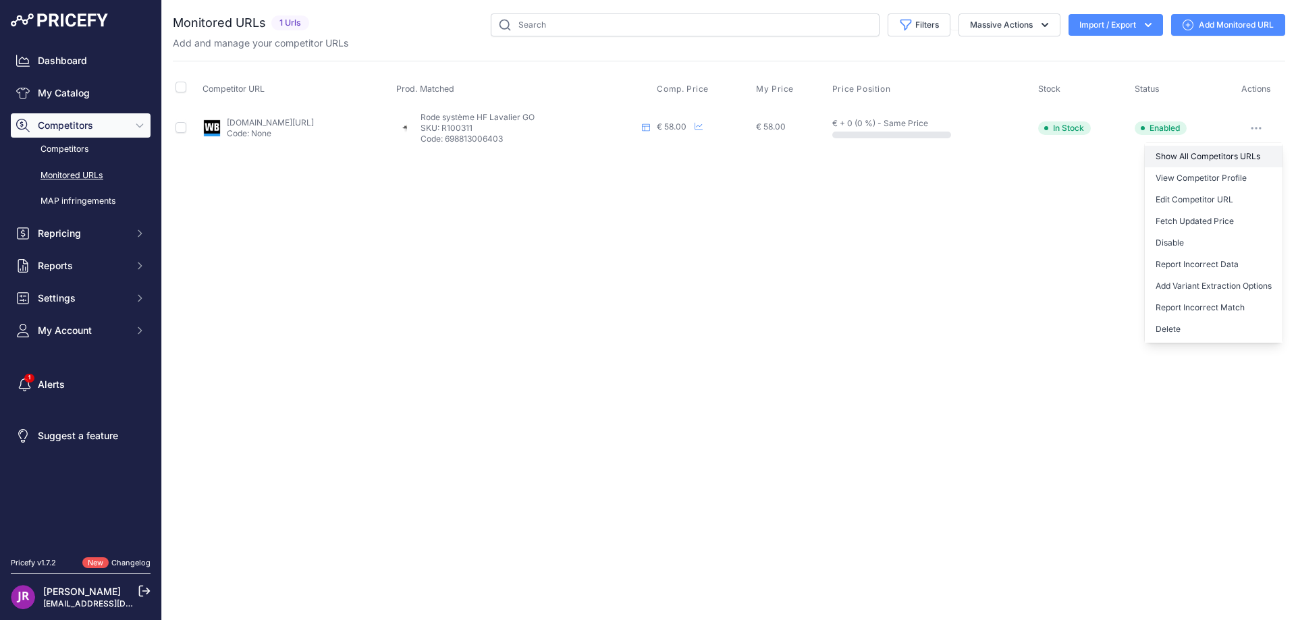
click at [1189, 158] on link "Show All Competitors URLs" at bounding box center [1214, 157] width 138 height 22
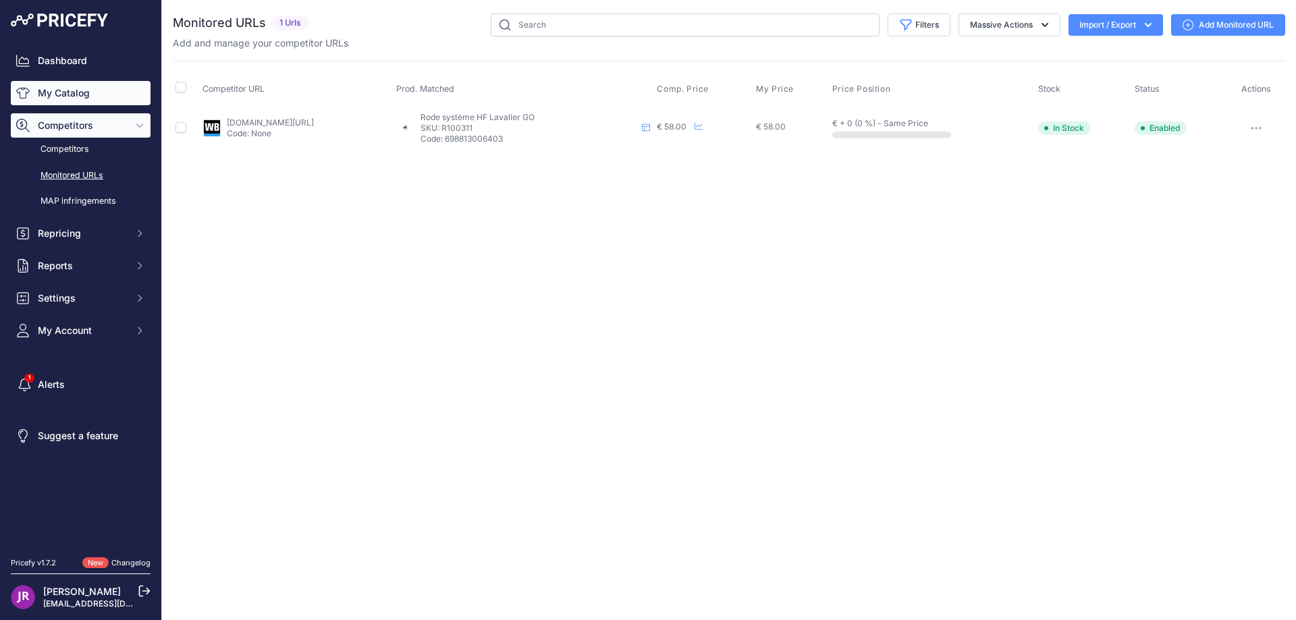
click at [89, 91] on link "My Catalog" at bounding box center [81, 93] width 140 height 24
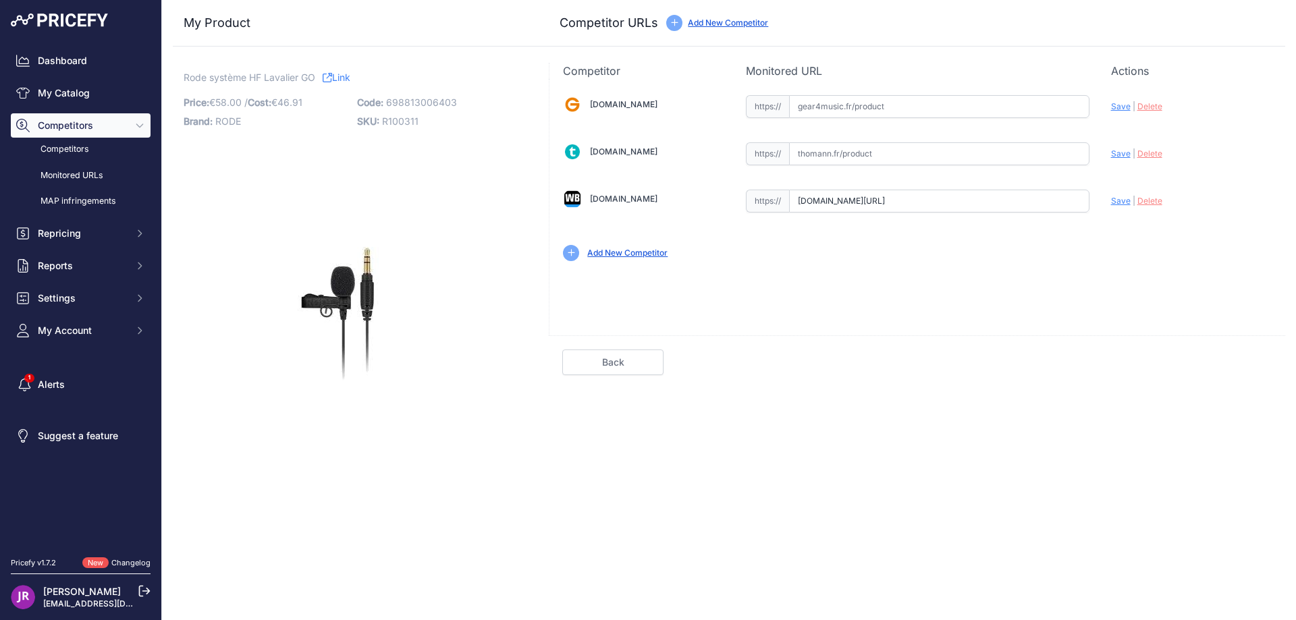
scroll to position [0, 95]
drag, startPoint x: 797, startPoint y: 203, endPoint x: 1136, endPoint y: 205, distance: 339.6
click at [1159, 205] on div "[DOMAIN_NAME] Valid Invalid" at bounding box center [918, 177] width 736 height 196
drag, startPoint x: 182, startPoint y: 74, endPoint x: 317, endPoint y: 82, distance: 134.6
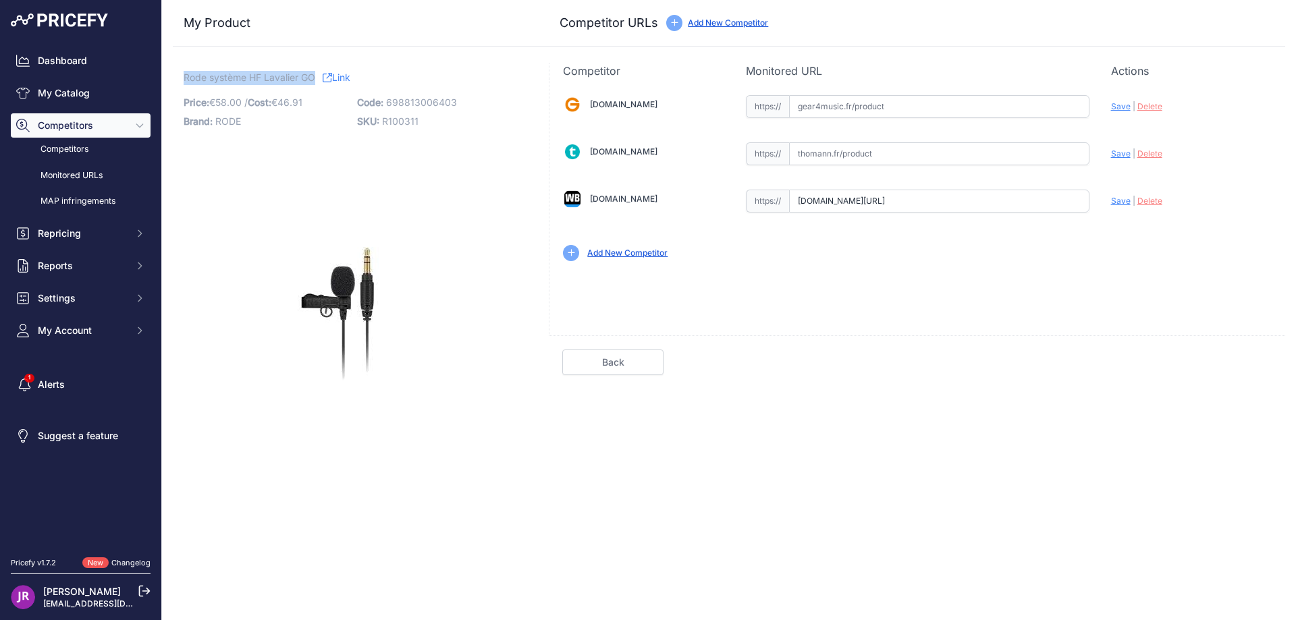
click at [317, 82] on div "Rode système HF Lavalier GO Link Price: € 58.00 / Cost: 46.91 Brand:" at bounding box center [353, 270] width 360 height 414
copy span "Rode système HF Lavalier GO"
click at [844, 146] on input "text" at bounding box center [939, 153] width 300 height 23
paste input "https://www.thomann.fr/rode_lavalier_go.htm"
drag, startPoint x: 184, startPoint y: 76, endPoint x: 313, endPoint y: 78, distance: 129.6
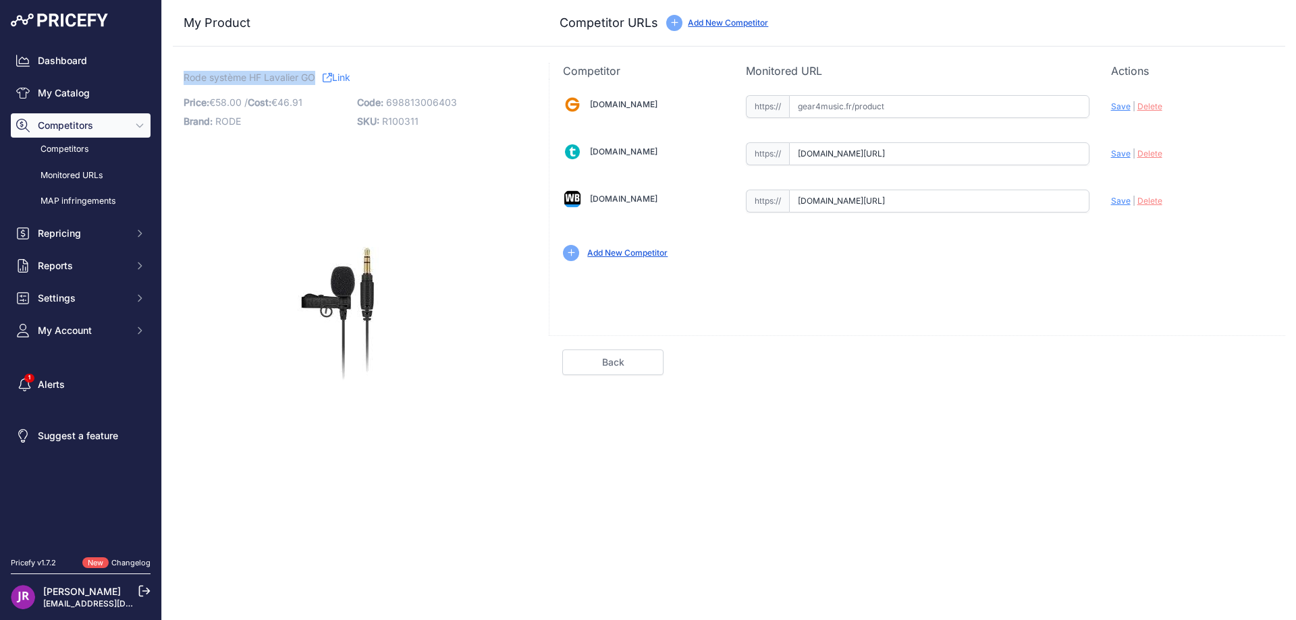
click at [313, 78] on span "Rode système HF Lavalier GO" at bounding box center [250, 77] width 132 height 17
copy span "Rode système HF Lavalier GO"
click at [1123, 155] on span "Save" at bounding box center [1121, 154] width 20 height 10
type input "https://www.thomann.fr/rode_lavalier_go.htm?prirule_jdsnikfkfjsd=9365"
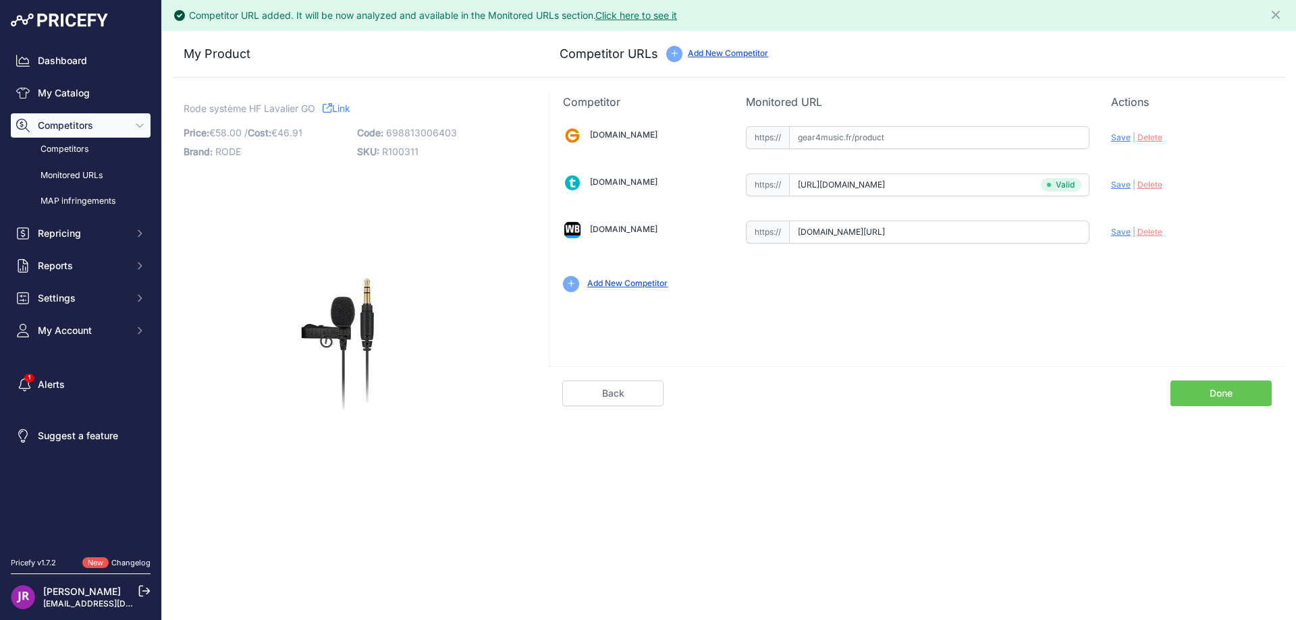
click at [1121, 232] on span "Save" at bounding box center [1121, 232] width 20 height 10
type input "https://www.woodbrass.com/systemes-sans-fil-rode-lavalier-go-p315451.html?priru…"
click at [1211, 390] on link "Done" at bounding box center [1221, 394] width 101 height 26
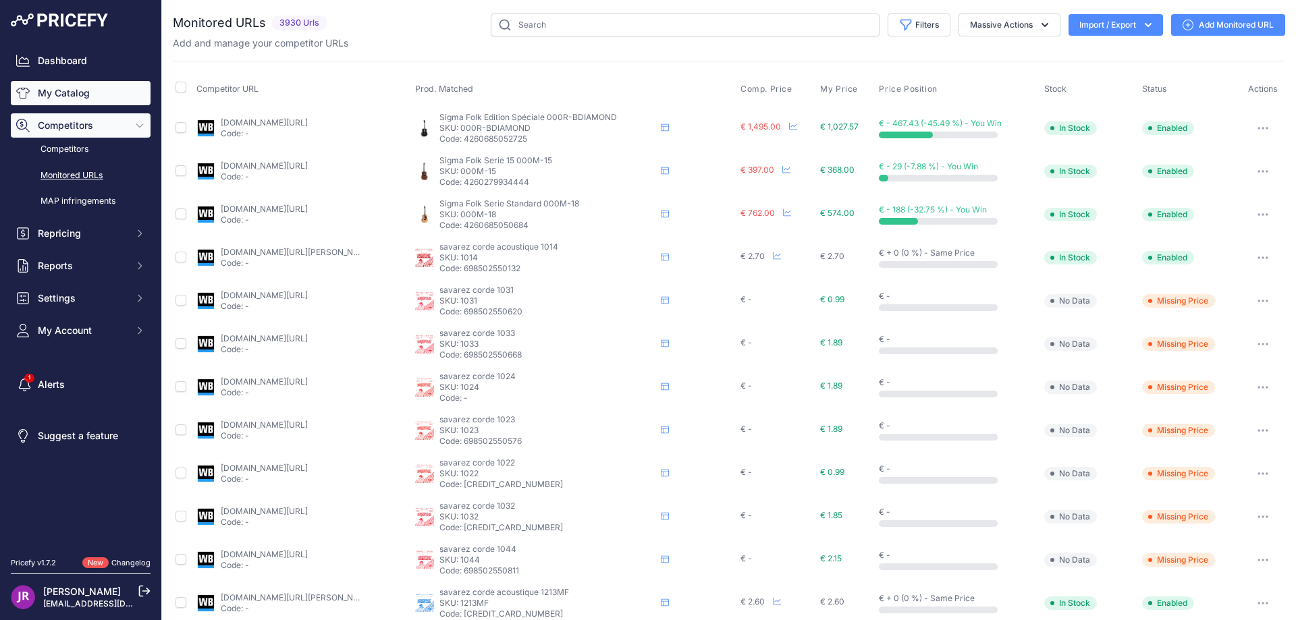
click at [70, 92] on link "My Catalog" at bounding box center [81, 93] width 140 height 24
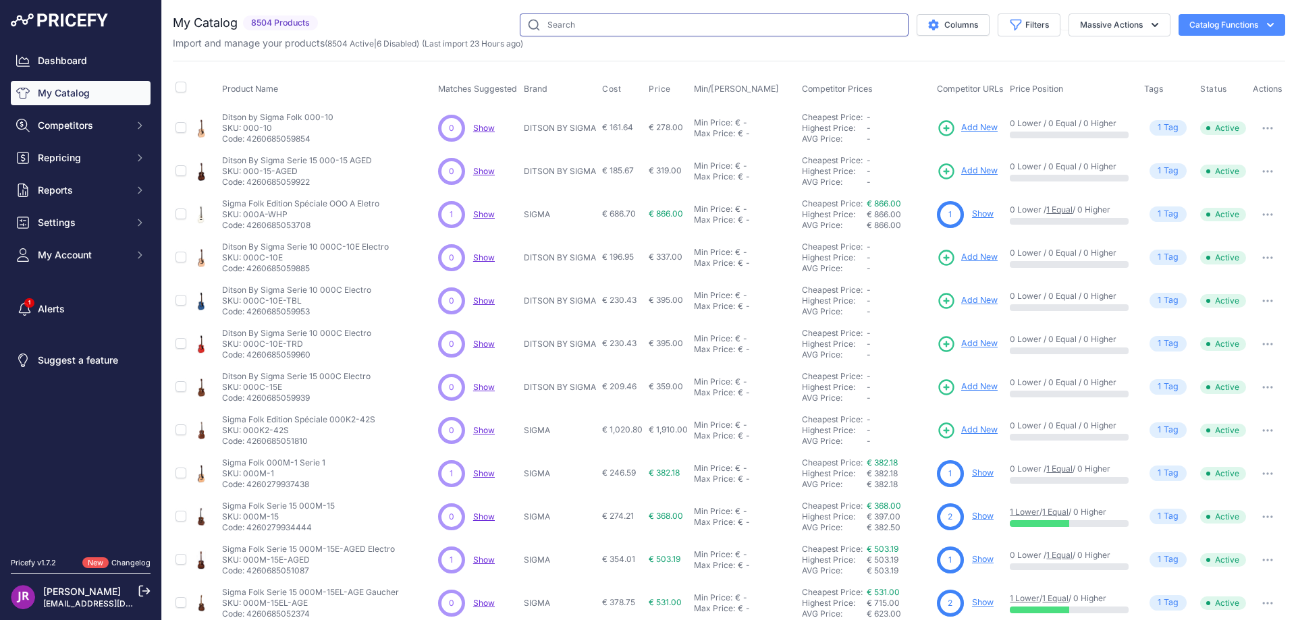
click at [556, 28] on input "text" at bounding box center [714, 25] width 389 height 23
type input "r100252"
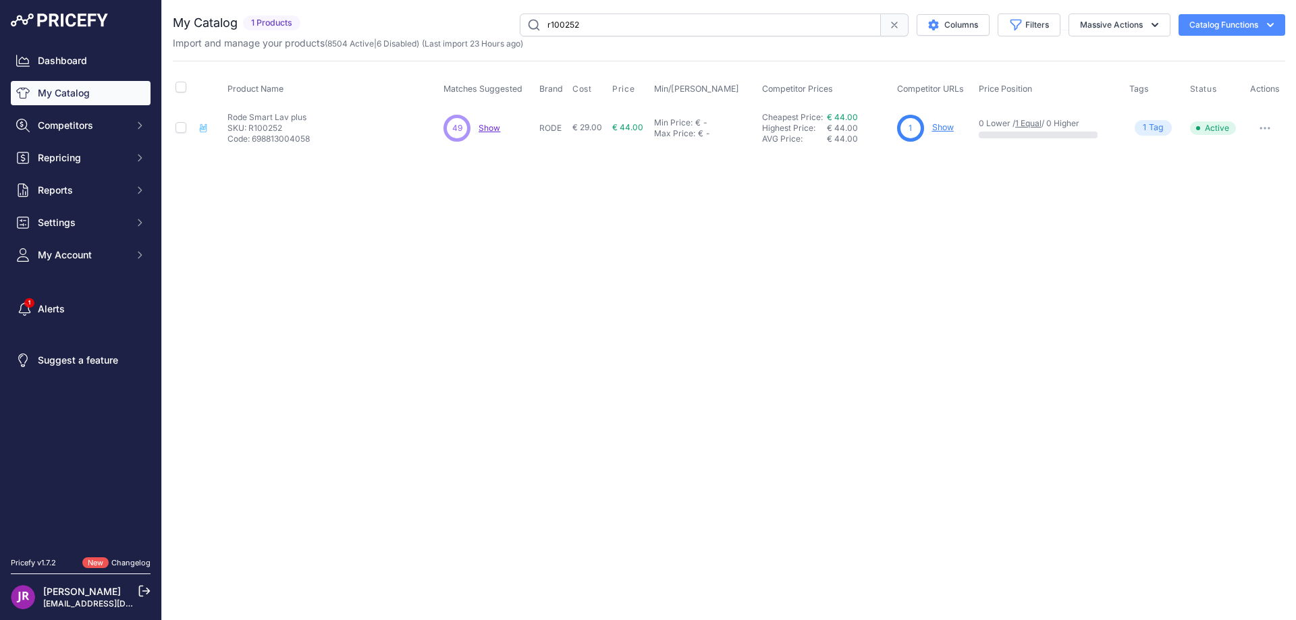
click at [947, 128] on link "Show" at bounding box center [943, 127] width 22 height 10
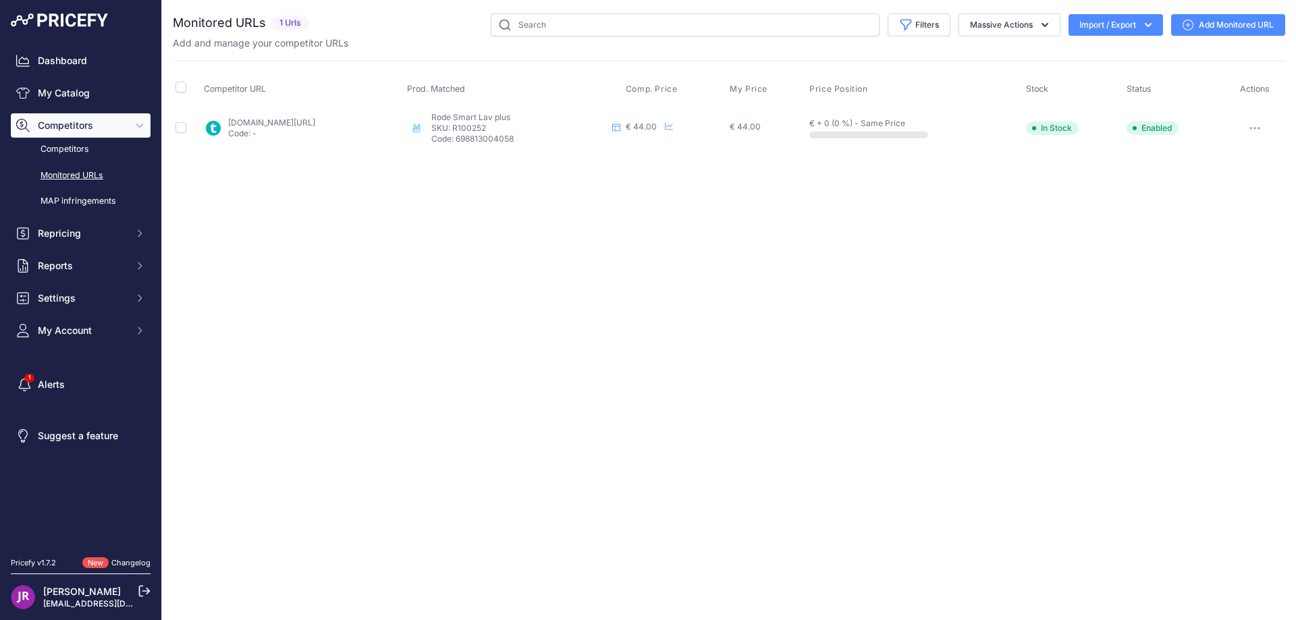
click at [1256, 128] on icon "button" at bounding box center [1254, 128] width 1 height 1
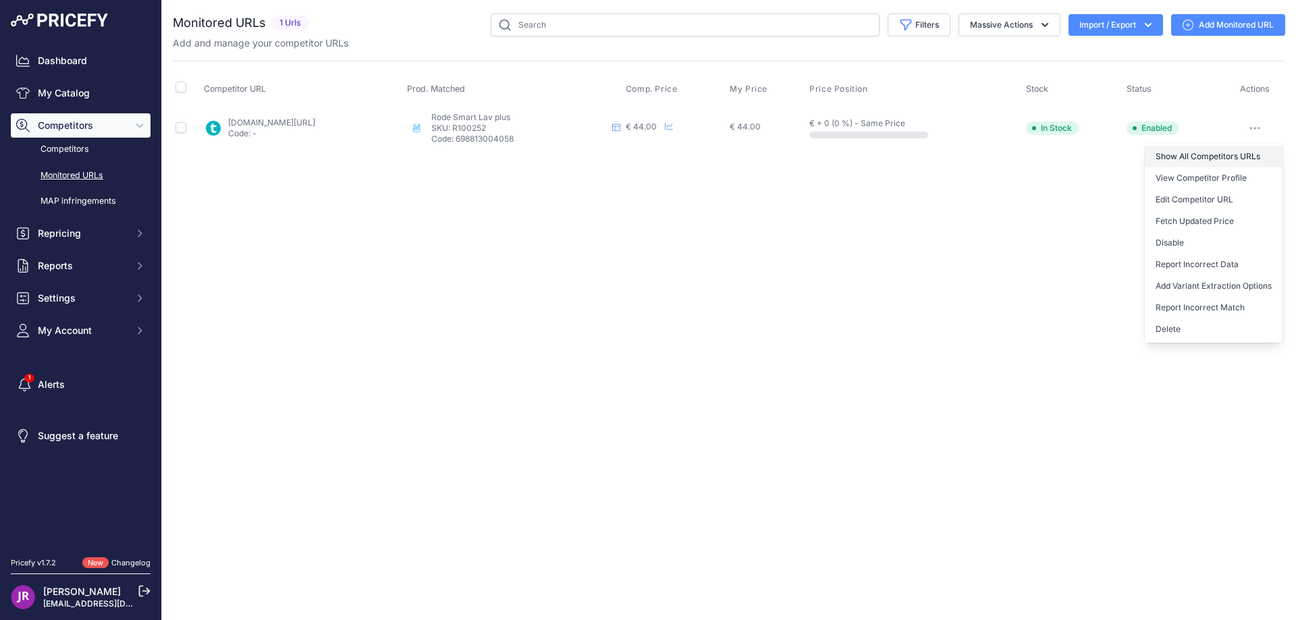
click at [1187, 154] on link "Show All Competitors URLs" at bounding box center [1214, 157] width 138 height 22
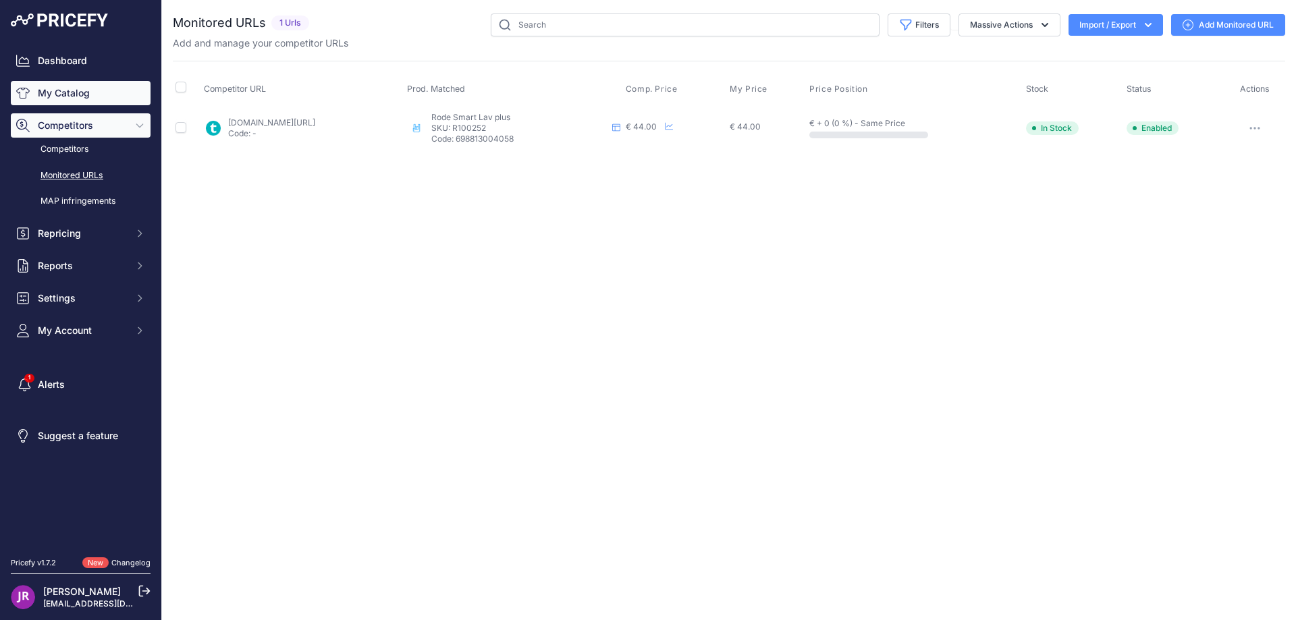
click at [50, 92] on link "My Catalog" at bounding box center [81, 93] width 140 height 24
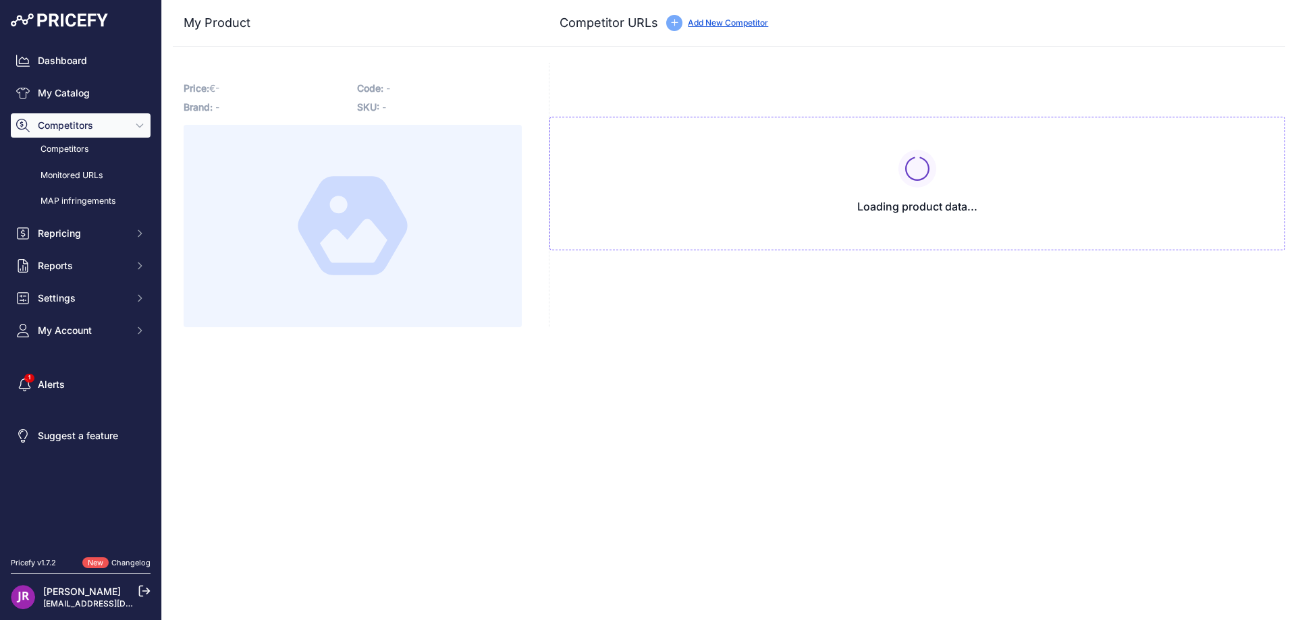
type input "[DOMAIN_NAME][URL]"
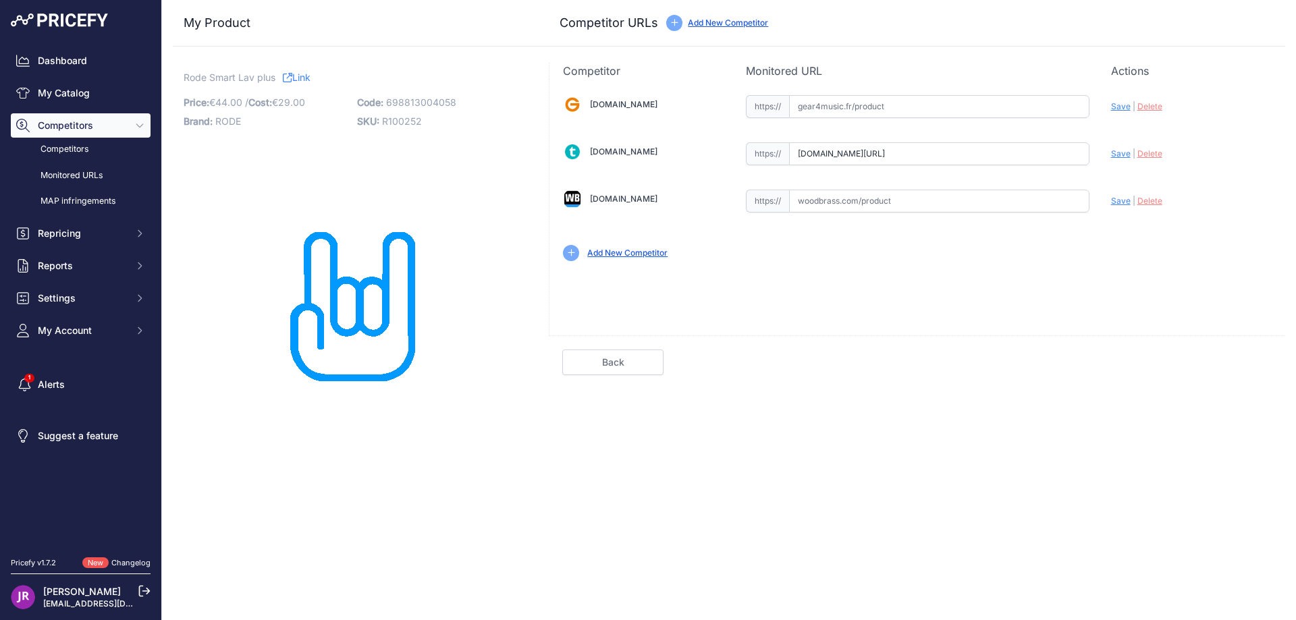
drag, startPoint x: 794, startPoint y: 155, endPoint x: 1129, endPoint y: 155, distance: 334.9
click at [1129, 155] on div "[DOMAIN_NAME] Valid Invalid" at bounding box center [918, 177] width 736 height 196
drag, startPoint x: 184, startPoint y: 80, endPoint x: 277, endPoint y: 79, distance: 92.5
click at [277, 79] on p "Rode Smart Lav plus Link" at bounding box center [353, 78] width 338 height 14
copy p "Rode Smart Lav plus"
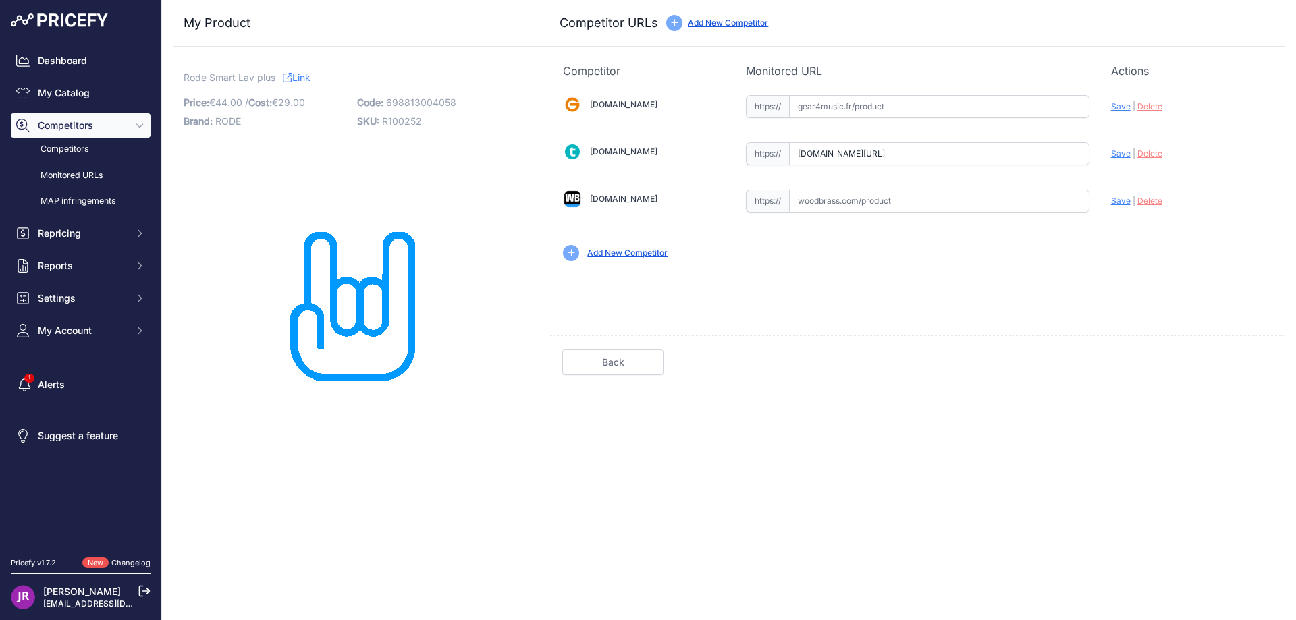
click at [932, 207] on input "text" at bounding box center [939, 201] width 300 height 23
paste input "https://www.woodbrass.com/microphones-cravate-rode-smartlav+-p157429.html?query…"
type input "www.woodbrass.com/microphones-cravate-rode-smartlav+-p157429.html?queryID=21753…"
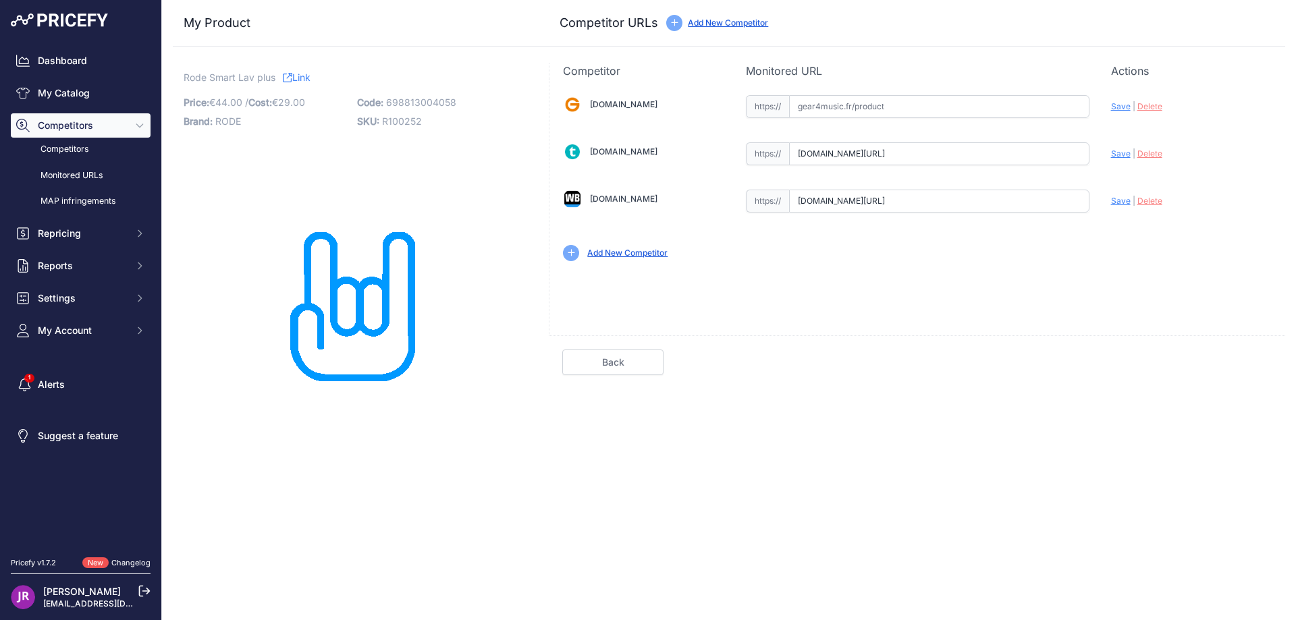
click at [1120, 157] on span "Save" at bounding box center [1121, 154] width 20 height 10
type input "https://www.thomann.fr/rode_smartlav_345457.htm?prirule_jdsnikfkfjsd=9365"
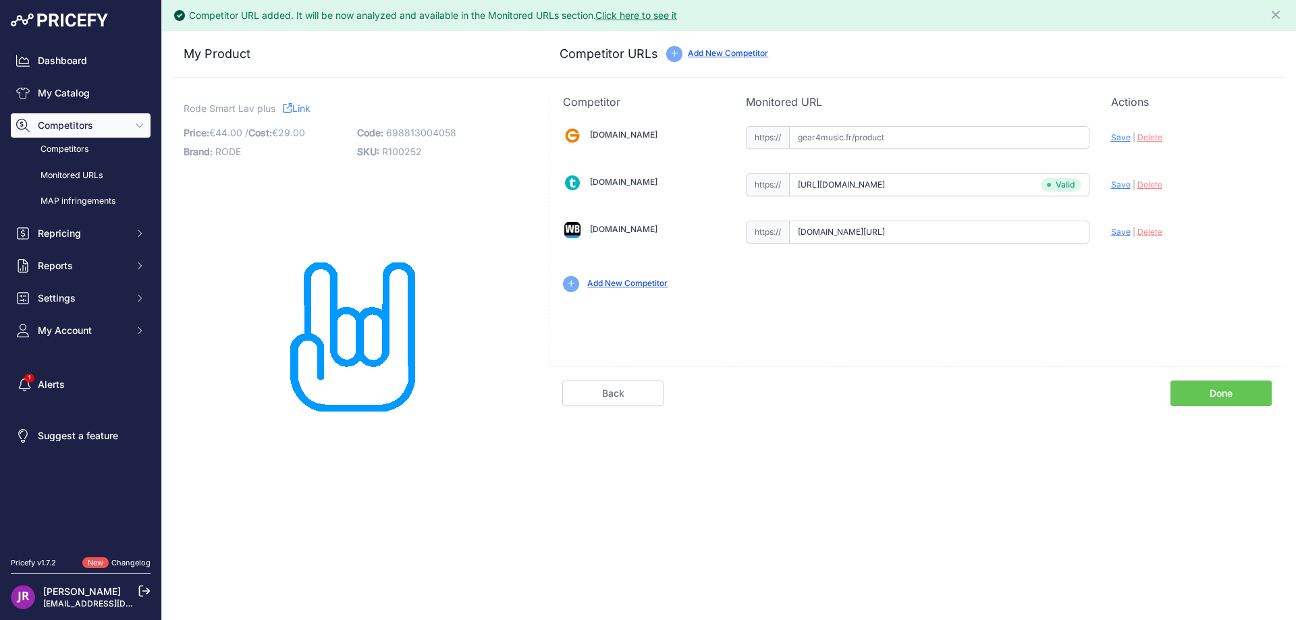
click at [1116, 230] on span "Save" at bounding box center [1121, 232] width 20 height 10
type input "https://www.woodbrass.com/microphones-cravate-rode-smartlav+-p157429.html?query…"
click at [1190, 394] on link "Done" at bounding box center [1221, 394] width 101 height 26
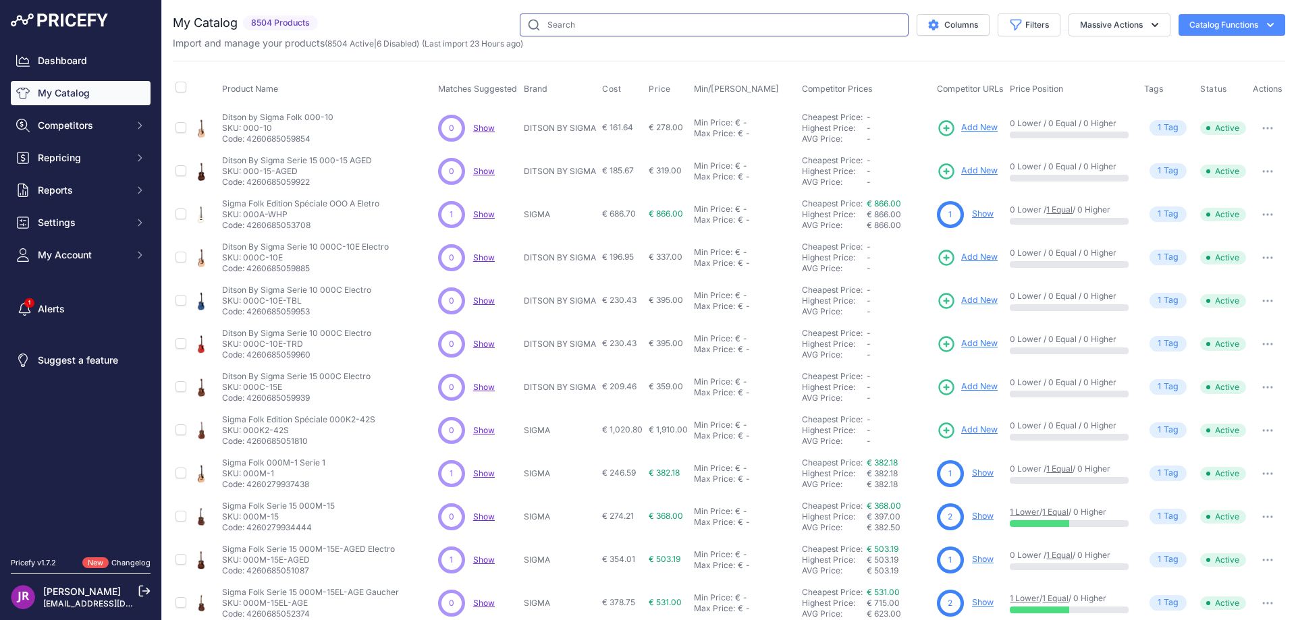
click at [567, 30] on input "text" at bounding box center [714, 25] width 389 height 23
type input "r100006"
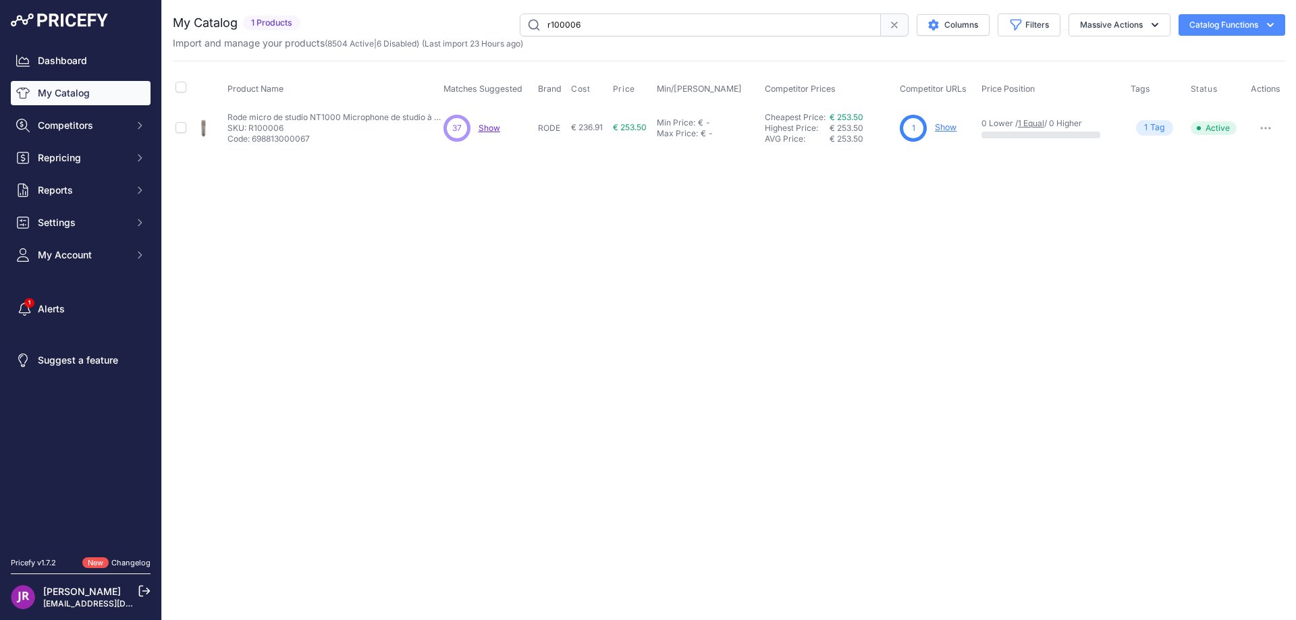
click at [953, 126] on link "Show" at bounding box center [946, 127] width 22 height 10
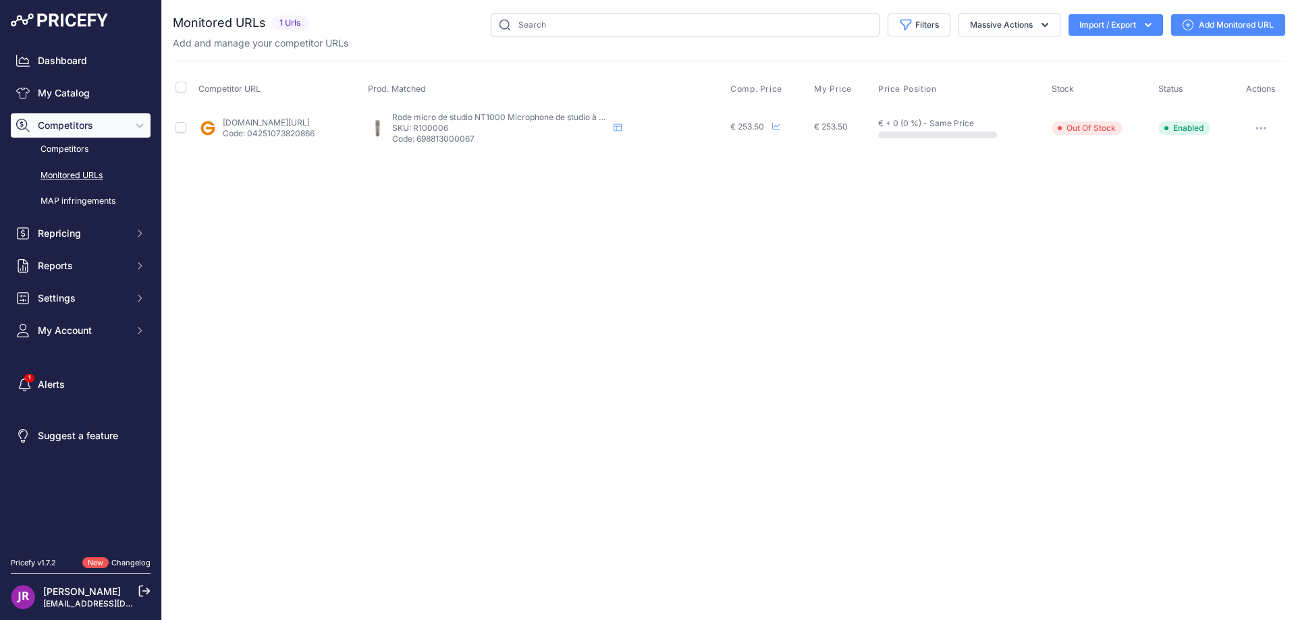
click at [1261, 127] on icon "button" at bounding box center [1261, 128] width 11 height 3
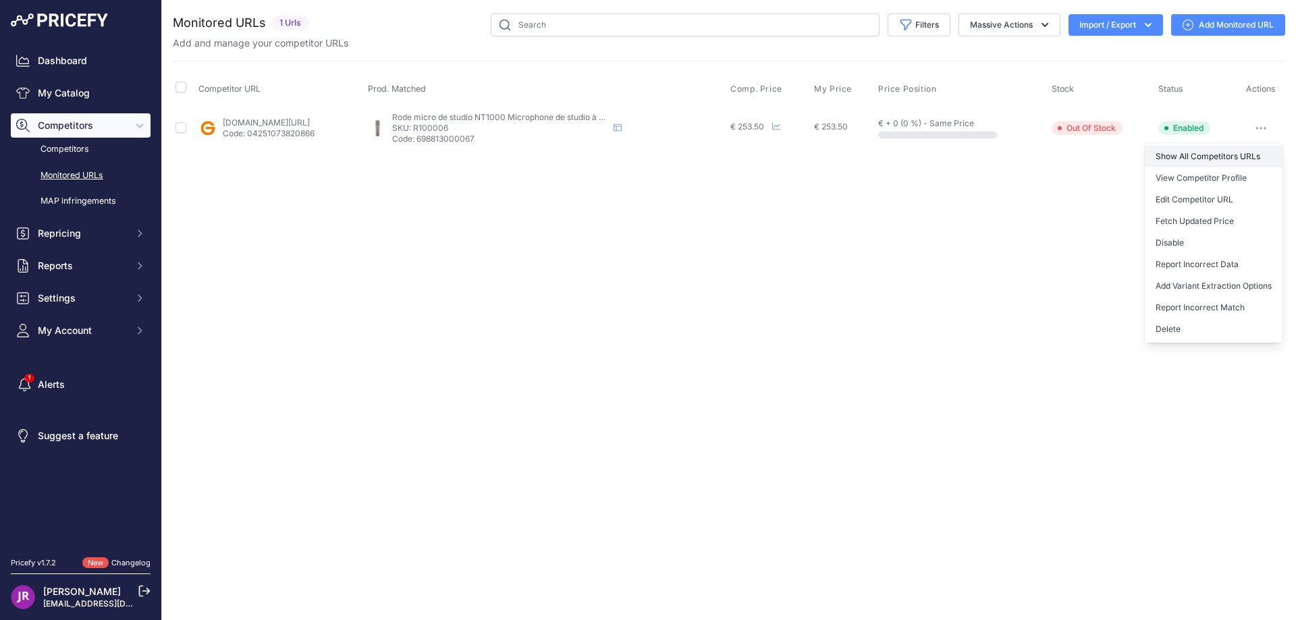
click at [1197, 156] on link "Show All Competitors URLs" at bounding box center [1214, 157] width 138 height 22
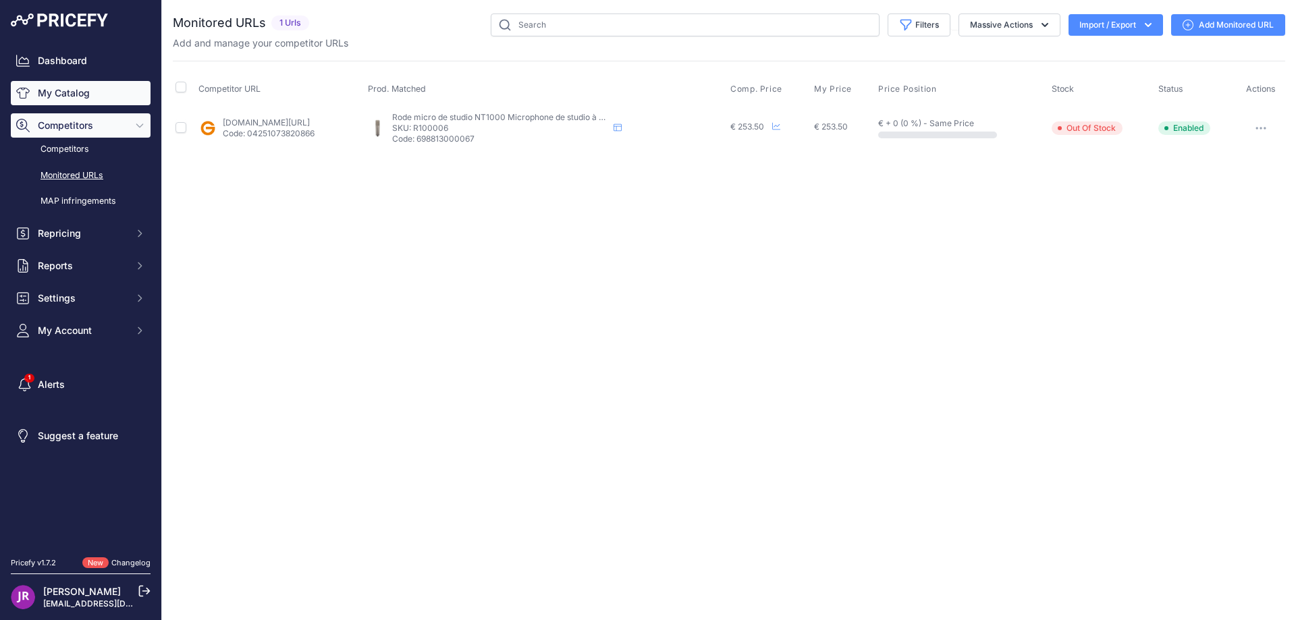
click at [78, 90] on link "My Catalog" at bounding box center [81, 93] width 140 height 24
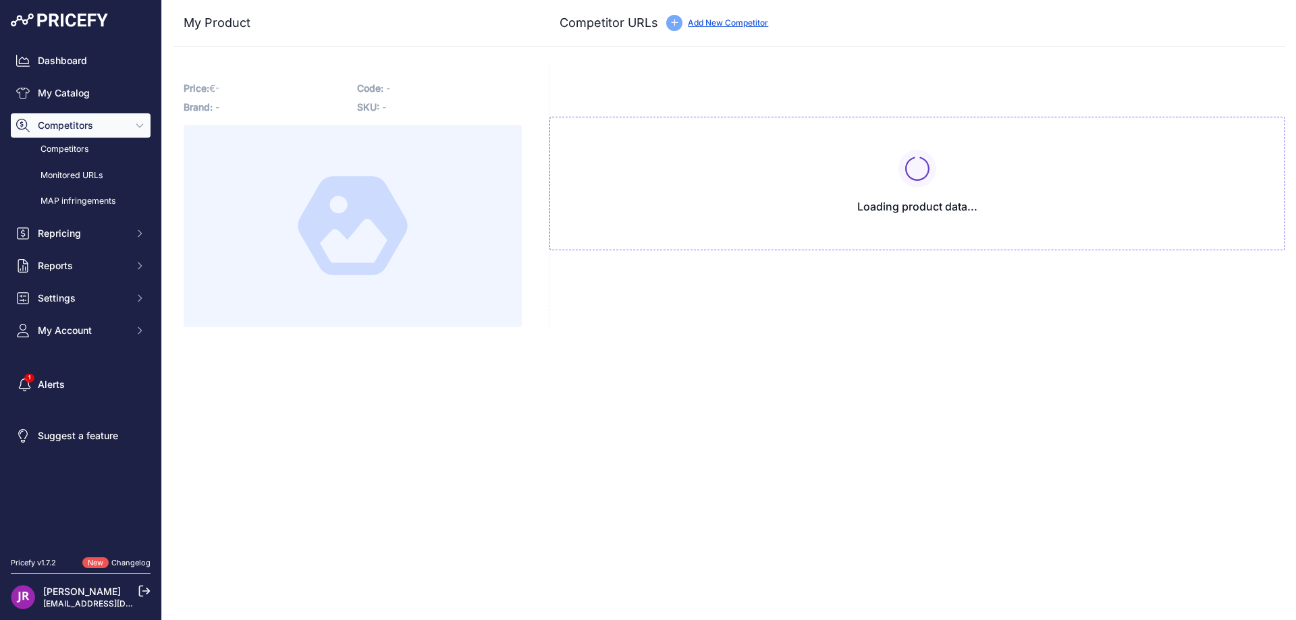
type input "[DOMAIN_NAME][URL]"
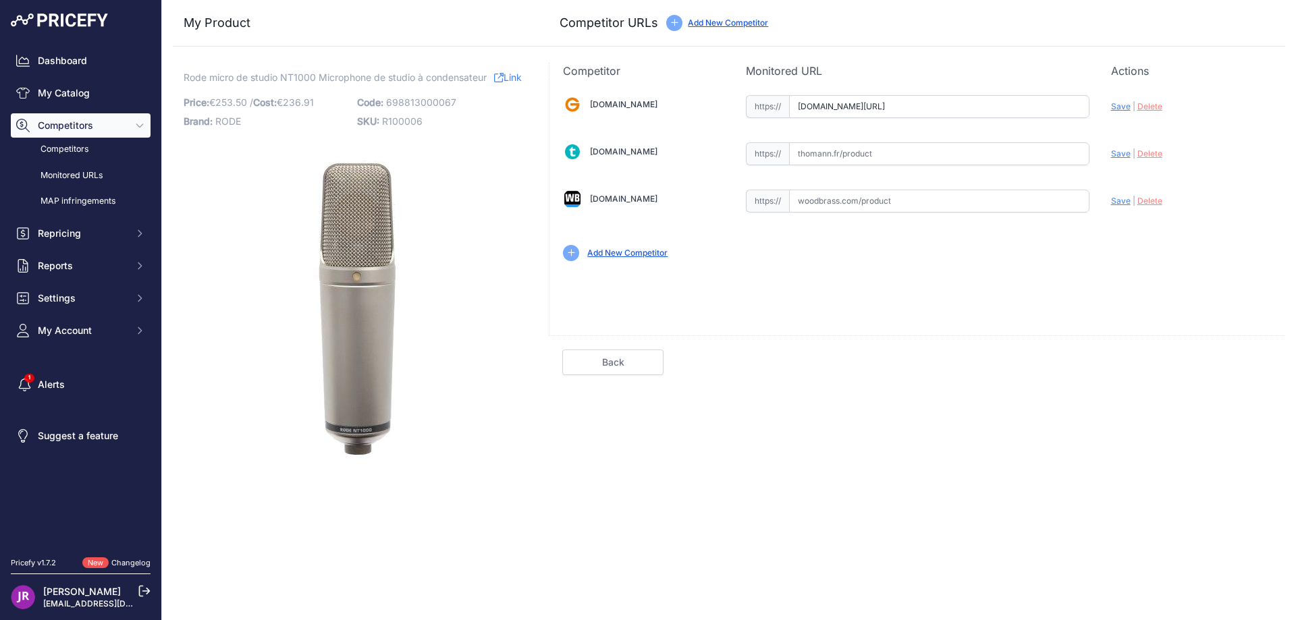
scroll to position [0, 321]
drag, startPoint x: 796, startPoint y: 109, endPoint x: 1108, endPoint y: 114, distance: 312.0
click at [1108, 114] on div "[DOMAIN_NAME] Valid Invalid" at bounding box center [918, 177] width 736 height 196
click at [1144, 105] on span "Delete" at bounding box center [1150, 106] width 25 height 10
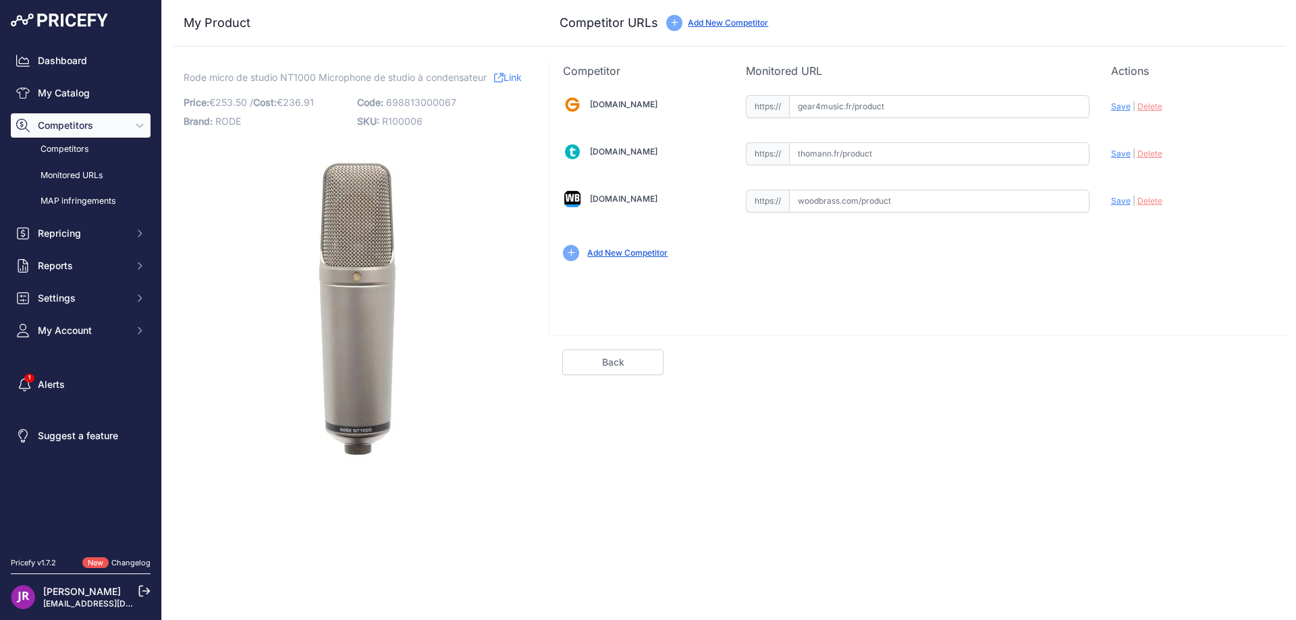
click at [857, 111] on input "text" at bounding box center [939, 106] width 300 height 23
paste input "https://www.gear4music.fr/fr/Enregistrement-and-ordinateurs/Rode-NT1000-Microph…"
type input "www.gear4music.fr/fr/Enregistrement-and-ordinateurs/Rode-NT1000-Microphone-a-Co…"
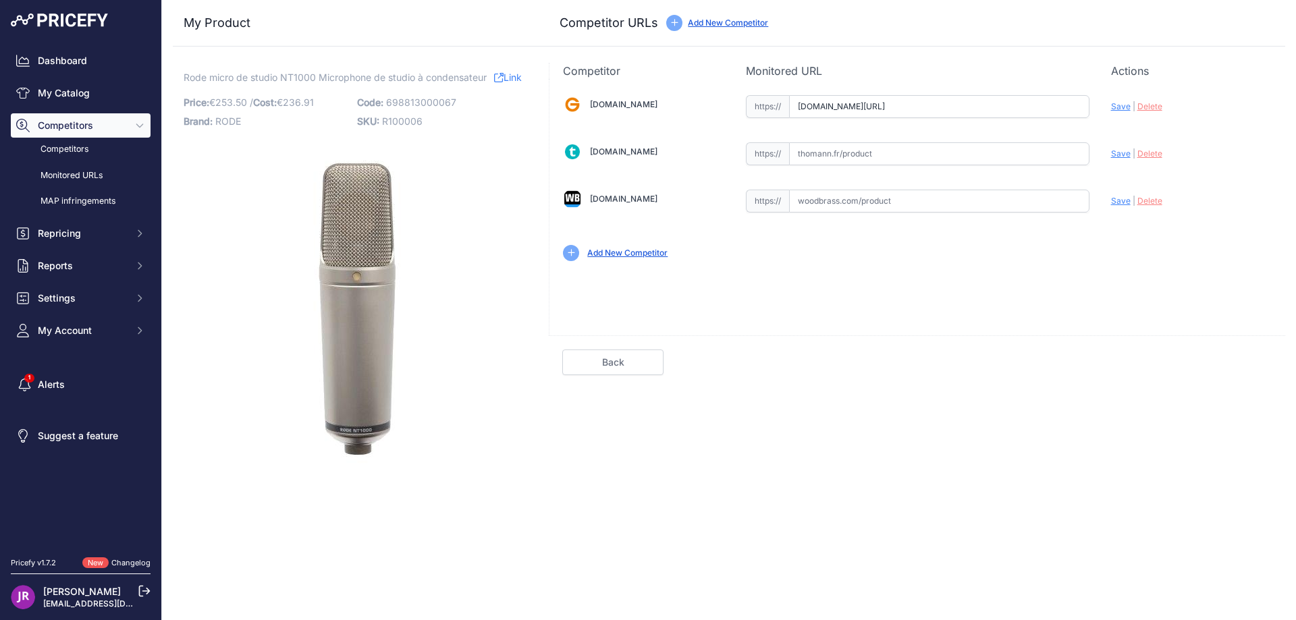
click at [819, 154] on input "text" at bounding box center [939, 153] width 300 height 23
paste input "https://www.thomann.fr/rode_nt1000_inkl_spinne.htm"
type input "www.thomann.fr/rode_nt1000_inkl_spinne.htm"
click at [832, 207] on input "text" at bounding box center [939, 201] width 300 height 23
paste input "https://www.woodbrass.com/microphones-a-large-membrane-rode-nt1000-p12760.html?…"
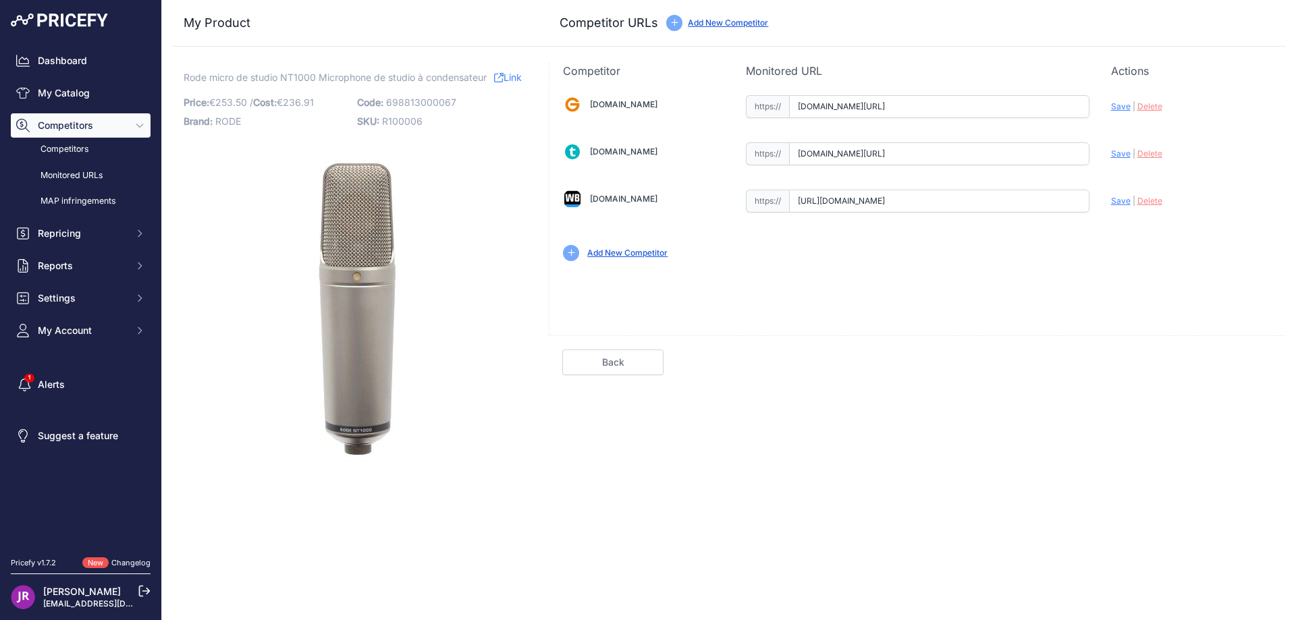
scroll to position [0, 242]
type input "www.woodbrass.com/microphones-a-large-membrane-rode-nt1000-p12760.html?queryID=…"
click at [1116, 107] on span "Save" at bounding box center [1121, 106] width 20 height 10
type input "https://www.gear4music.fr/fr/Enregistrement-and-ordinateurs/Rode-NT1000-Microph…"
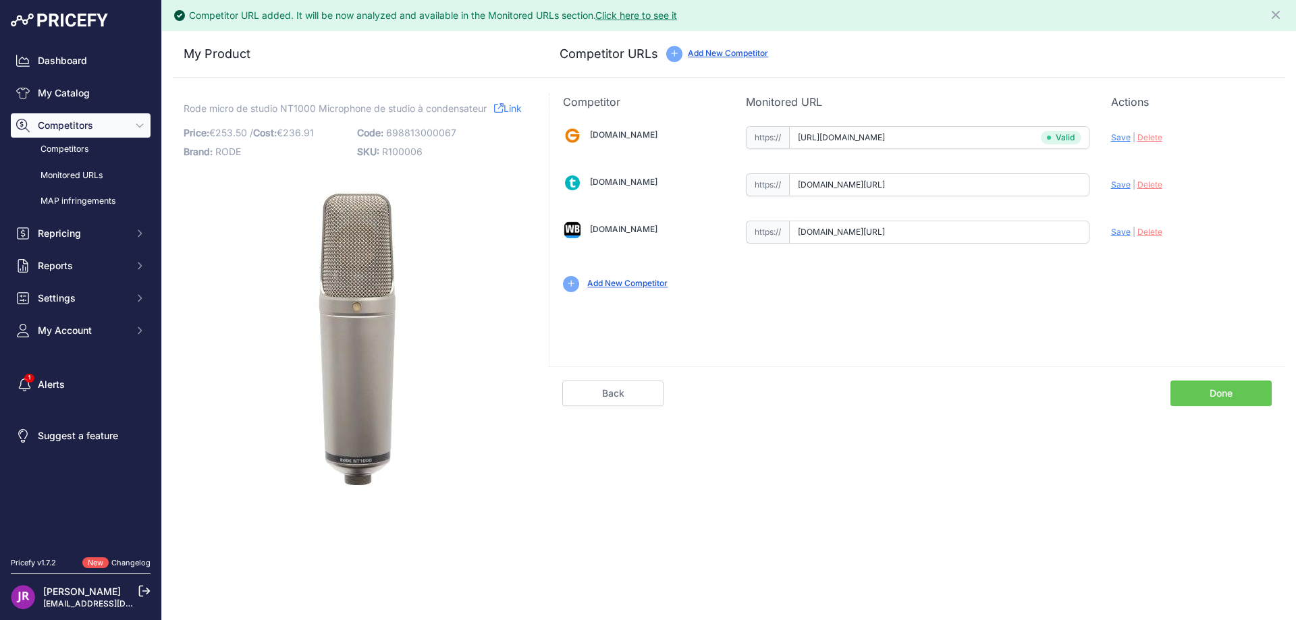
click at [1120, 184] on span "Save" at bounding box center [1121, 185] width 20 height 10
type input "https://www.thomann.fr/rode_nt1000_inkl_spinne.htm?prirule_jdsnikfkfjsd=9365"
click at [1117, 235] on span "Save" at bounding box center [1121, 232] width 20 height 10
type input "https://www.woodbrass.com/microphones-a-large-membrane-rode-nt1000-p12760.html?…"
click at [1192, 398] on link "Done" at bounding box center [1221, 394] width 101 height 26
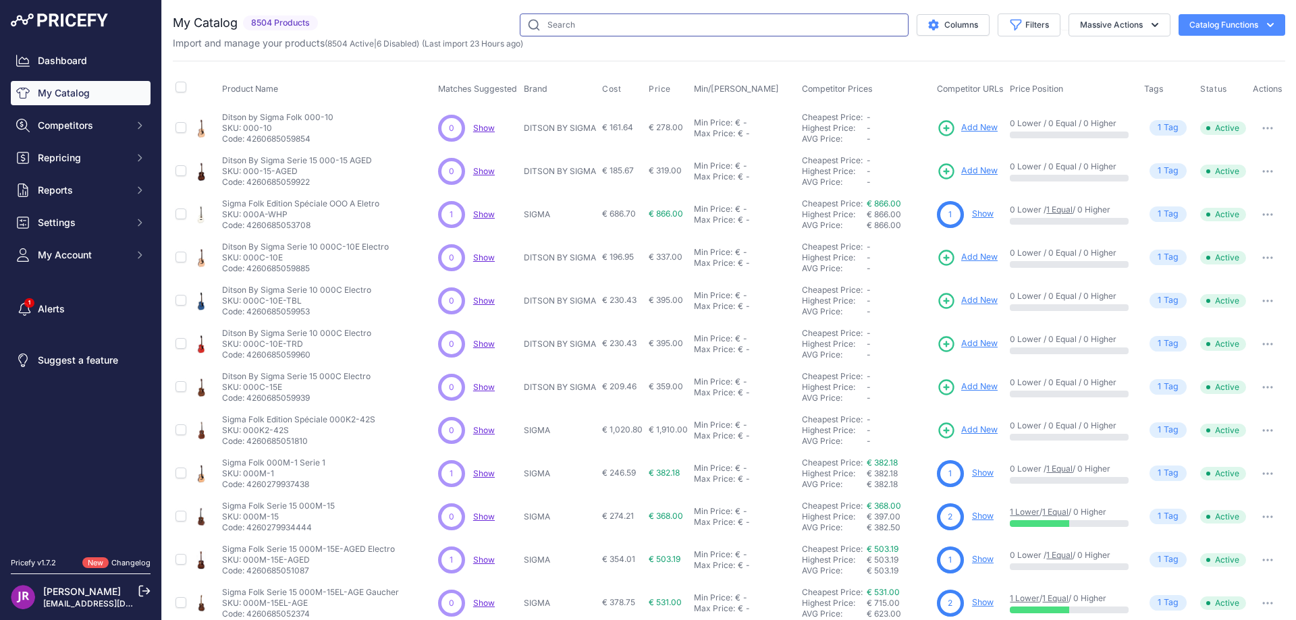
click at [549, 20] on input "text" at bounding box center [714, 25] width 389 height 23
type input "pv942"
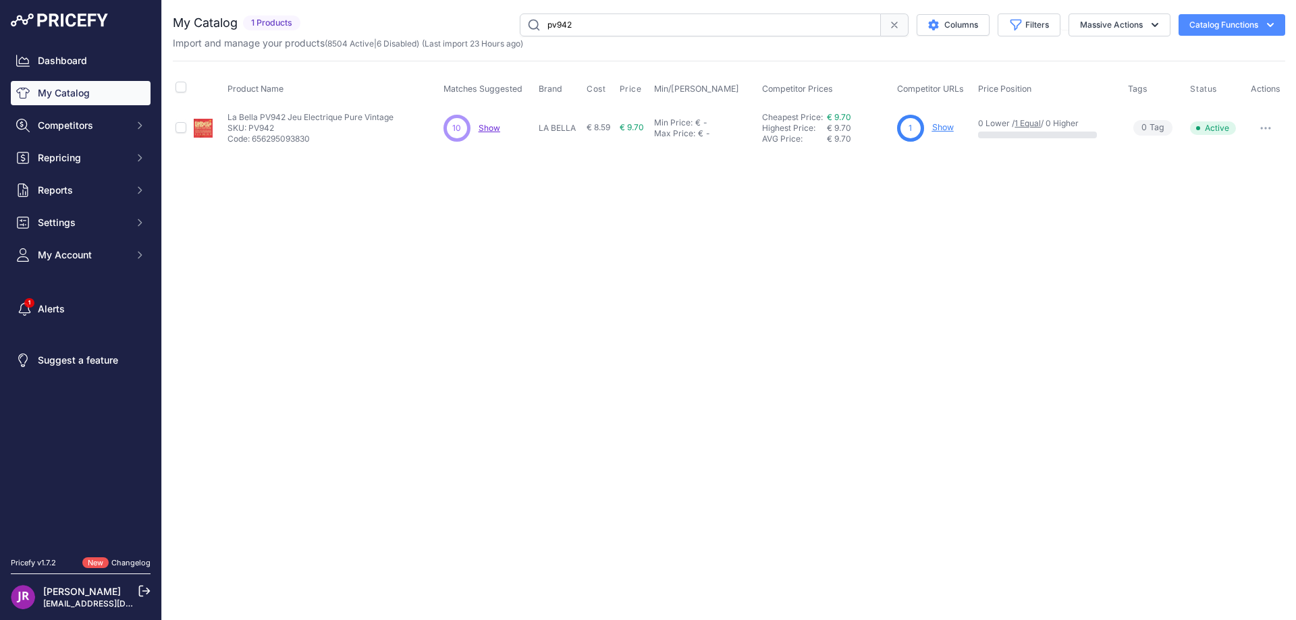
click at [940, 128] on link "Show" at bounding box center [943, 127] width 22 height 10
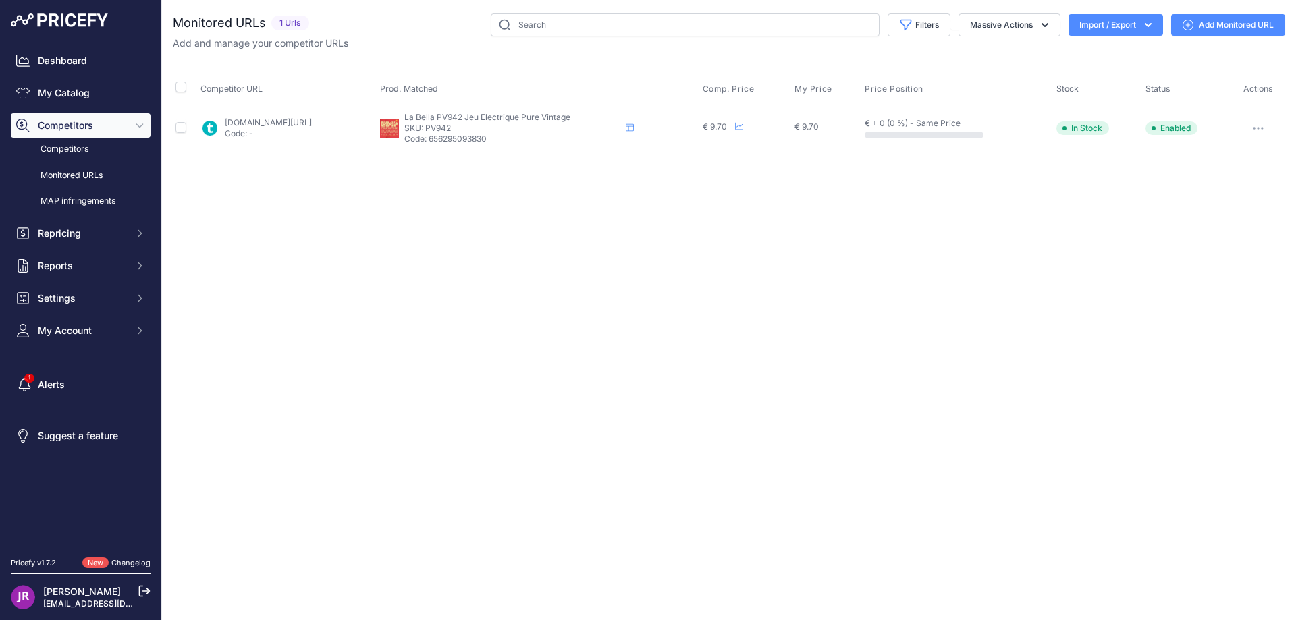
click at [1259, 127] on icon "button" at bounding box center [1258, 128] width 11 height 3
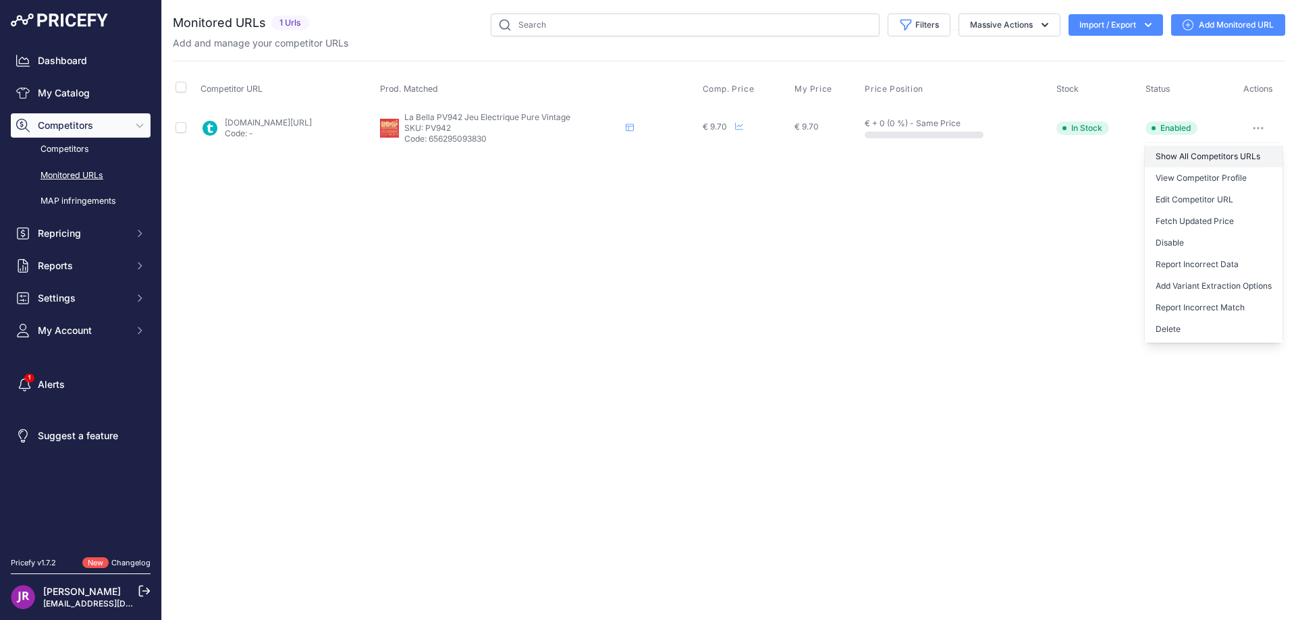
click at [1195, 153] on link "Show All Competitors URLs" at bounding box center [1214, 157] width 138 height 22
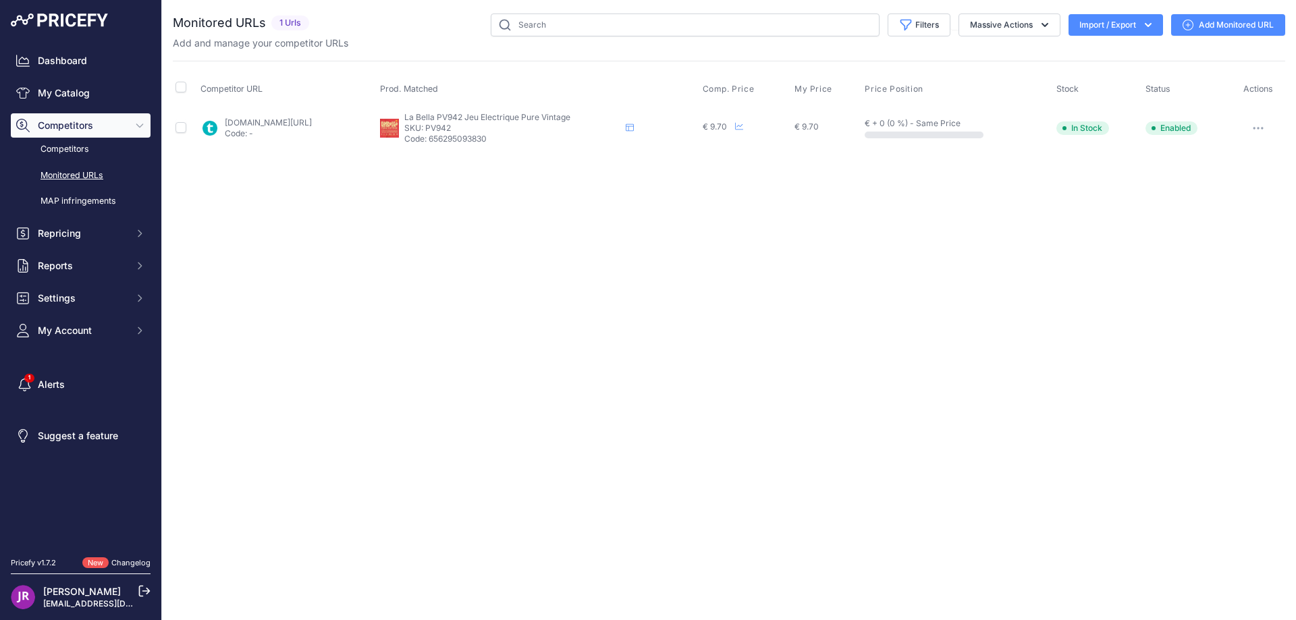
click at [83, 79] on div "Dashboard My Catalog Competitors Competitors Monitored URLs MAP infringements R…" at bounding box center [81, 196] width 140 height 294
click at [84, 92] on link "My Catalog" at bounding box center [81, 93] width 140 height 24
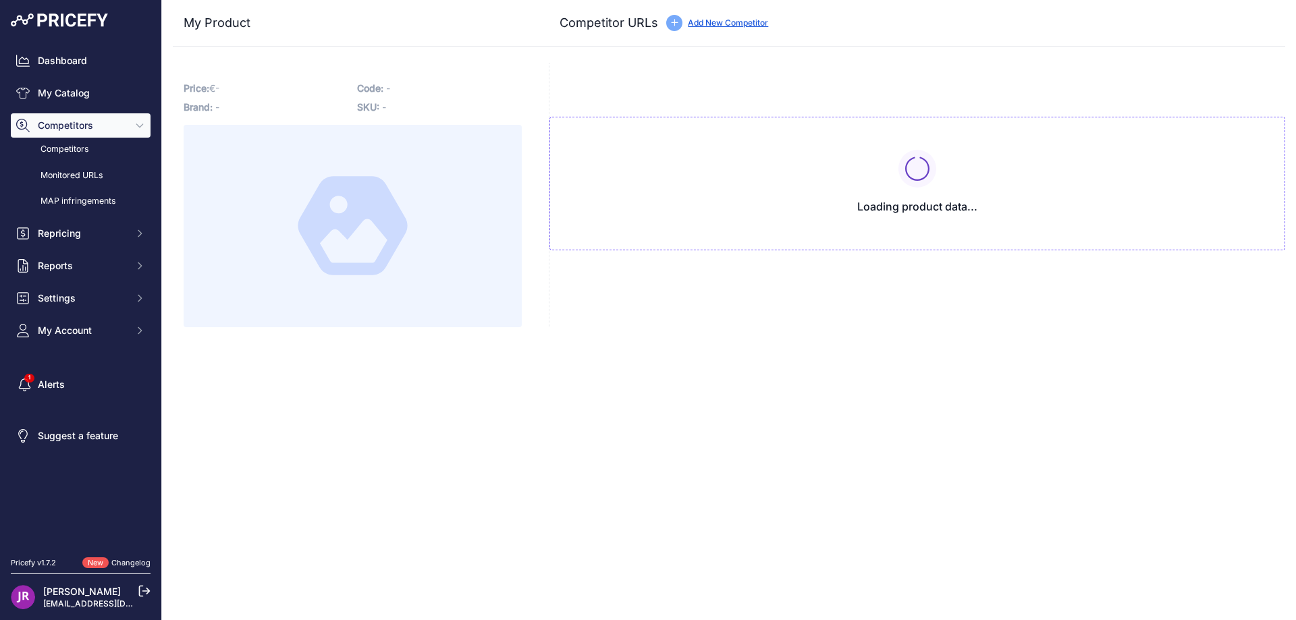
type input "[DOMAIN_NAME][URL]"
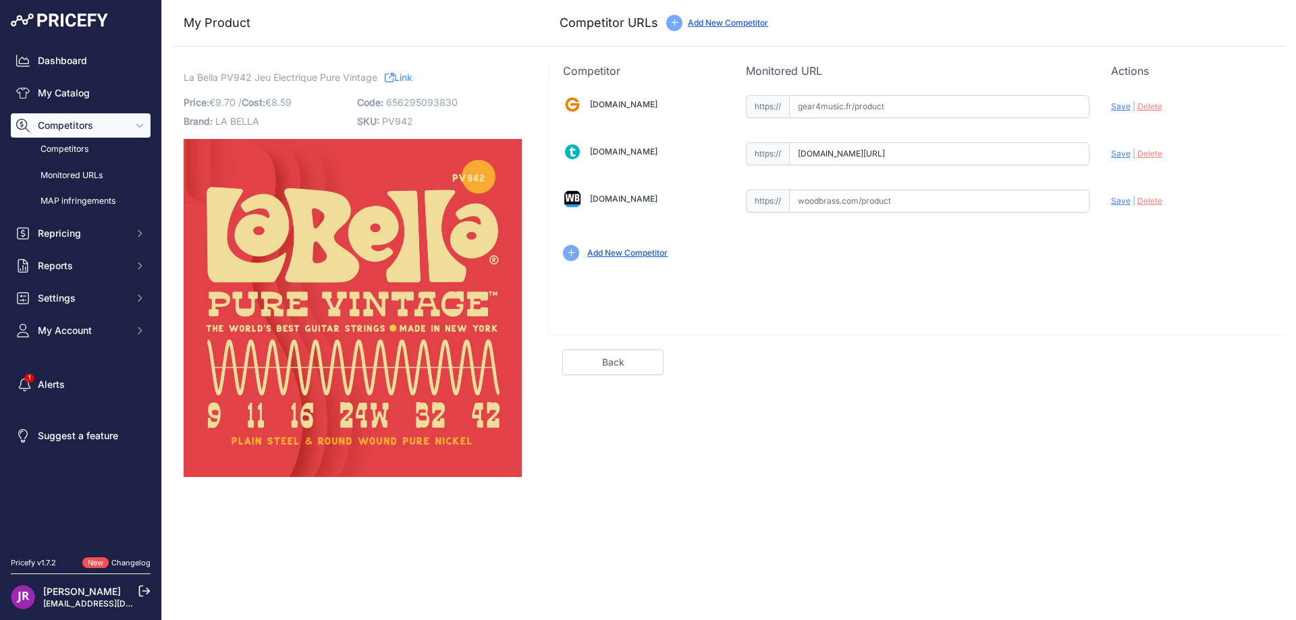
scroll to position [0, 14]
drag, startPoint x: 799, startPoint y: 154, endPoint x: 1127, endPoint y: 159, distance: 327.5
click at [1127, 159] on div "Gear4music.fr Valid Invalid" at bounding box center [918, 177] width 736 height 196
click at [394, 116] on span "PV942" at bounding box center [397, 120] width 31 height 11
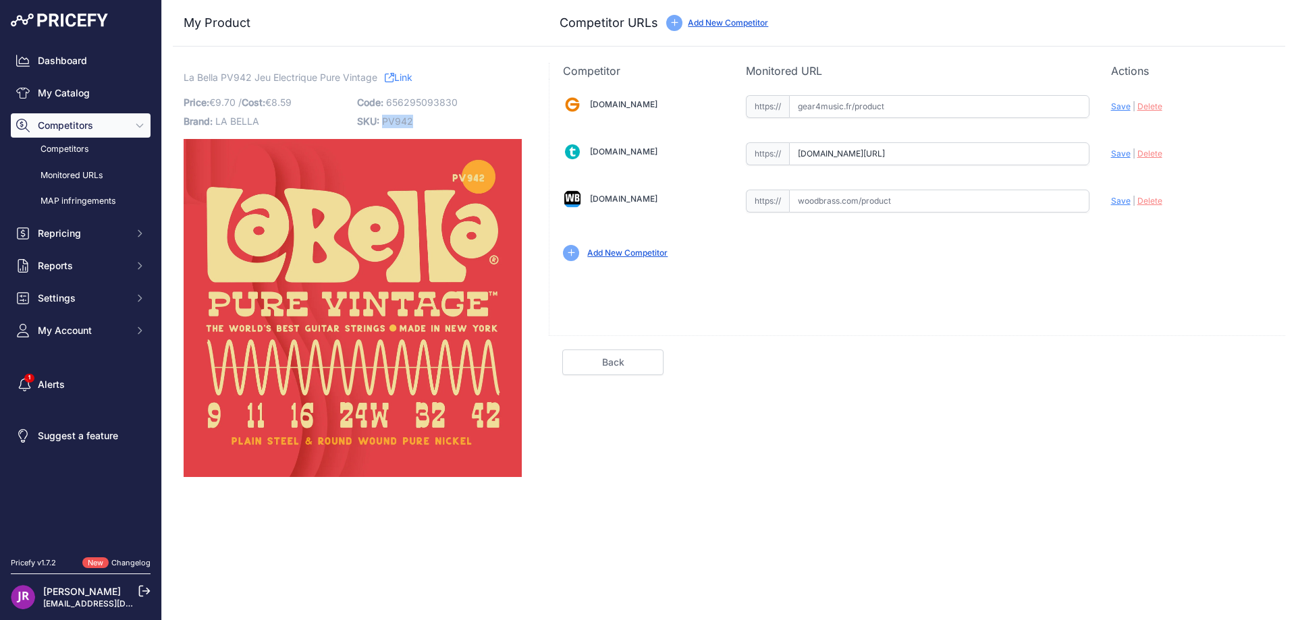
click at [394, 116] on span "PV942" at bounding box center [397, 120] width 31 height 11
copy span "PV942"
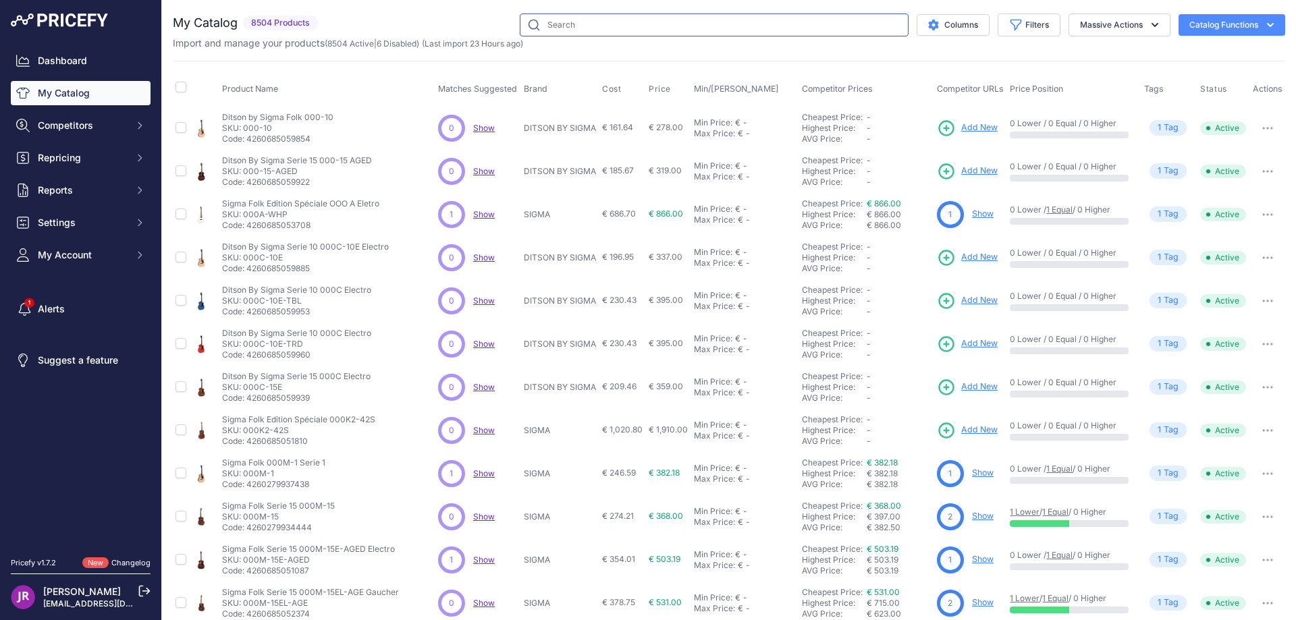
click at [547, 21] on input "text" at bounding box center [714, 25] width 389 height 23
click at [562, 29] on input "text" at bounding box center [714, 25] width 389 height 23
paste input "PV1150"
type input "PV1150"
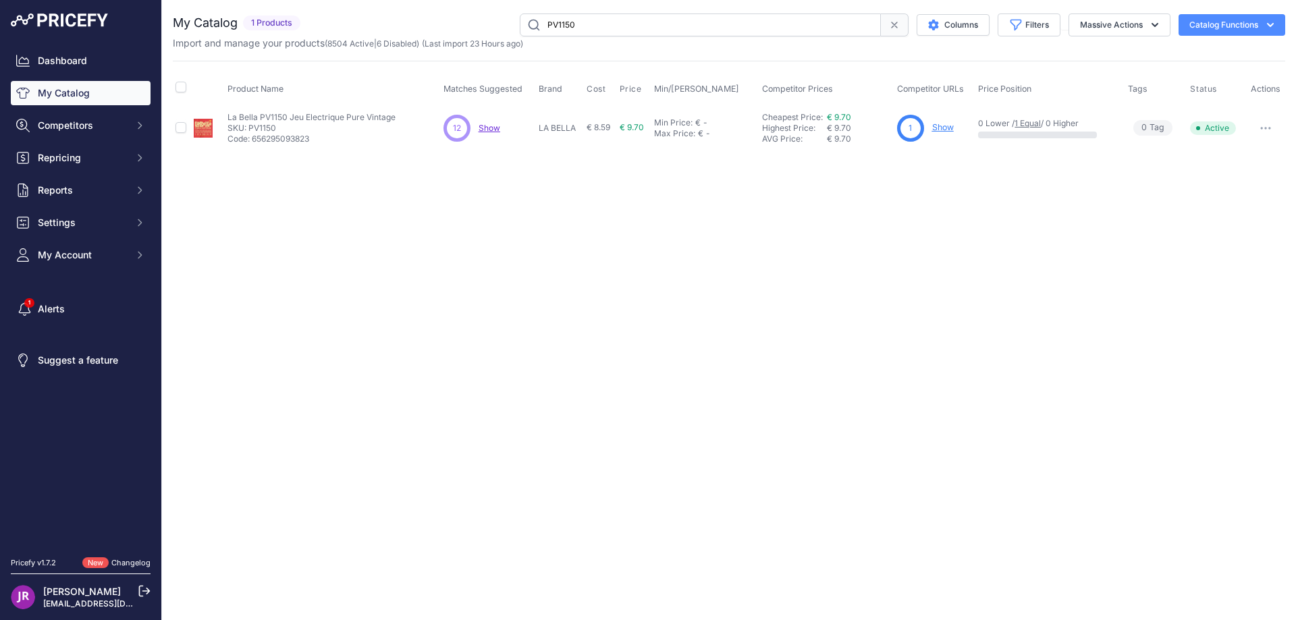
click at [942, 128] on link "Show" at bounding box center [943, 127] width 22 height 10
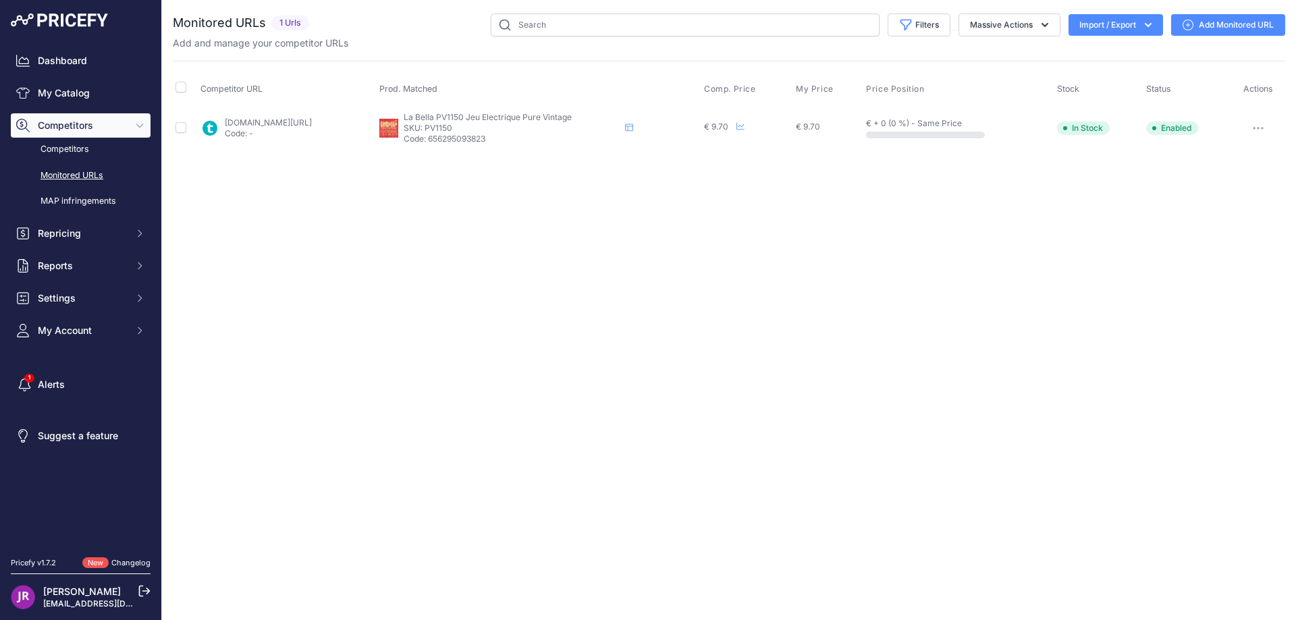
click at [1255, 128] on icon "button" at bounding box center [1254, 128] width 1 height 1
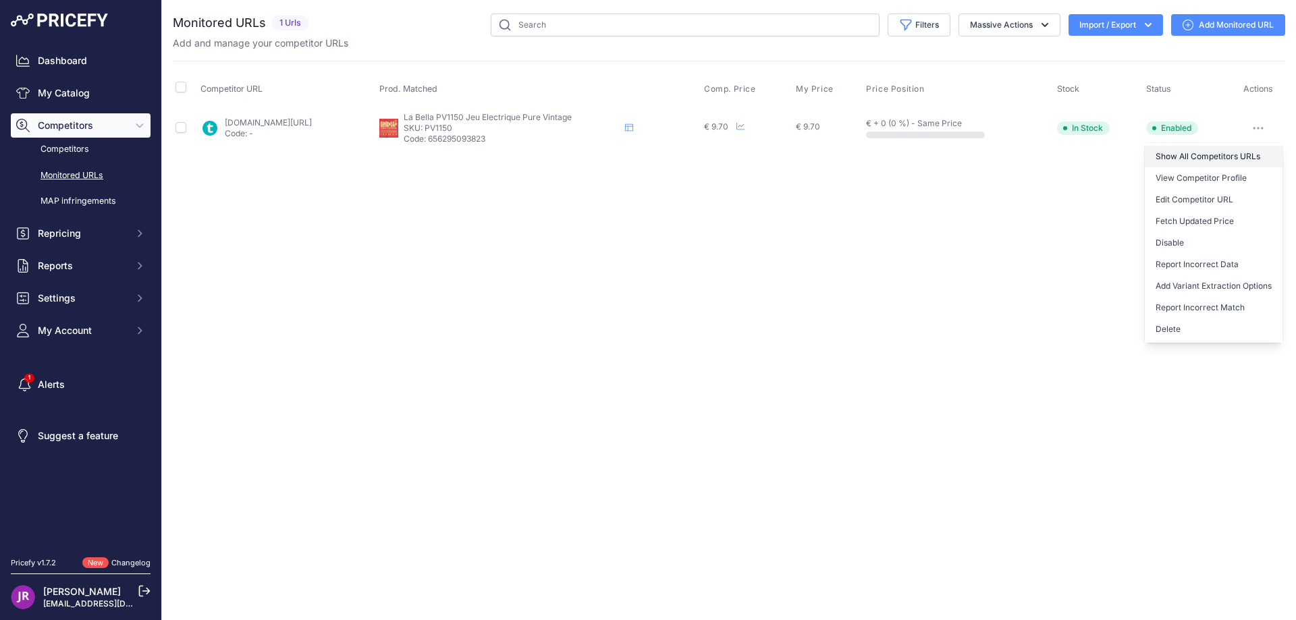
click at [1194, 161] on link "Show All Competitors URLs" at bounding box center [1214, 157] width 138 height 22
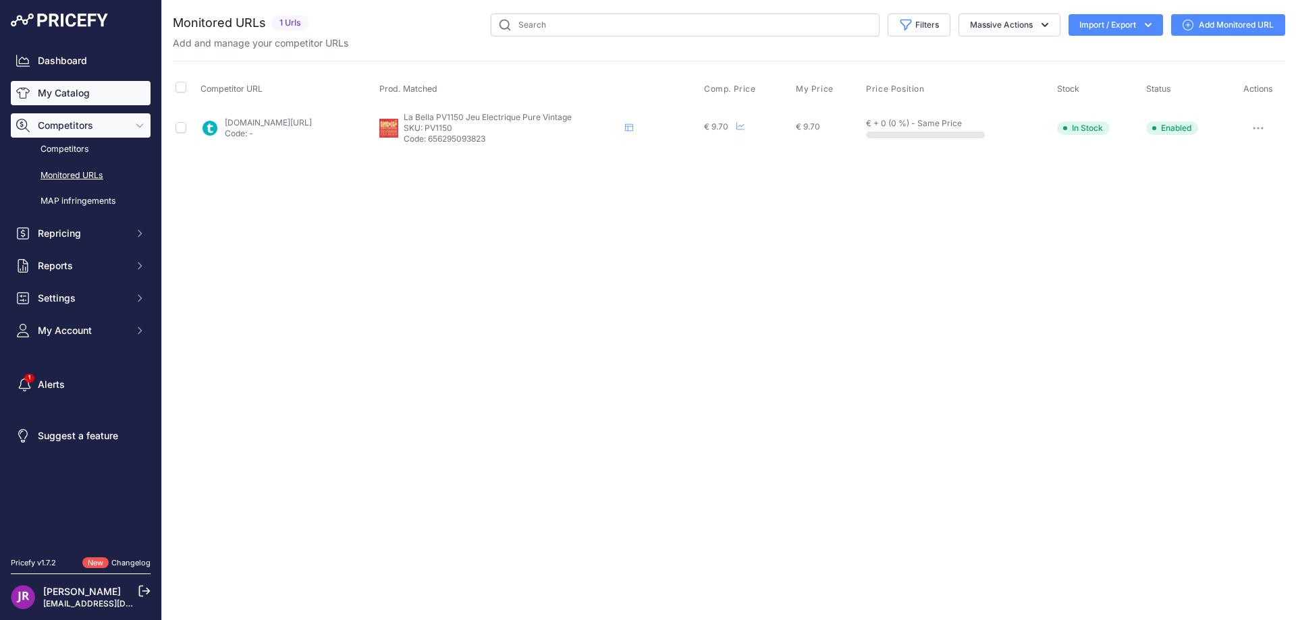
click at [51, 93] on link "My Catalog" at bounding box center [81, 93] width 140 height 24
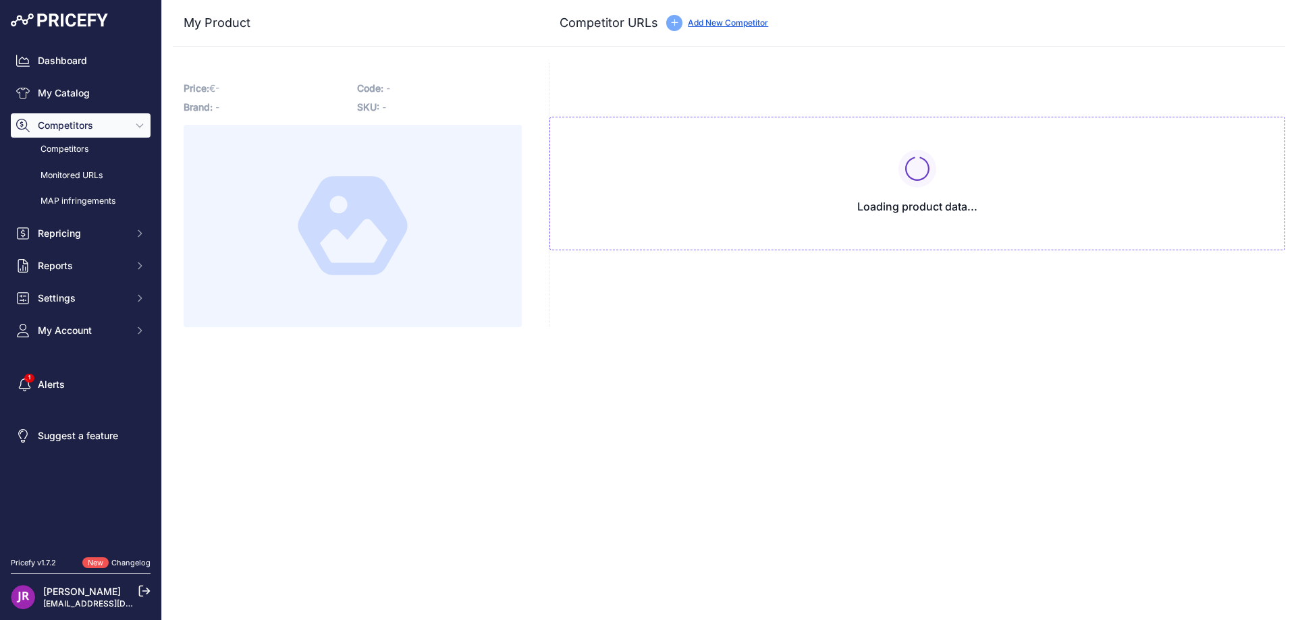
type input "[DOMAIN_NAME][URL]"
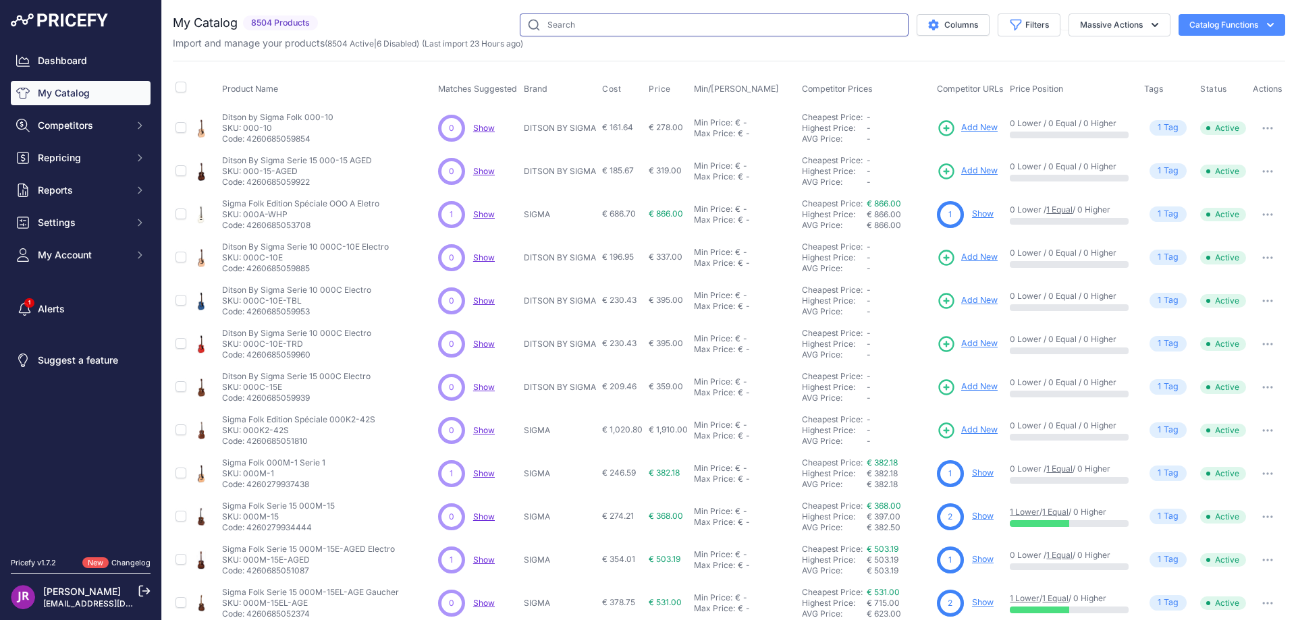
click at [549, 26] on input "text" at bounding box center [714, 25] width 389 height 23
paste input "PV1046"
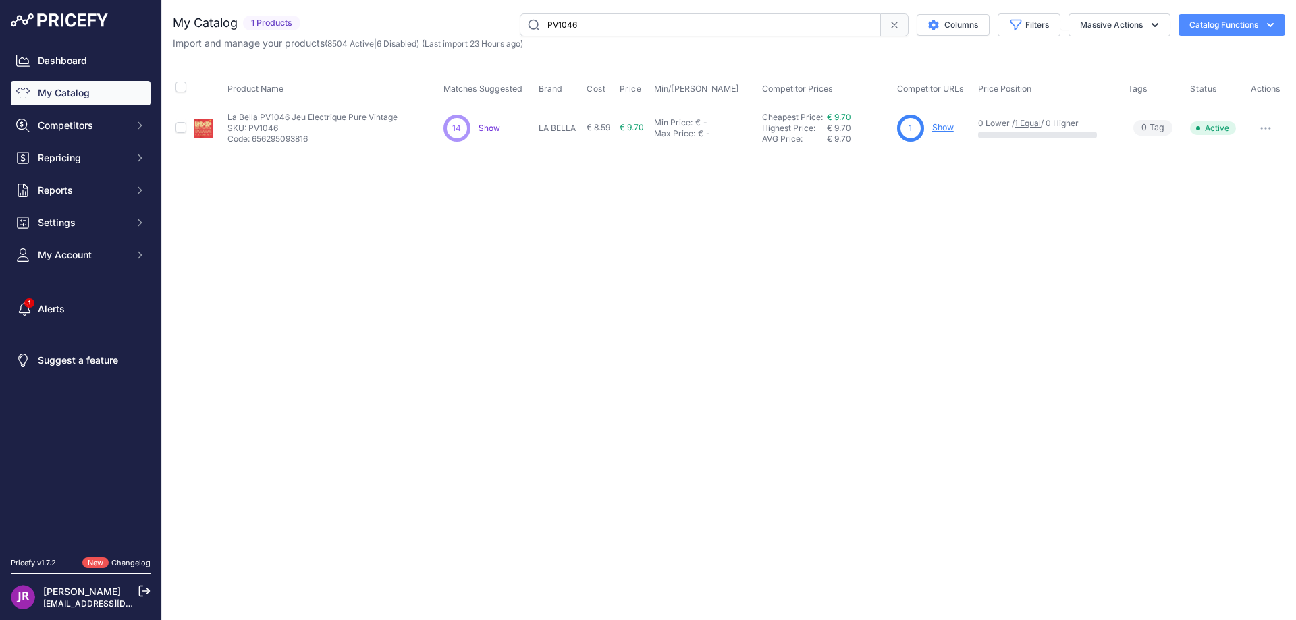
drag, startPoint x: 598, startPoint y: 25, endPoint x: 502, endPoint y: 25, distance: 95.9
click at [502, 25] on div "PV1046 Columns Filters Status All Status Only Enabled Only Disabled" at bounding box center [796, 25] width 980 height 23
paste input "URER-OCTAVE"
type input "PURER-OCTAVE"
click at [947, 124] on link "Show" at bounding box center [945, 127] width 22 height 10
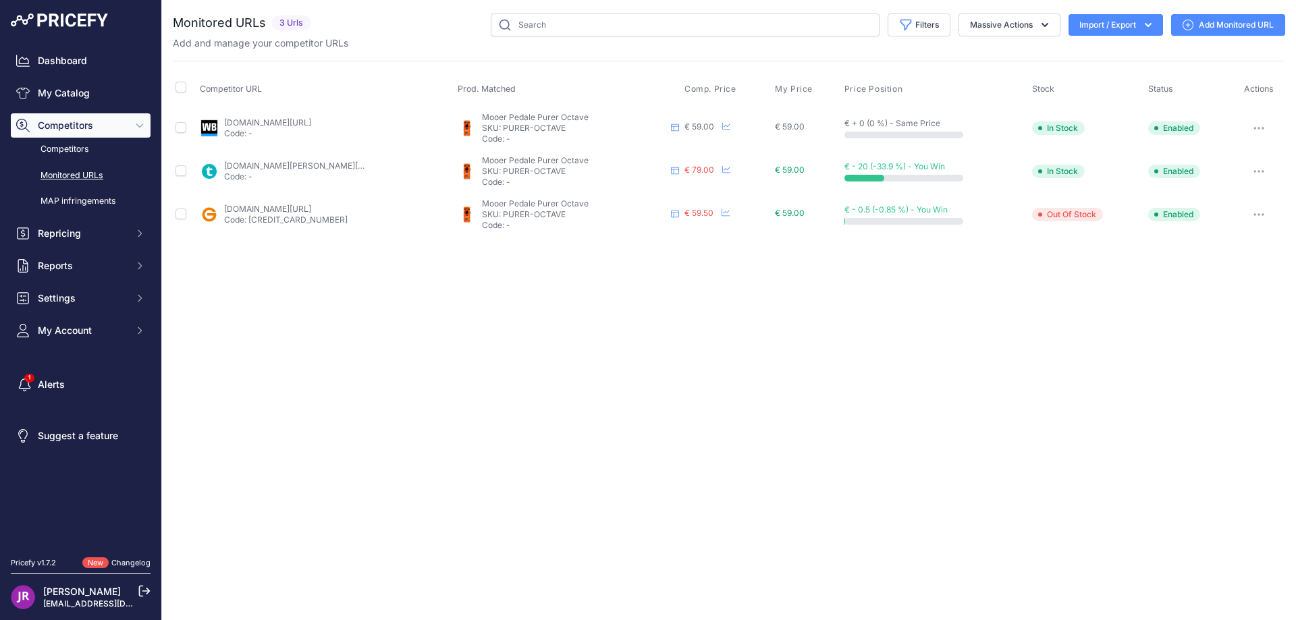
click at [1261, 127] on icon "button" at bounding box center [1259, 128] width 11 height 3
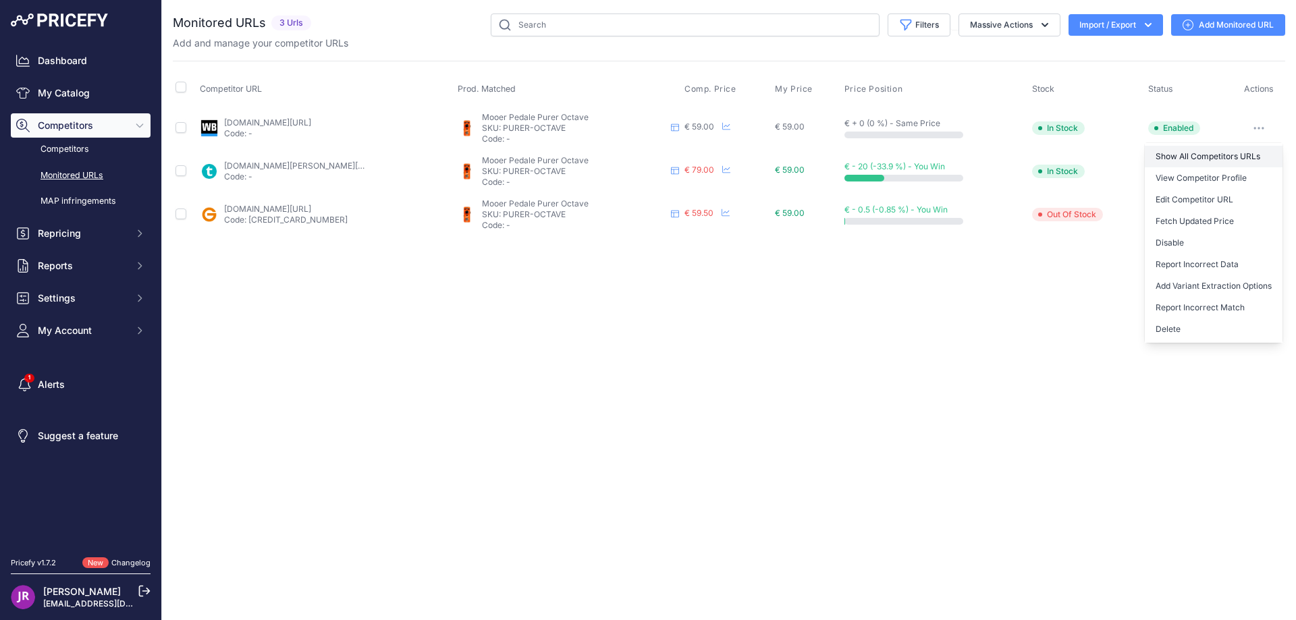
click at [1176, 155] on link "Show All Competitors URLs" at bounding box center [1214, 157] width 138 height 22
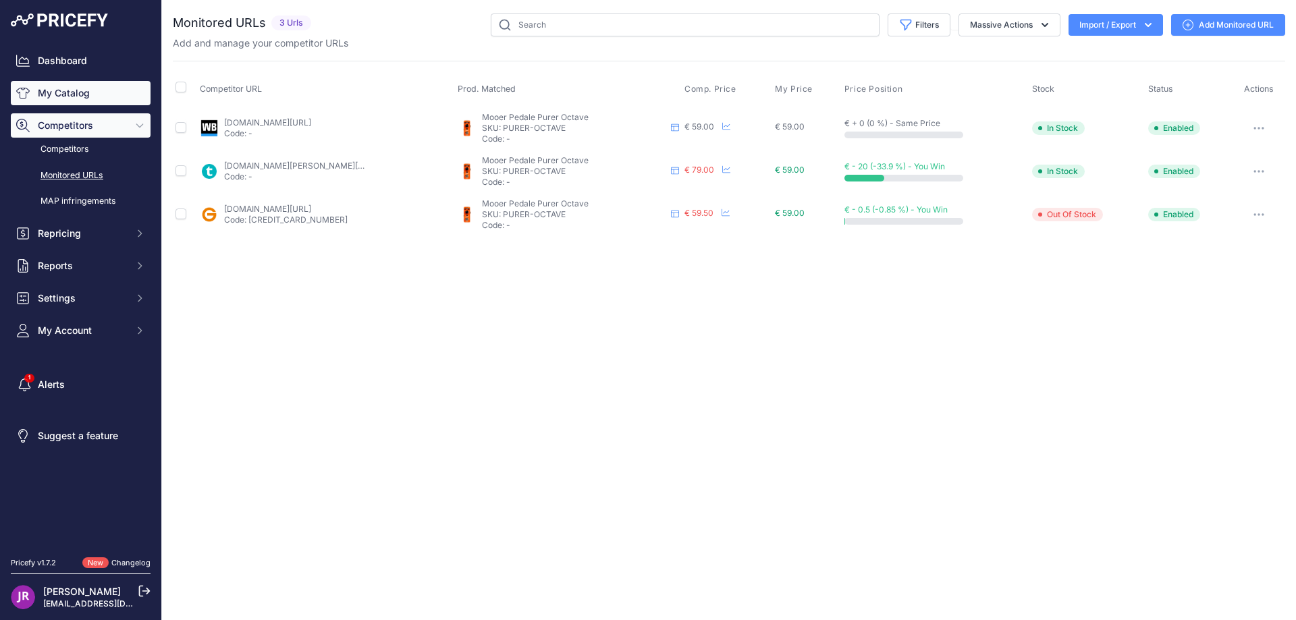
click at [67, 91] on link "My Catalog" at bounding box center [81, 93] width 140 height 24
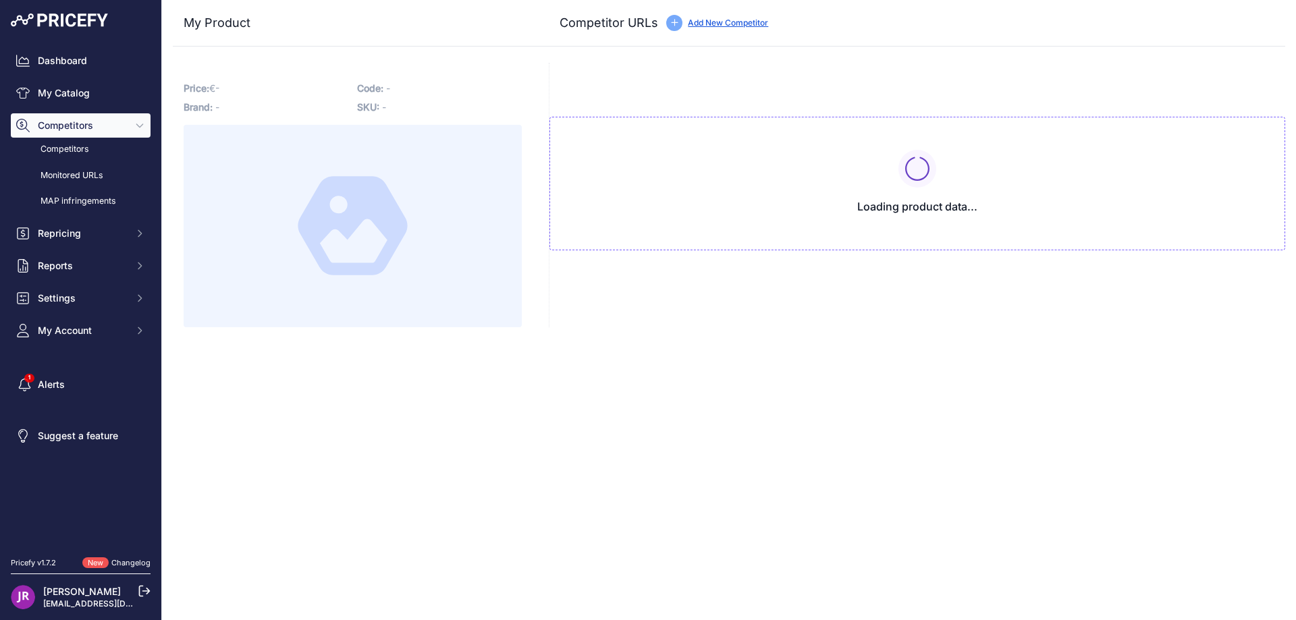
type input "[DOMAIN_NAME][URL]"
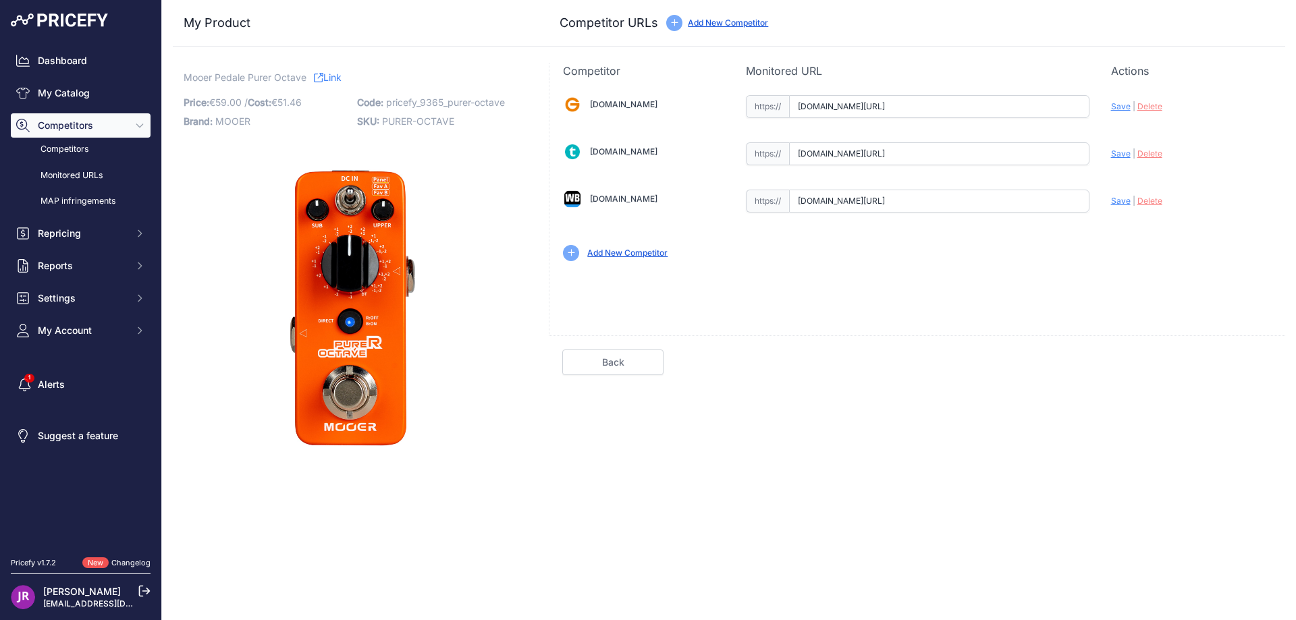
scroll to position [0, 135]
drag, startPoint x: 797, startPoint y: 105, endPoint x: 1134, endPoint y: 106, distance: 336.9
click at [1134, 106] on div "Gear4music.fr Valid Invalid" at bounding box center [918, 177] width 736 height 196
click at [1148, 107] on span "Delete" at bounding box center [1150, 106] width 25 height 10
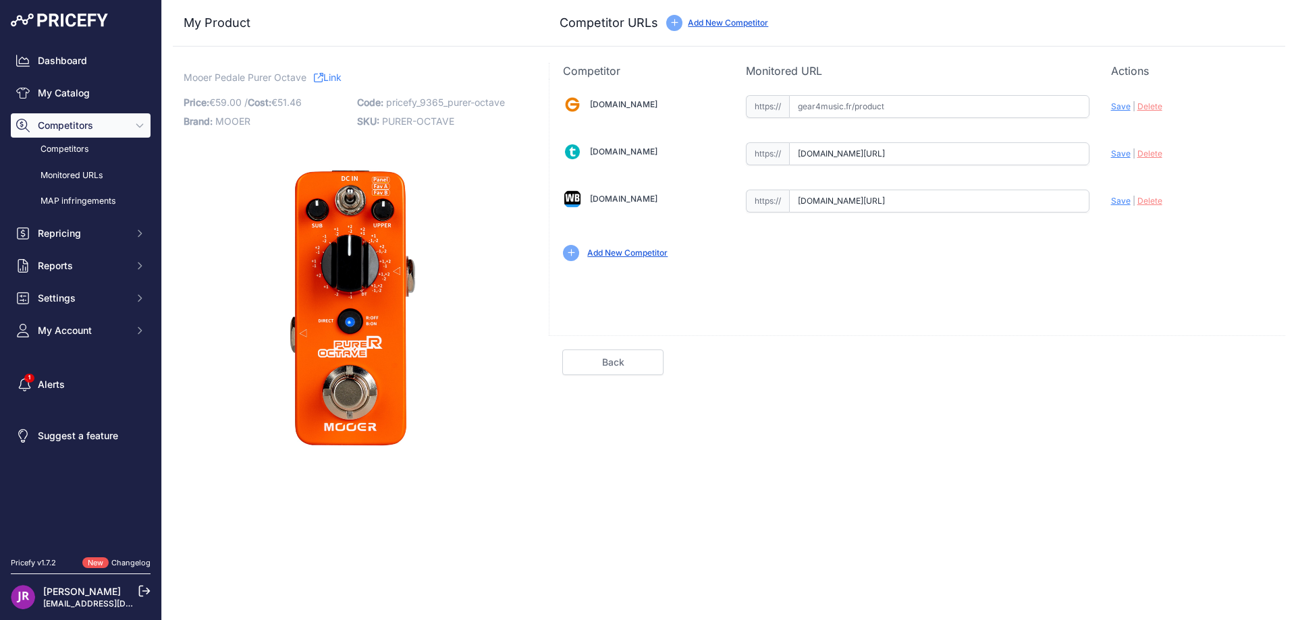
scroll to position [0, 67]
drag, startPoint x: 791, startPoint y: 202, endPoint x: 1121, endPoint y: 215, distance: 330.4
click at [1121, 215] on div "Gear4music.fr Valid Invalid" at bounding box center [918, 177] width 736 height 196
click at [1148, 205] on span "Delete" at bounding box center [1150, 201] width 25 height 10
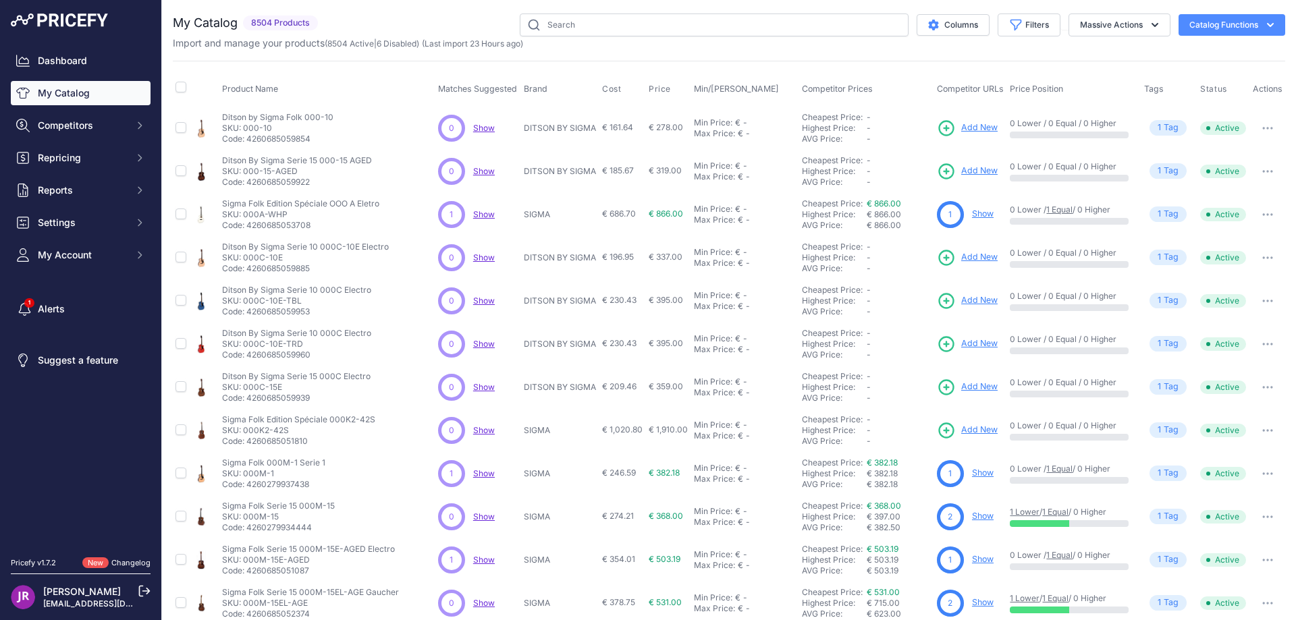
click at [51, 86] on link "My Catalog" at bounding box center [81, 93] width 140 height 24
click at [541, 24] on input "text" at bounding box center [714, 25] width 389 height 23
paste input "PTOPCAJ2WN"
type input "PTOPCAJ2WN"
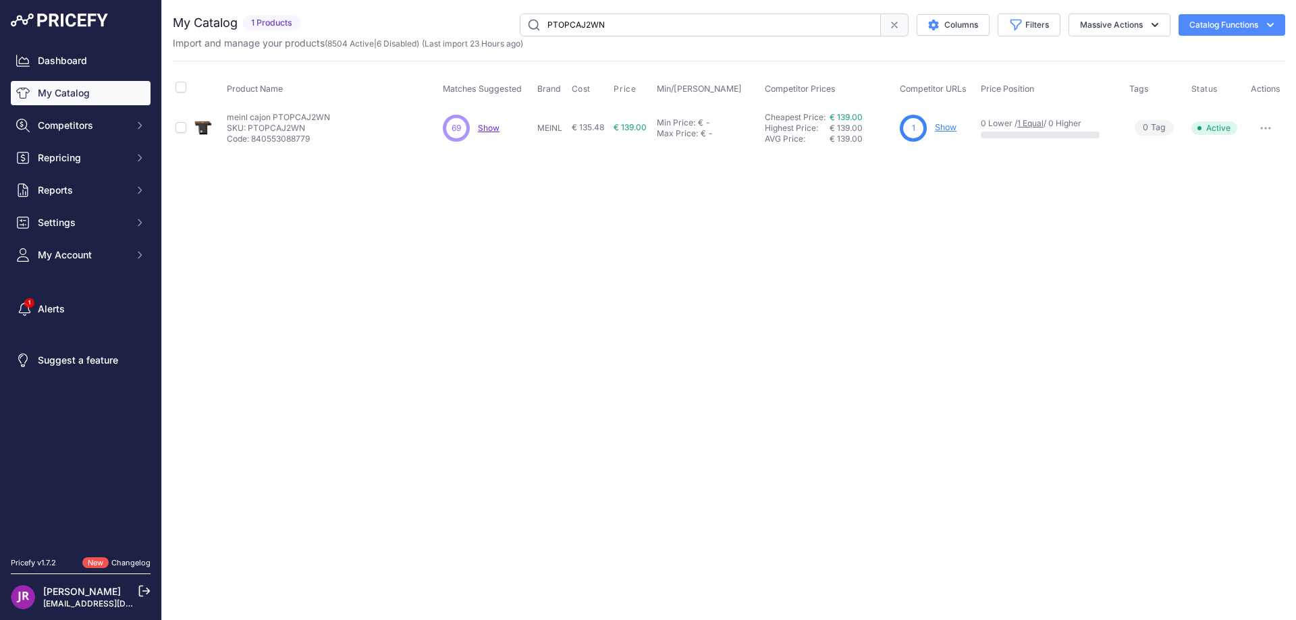
click at [947, 124] on link "Show" at bounding box center [946, 127] width 22 height 10
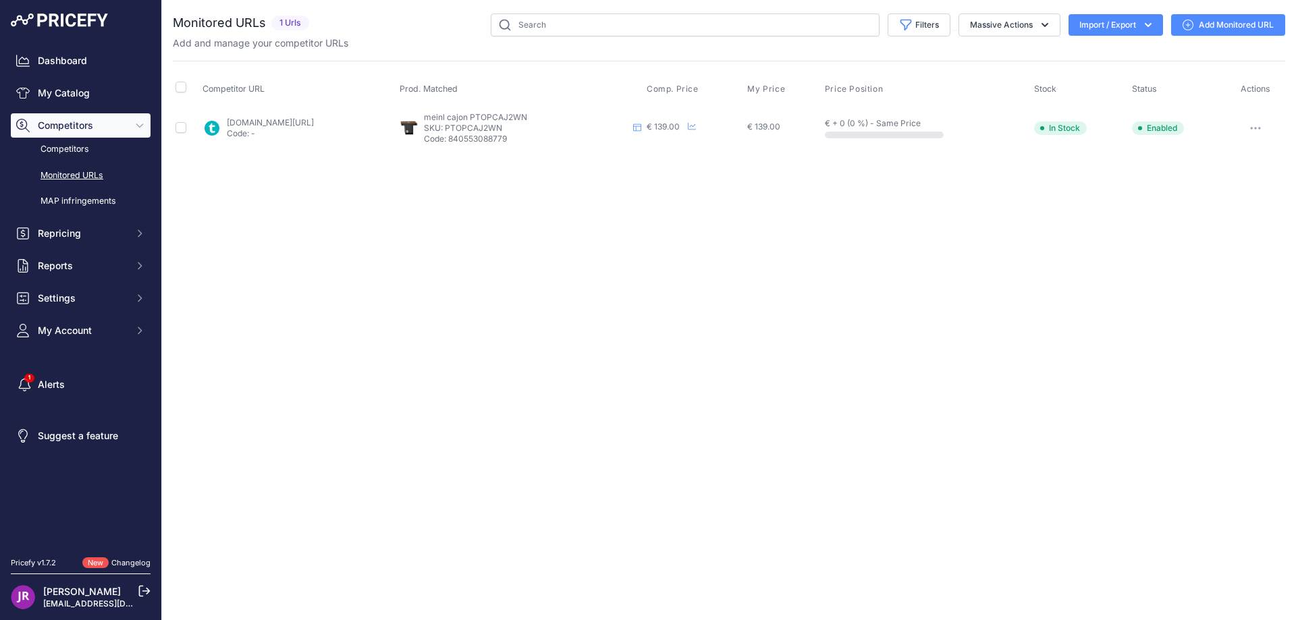
click at [1252, 128] on icon "button" at bounding box center [1251, 128] width 1 height 1
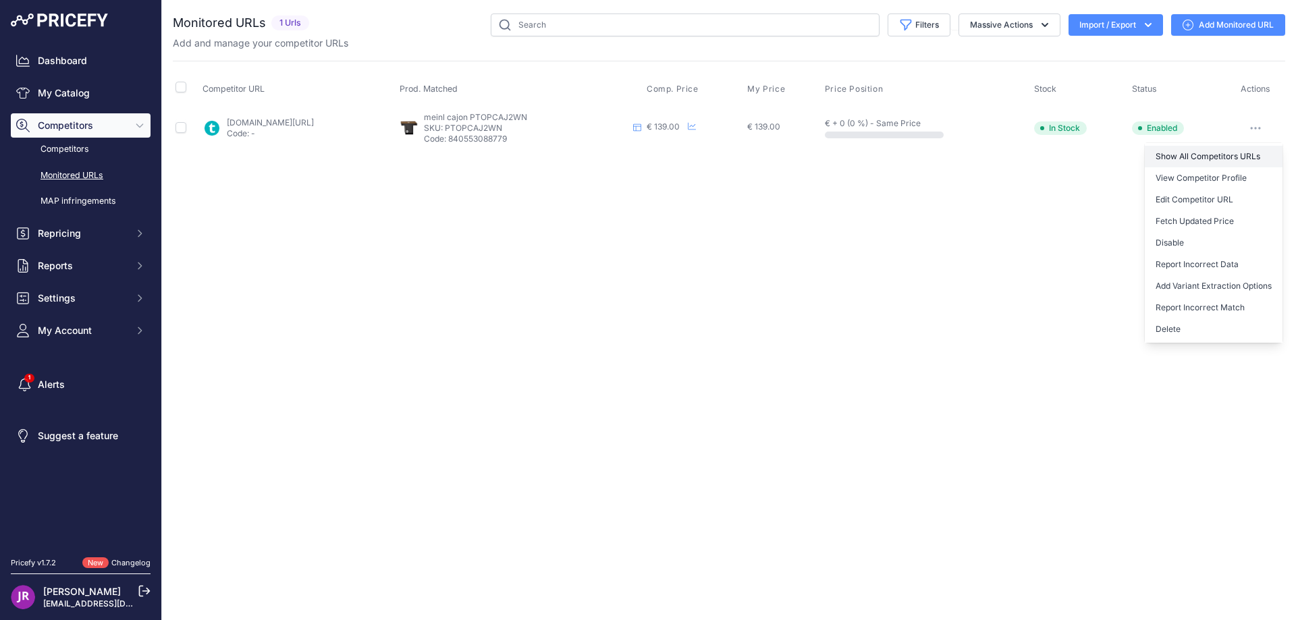
click at [1202, 155] on link "Show All Competitors URLs" at bounding box center [1214, 157] width 138 height 22
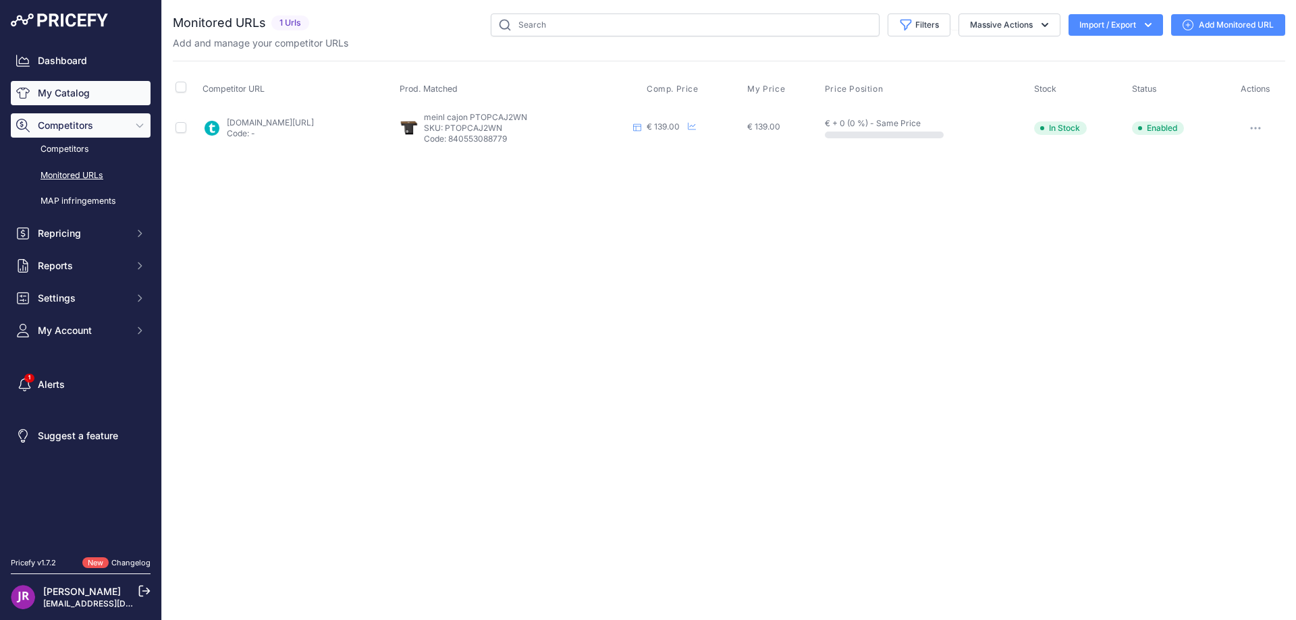
click at [75, 92] on link "My Catalog" at bounding box center [81, 93] width 140 height 24
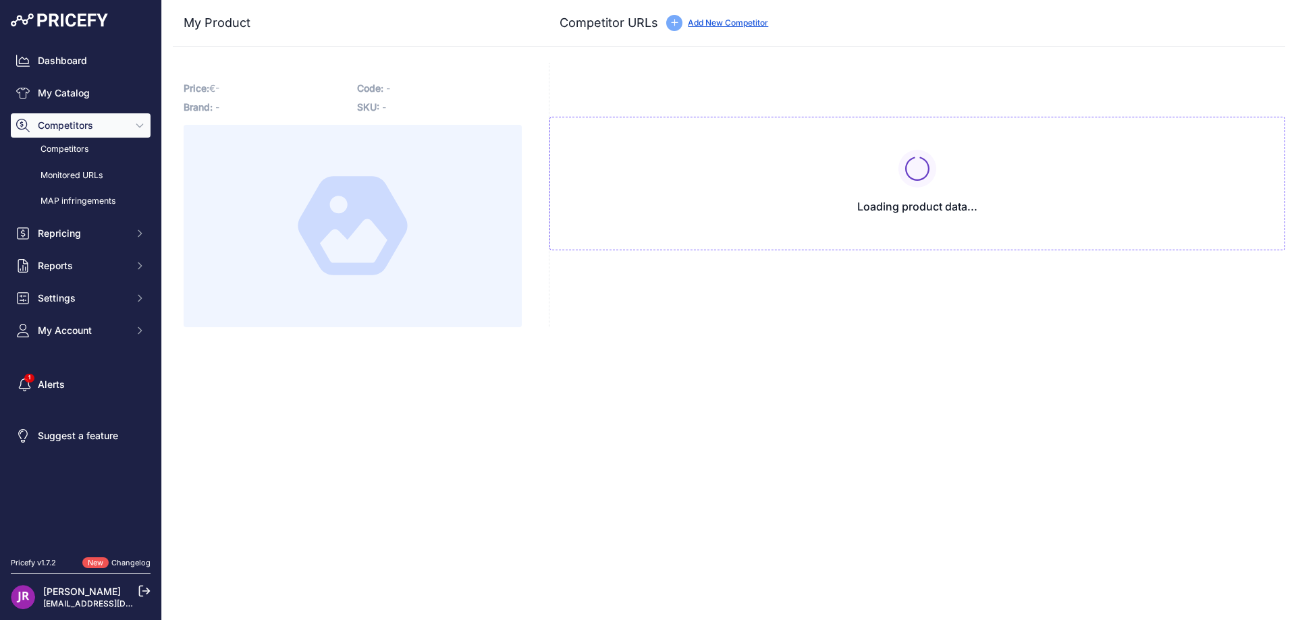
type input "[DOMAIN_NAME][URL]"
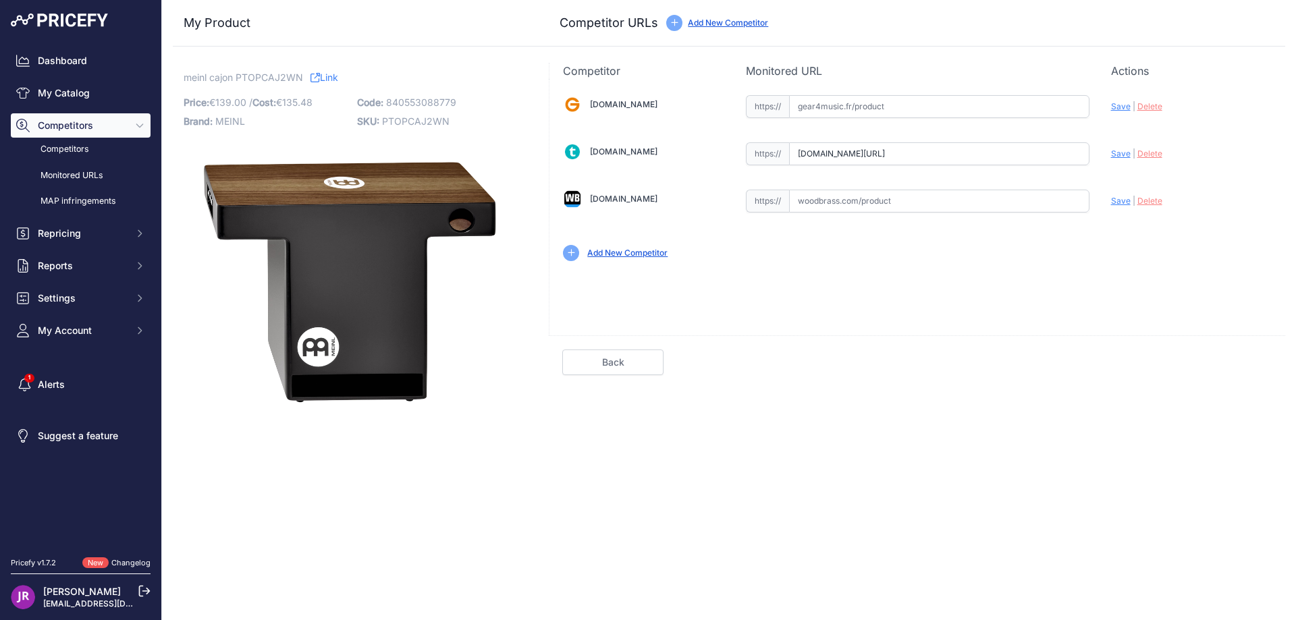
scroll to position [0, 28]
drag, startPoint x: 797, startPoint y: 154, endPoint x: 1109, endPoint y: 156, distance: 312.6
click at [1109, 156] on div "Gear4music.fr Valid Invalid" at bounding box center [918, 177] width 736 height 196
click at [1146, 151] on span "Delete" at bounding box center [1150, 154] width 25 height 10
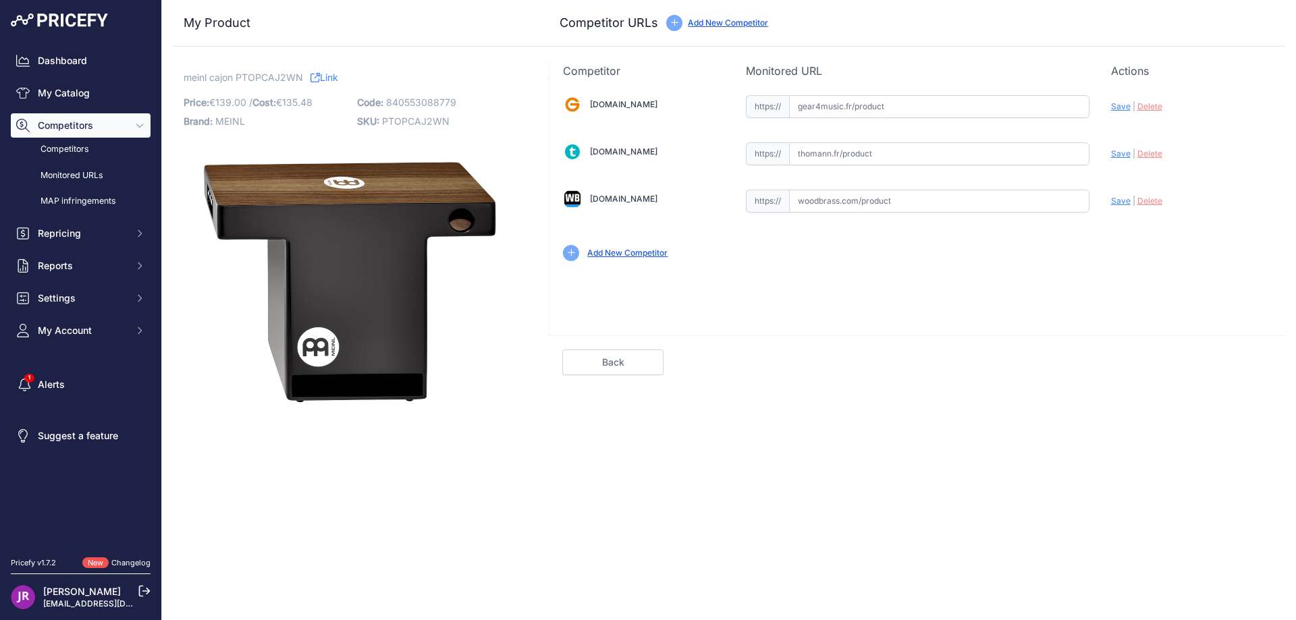
click at [849, 109] on input "text" at bounding box center [939, 106] width 300 height 23
paste input "https://www.gear4music.fr/fr/Batterie-and-Percussion/Meinl-Pickup-Turbo-Slaptop…"
type input "www.gear4music.fr/fr/Batterie-and-Percussion/Meinl-Pickup-Turbo-Slaptop-Cajon-W…"
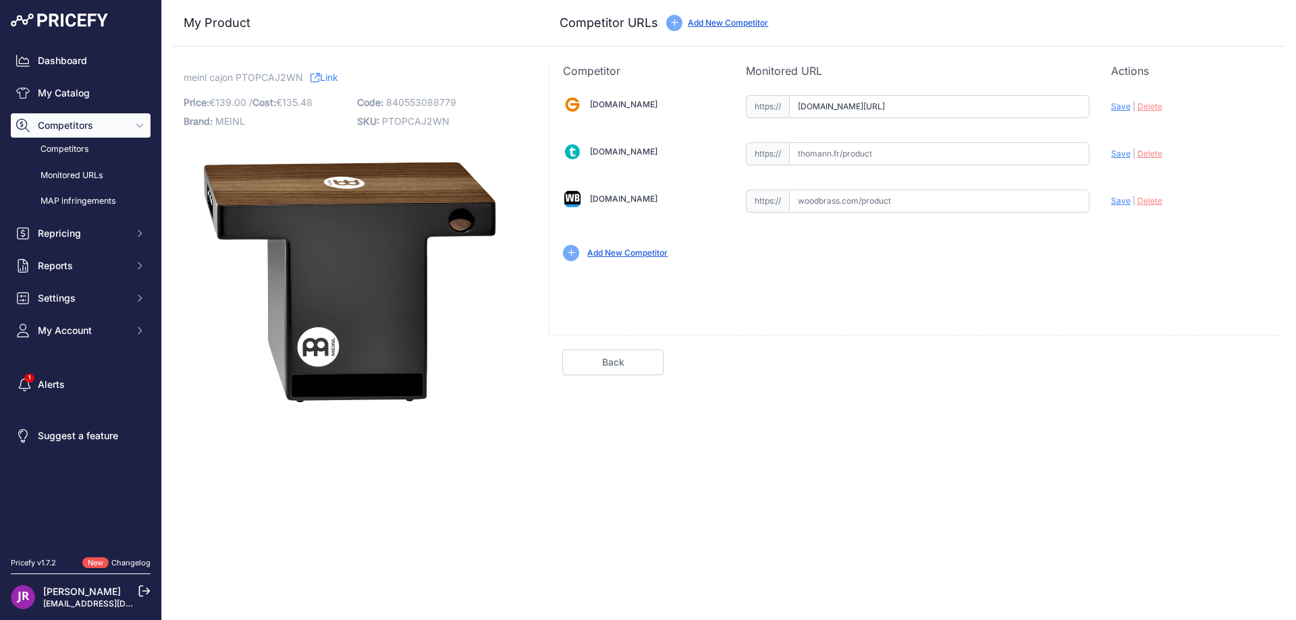
click at [832, 157] on input "text" at bounding box center [939, 153] width 300 height 23
paste input "https://www.thomann.fr/meinl_pickup_turbo_slaptop_cajon.htm"
type input "www.thomann.fr/meinl_pickup_turbo_slaptop_cajon.htm"
click at [820, 196] on input "text" at bounding box center [939, 201] width 300 height 23
paste input "https://www.woodbrass.com/cajon-meinl-ptopcaj2wn-pickup-slaptop-cajon-patented-…"
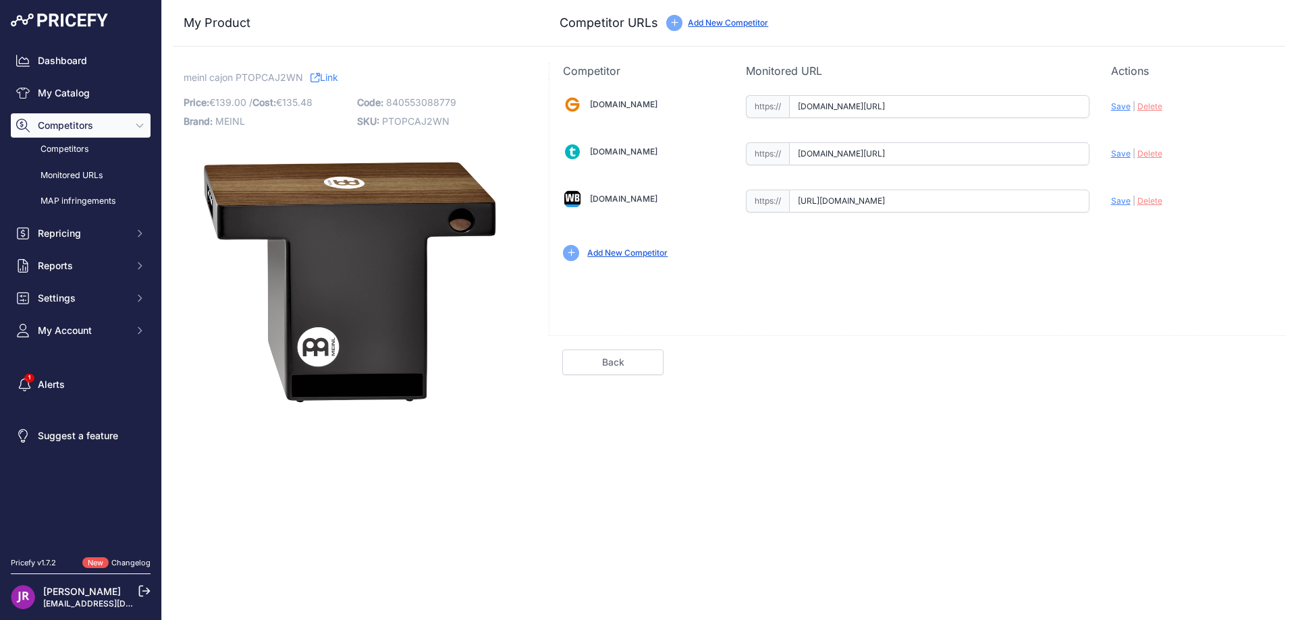
scroll to position [0, 383]
type input "www.woodbrass.com/cajon-meinl-ptopcaj2wn-pickup-slaptop-cajon-patented-walnut-j…"
click at [1114, 106] on span "Save" at bounding box center [1121, 106] width 20 height 10
type input "https://www.gear4music.fr/fr/Batterie-and-Percussion/Meinl-Pickup-Turbo-Slaptop…"
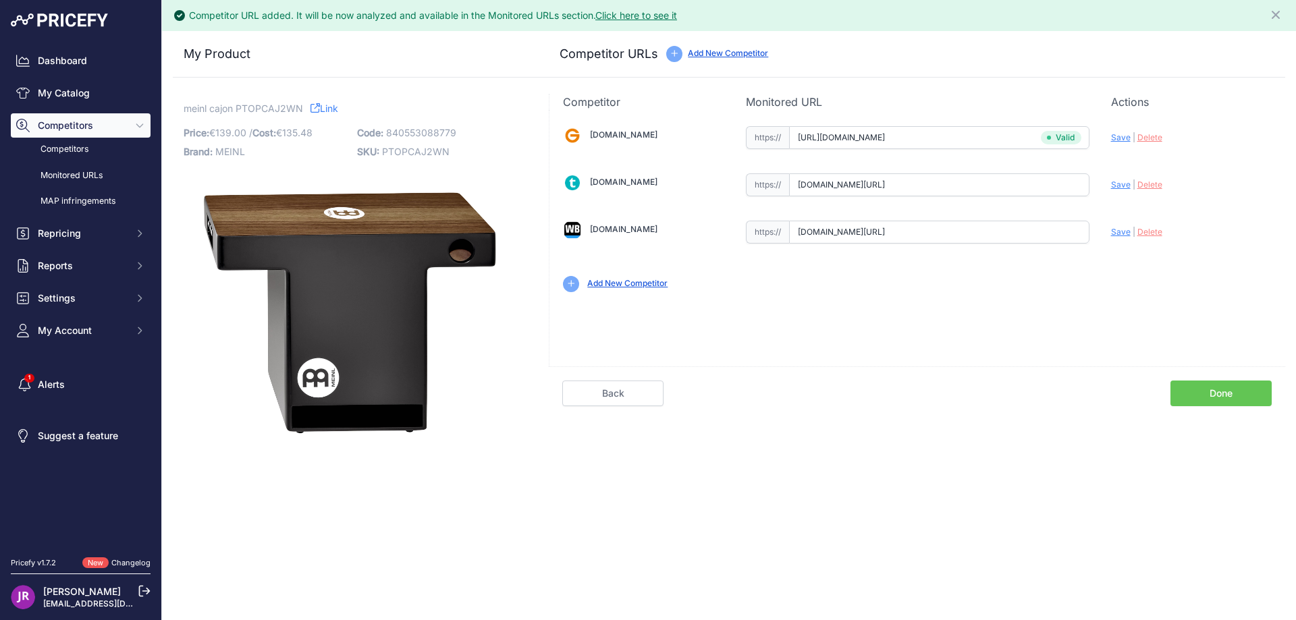
click at [1120, 182] on span "Save" at bounding box center [1121, 185] width 20 height 10
type input "https://www.thomann.fr/meinl_pickup_turbo_slaptop_cajon.htm?prirule_jdsnikfkfjs…"
click at [1123, 234] on span "Save" at bounding box center [1121, 232] width 20 height 10
type input "https://www.woodbrass.com/cajon-meinl-ptopcaj2wn-pickup-slaptop-cajon-patented-…"
click at [1217, 392] on link "Done" at bounding box center [1221, 394] width 101 height 26
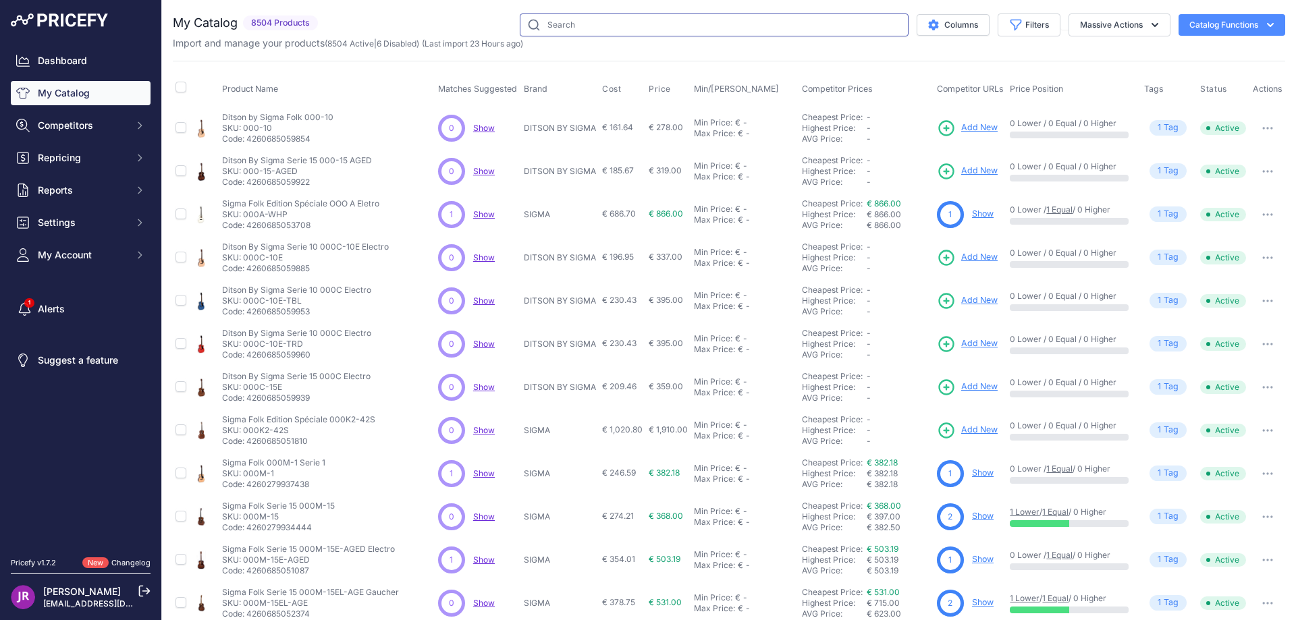
click at [571, 22] on input "text" at bounding box center [714, 25] width 389 height 23
type input "psa 31608"
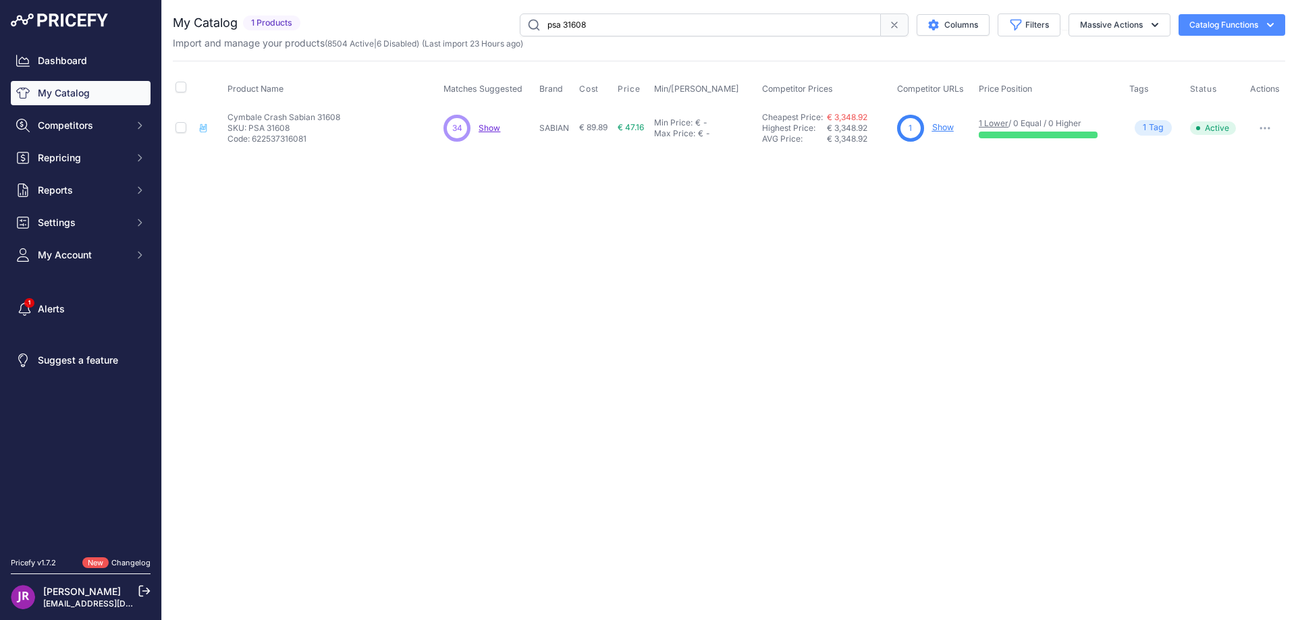
click at [938, 128] on link "Show" at bounding box center [943, 127] width 22 height 10
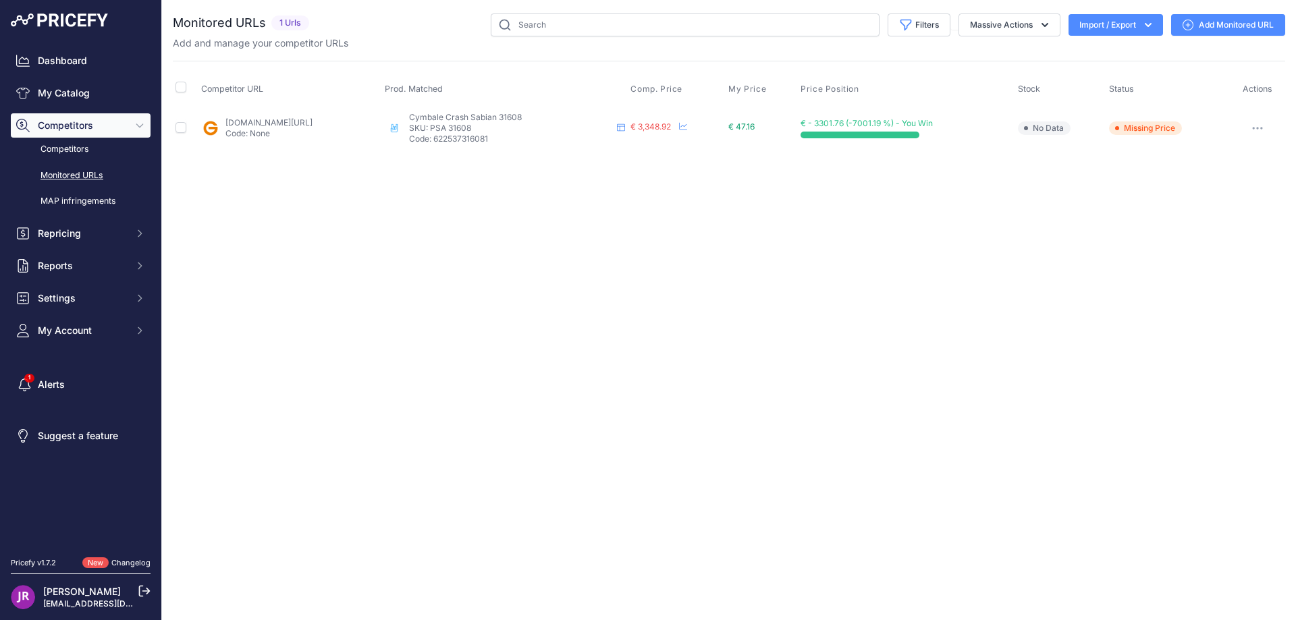
click at [1263, 124] on button "button" at bounding box center [1257, 128] width 27 height 19
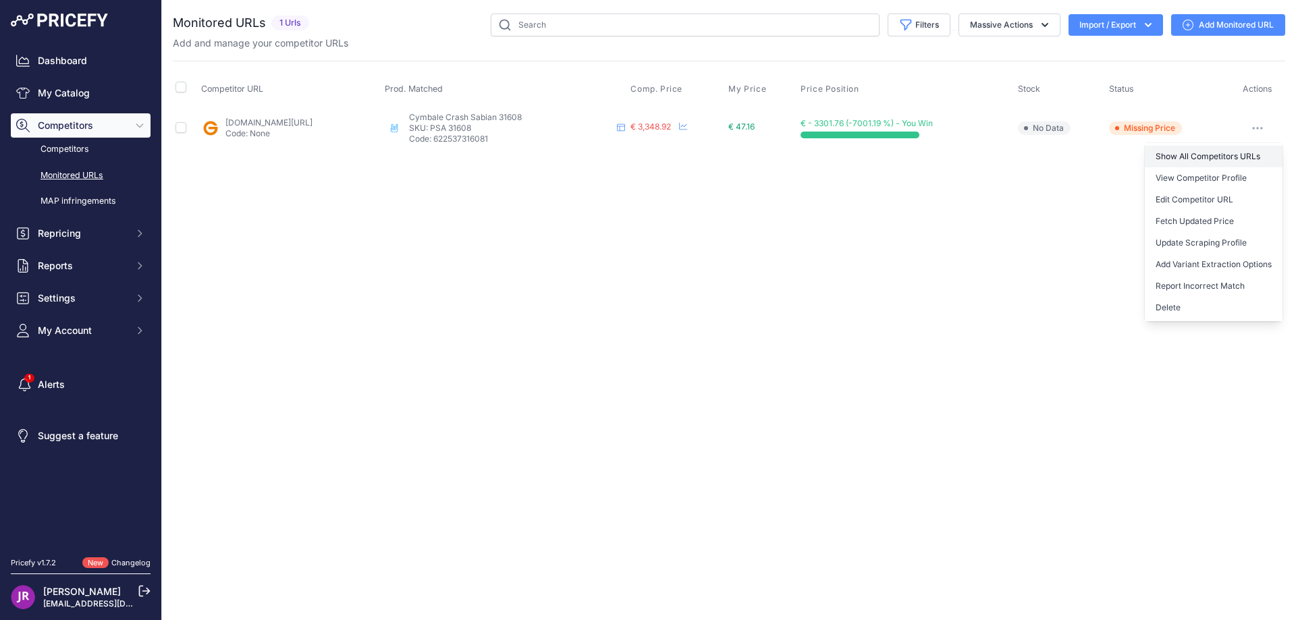
click at [1176, 157] on link "Show All Competitors URLs" at bounding box center [1214, 157] width 138 height 22
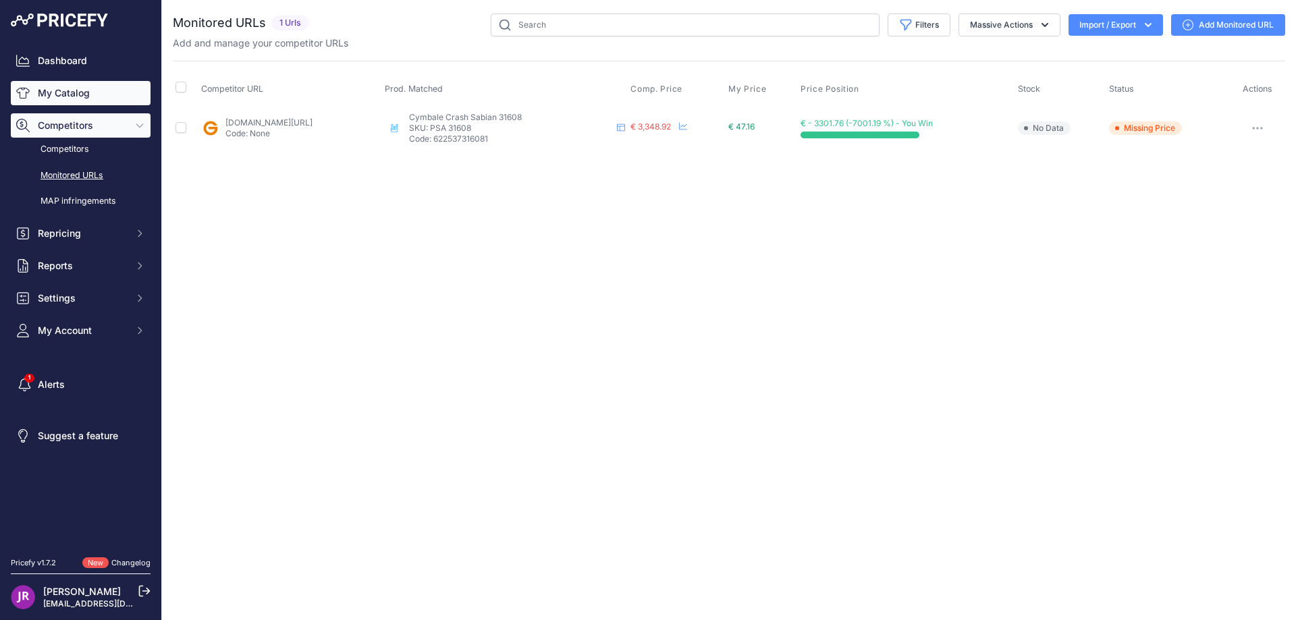
click at [80, 90] on link "My Catalog" at bounding box center [81, 93] width 140 height 24
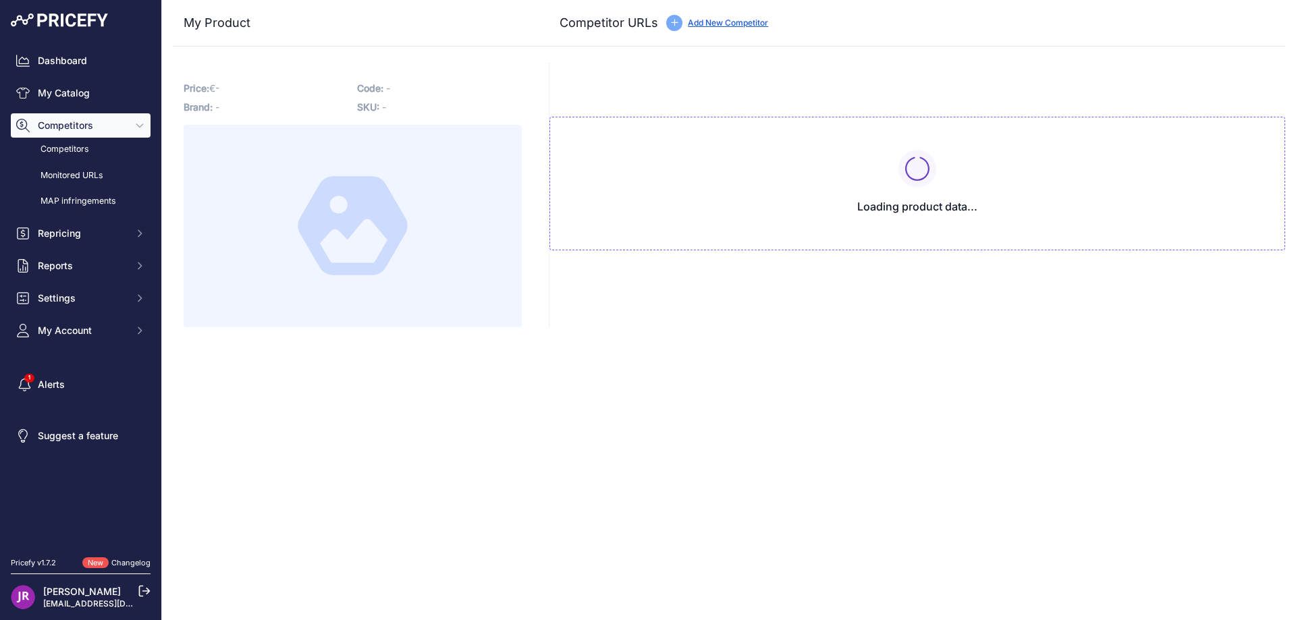
type input "[DOMAIN_NAME][URL]"
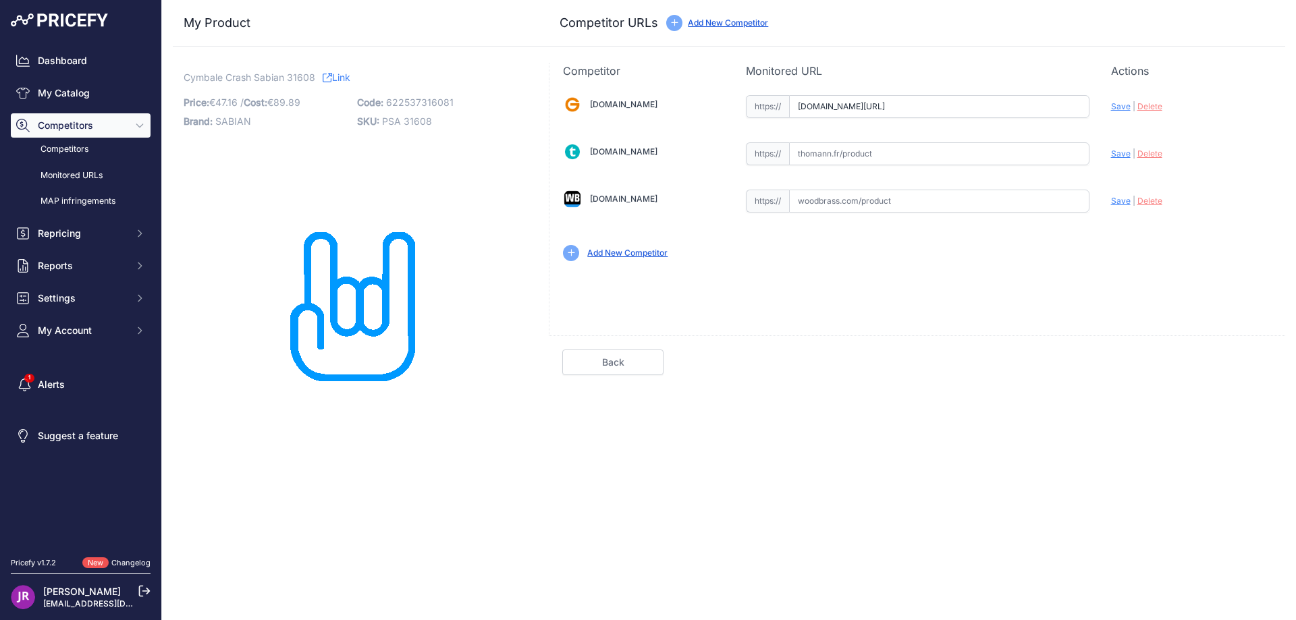
scroll to position [0, 34]
drag, startPoint x: 799, startPoint y: 103, endPoint x: 1212, endPoint y: 135, distance: 414.5
click at [1212, 135] on div "[DOMAIN_NAME] Valid Invalid" at bounding box center [918, 177] width 736 height 196
click at [1152, 107] on span "Delete" at bounding box center [1150, 106] width 25 height 10
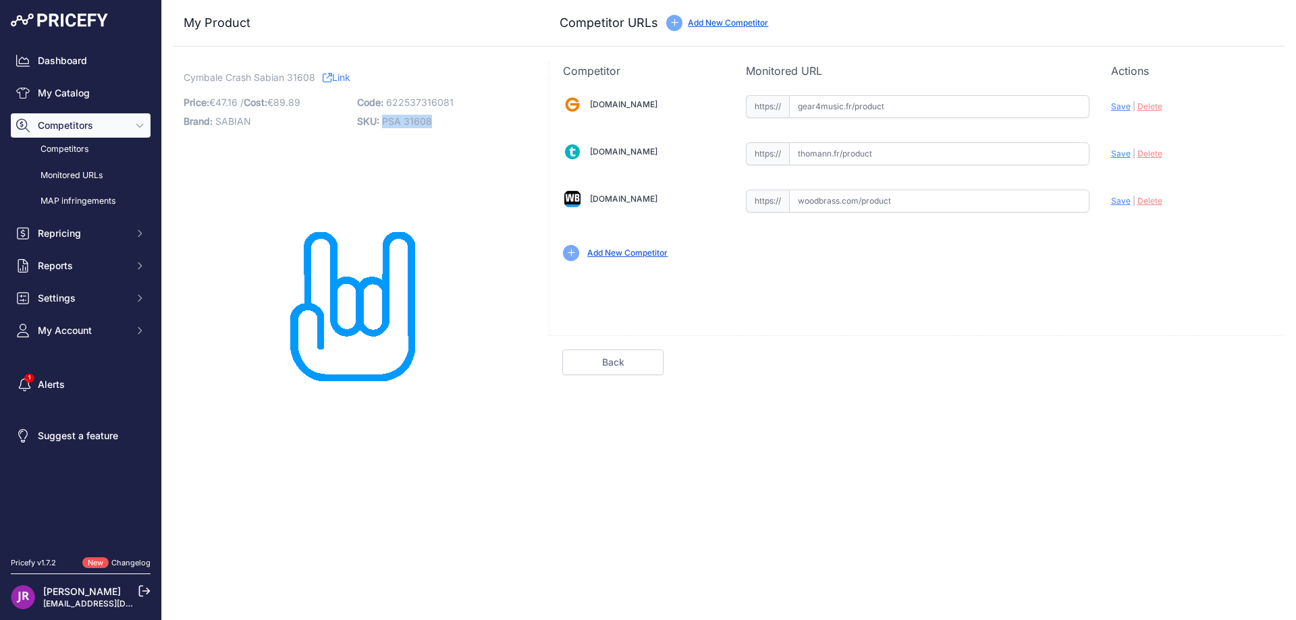
drag, startPoint x: 433, startPoint y: 124, endPoint x: 381, endPoint y: 121, distance: 52.1
click at [381, 121] on p "SKU: PSA 31608" at bounding box center [439, 121] width 165 height 19
drag, startPoint x: 183, startPoint y: 76, endPoint x: 317, endPoint y: 75, distance: 133.7
click at [317, 75] on div "Cymbale Crash Sabian 31608 Link Price: € 47.16 / Cost: 89.89 Brand: Code:" at bounding box center [353, 270] width 360 height 414
copy p "Cymbale Crash Sabian 31608"
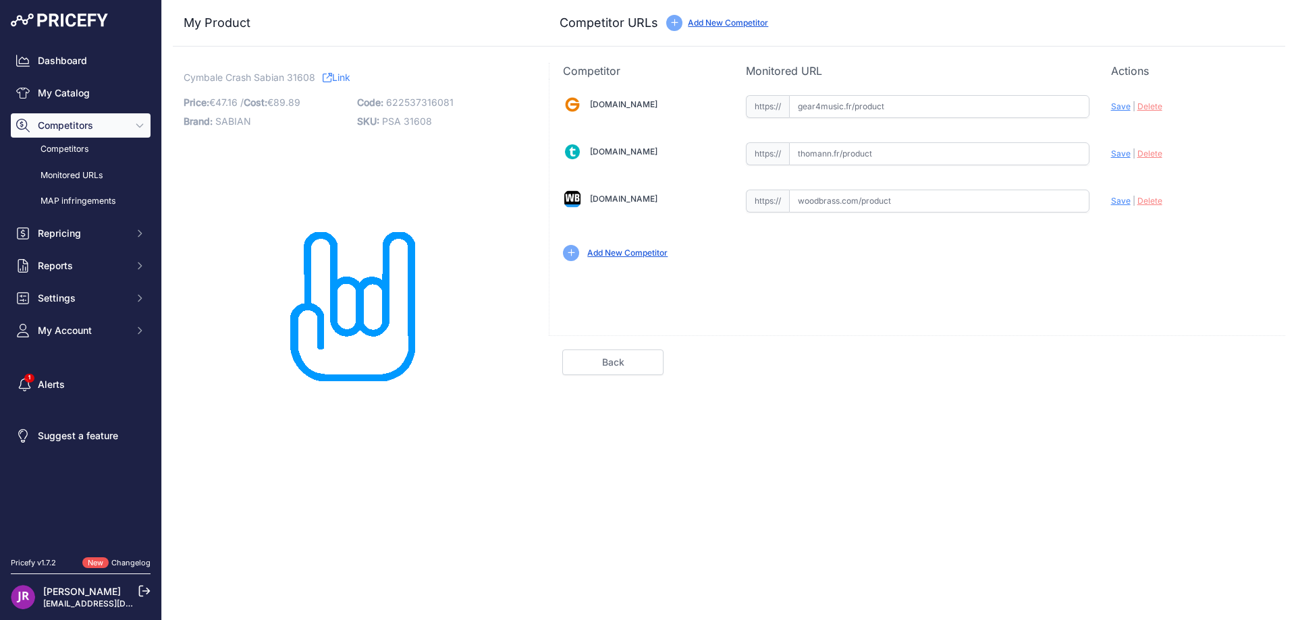
click at [440, 116] on p "SKU: PSA 31608" at bounding box center [439, 121] width 165 height 19
drag, startPoint x: 440, startPoint y: 122, endPoint x: 383, endPoint y: 127, distance: 57.0
click at [383, 127] on p "SKU: PSA 31608" at bounding box center [439, 121] width 165 height 19
copy span "PSA 31608"
drag, startPoint x: 179, startPoint y: 72, endPoint x: 315, endPoint y: 80, distance: 135.9
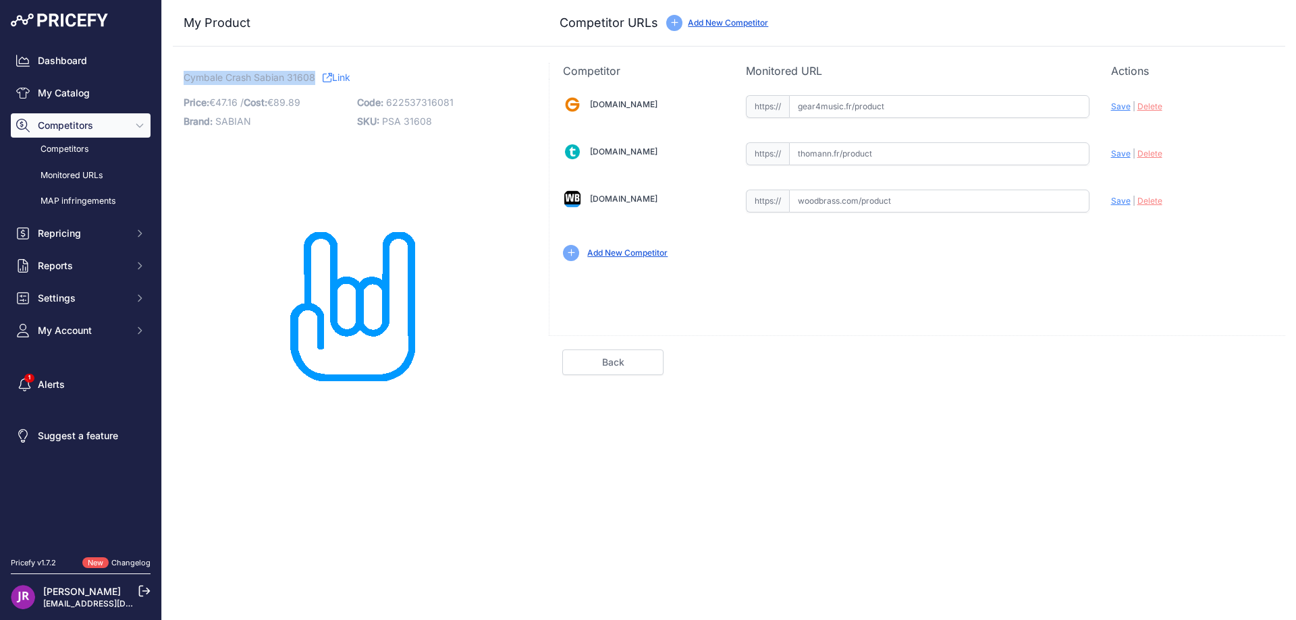
click at [315, 80] on div "Cymbale Crash Sabian 31608 Link Price: € 47.16 / Cost: 89.89 Brand: Code:" at bounding box center [353, 270] width 360 height 414
copy span "Cymbale Crash Sabian 31608"
click at [49, 92] on link "My Catalog" at bounding box center [81, 93] width 140 height 24
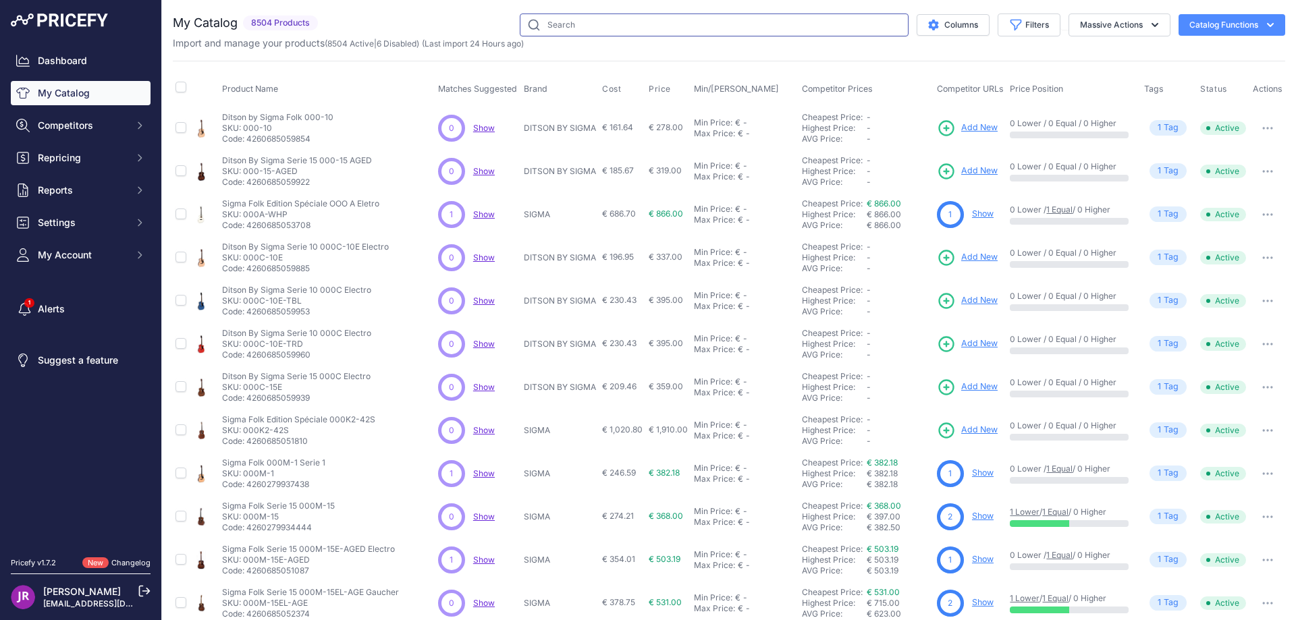
click at [549, 34] on input "text" at bounding box center [714, 25] width 389 height 23
paste input "PRC22CEBA2"
type input "PRC22CEBA2"
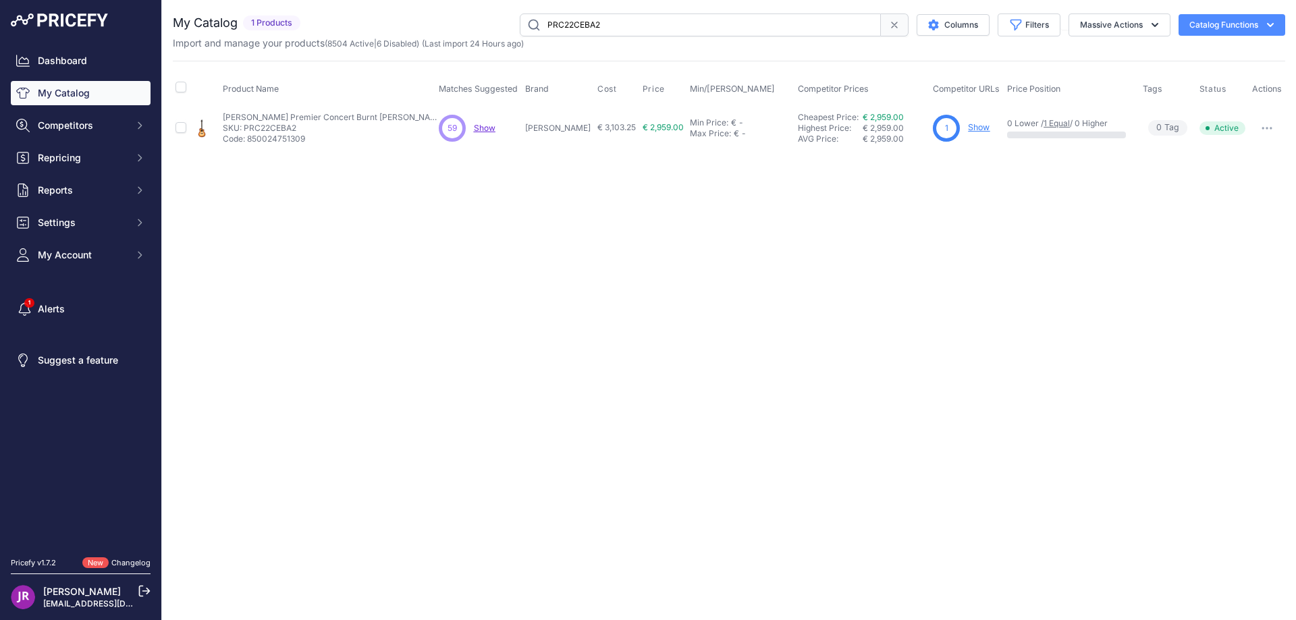
click at [976, 130] on link "Show" at bounding box center [979, 127] width 22 height 10
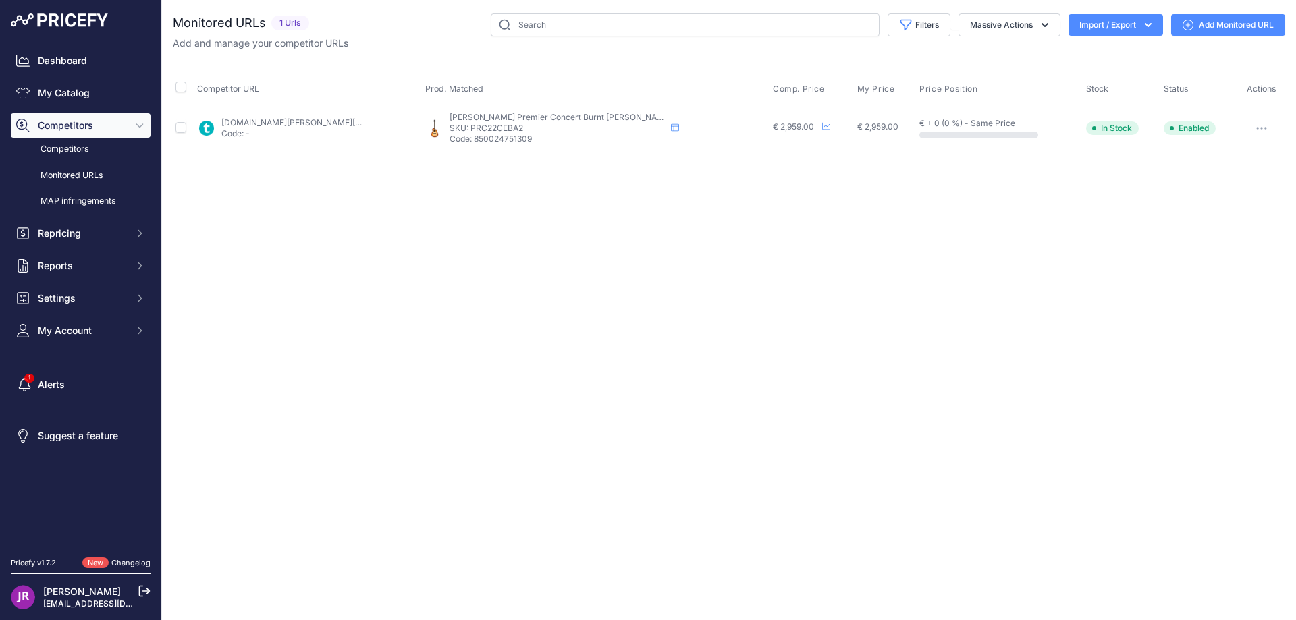
click at [1261, 128] on icon "button" at bounding box center [1261, 128] width 1 height 1
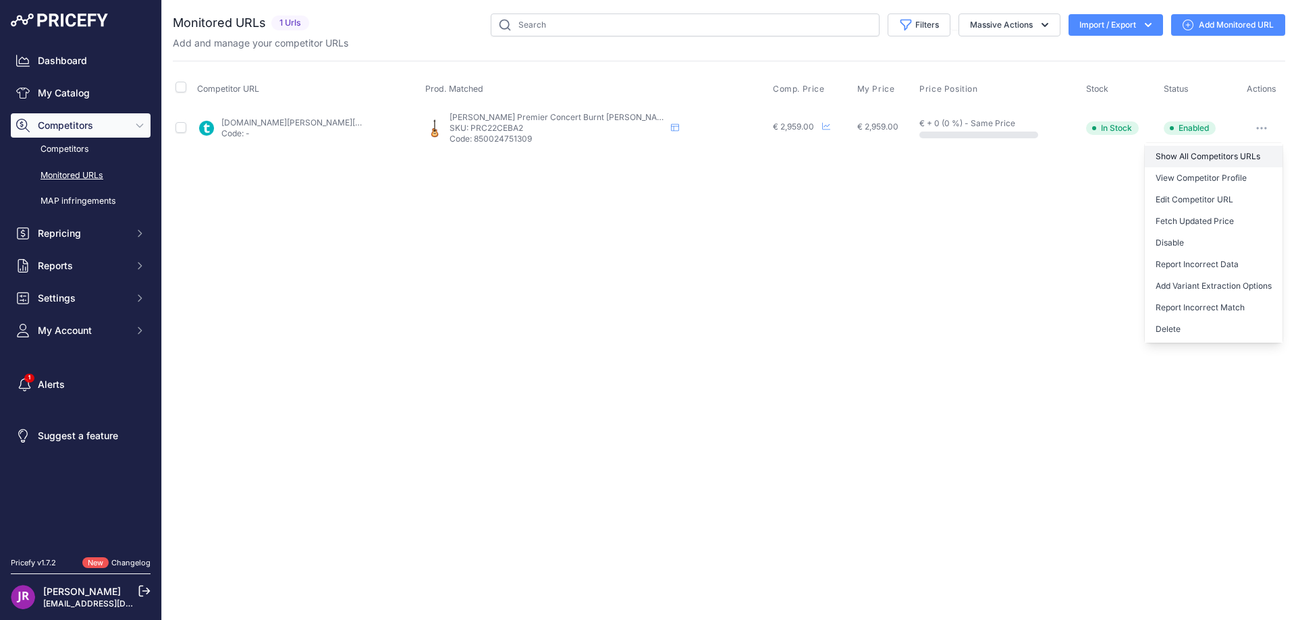
click at [1195, 154] on link "Show All Competitors URLs" at bounding box center [1214, 157] width 138 height 22
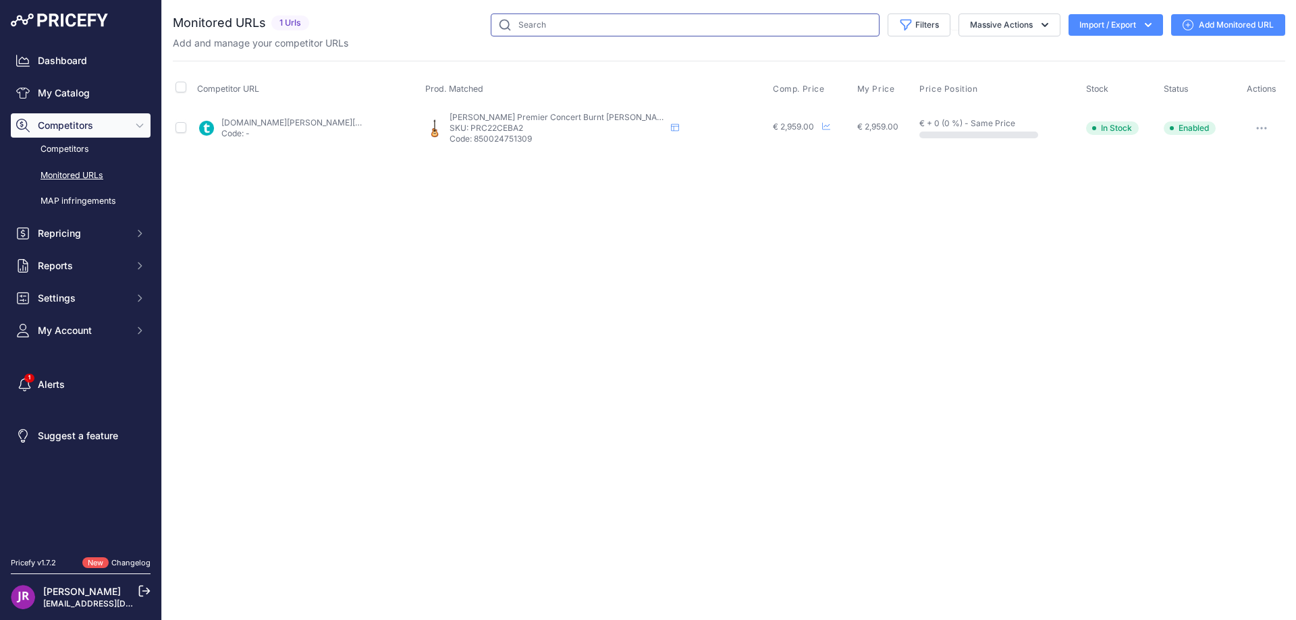
click at [560, 24] on input "text" at bounding box center [685, 25] width 389 height 23
click at [83, 93] on link "My Catalog" at bounding box center [81, 93] width 140 height 24
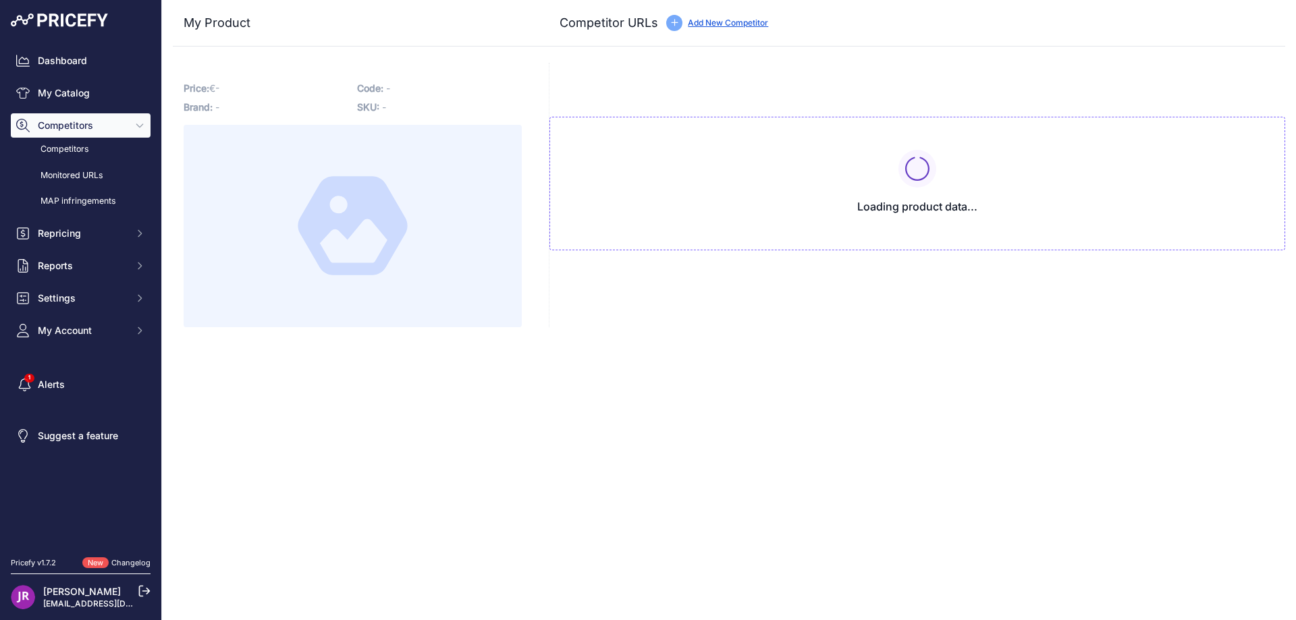
type input "[DOMAIN_NAME][URL]"
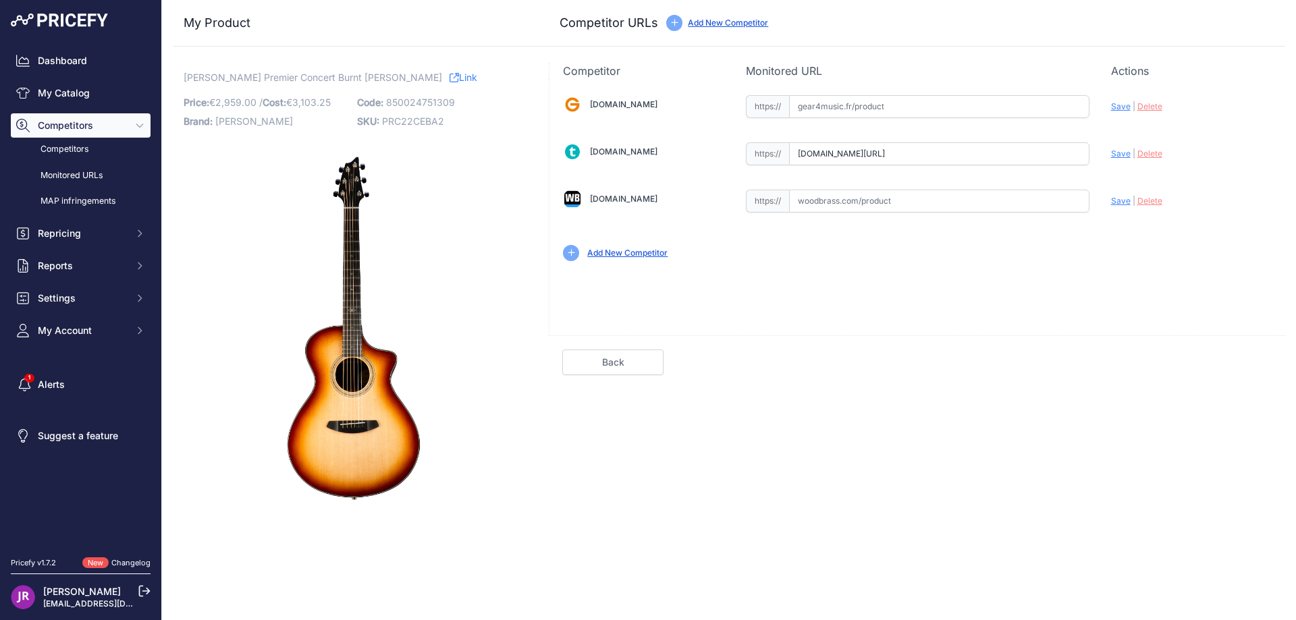
scroll to position [0, 74]
drag, startPoint x: 798, startPoint y: 155, endPoint x: 1125, endPoint y: 154, distance: 326.8
click at [1125, 154] on div "[DOMAIN_NAME] Valid Invalid" at bounding box center [918, 177] width 736 height 196
click at [418, 122] on span "PRC22CEBA2" at bounding box center [413, 120] width 62 height 11
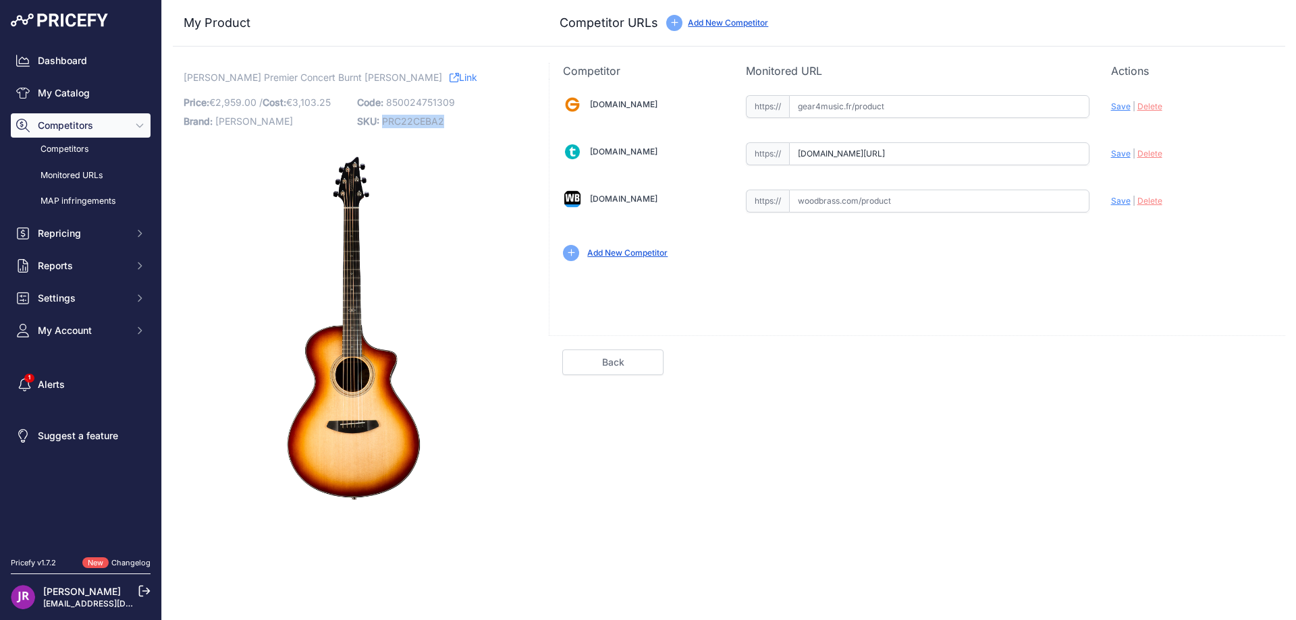
click at [418, 122] on span "PRC22CEBA2" at bounding box center [413, 120] width 62 height 11
copy span "PRC22CEBA2"
click at [58, 95] on link "My Catalog" at bounding box center [81, 93] width 140 height 24
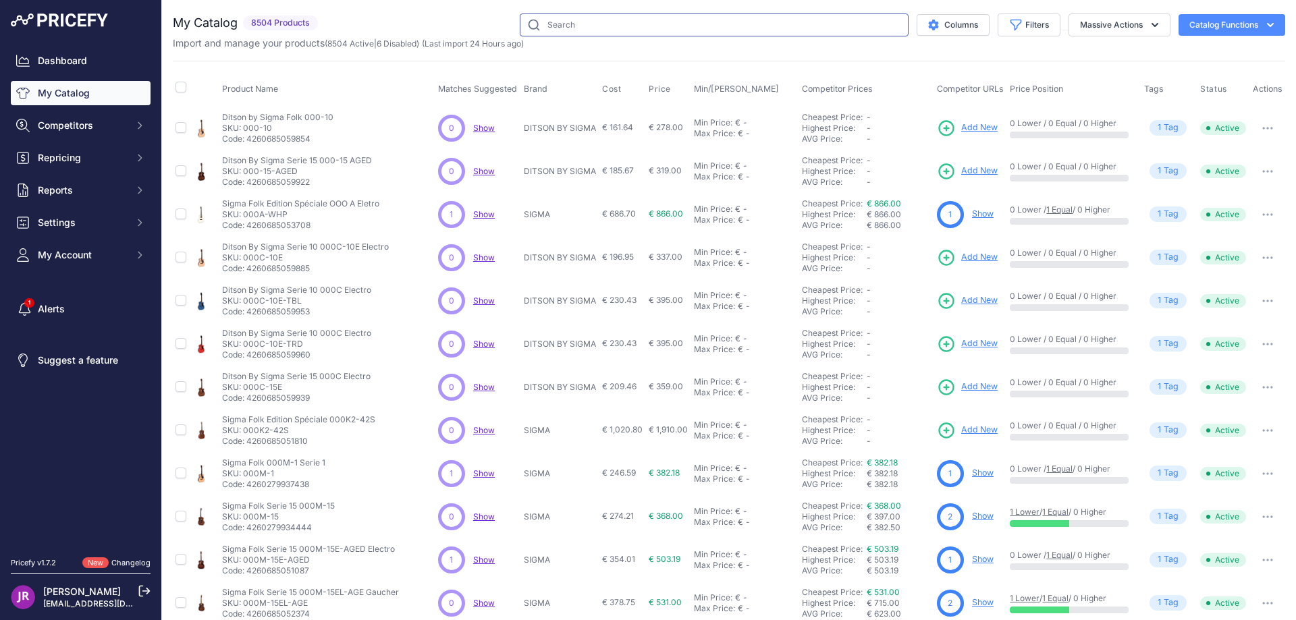
click at [547, 20] on input "text" at bounding box center [714, 25] width 389 height 23
paste input "PRC22CEBA2"
type input "PRC22CEBA2"
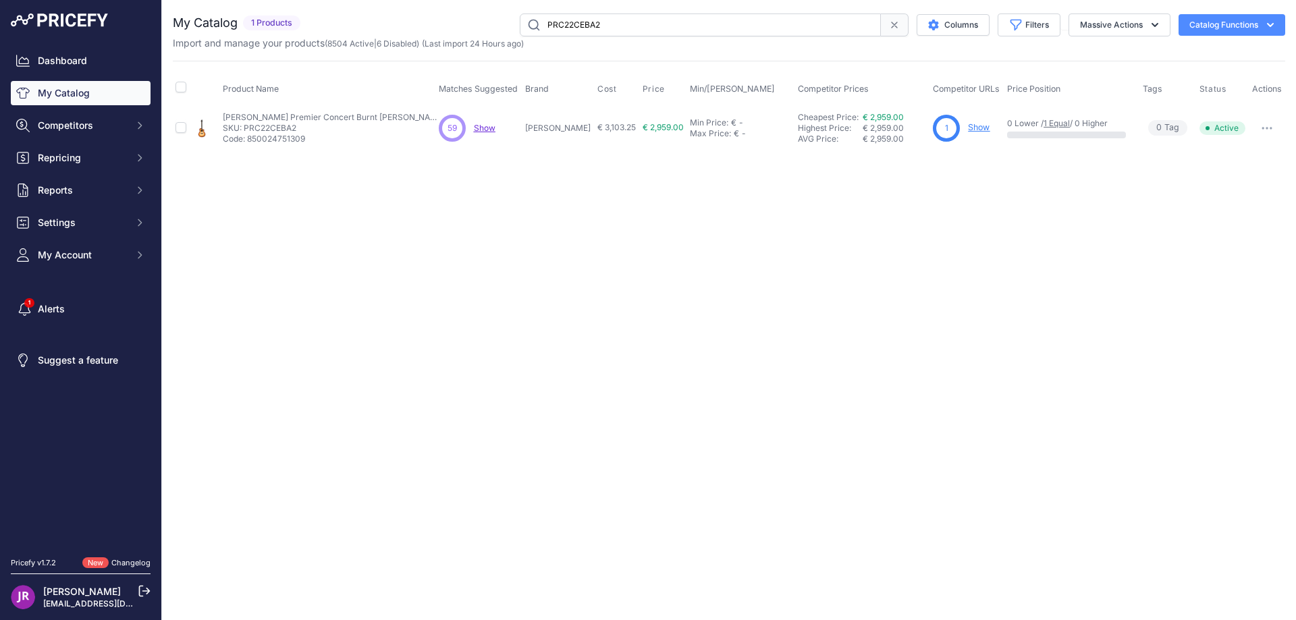
drag, startPoint x: 606, startPoint y: 25, endPoint x: 526, endPoint y: 27, distance: 79.7
click at [526, 27] on input "PRC22CEBA2" at bounding box center [700, 25] width 361 height 23
click at [43, 94] on link "My Catalog" at bounding box center [81, 93] width 140 height 24
